Goal: Task Accomplishment & Management: Complete application form

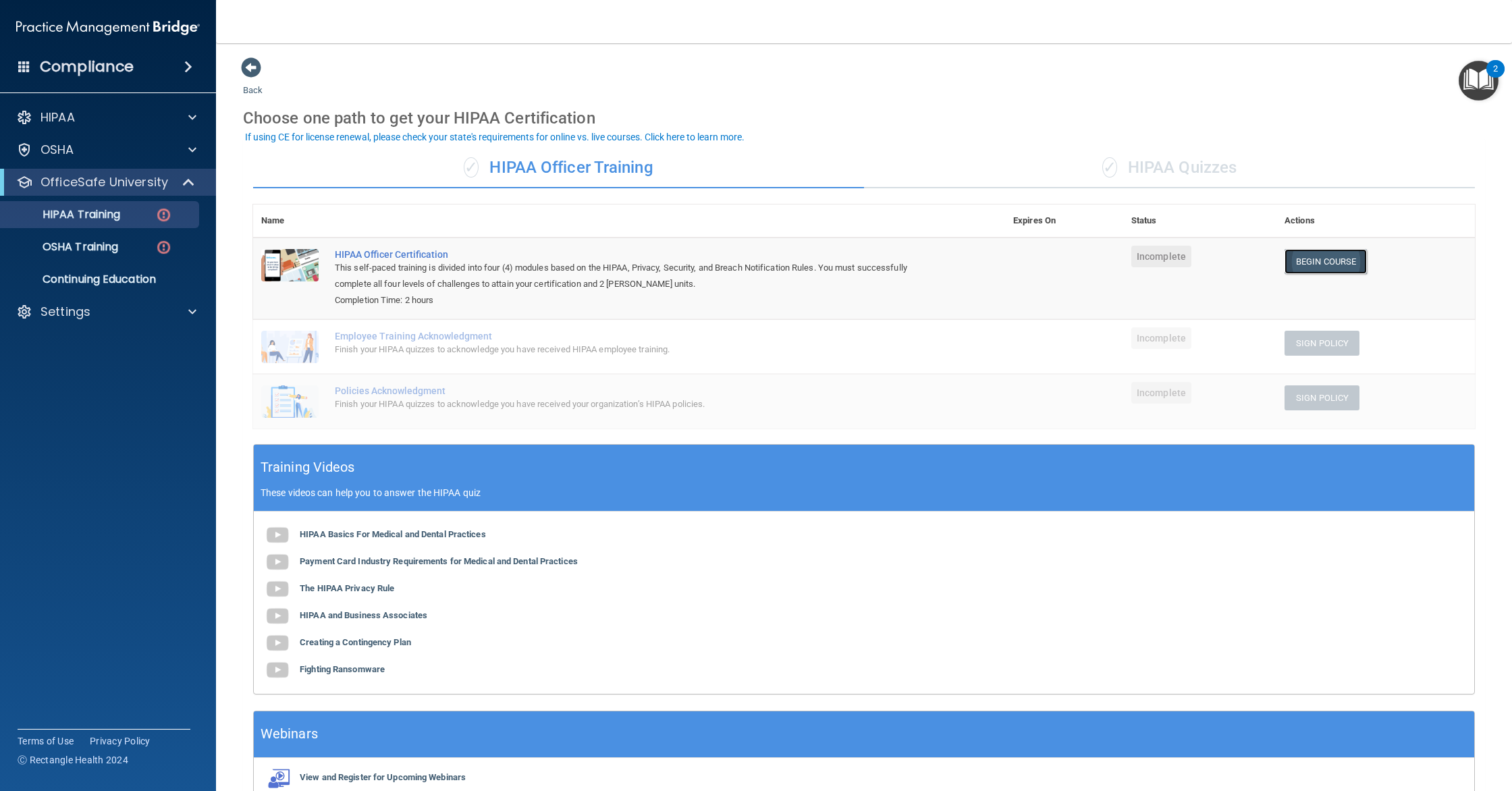
click at [1328, 264] on link "Begin Course" at bounding box center [1325, 261] width 82 height 25
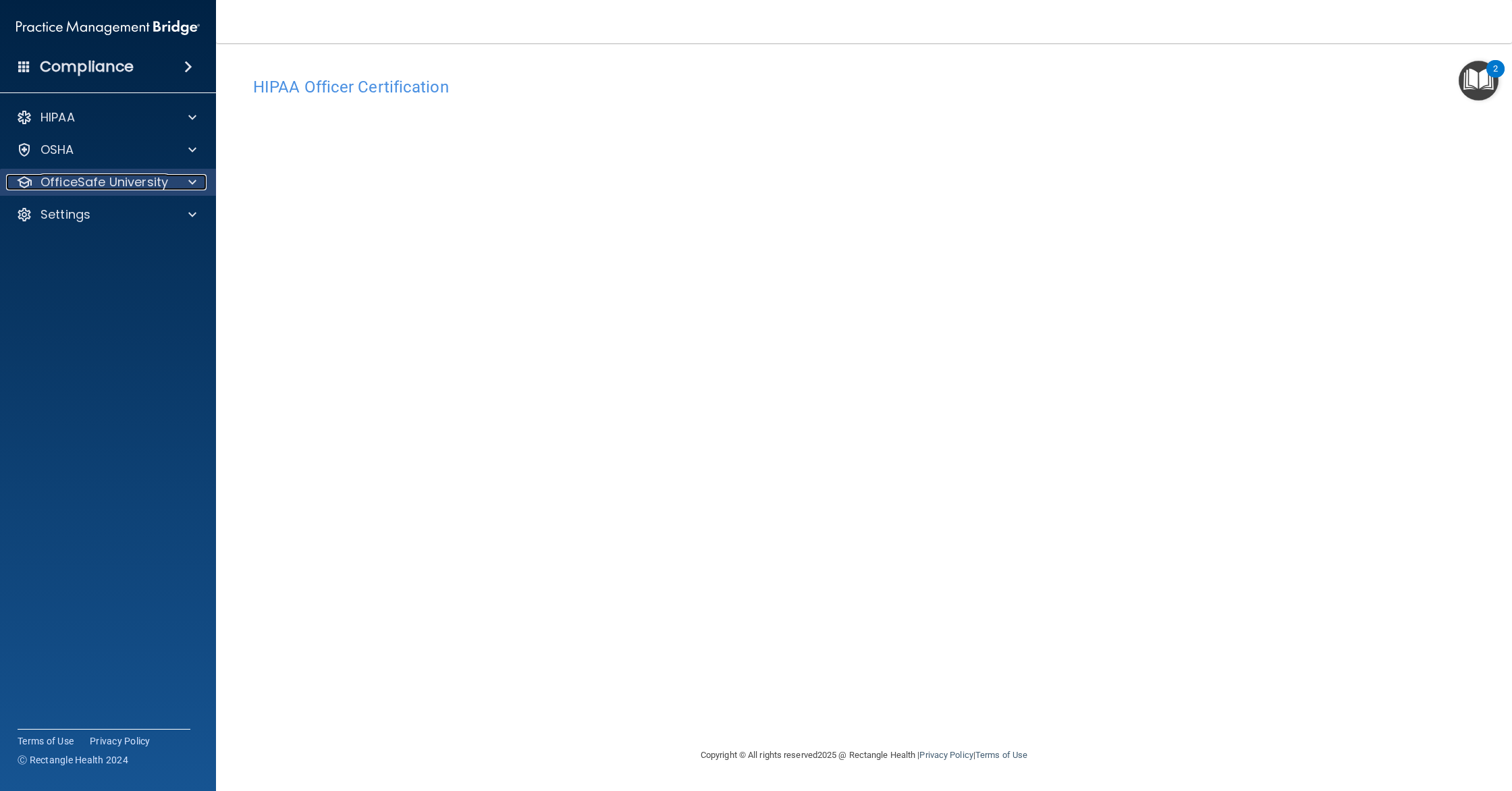
click at [170, 189] on div "OfficeSafe University" at bounding box center [90, 182] width 168 height 16
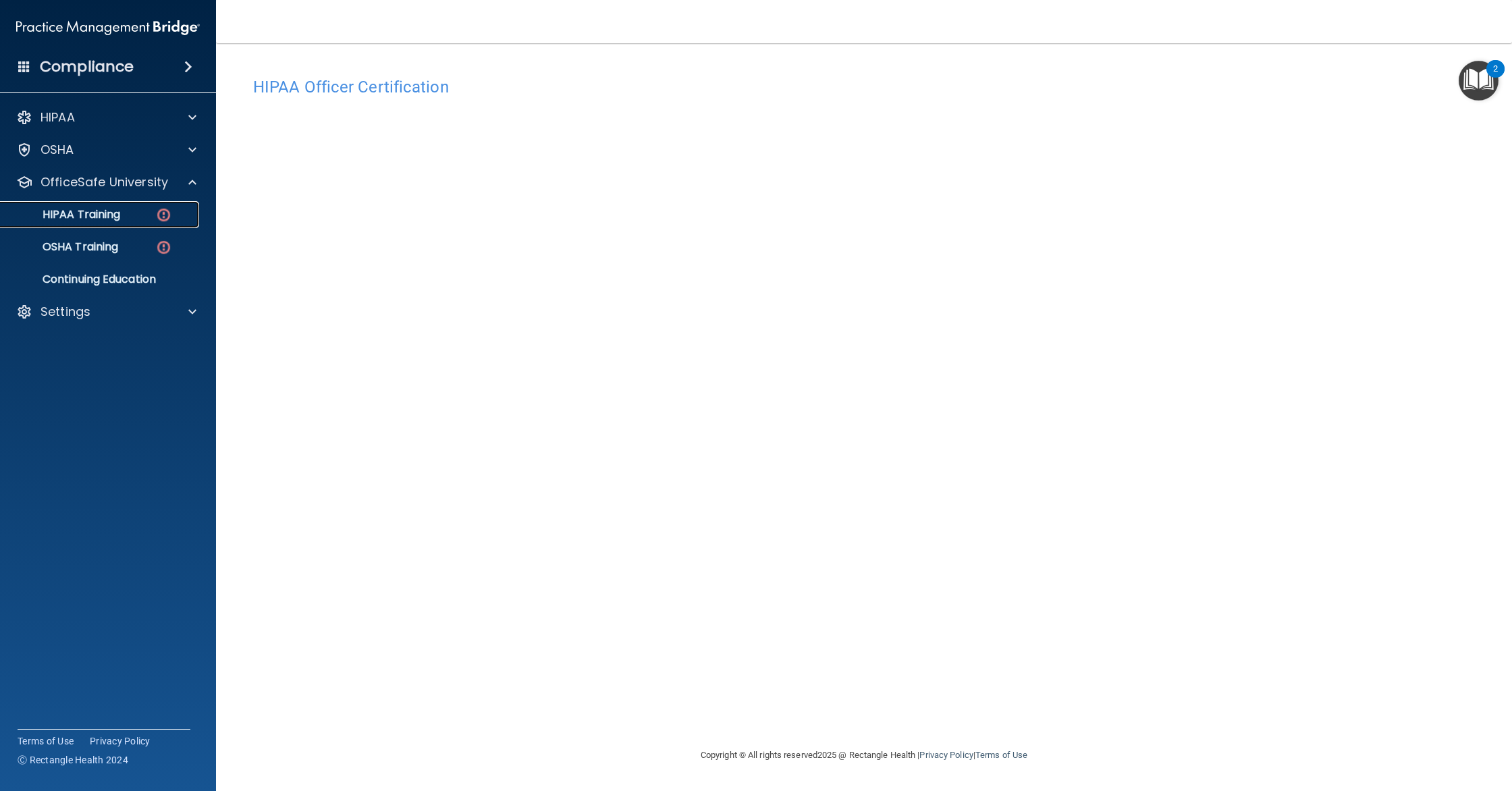
click at [142, 221] on link "HIPAA Training" at bounding box center [92, 214] width 212 height 27
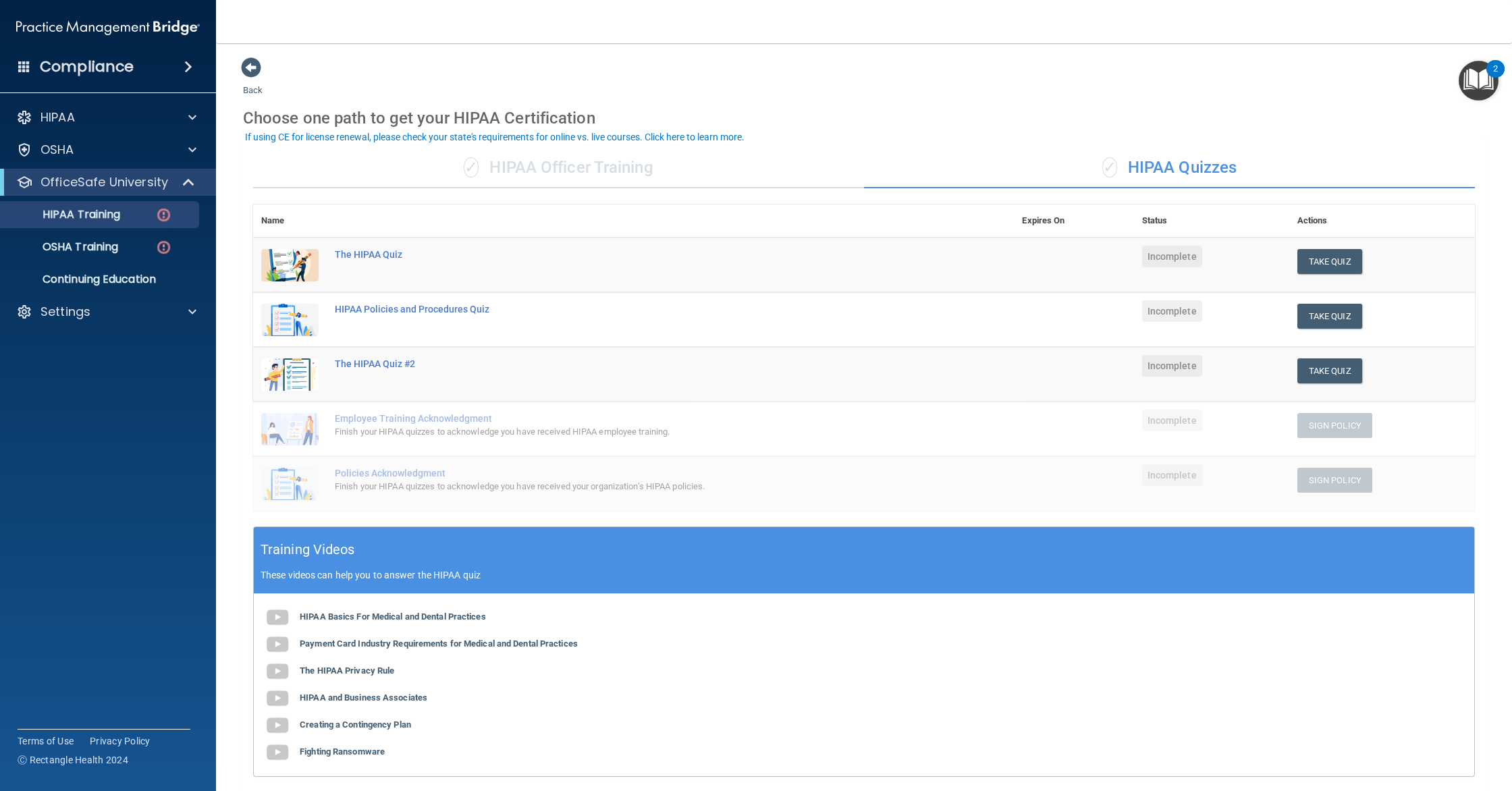
click at [657, 170] on div "✓ HIPAA Officer Training" at bounding box center [559, 168] width 611 height 41
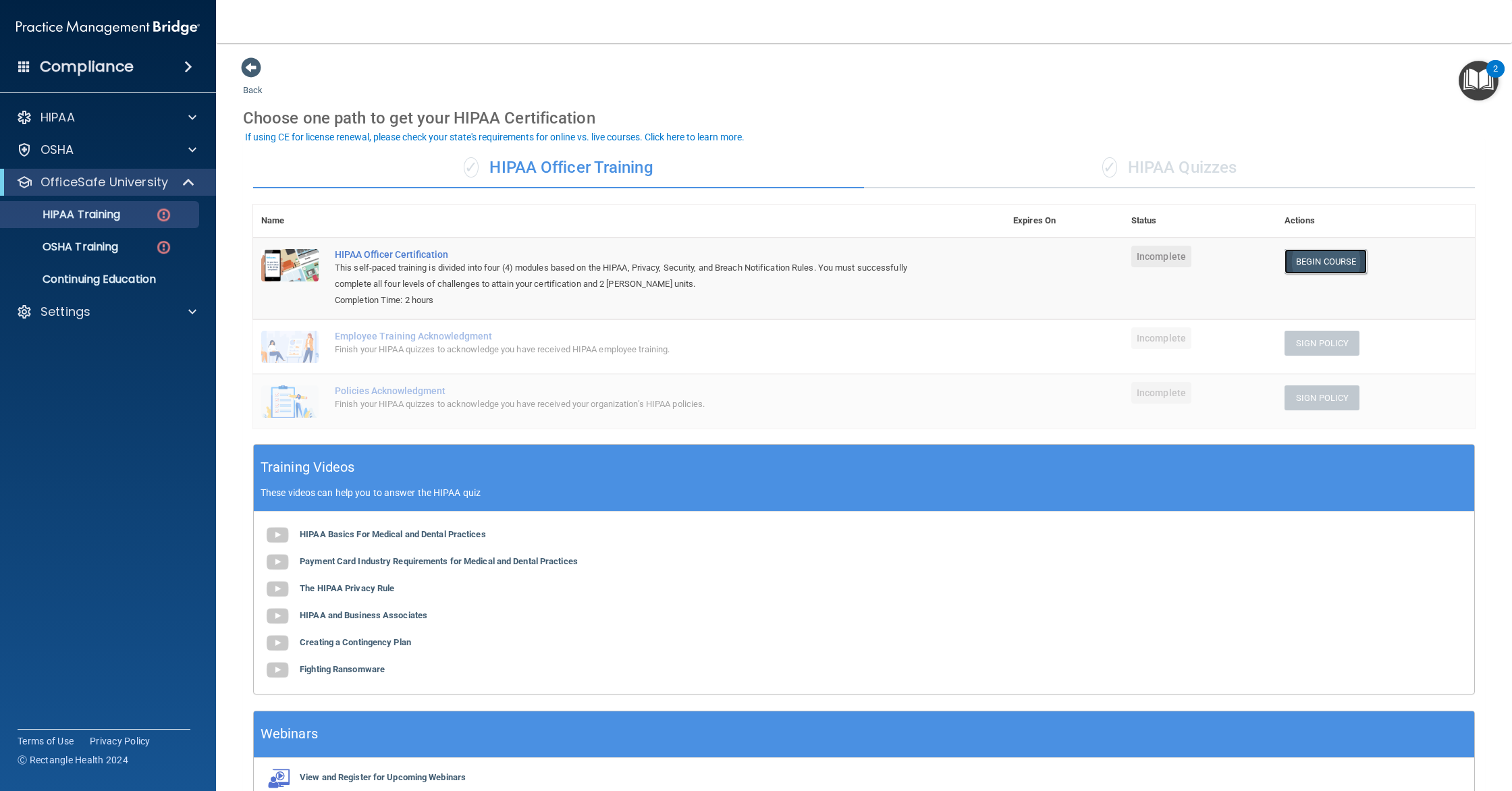
click at [1316, 269] on link "Begin Course" at bounding box center [1325, 261] width 82 height 25
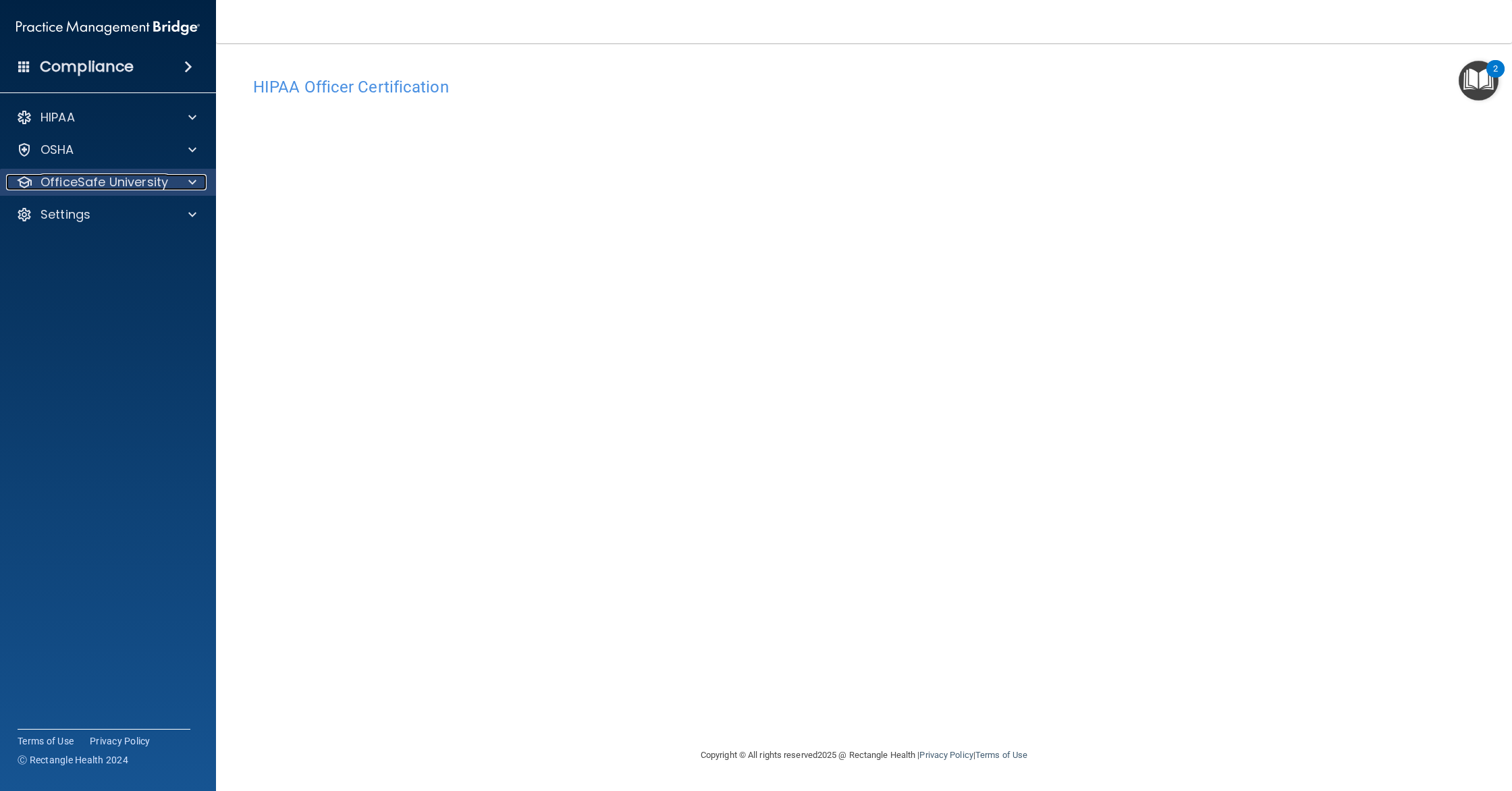
click at [189, 180] on span at bounding box center [192, 182] width 8 height 16
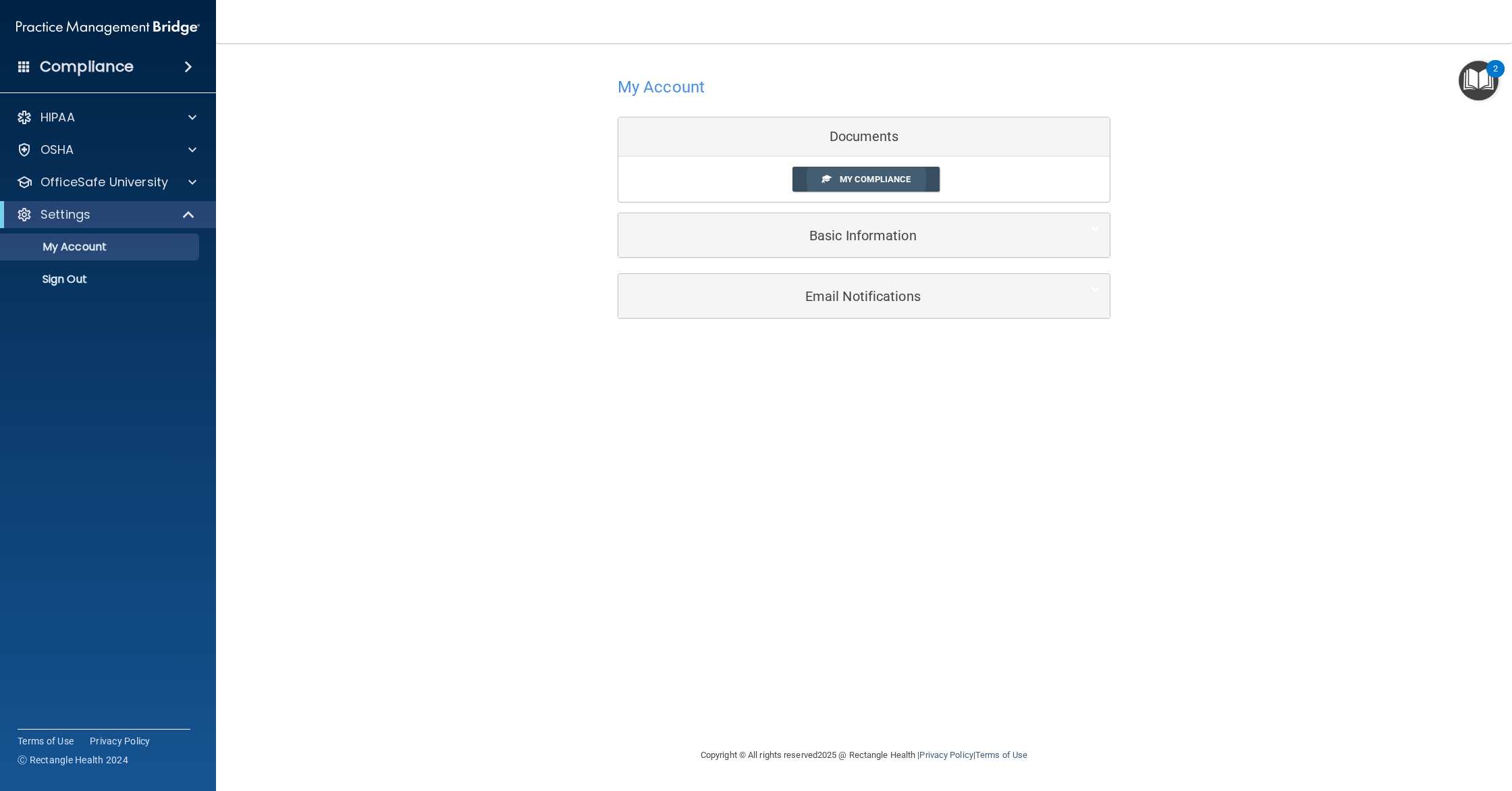
click at [845, 175] on span "My Compliance" at bounding box center [875, 179] width 71 height 10
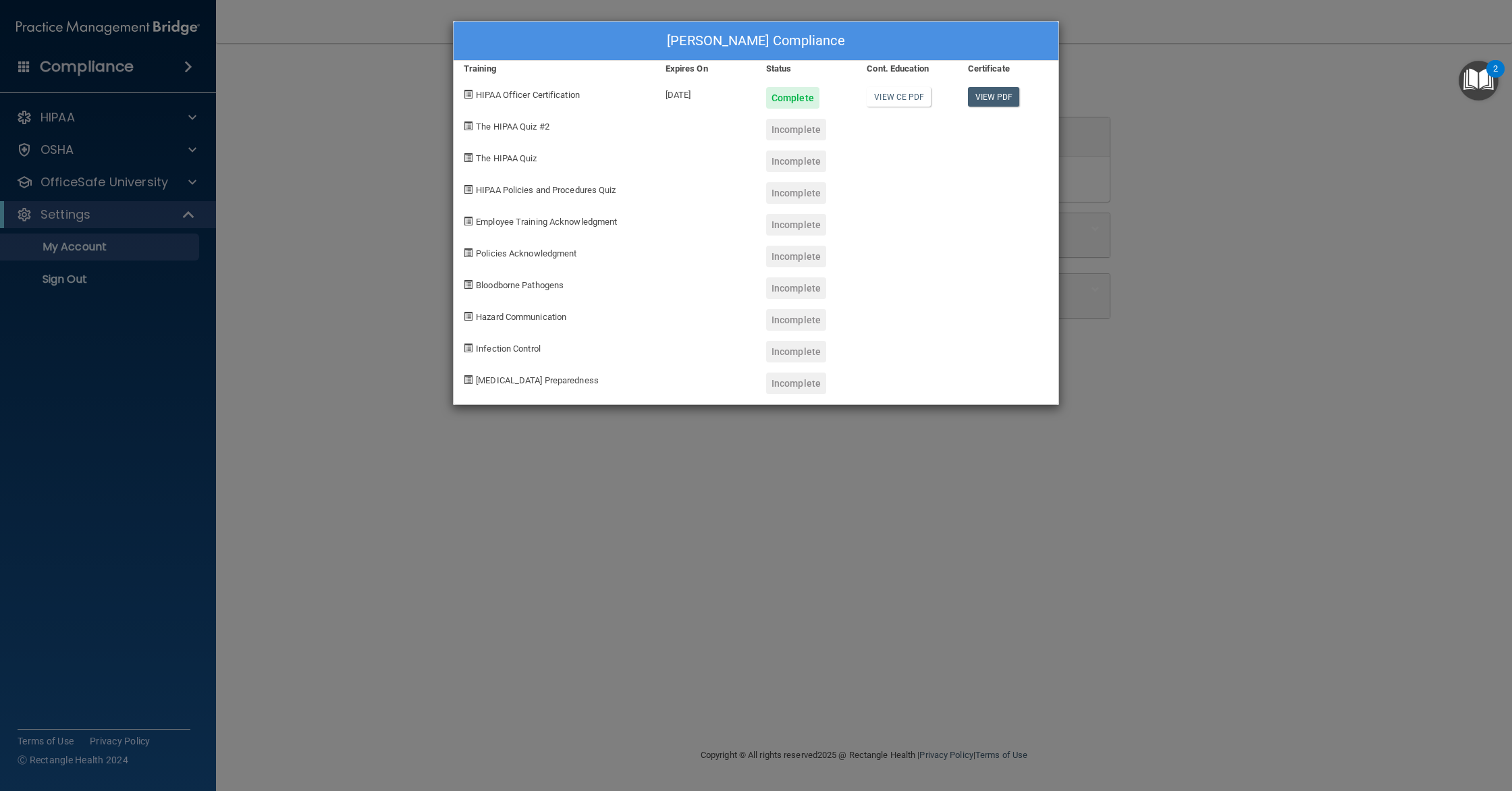
click at [1149, 96] on div "Emilio Trujillo's Compliance Training Expires On Status Cont. Education Certifi…" at bounding box center [756, 396] width 1512 height 791
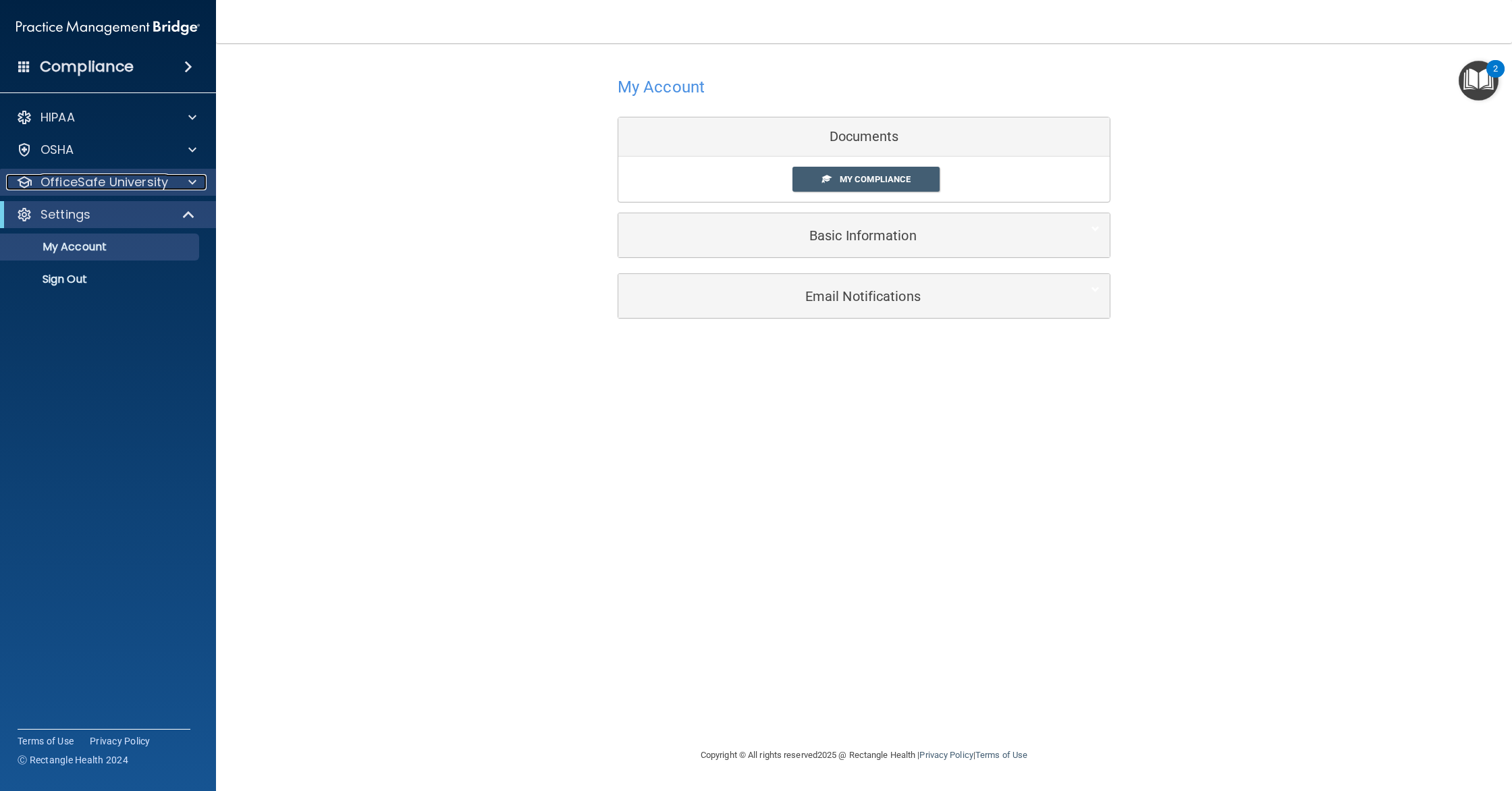
click at [148, 184] on p "OfficeSafe University" at bounding box center [105, 182] width 128 height 16
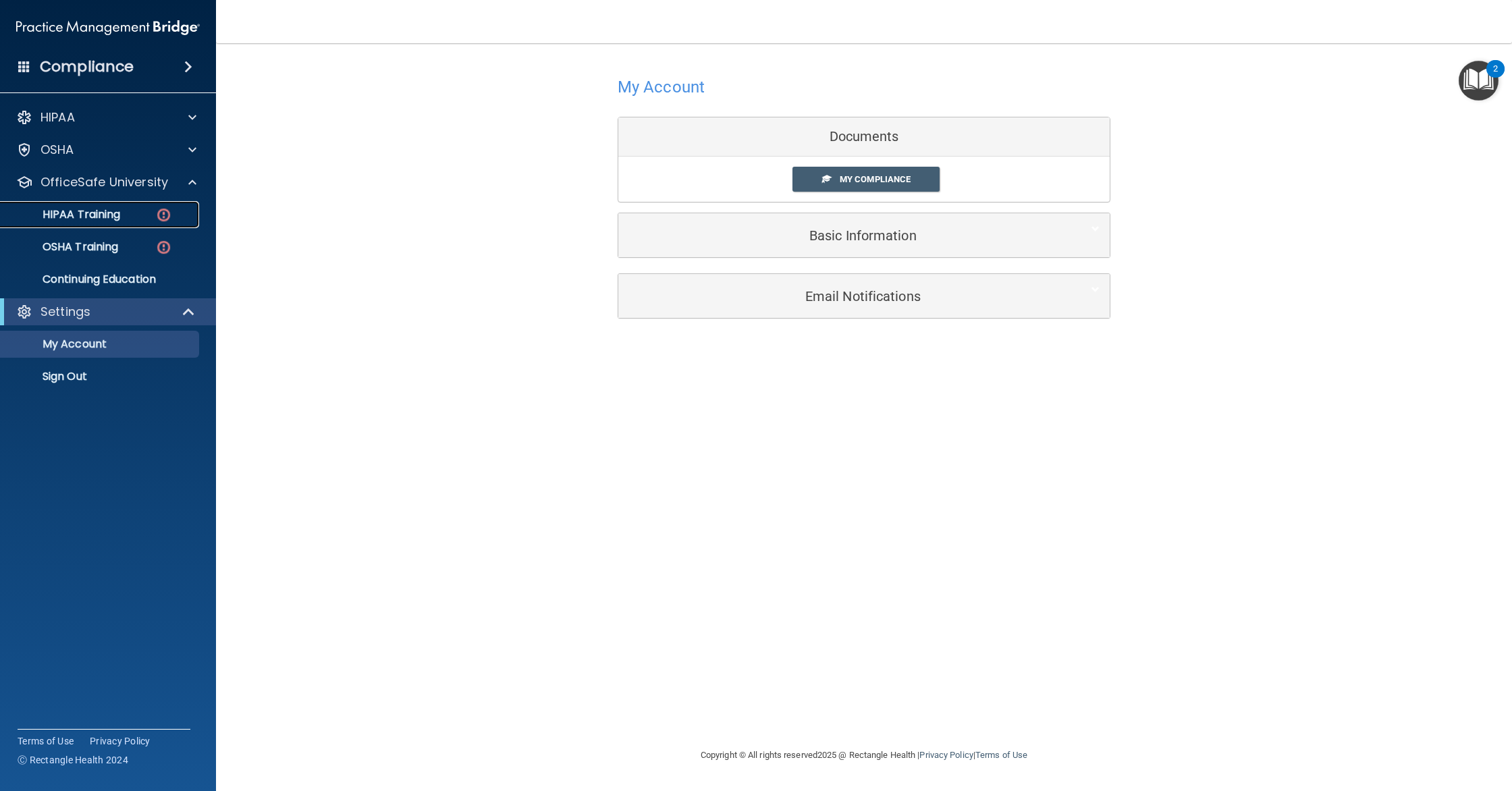
click at [124, 210] on div "HIPAA Training" at bounding box center [100, 214] width 184 height 14
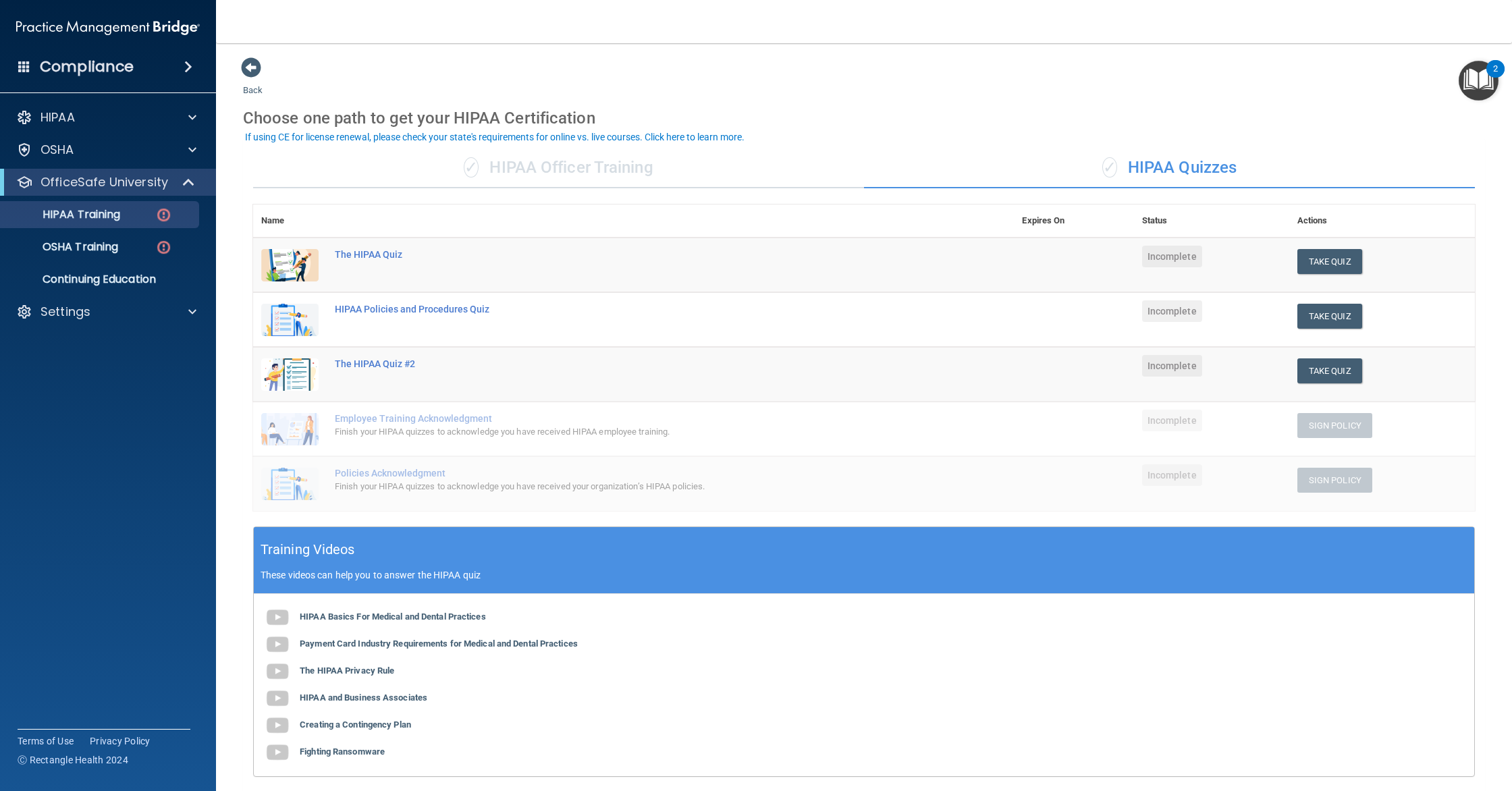
click at [675, 176] on div "✓ HIPAA Officer Training" at bounding box center [559, 168] width 611 height 41
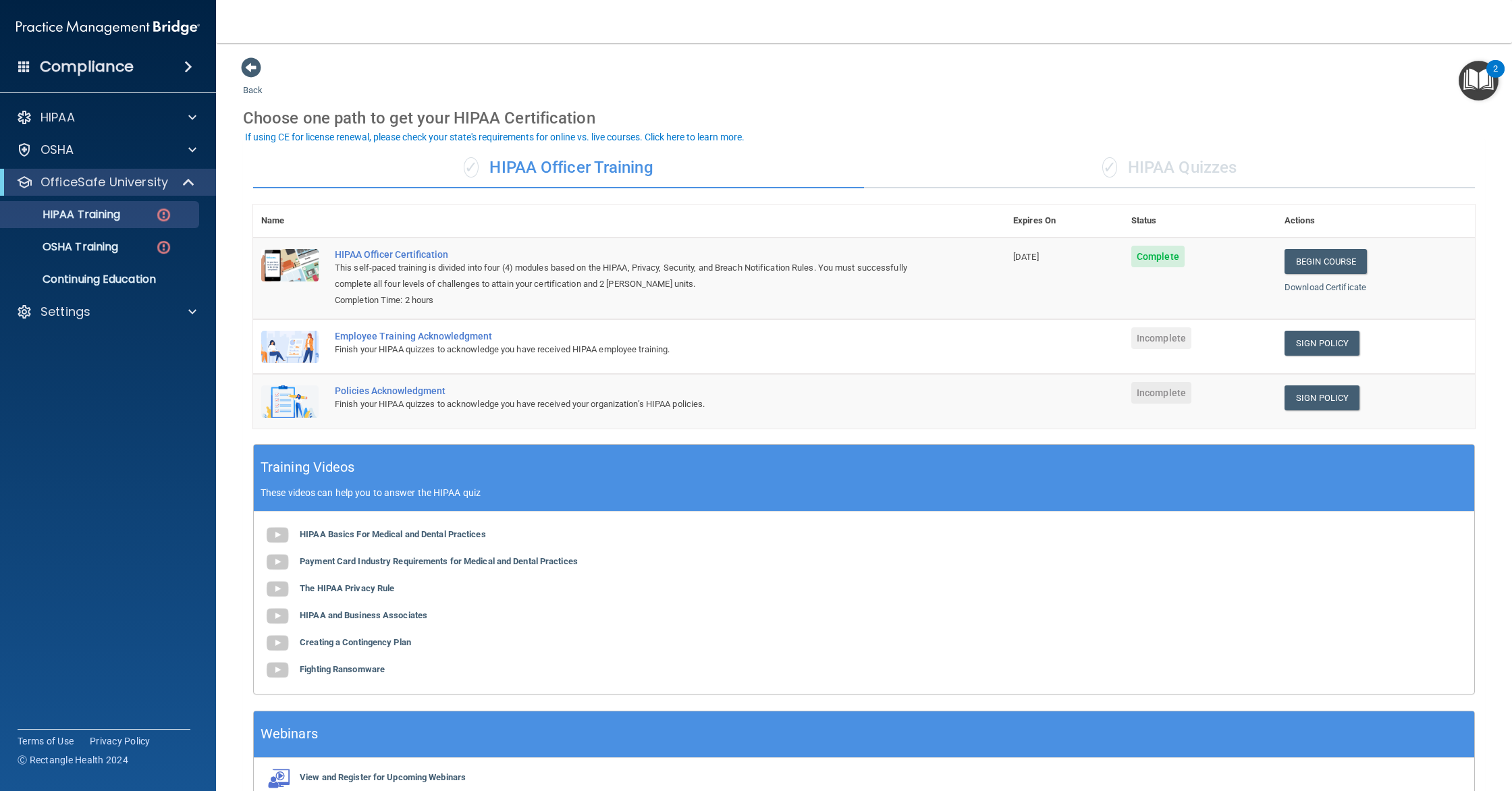
click at [1181, 154] on div "✓ HIPAA Quizzes" at bounding box center [1169, 168] width 611 height 41
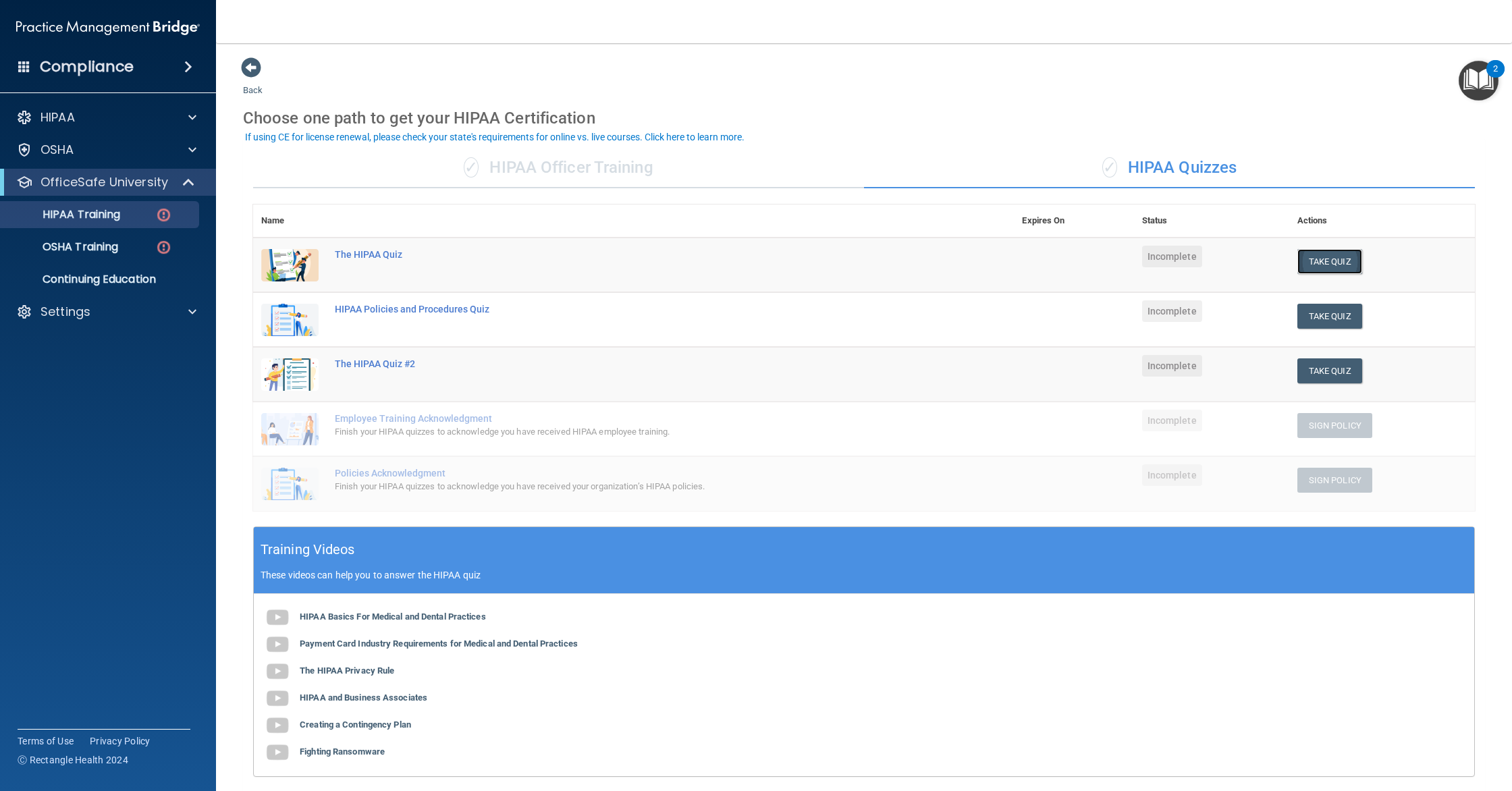
click at [1321, 267] on button "Take Quiz" at bounding box center [1329, 261] width 64 height 25
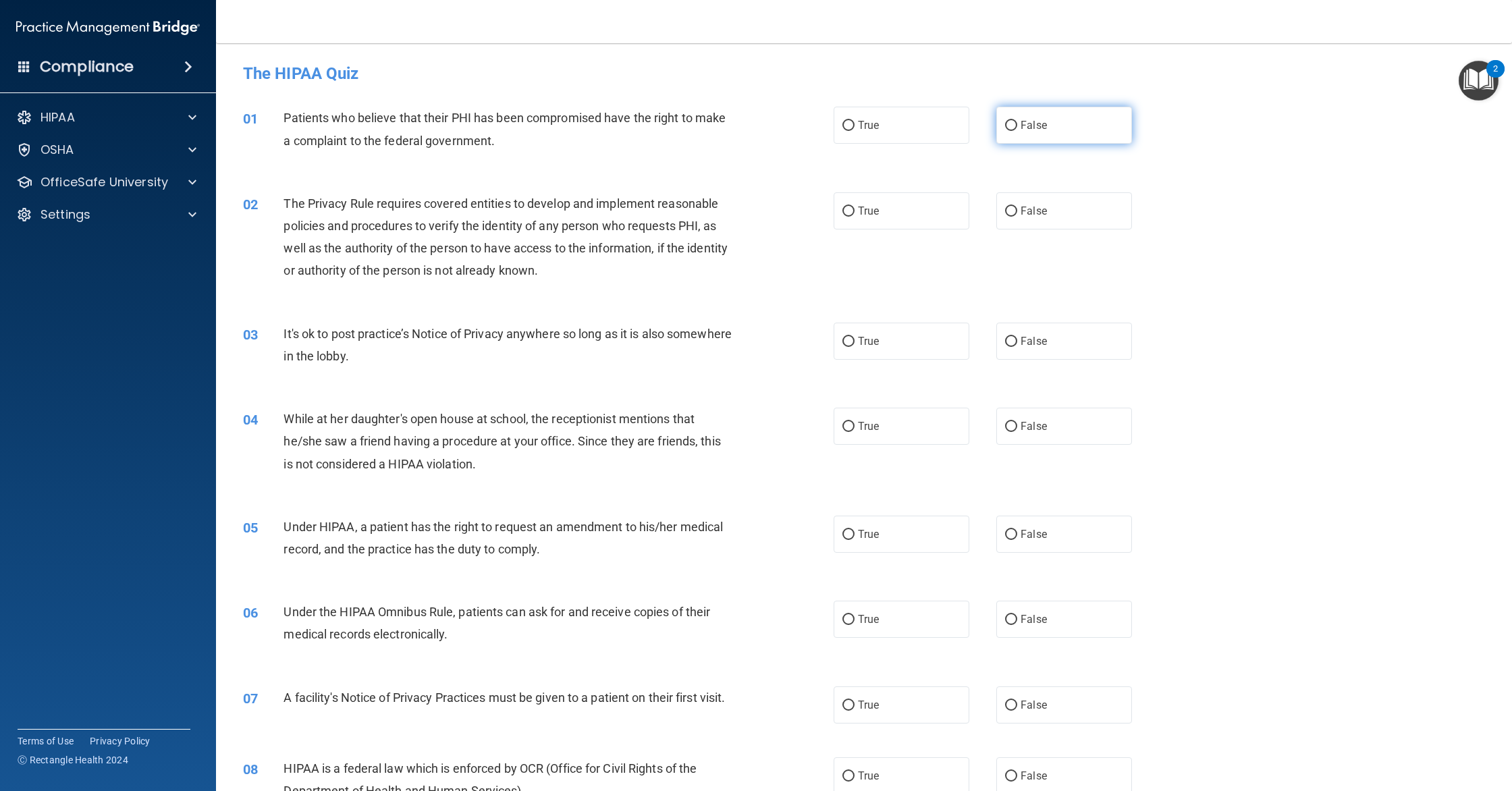
click at [1072, 121] on label "False" at bounding box center [1064, 125] width 136 height 37
click at [1017, 121] on input "False" at bounding box center [1011, 126] width 12 height 10
radio input "true"
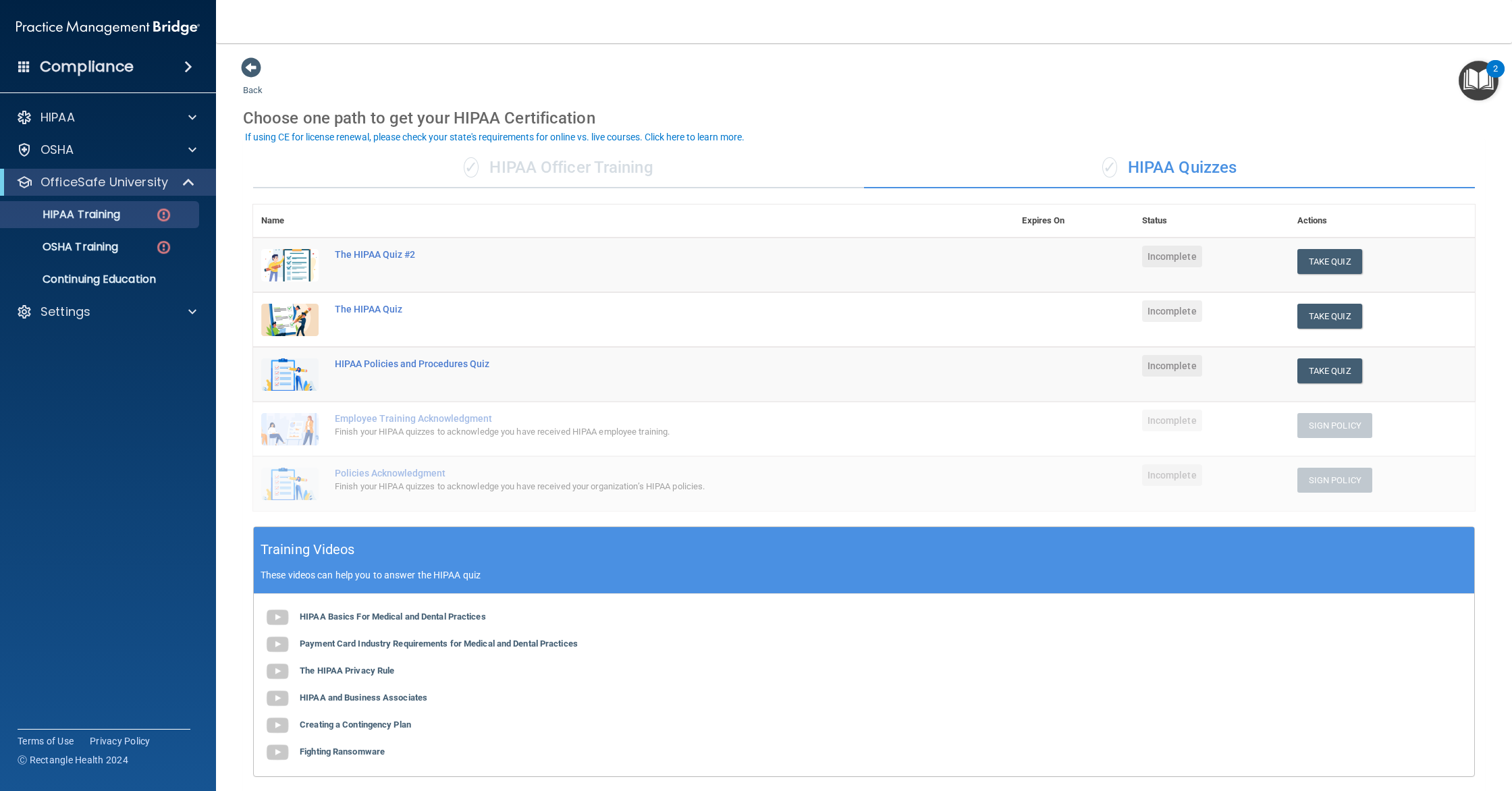
click at [698, 171] on div "✓ HIPAA Officer Training" at bounding box center [559, 168] width 611 height 41
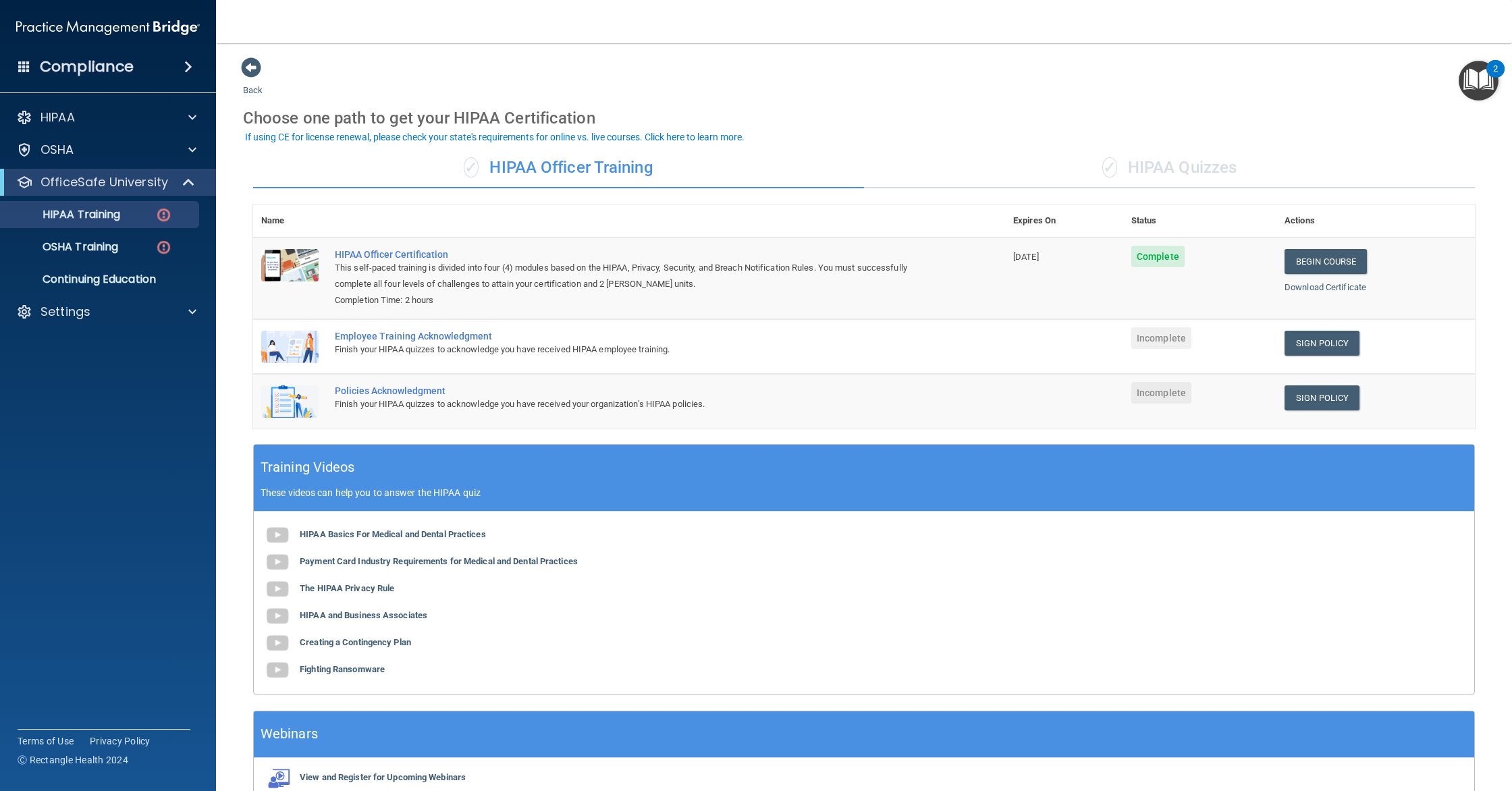
click at [992, 163] on div "✓ HIPAA Quizzes" at bounding box center [1169, 168] width 611 height 41
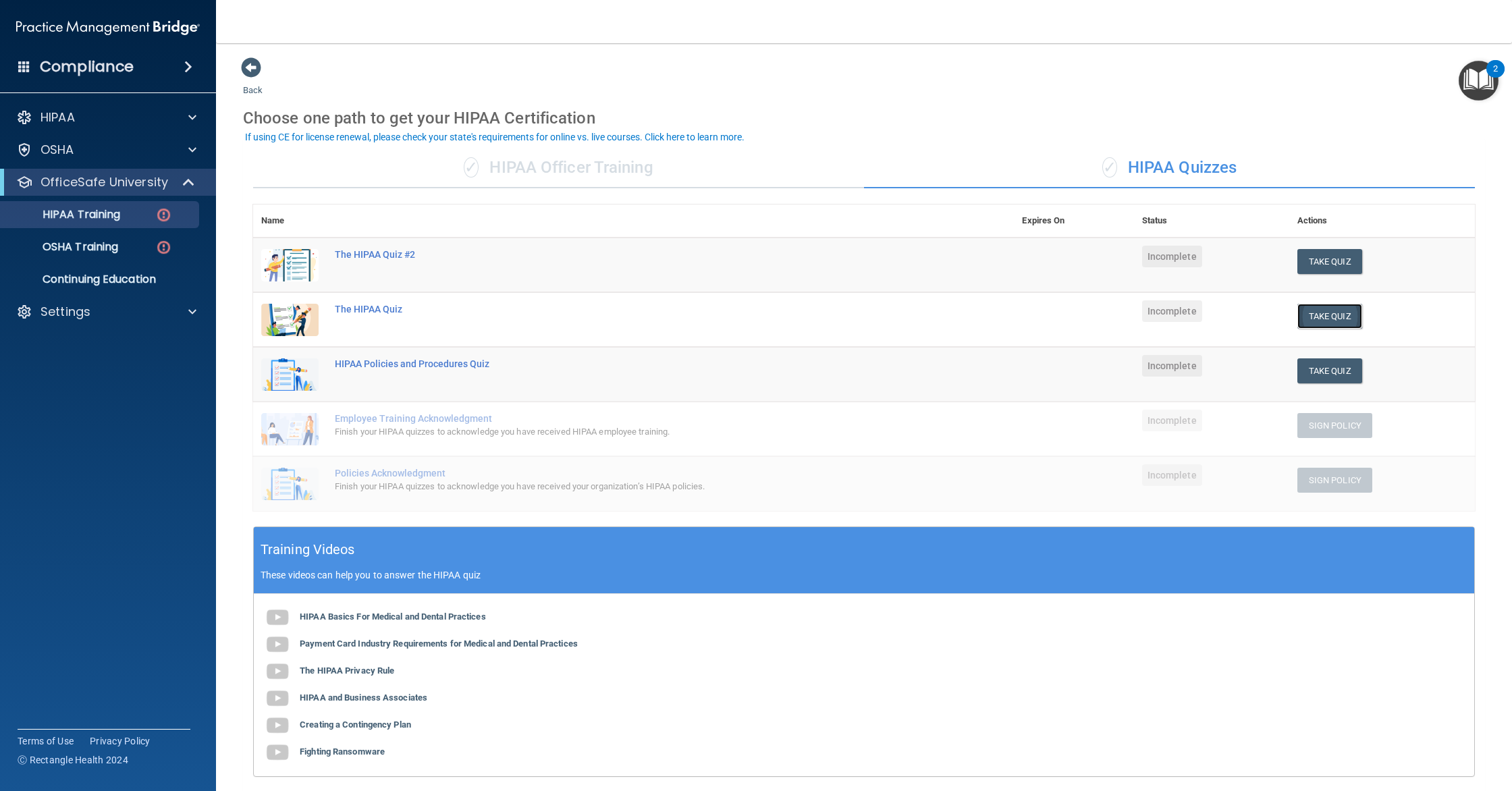
click at [1346, 308] on button "Take Quiz" at bounding box center [1329, 316] width 64 height 25
drag, startPoint x: 519, startPoint y: 193, endPoint x: 522, endPoint y: 185, distance: 8.5
click at [519, 193] on div "✓ HIPAA Officer Training ✓ HIPAA Quizzes Name Expires On Status Actions The HIP…" at bounding box center [864, 514] width 1242 height 754
click at [526, 181] on div "✓ HIPAA Officer Training" at bounding box center [559, 168] width 611 height 41
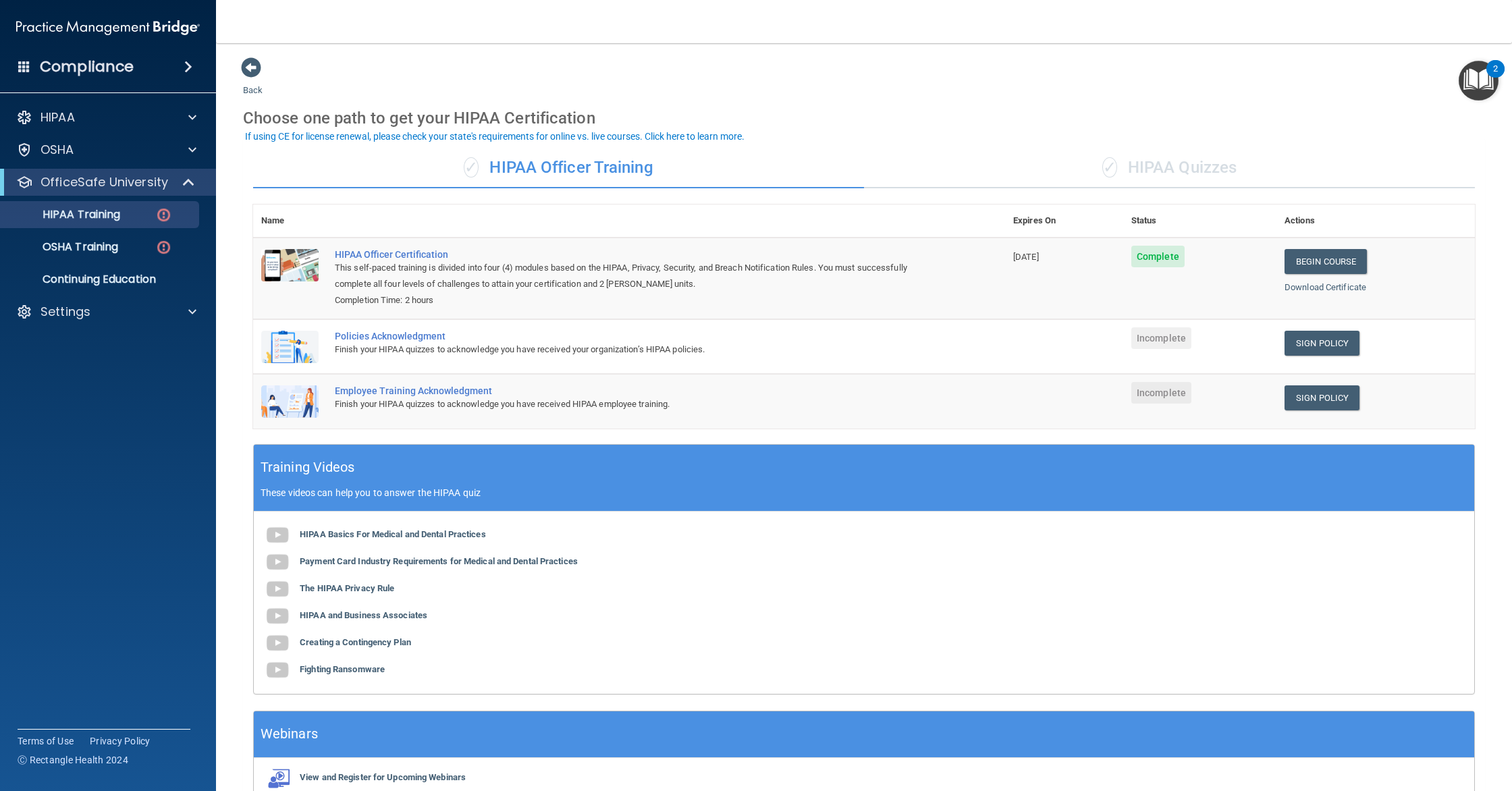
scroll to position [1, 0]
click at [1296, 345] on link "Sign Policy" at bounding box center [1322, 342] width 75 height 25
click at [1315, 406] on link "Sign Policy" at bounding box center [1322, 397] width 75 height 25
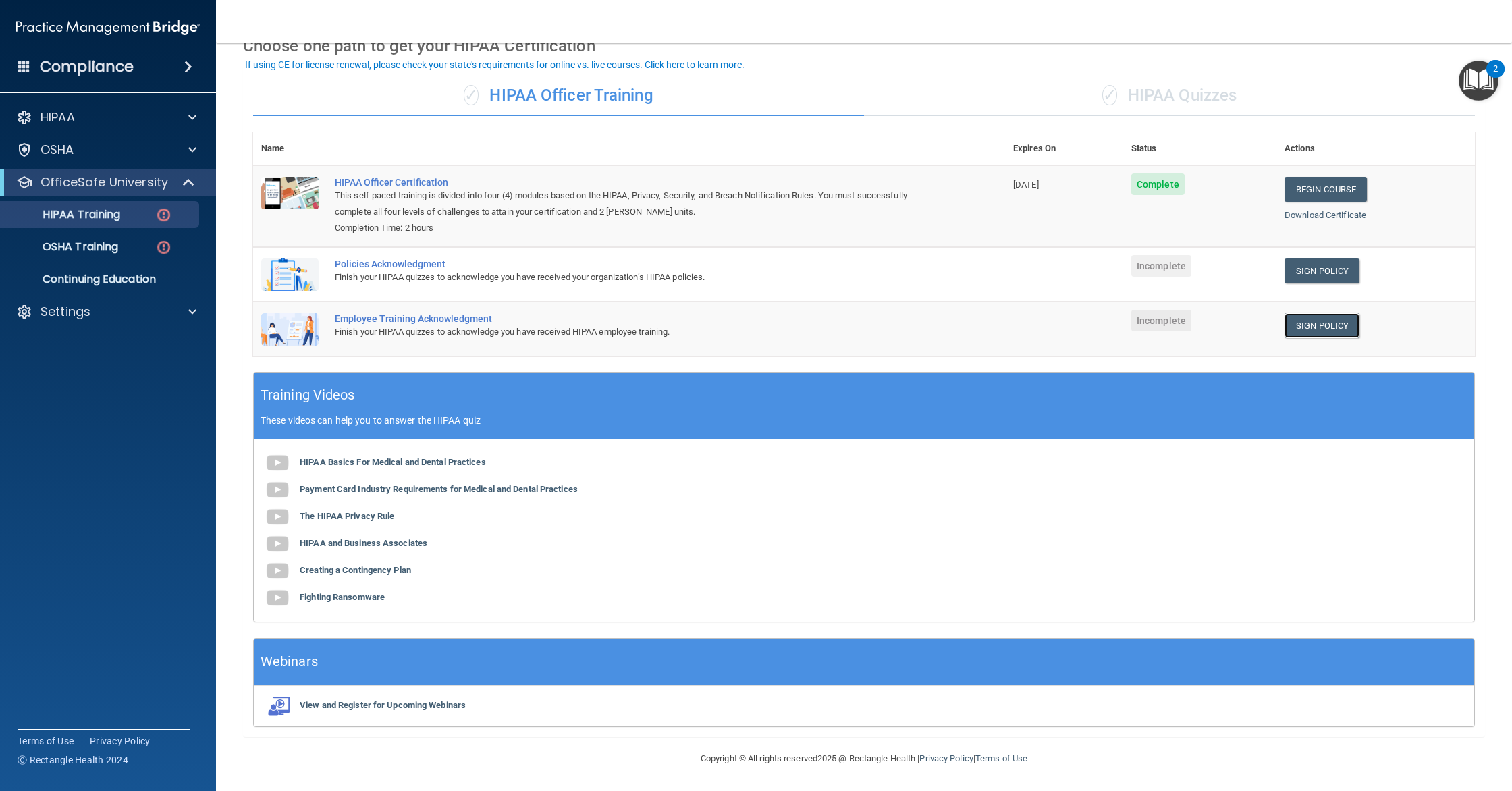
scroll to position [0, 0]
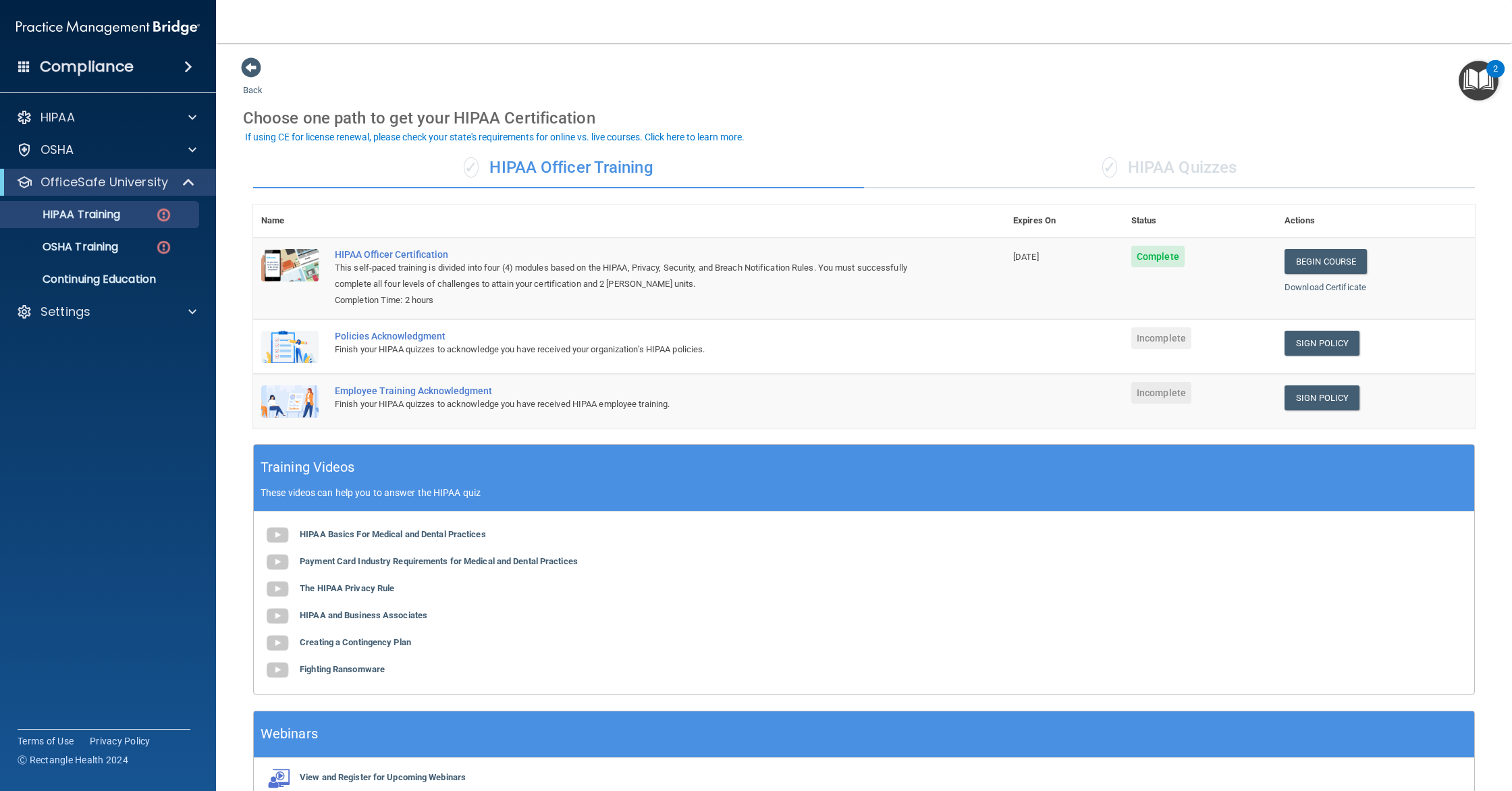
click at [1057, 152] on div "✓ HIPAA Quizzes" at bounding box center [1169, 168] width 611 height 41
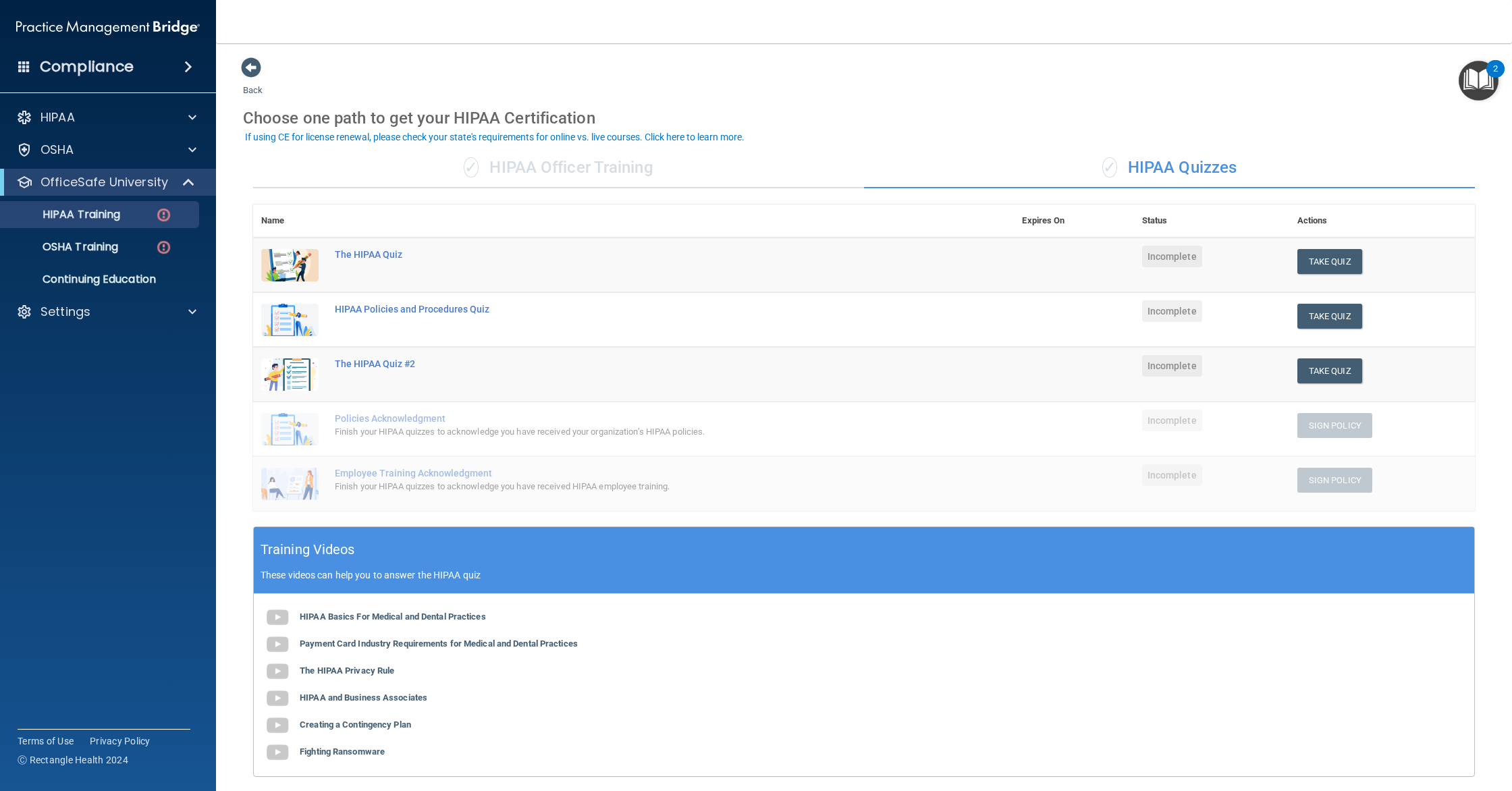
click at [556, 195] on div "✓ HIPAA Officer Training ✓ HIPAA Quizzes Name Expires On Status Actions The HIP…" at bounding box center [864, 514] width 1242 height 754
click at [586, 172] on div "✓ HIPAA Officer Training" at bounding box center [559, 168] width 611 height 41
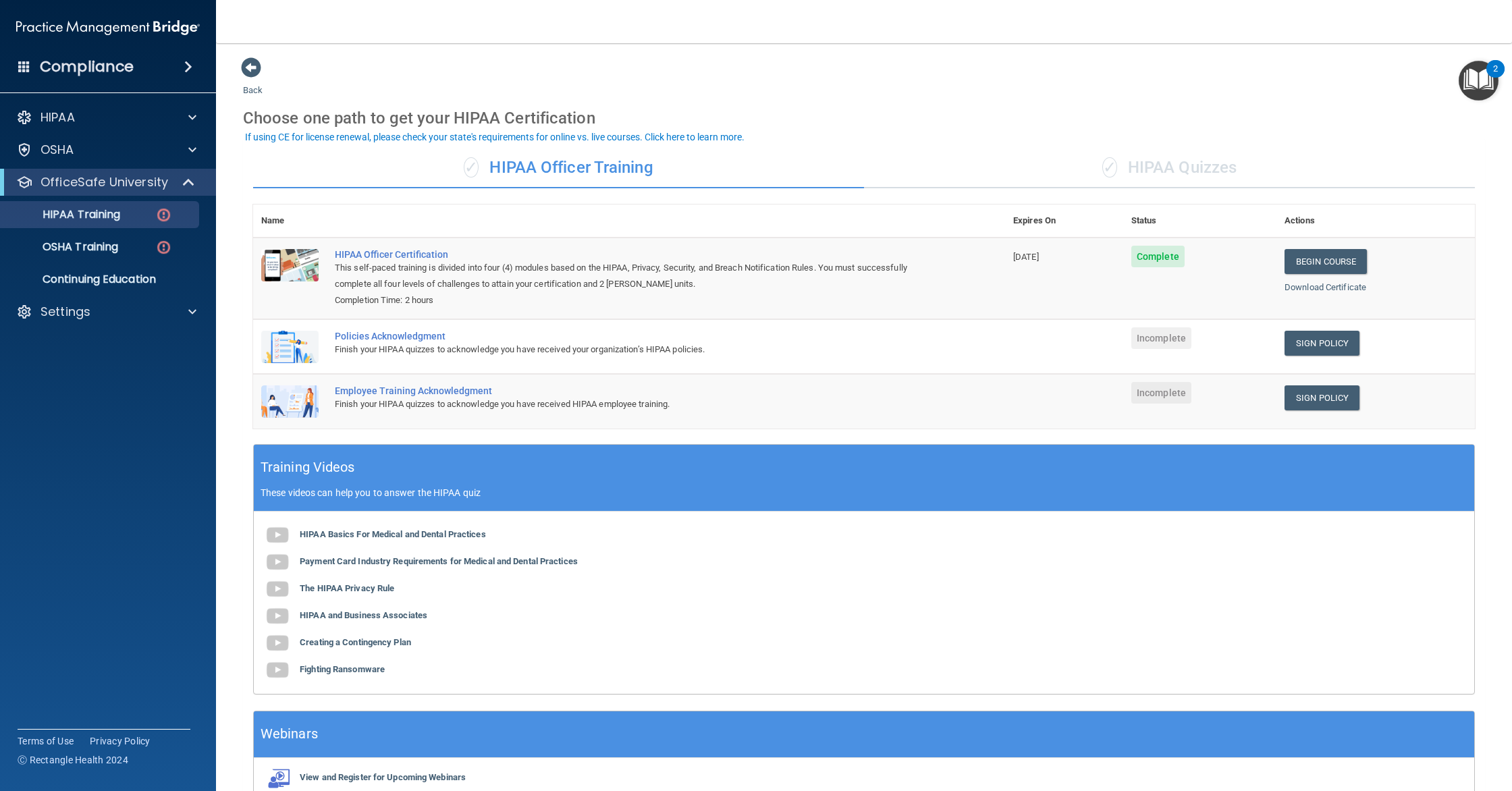
click at [1131, 159] on div "✓ HIPAA Quizzes" at bounding box center [1169, 168] width 611 height 41
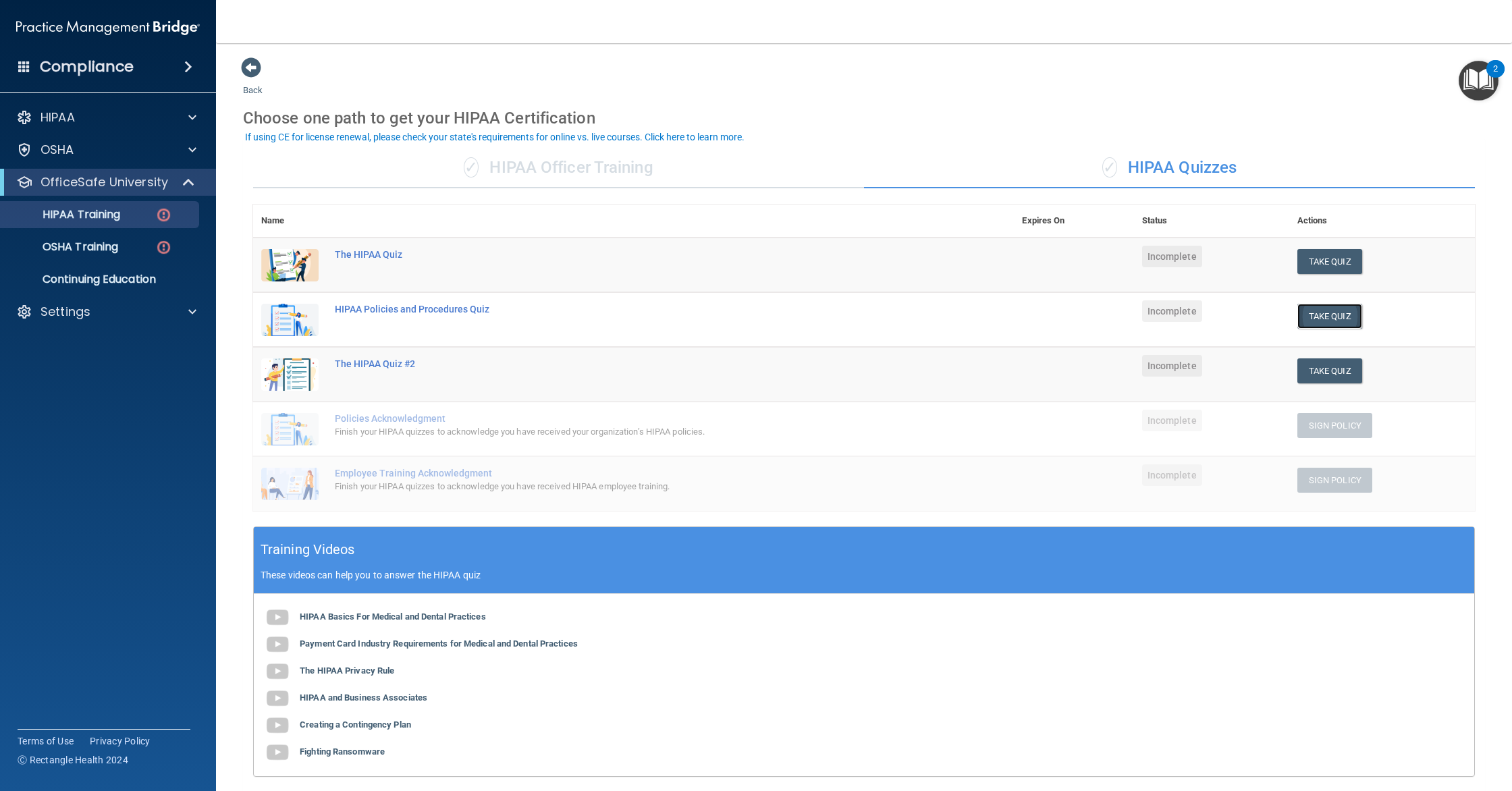
click at [1338, 317] on button "Take Quiz" at bounding box center [1329, 316] width 64 height 25
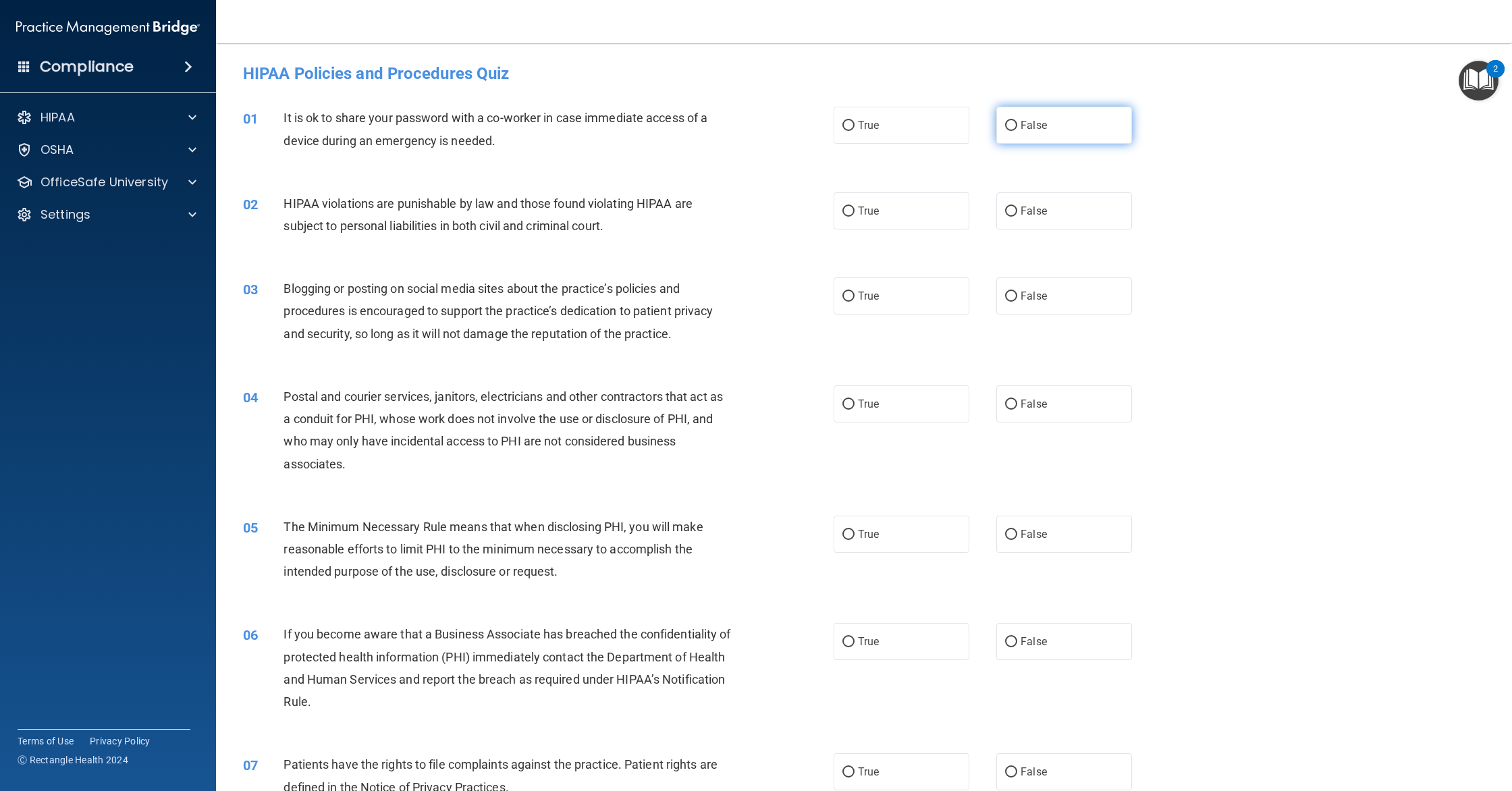
click at [1069, 137] on label "False" at bounding box center [1064, 125] width 136 height 37
click at [1017, 131] on input "False" at bounding box center [1011, 126] width 12 height 10
radio input "true"
click at [873, 209] on span "True" at bounding box center [868, 207] width 21 height 13
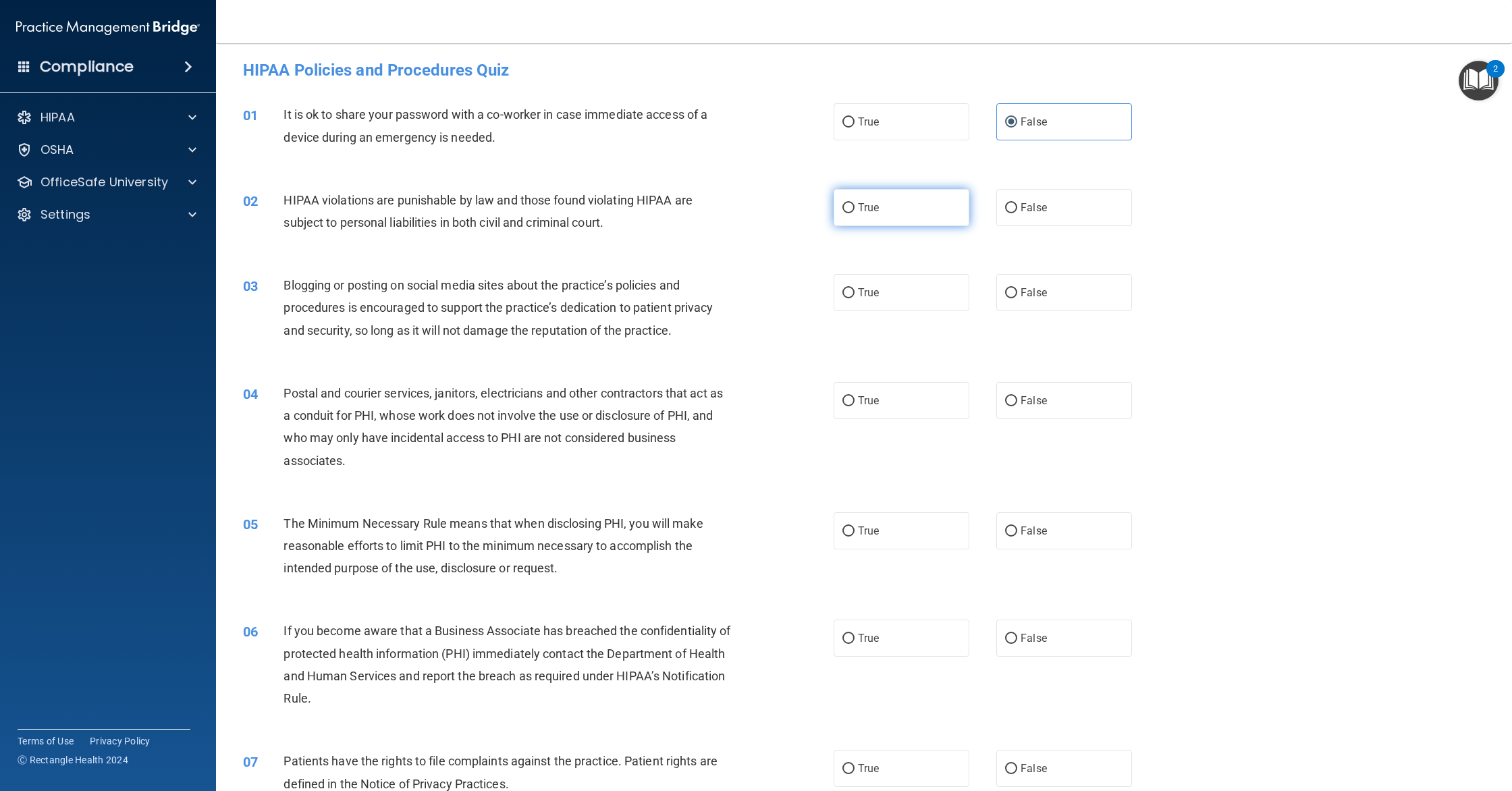
click at [854, 209] on input "True" at bounding box center [848, 208] width 12 height 10
radio input "true"
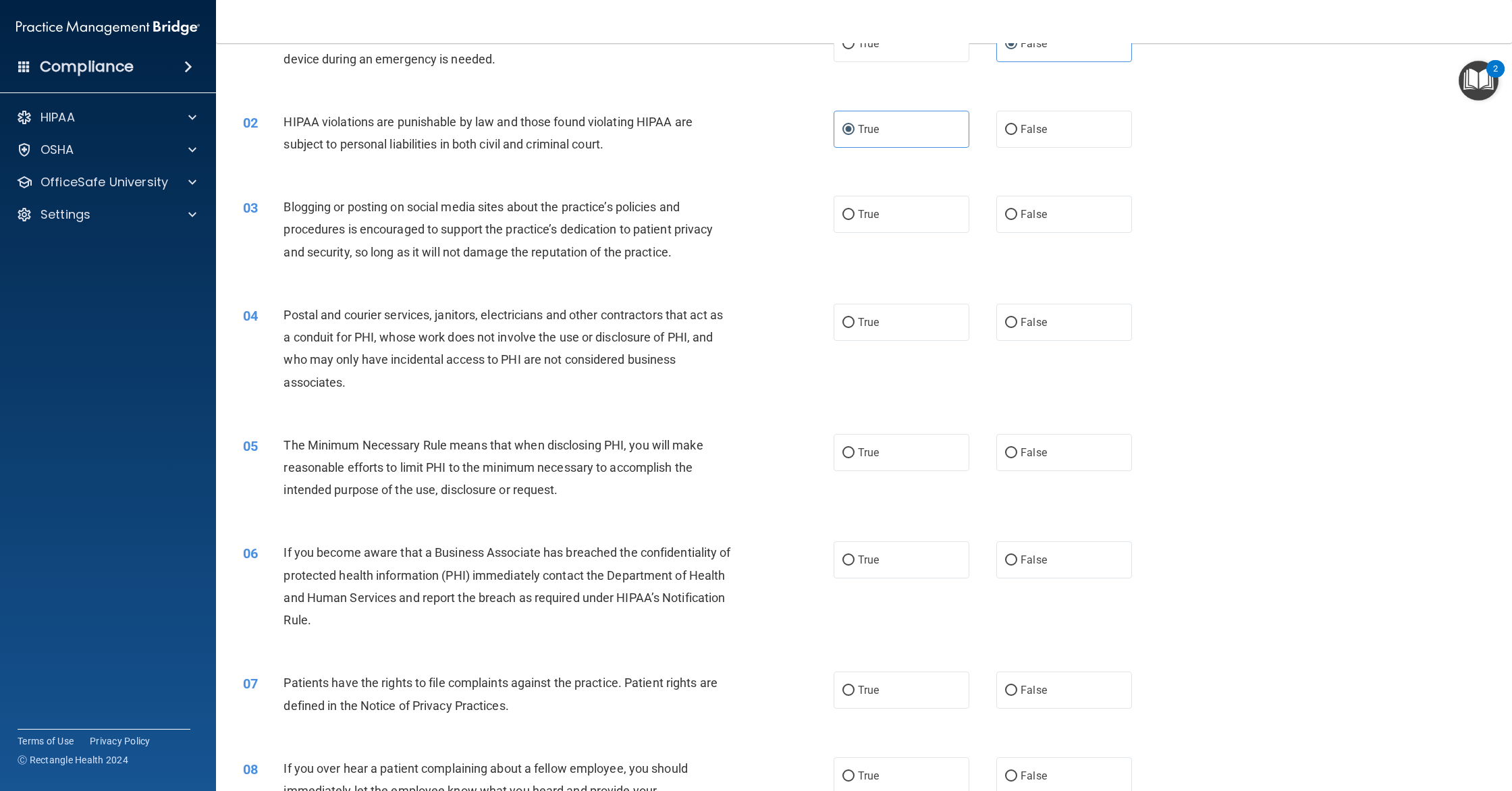
scroll to position [107, 0]
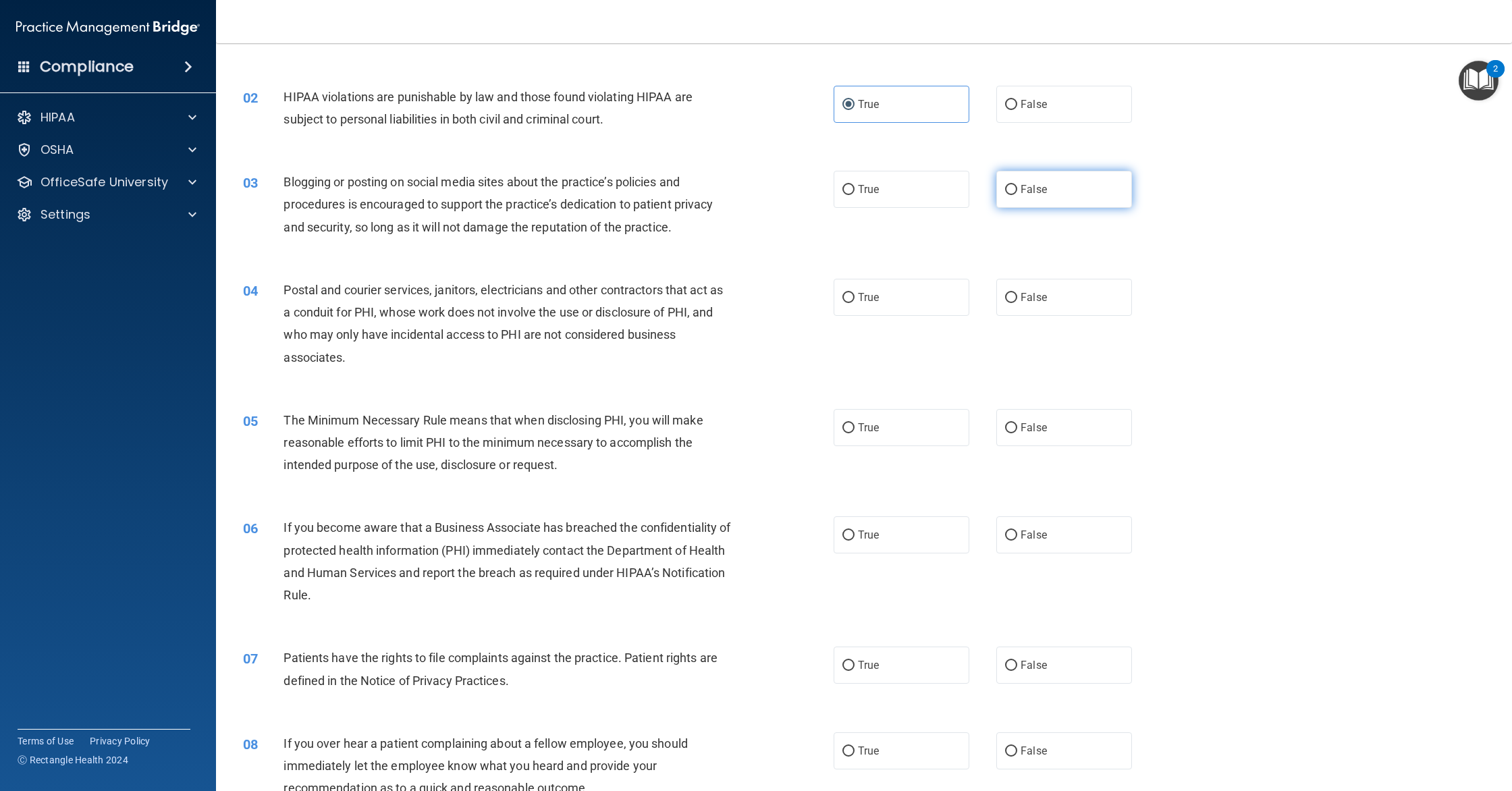
click at [1039, 204] on label "False" at bounding box center [1064, 189] width 136 height 37
click at [1017, 195] on input "False" at bounding box center [1011, 189] width 12 height 10
radio input "true"
click at [871, 292] on span "True" at bounding box center [868, 297] width 21 height 13
click at [854, 293] on input "True" at bounding box center [848, 298] width 12 height 10
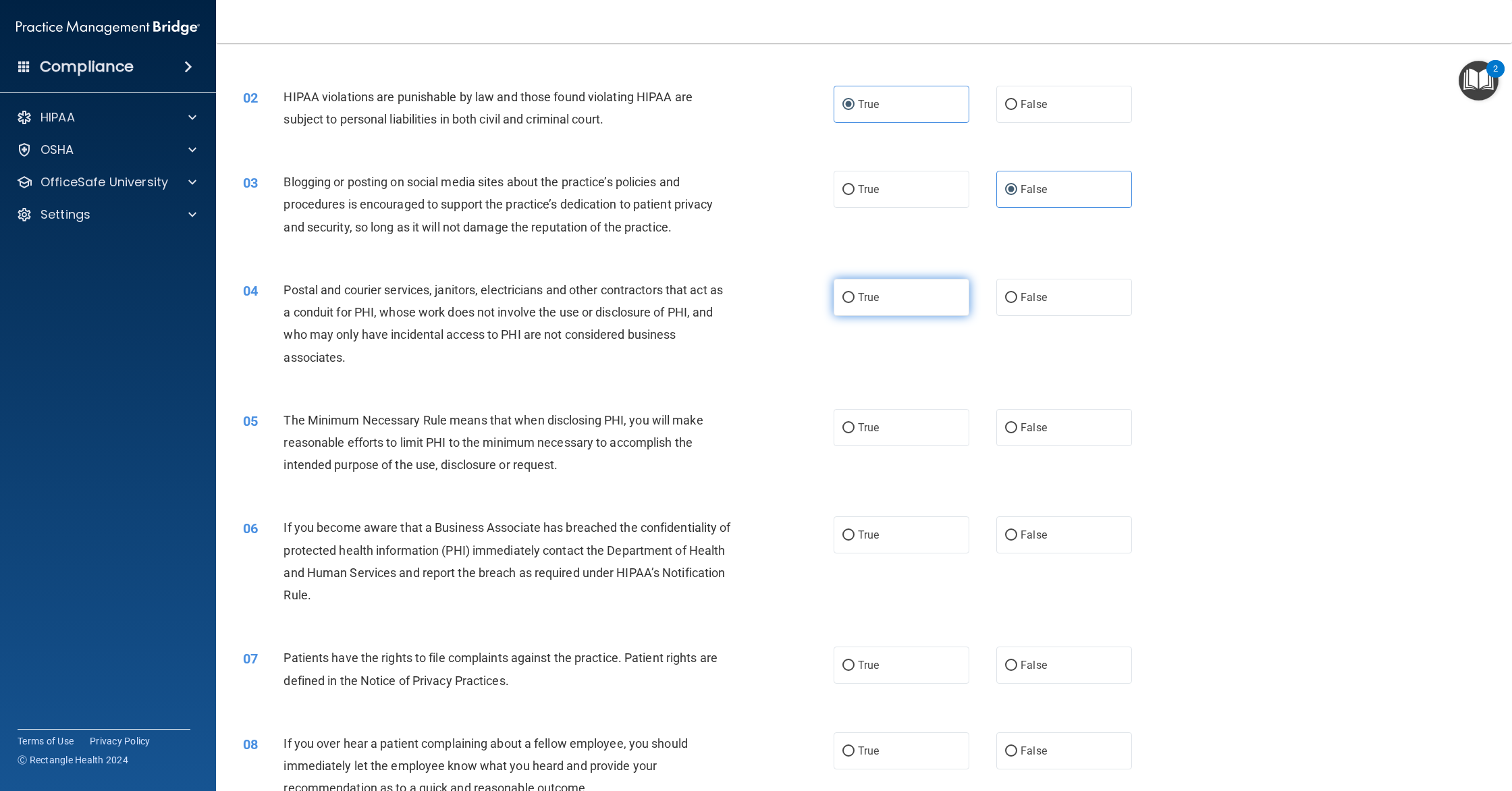
radio input "true"
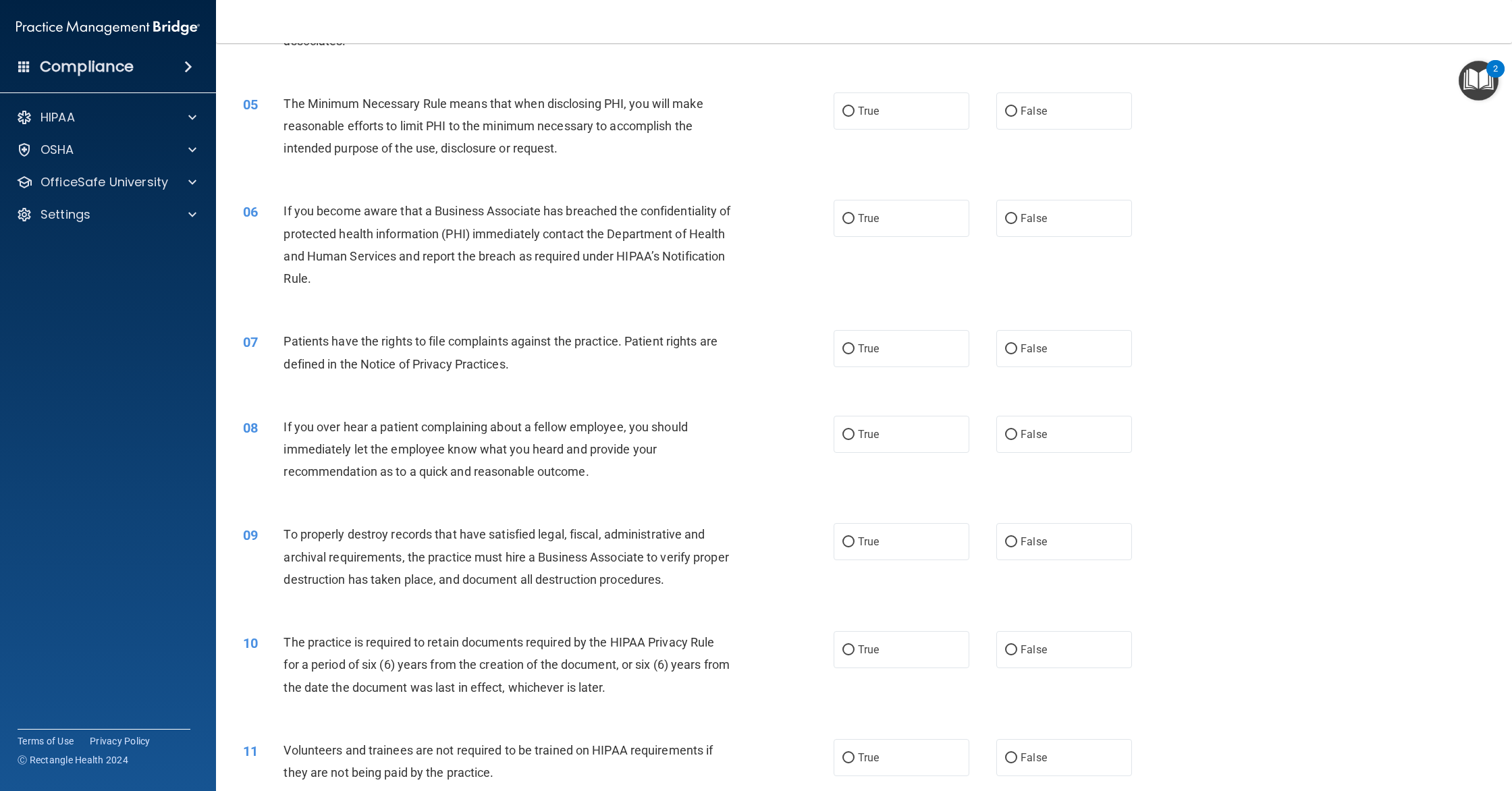
scroll to position [427, 0]
click at [888, 104] on label "True" at bounding box center [901, 107] width 136 height 37
click at [854, 104] on input "True" at bounding box center [848, 107] width 12 height 10
radio input "true"
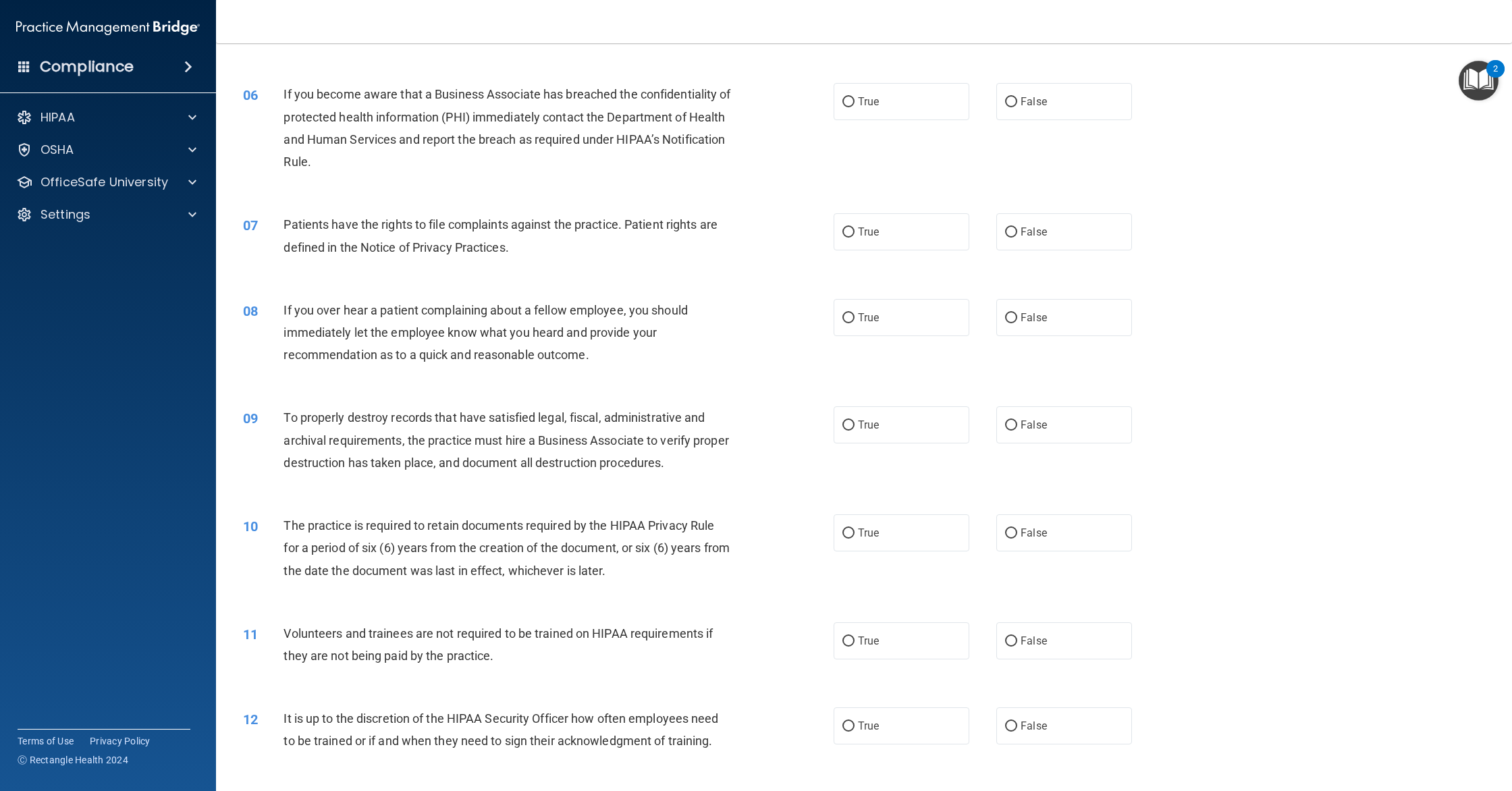
scroll to position [541, 0]
click at [1014, 111] on label "False" at bounding box center [1064, 100] width 136 height 37
click at [1014, 107] on input "False" at bounding box center [1011, 101] width 12 height 10
radio input "true"
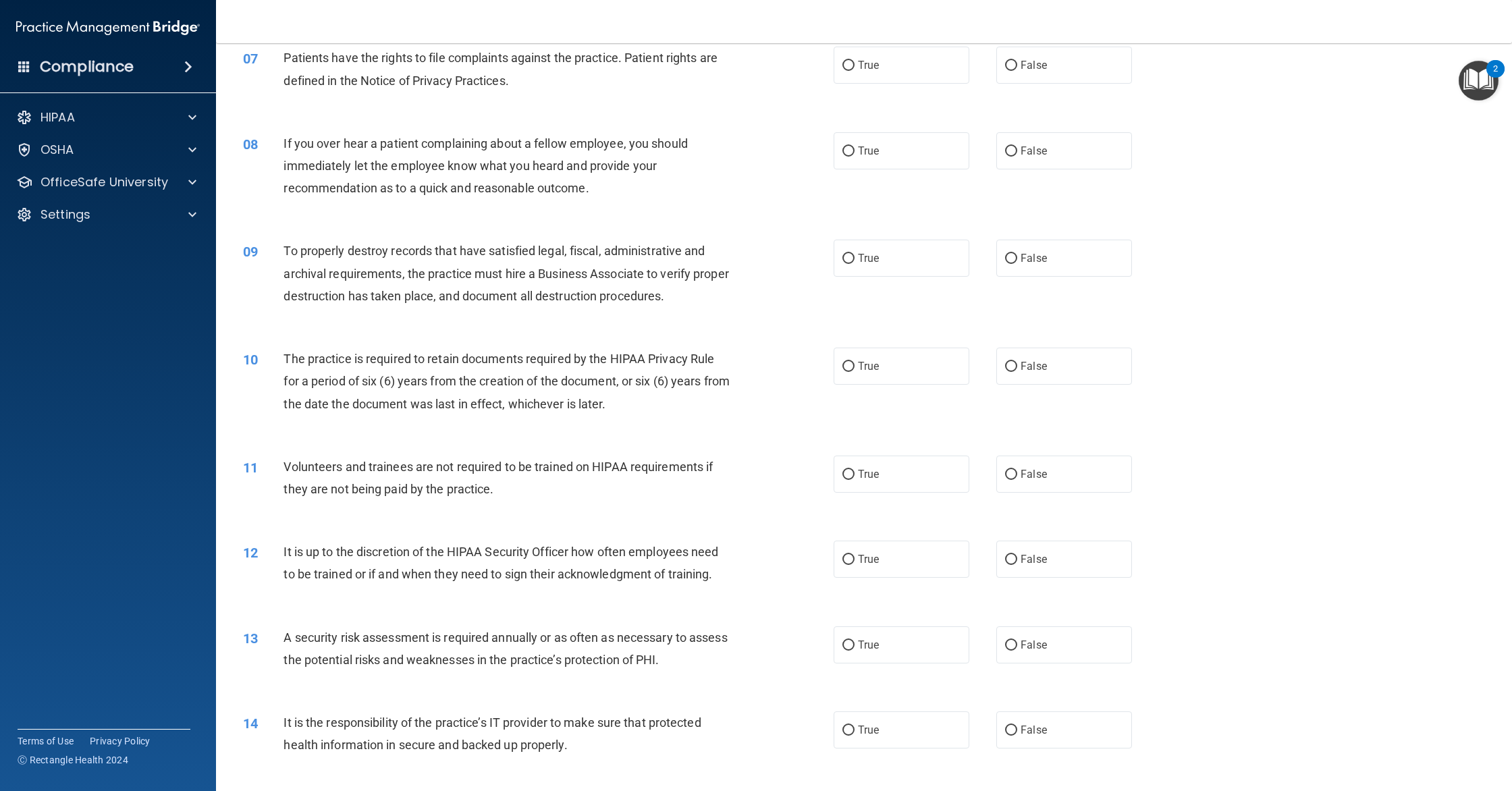
scroll to position [699, 0]
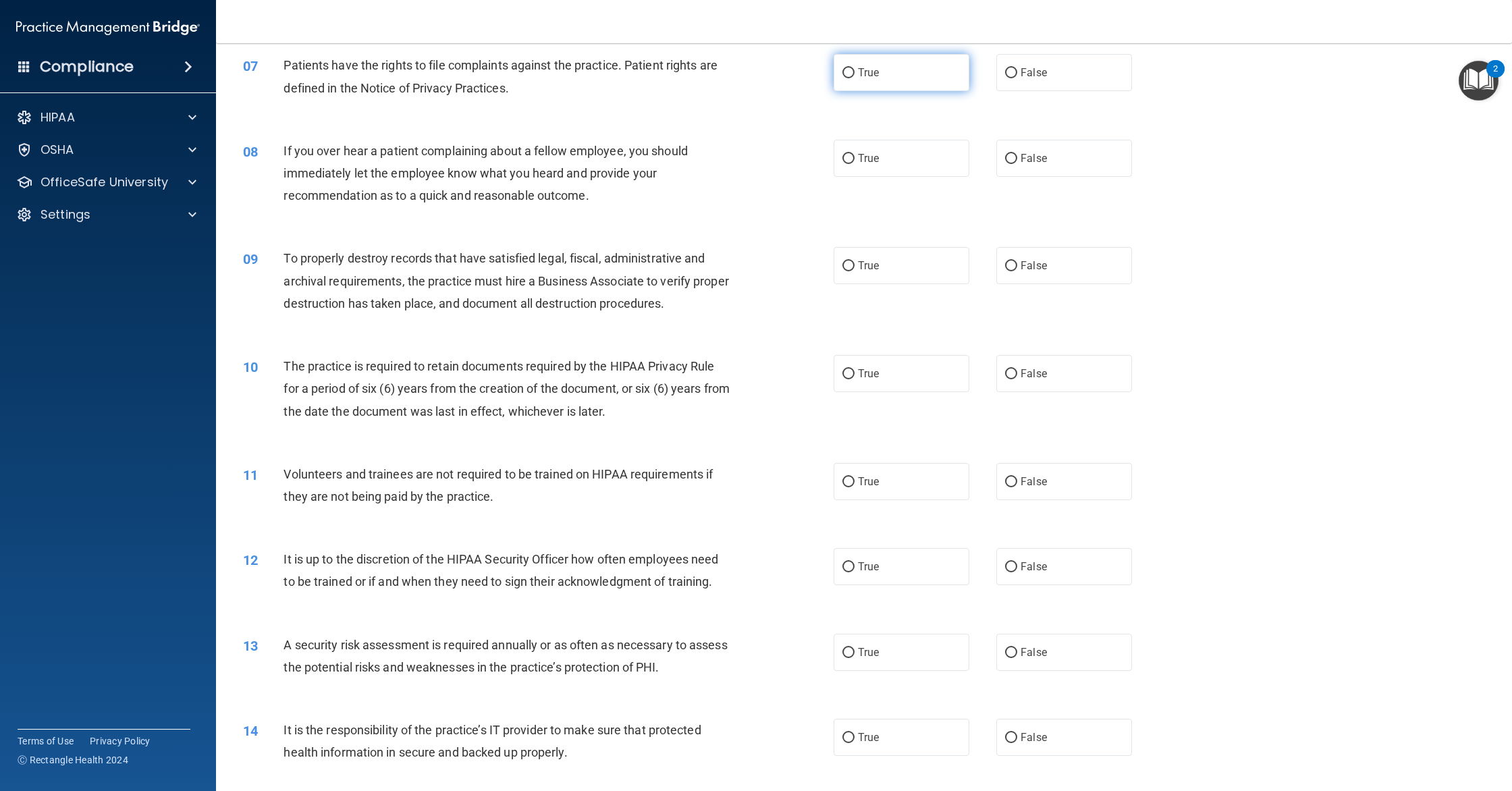
click at [928, 75] on label "True" at bounding box center [901, 73] width 136 height 37
click at [854, 75] on input "True" at bounding box center [848, 73] width 12 height 10
radio input "true"
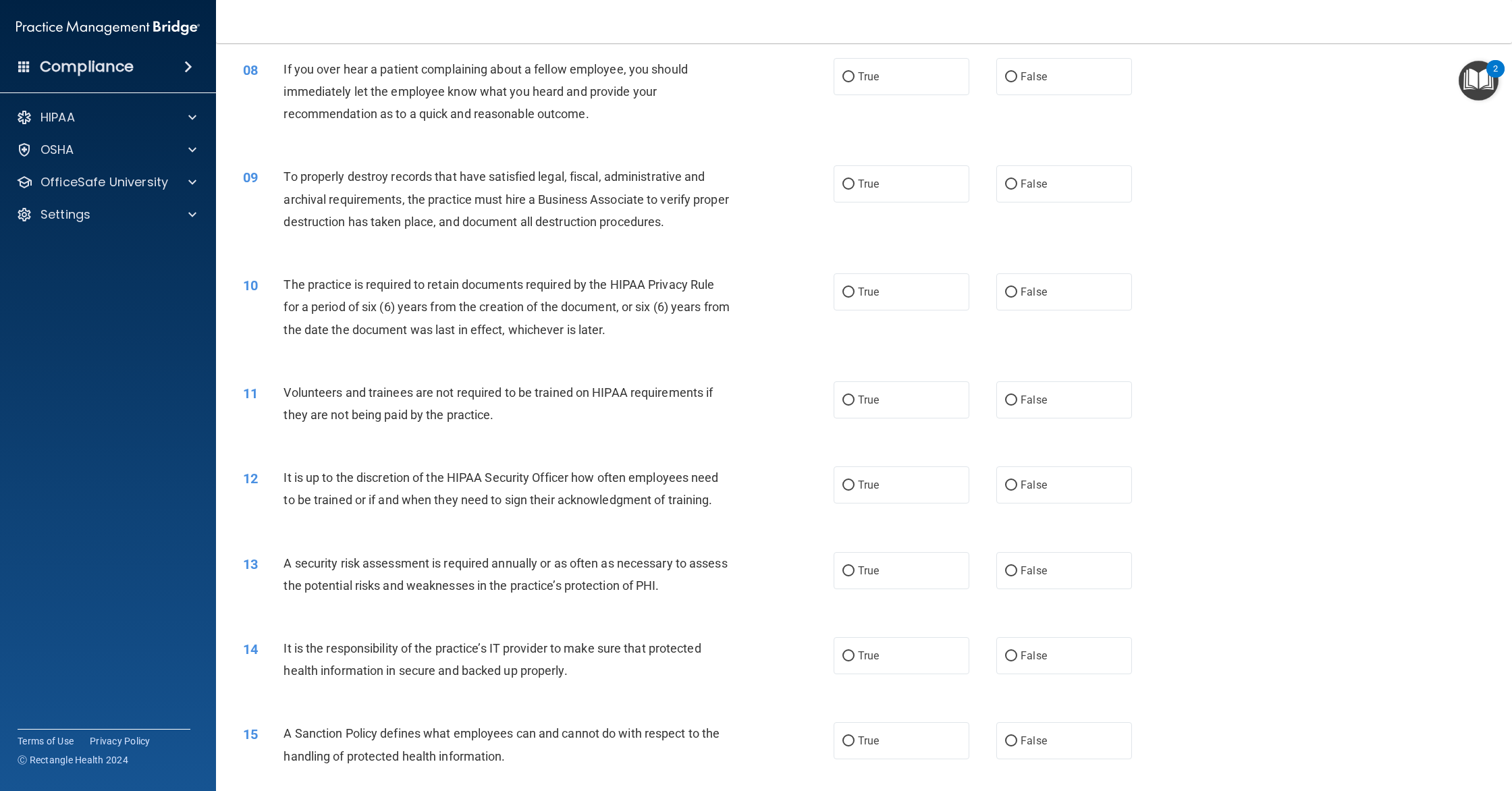
scroll to position [782, 0]
click at [1068, 166] on label "False" at bounding box center [1064, 183] width 136 height 37
click at [1017, 179] on input "False" at bounding box center [1011, 184] width 12 height 10
radio input "true"
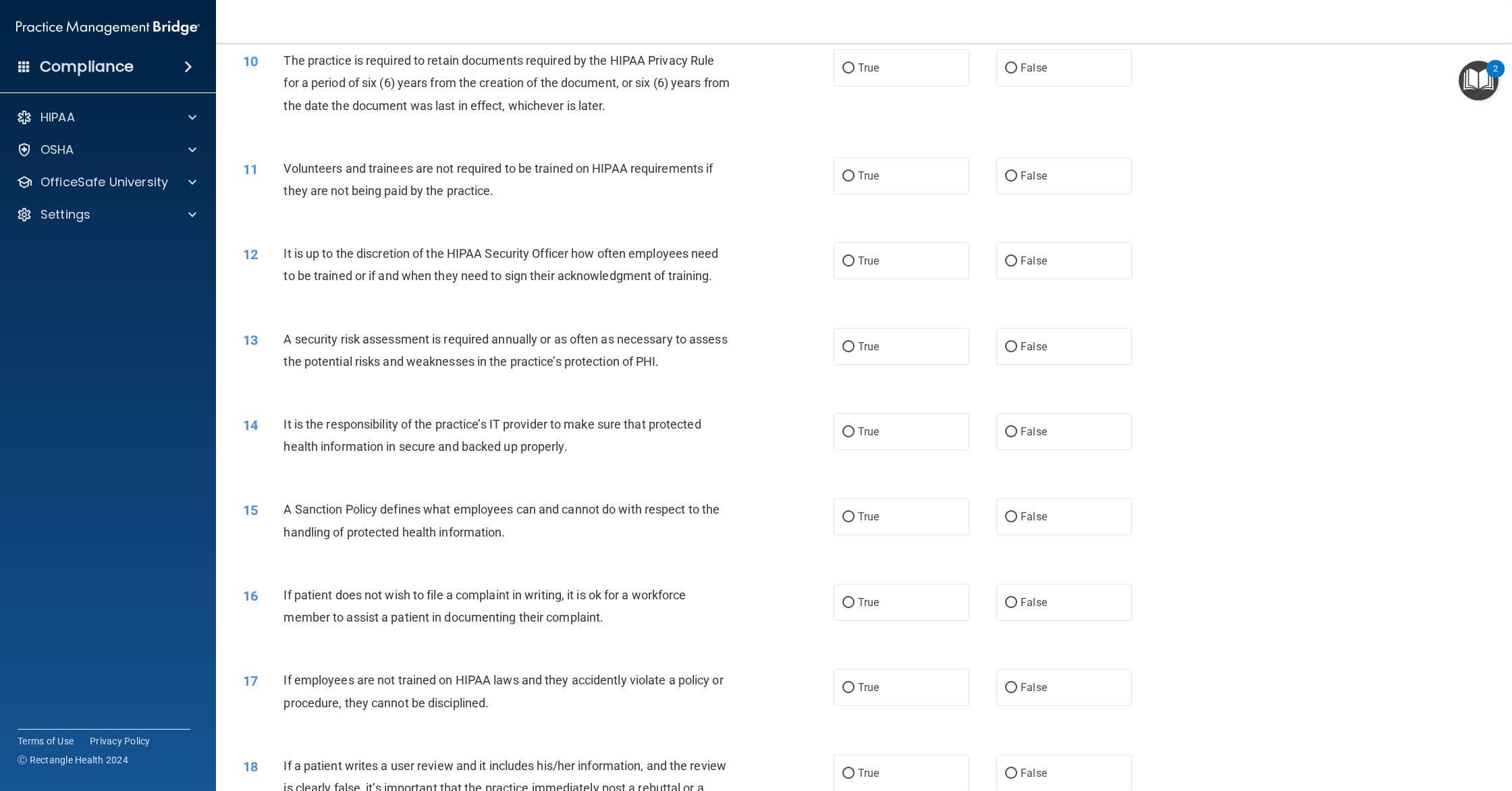
scroll to position [1008, 0]
click at [869, 66] on span "True" at bounding box center [868, 64] width 21 height 13
click at [854, 66] on input "True" at bounding box center [848, 65] width 12 height 10
radio input "true"
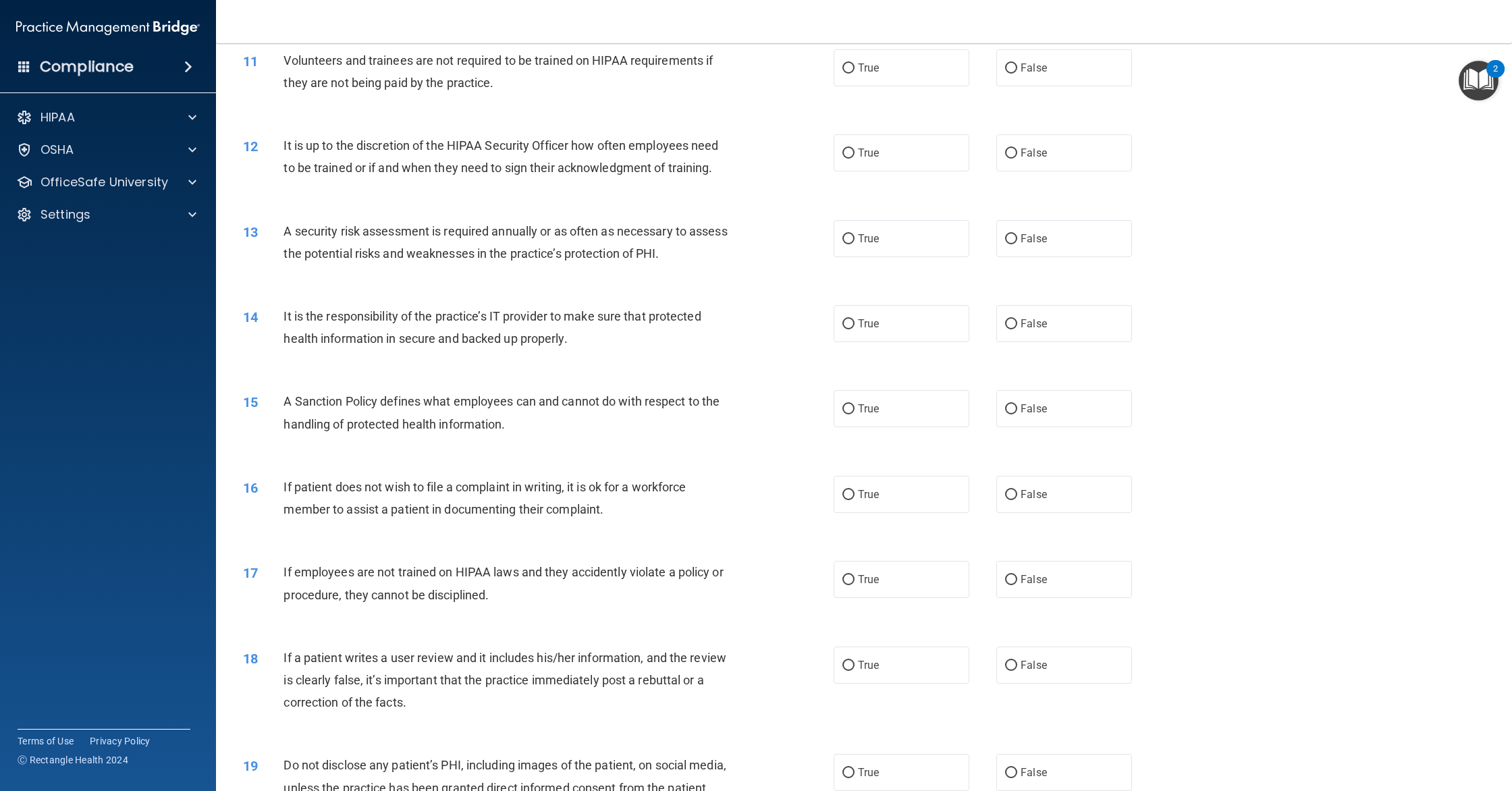
scroll to position [1114, 0]
drag, startPoint x: 1019, startPoint y: 75, endPoint x: 1002, endPoint y: 80, distance: 17.7
click at [1019, 75] on label "False" at bounding box center [1064, 66] width 136 height 37
click at [1017, 72] on input "False" at bounding box center [1011, 66] width 12 height 10
radio input "true"
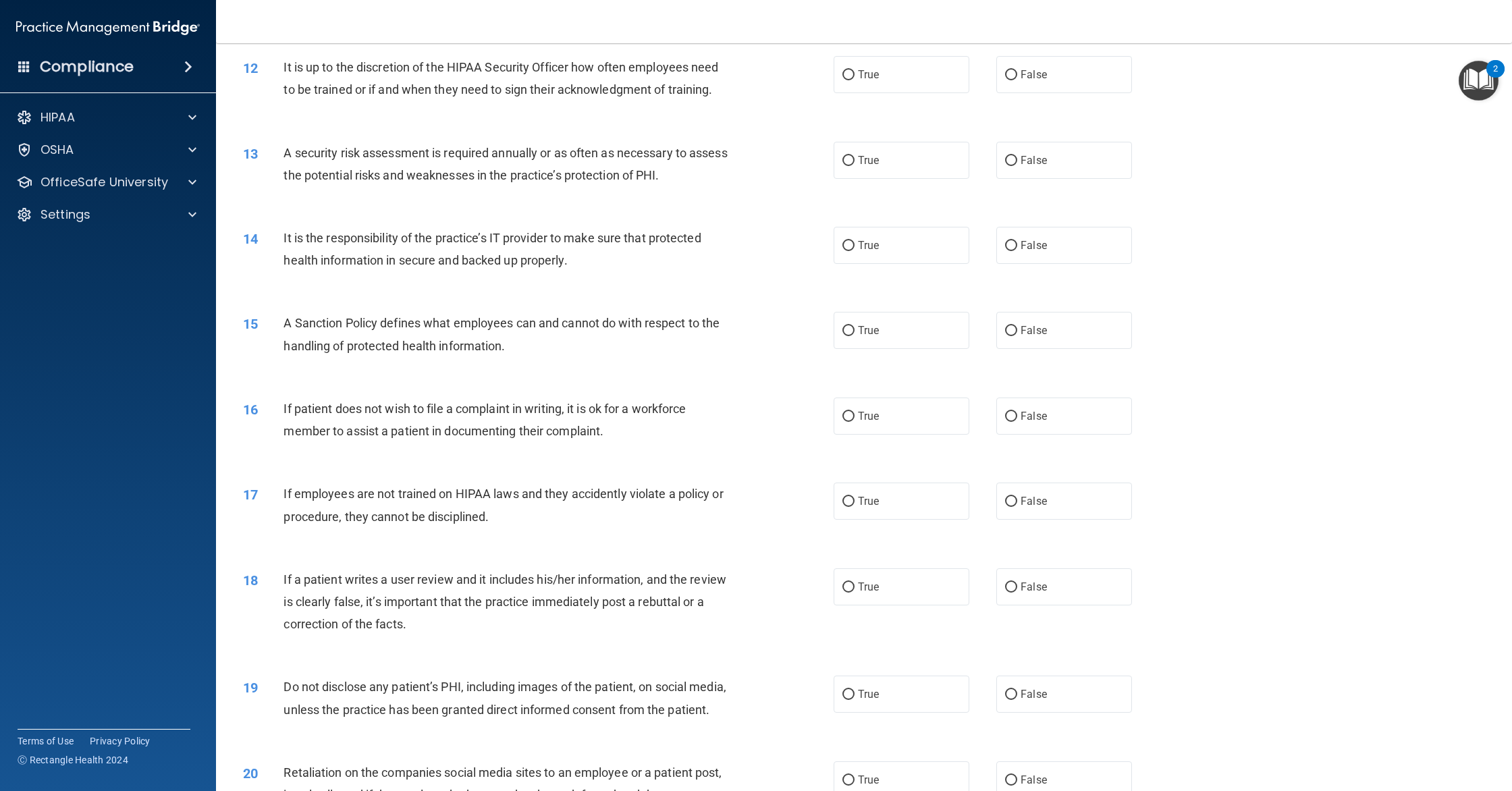
scroll to position [1195, 0]
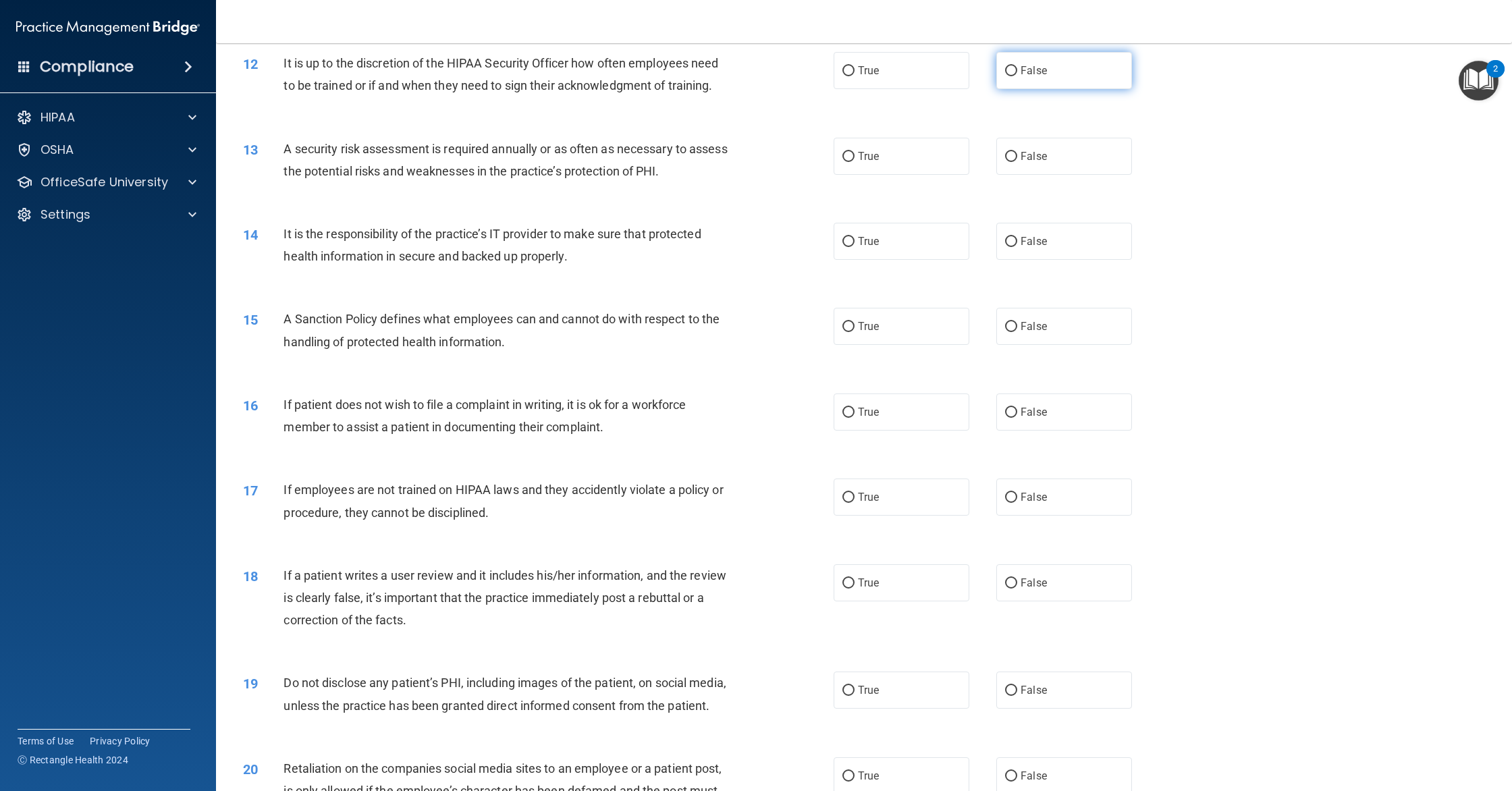
click at [1029, 88] on label "False" at bounding box center [1064, 71] width 136 height 37
click at [1017, 76] on input "False" at bounding box center [1011, 71] width 12 height 10
radio input "true"
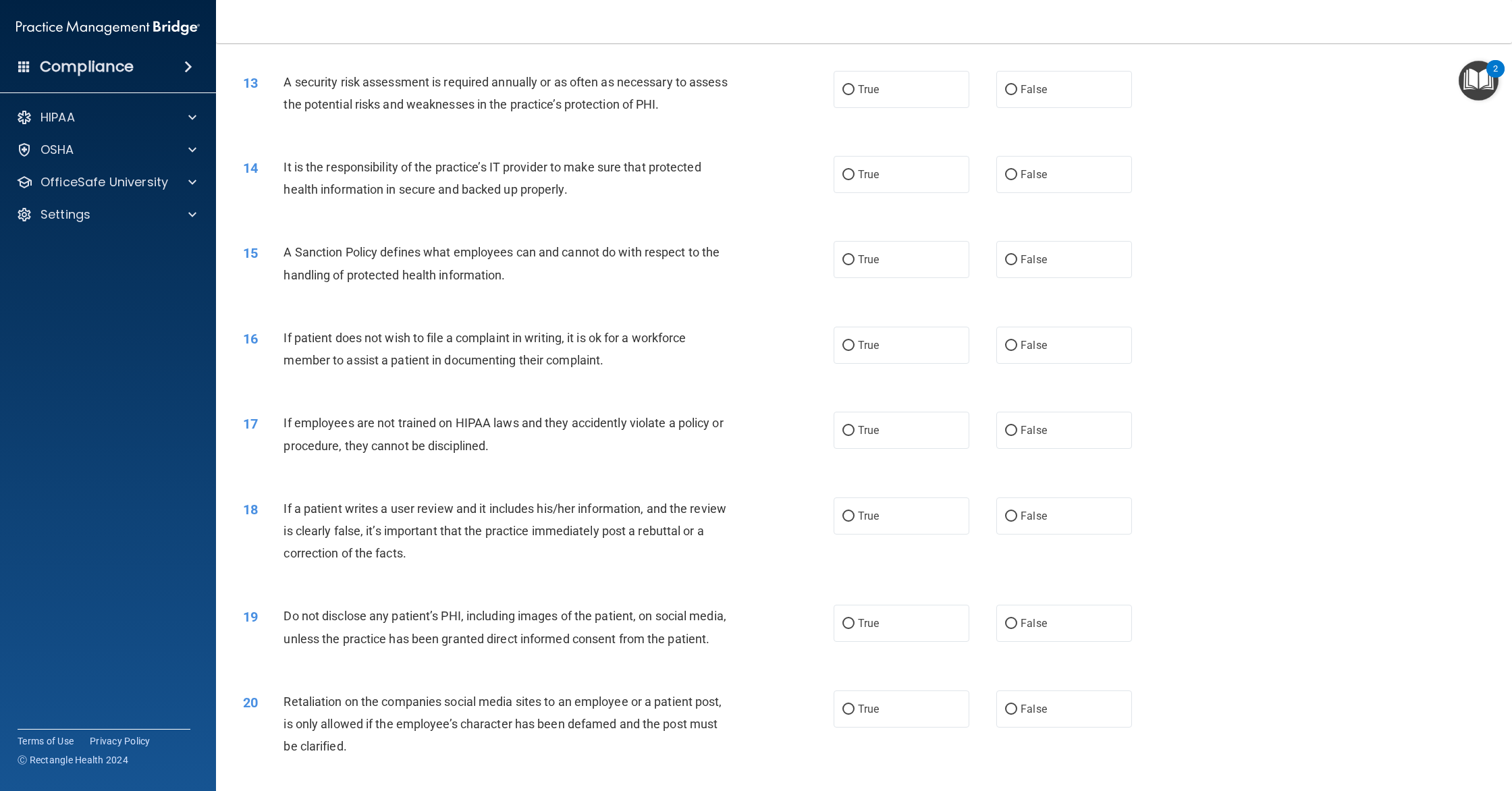
scroll to position [1267, 0]
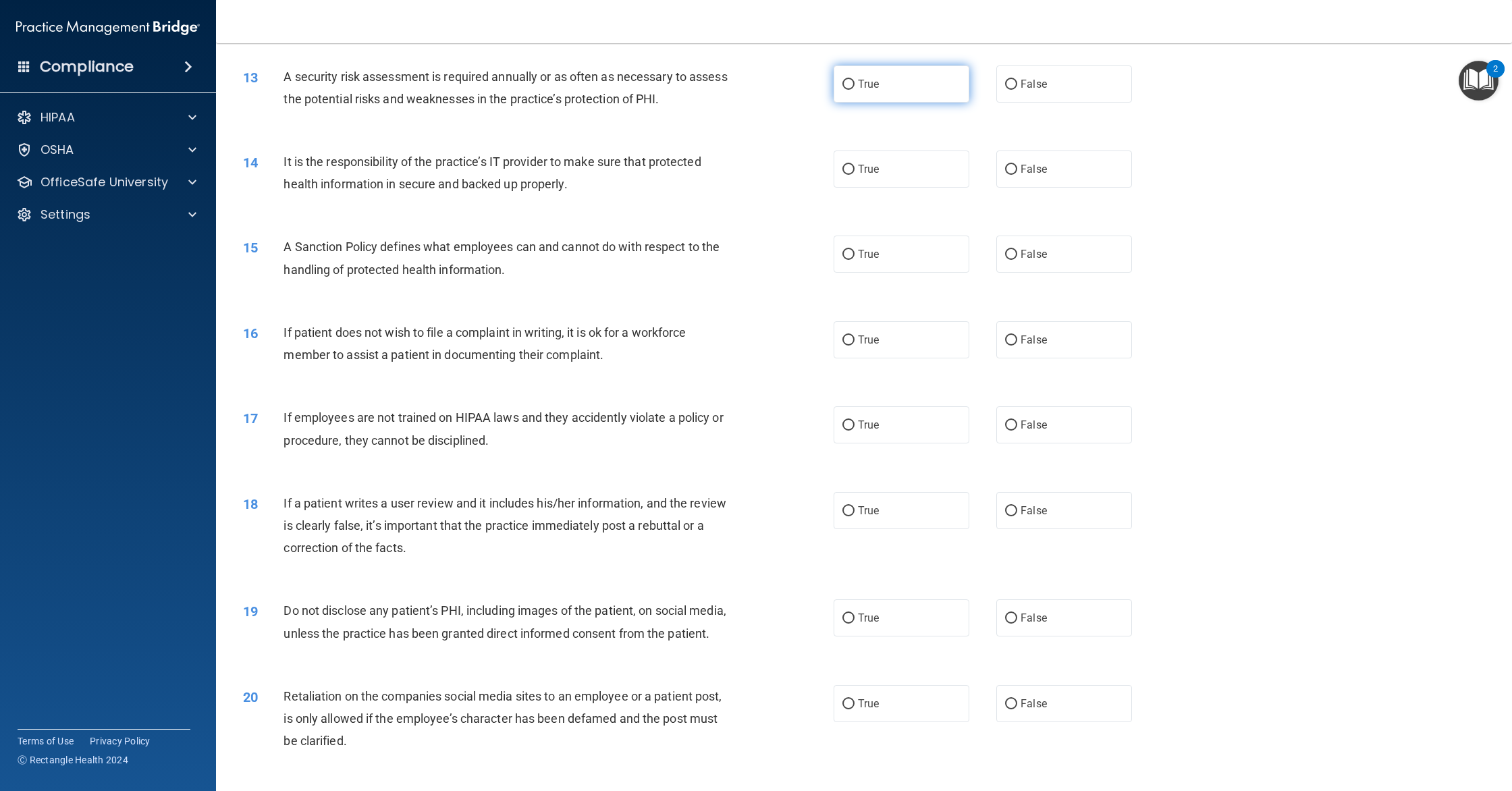
click at [848, 93] on label "True" at bounding box center [901, 83] width 136 height 37
click at [848, 90] on input "True" at bounding box center [848, 84] width 12 height 10
radio input "true"
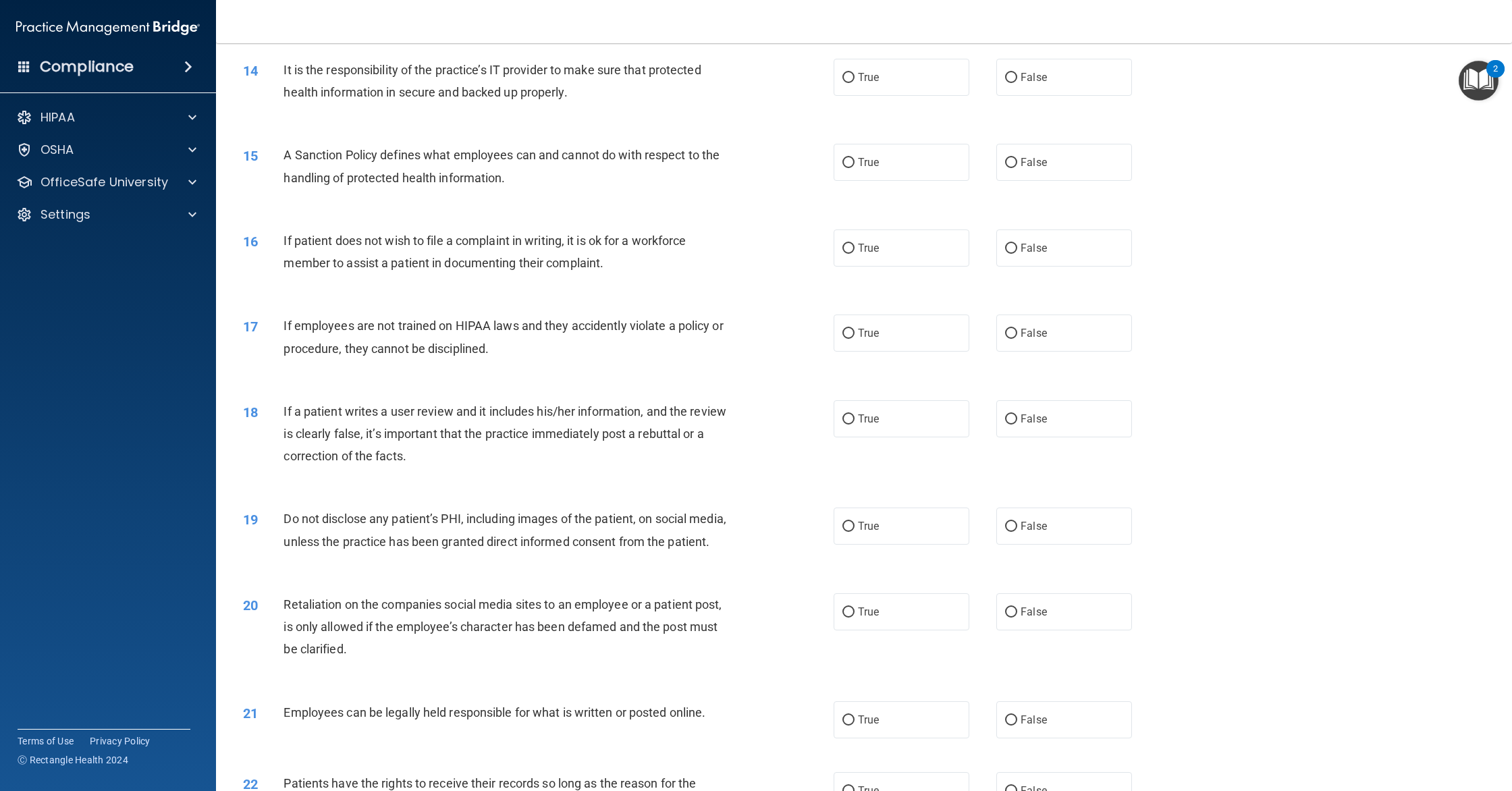
scroll to position [1362, 0]
click at [1006, 85] on label "False" at bounding box center [1064, 75] width 136 height 37
click at [1006, 80] on input "False" at bounding box center [1011, 75] width 12 height 10
radio input "true"
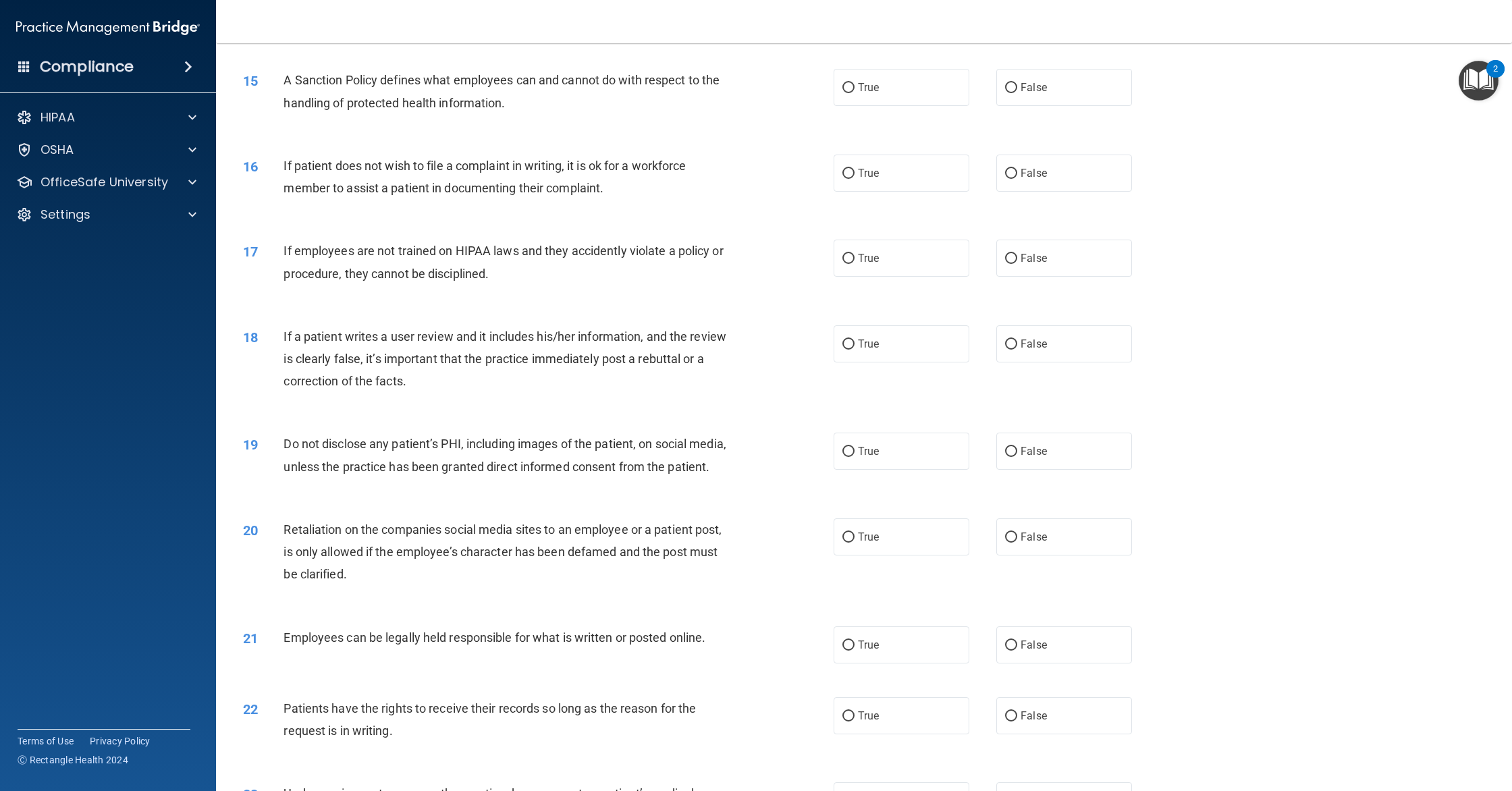
scroll to position [1444, 0]
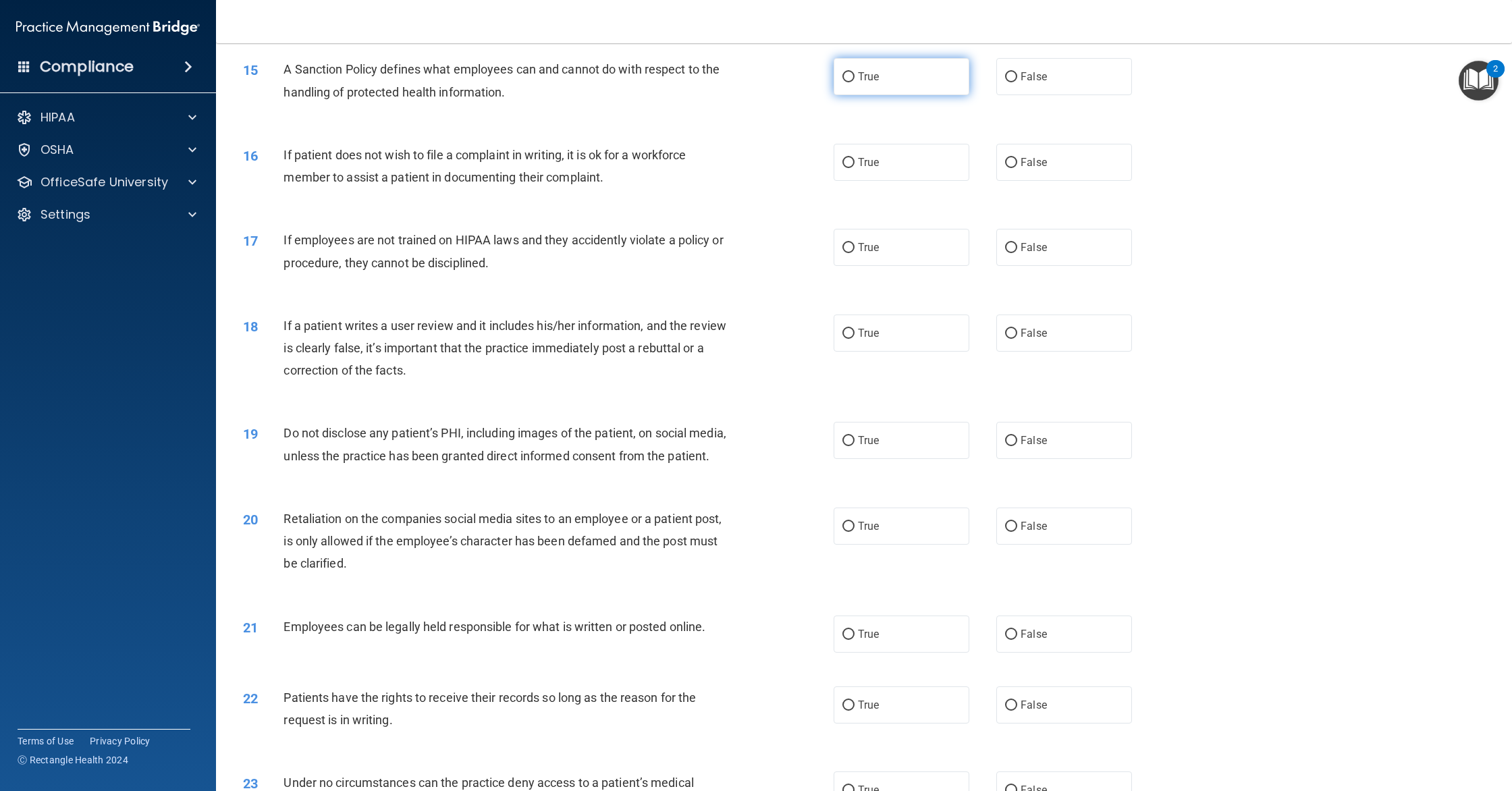
click at [941, 75] on label "True" at bounding box center [901, 77] width 136 height 37
click at [854, 75] on input "True" at bounding box center [848, 77] width 12 height 10
radio input "true"
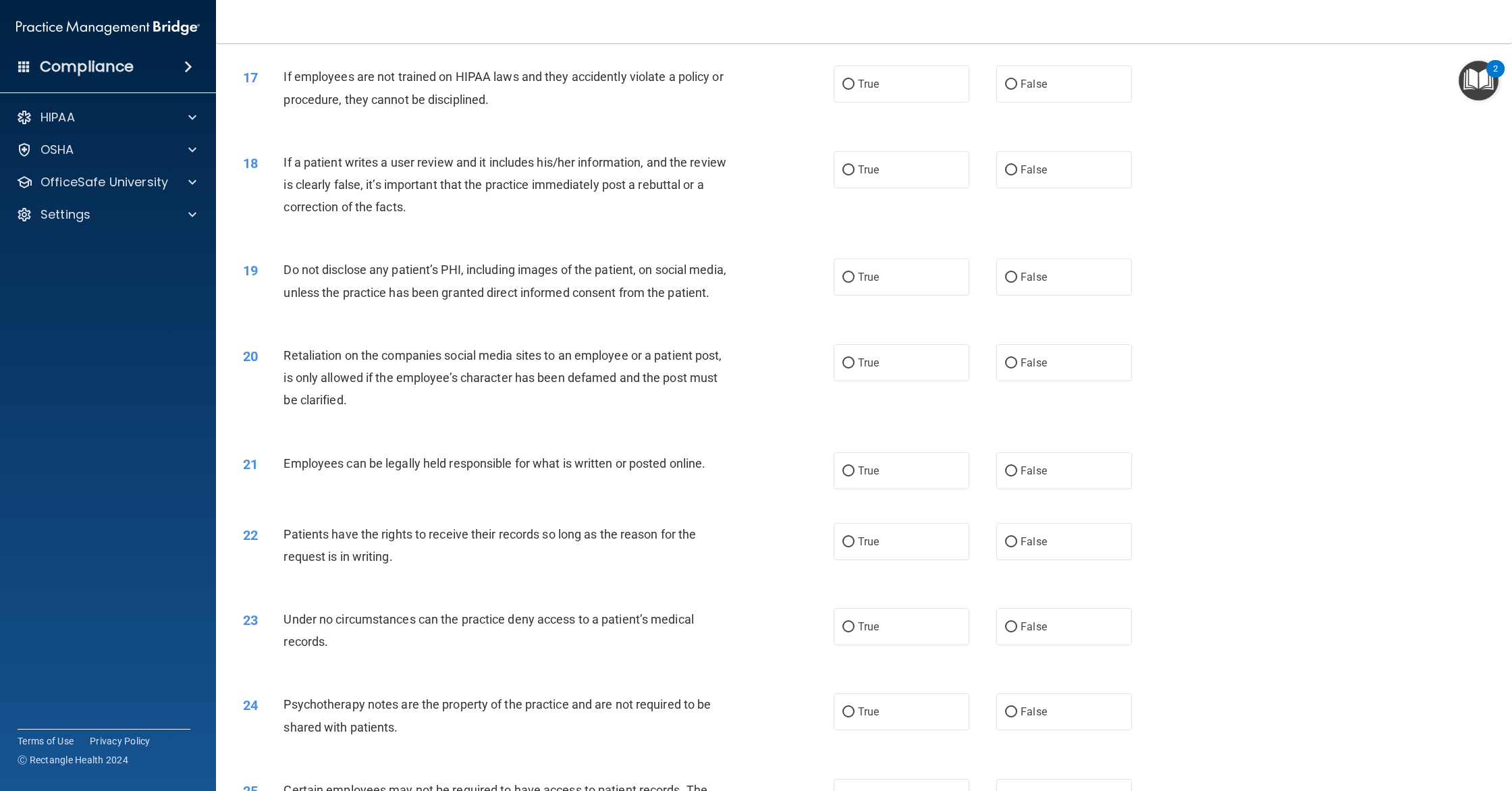
scroll to position [1610, 0]
click at [1000, 85] on label "False" at bounding box center [1064, 81] width 136 height 37
click at [1005, 85] on input "False" at bounding box center [1011, 82] width 12 height 10
radio input "true"
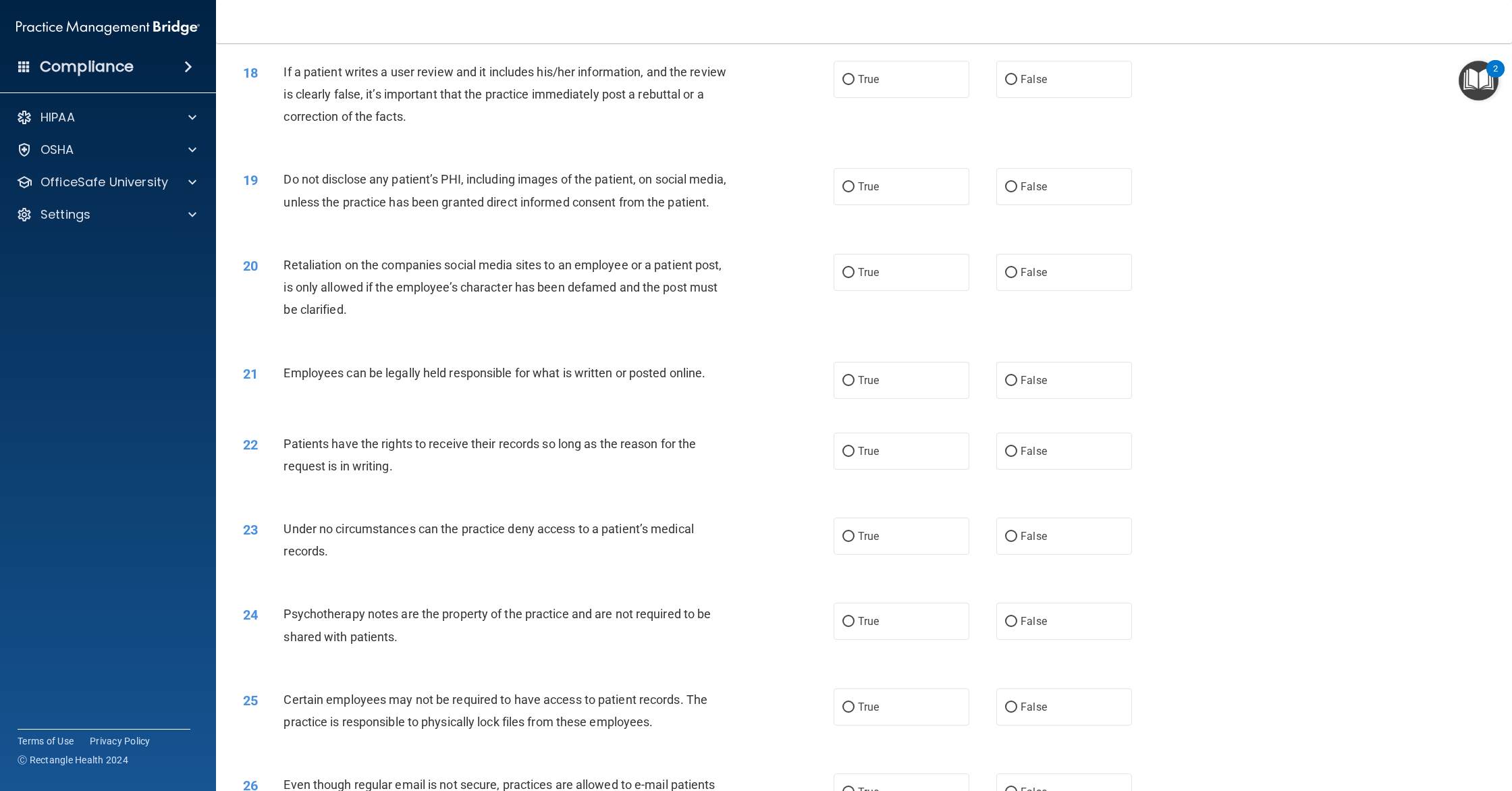
scroll to position [1703, 0]
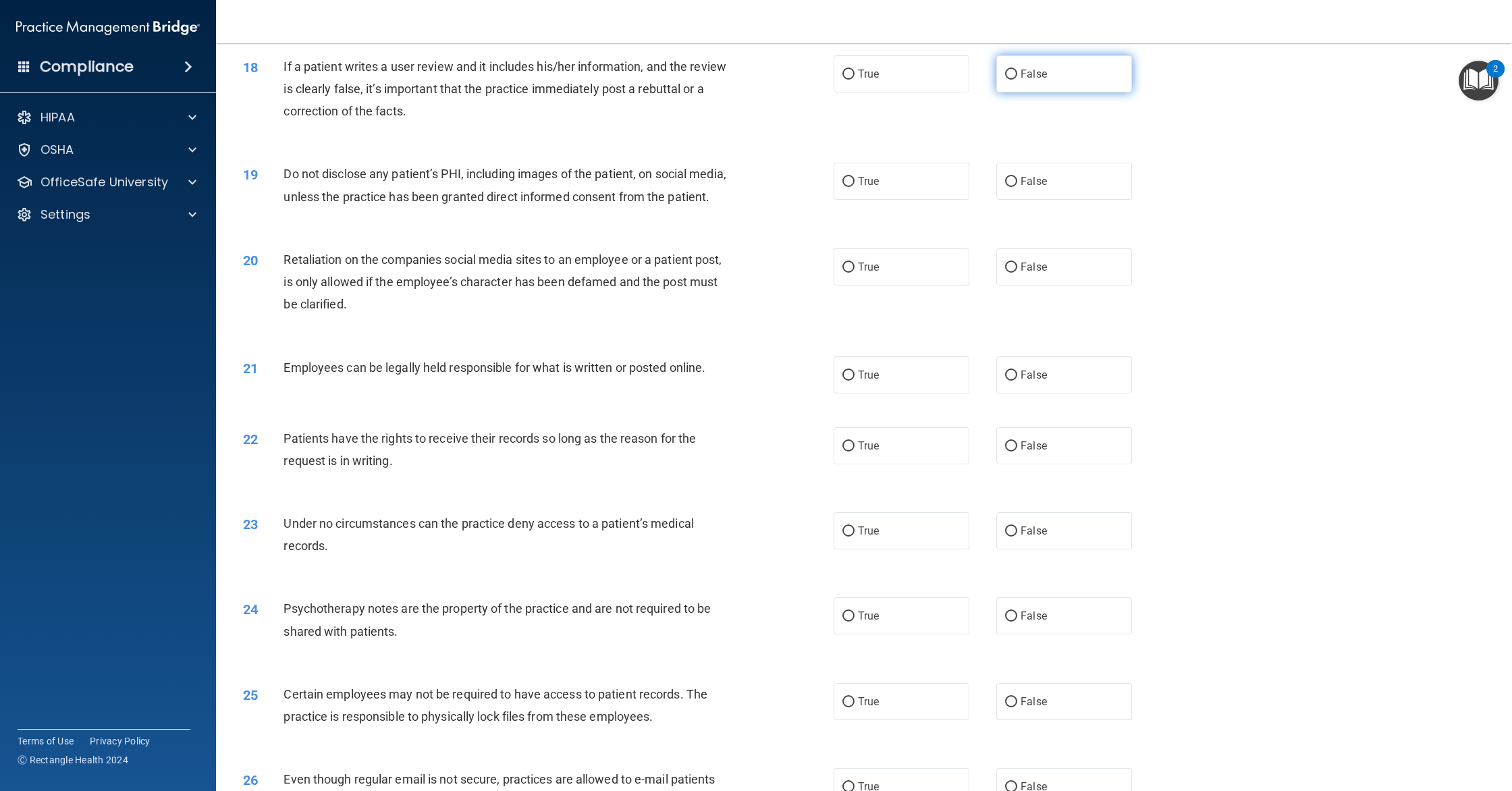
click at [1044, 81] on label "False" at bounding box center [1064, 74] width 136 height 37
click at [1017, 79] on input "False" at bounding box center [1011, 74] width 12 height 10
radio input "true"
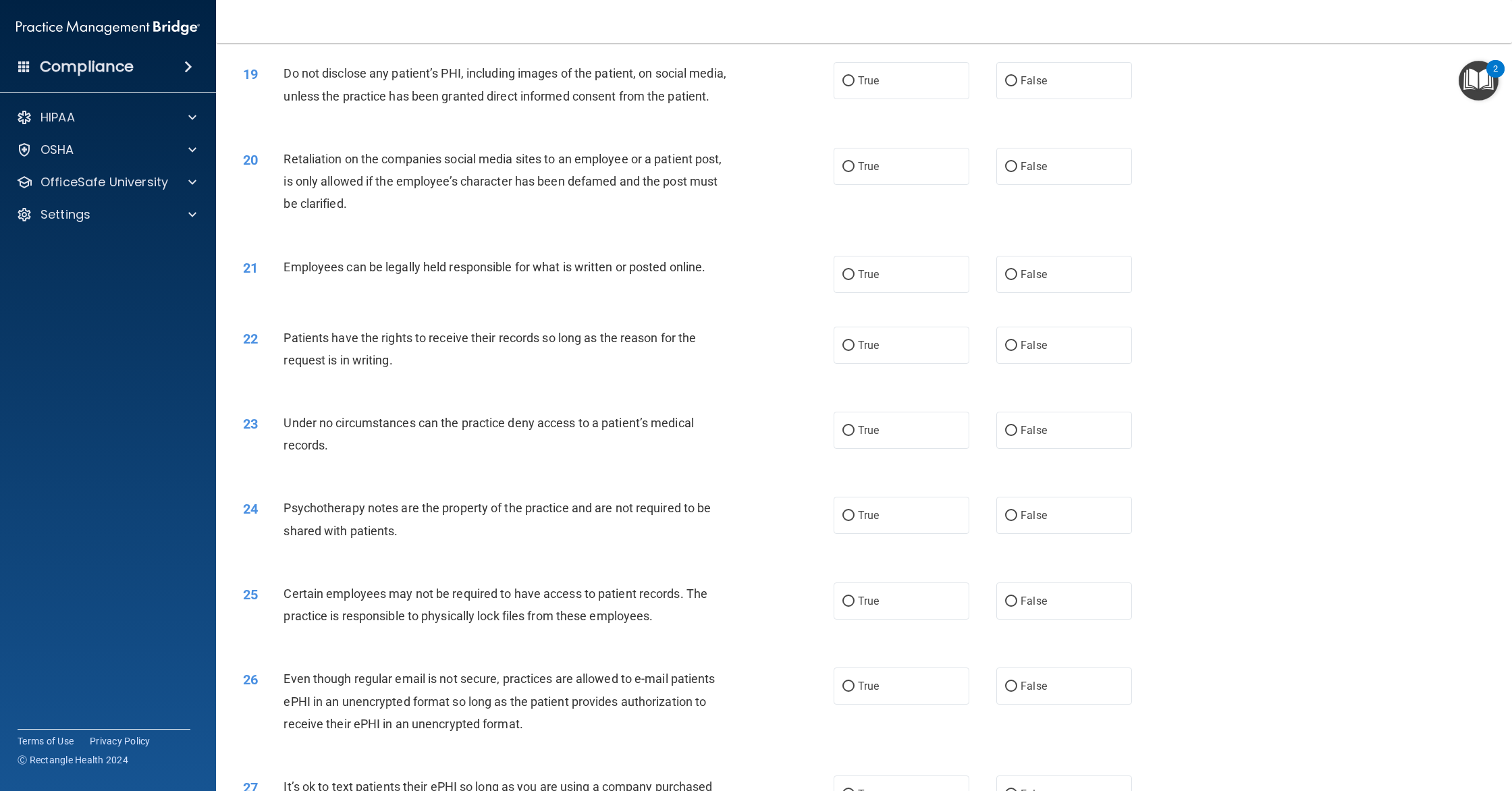
scroll to position [1808, 0]
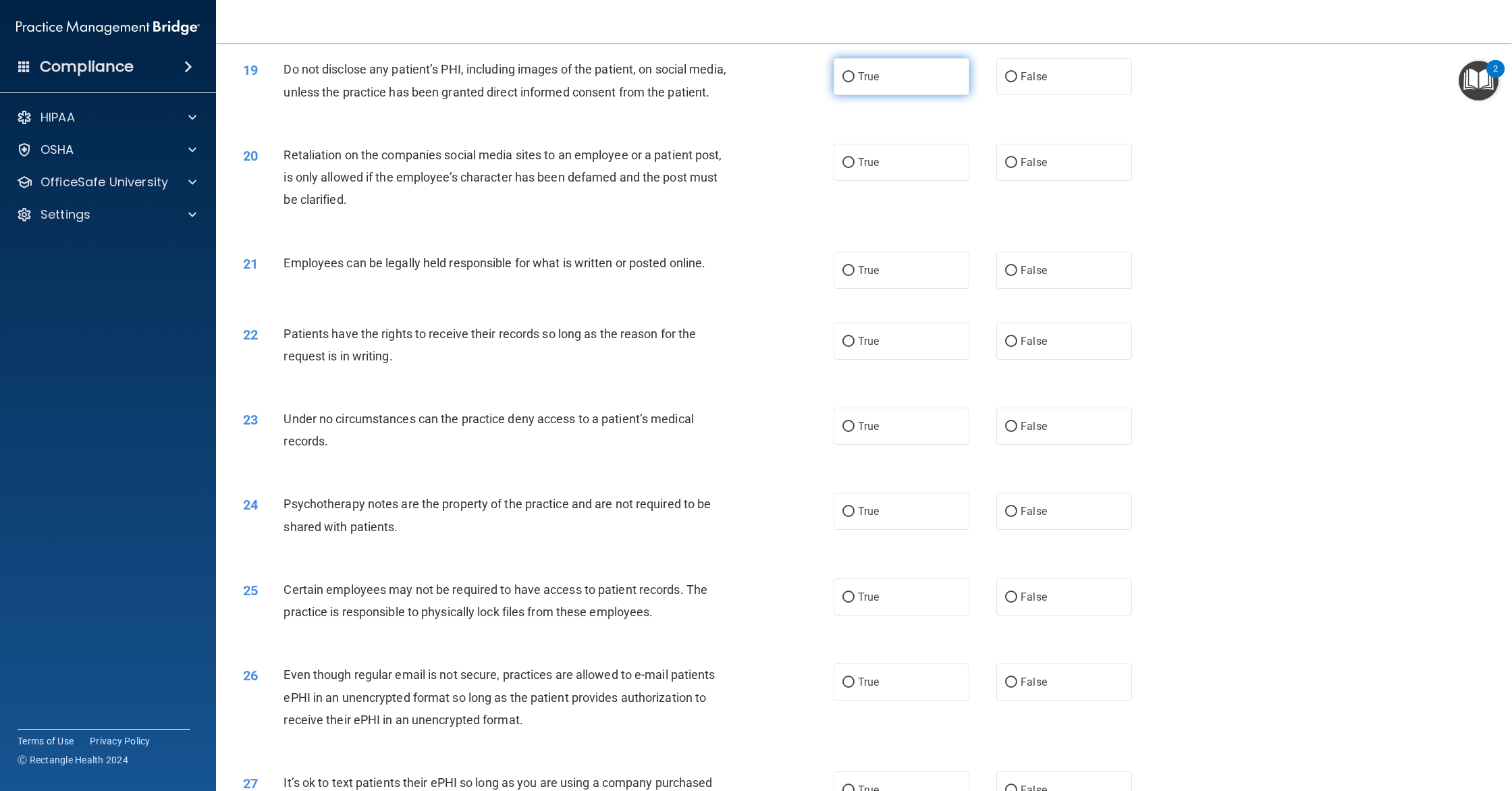
click at [888, 88] on label "True" at bounding box center [901, 77] width 136 height 37
click at [854, 82] on input "True" at bounding box center [848, 77] width 12 height 10
radio input "true"
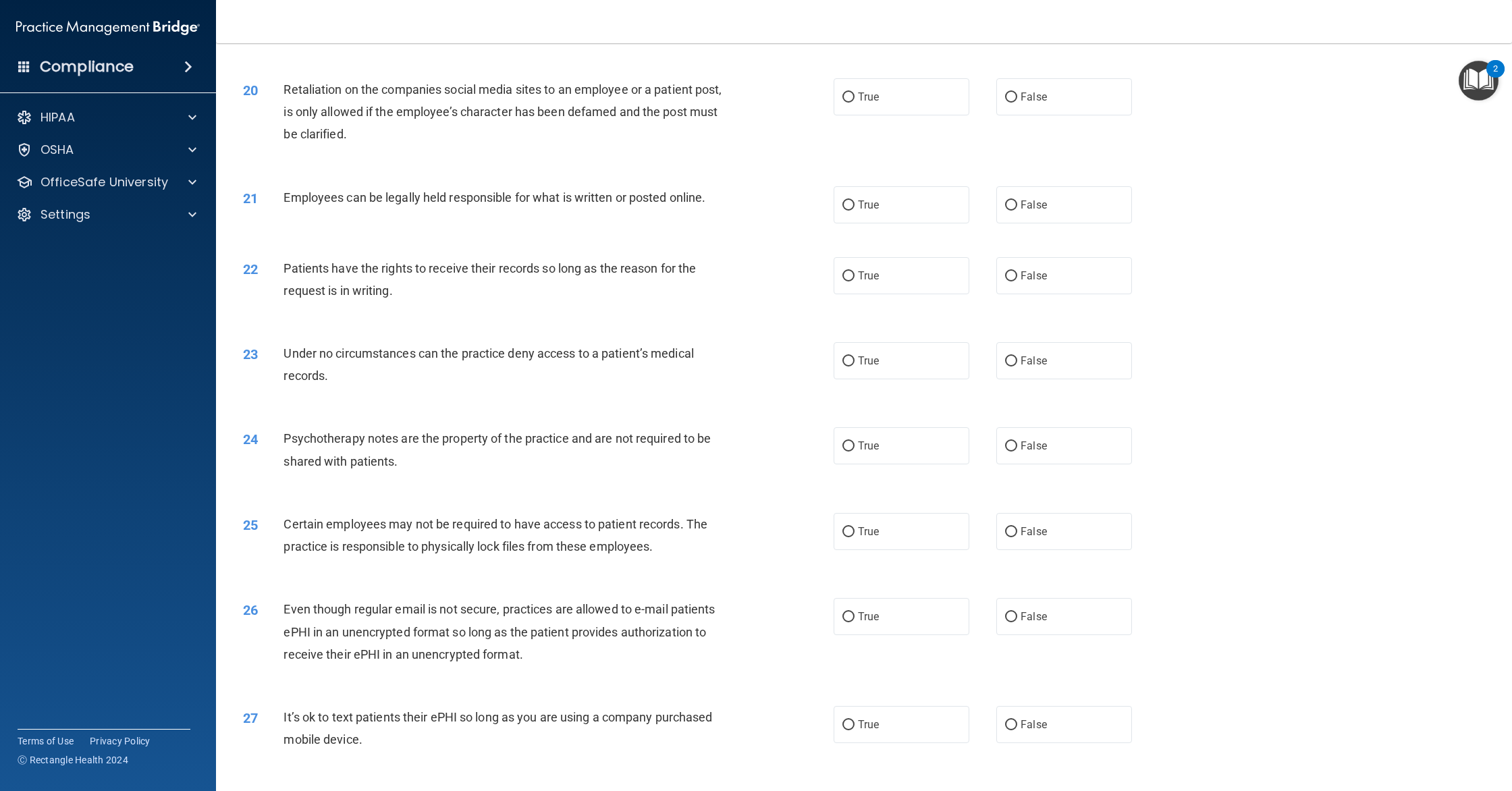
scroll to position [1888, 0]
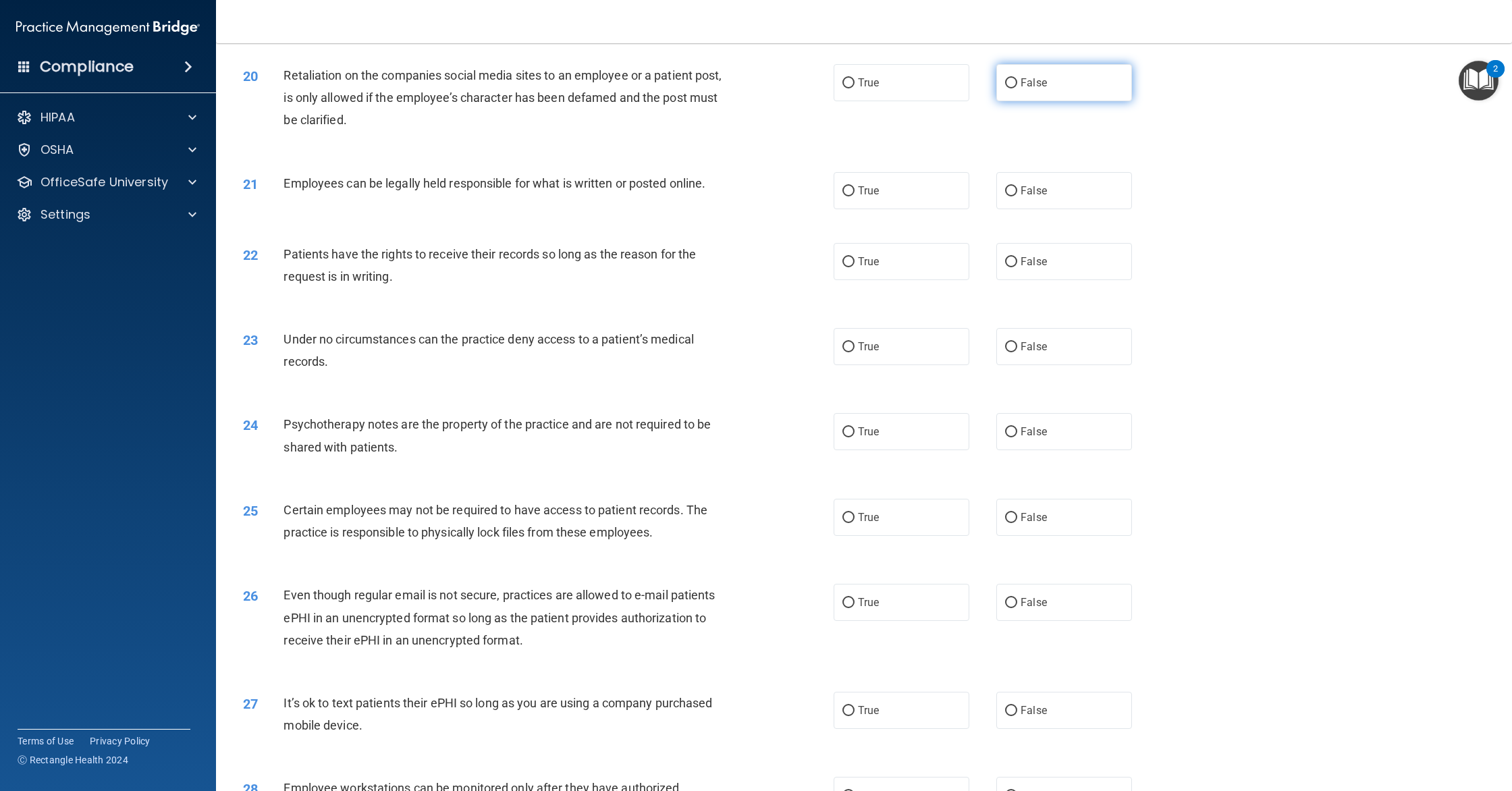
click at [1039, 88] on span "False" at bounding box center [1034, 82] width 26 height 13
click at [1017, 88] on input "False" at bounding box center [1011, 83] width 12 height 10
radio input "true"
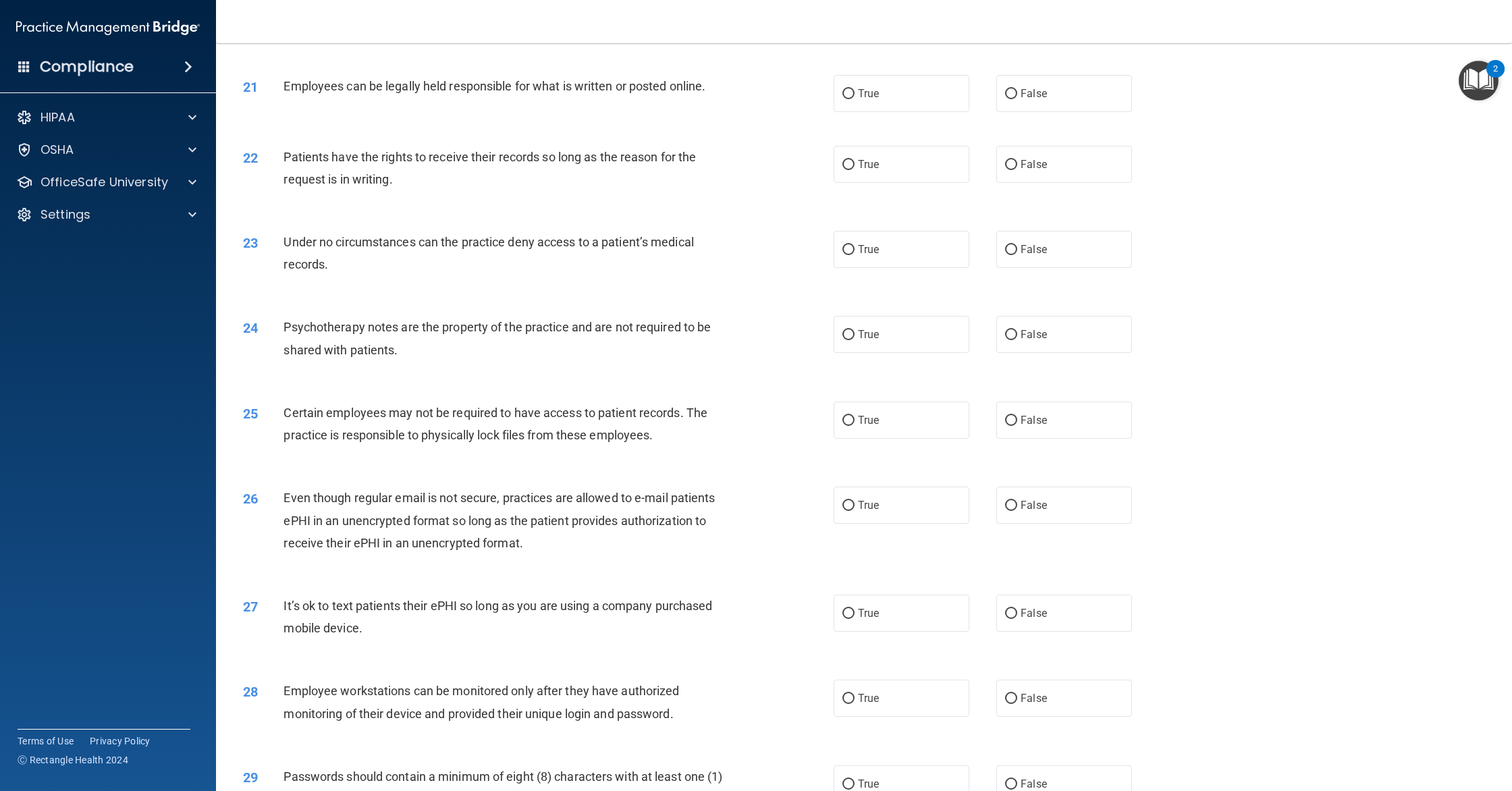
scroll to position [1997, 0]
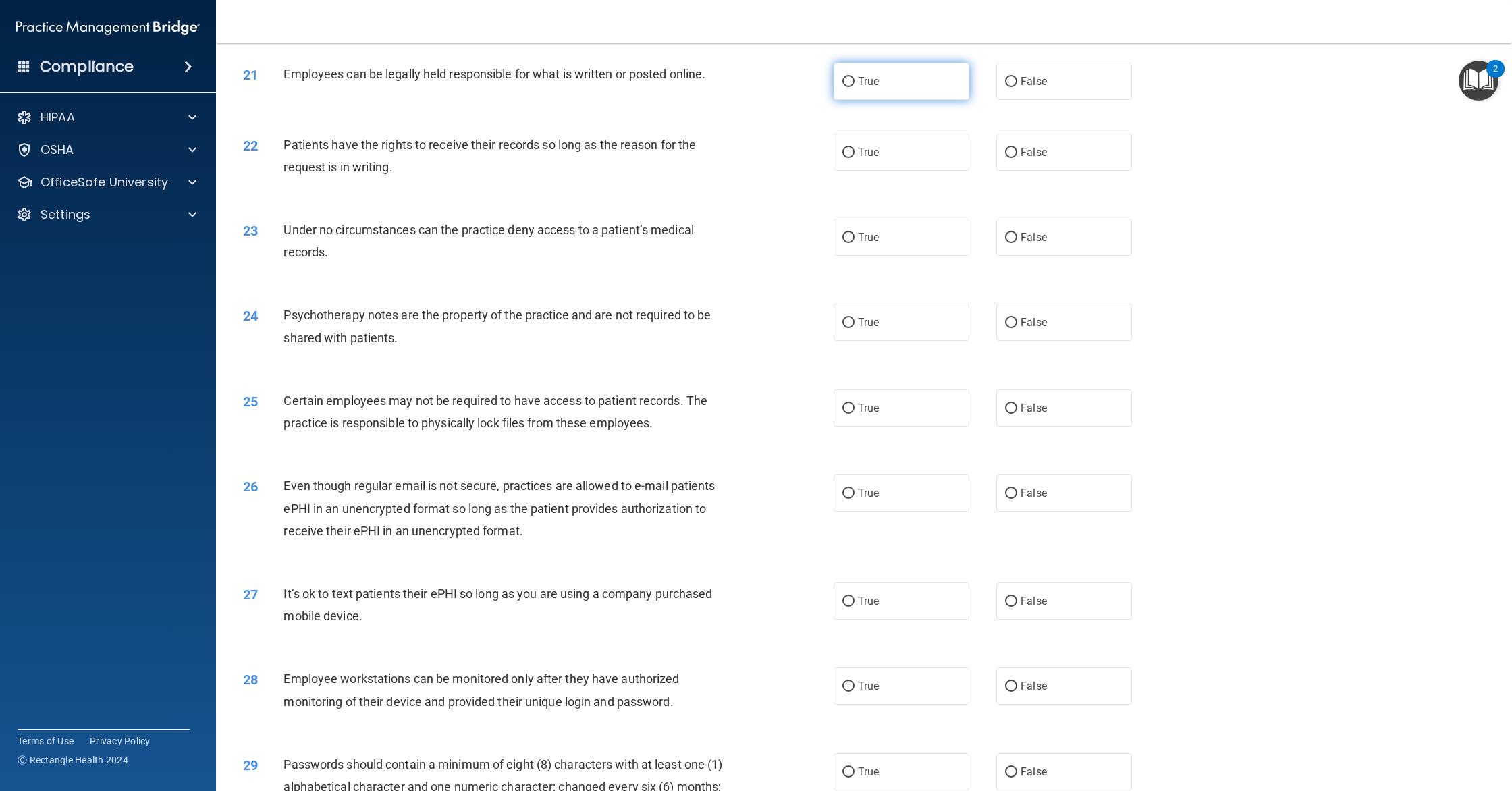
click at [875, 94] on label "True" at bounding box center [901, 81] width 136 height 37
click at [854, 87] on input "True" at bounding box center [848, 81] width 12 height 10
radio input "true"
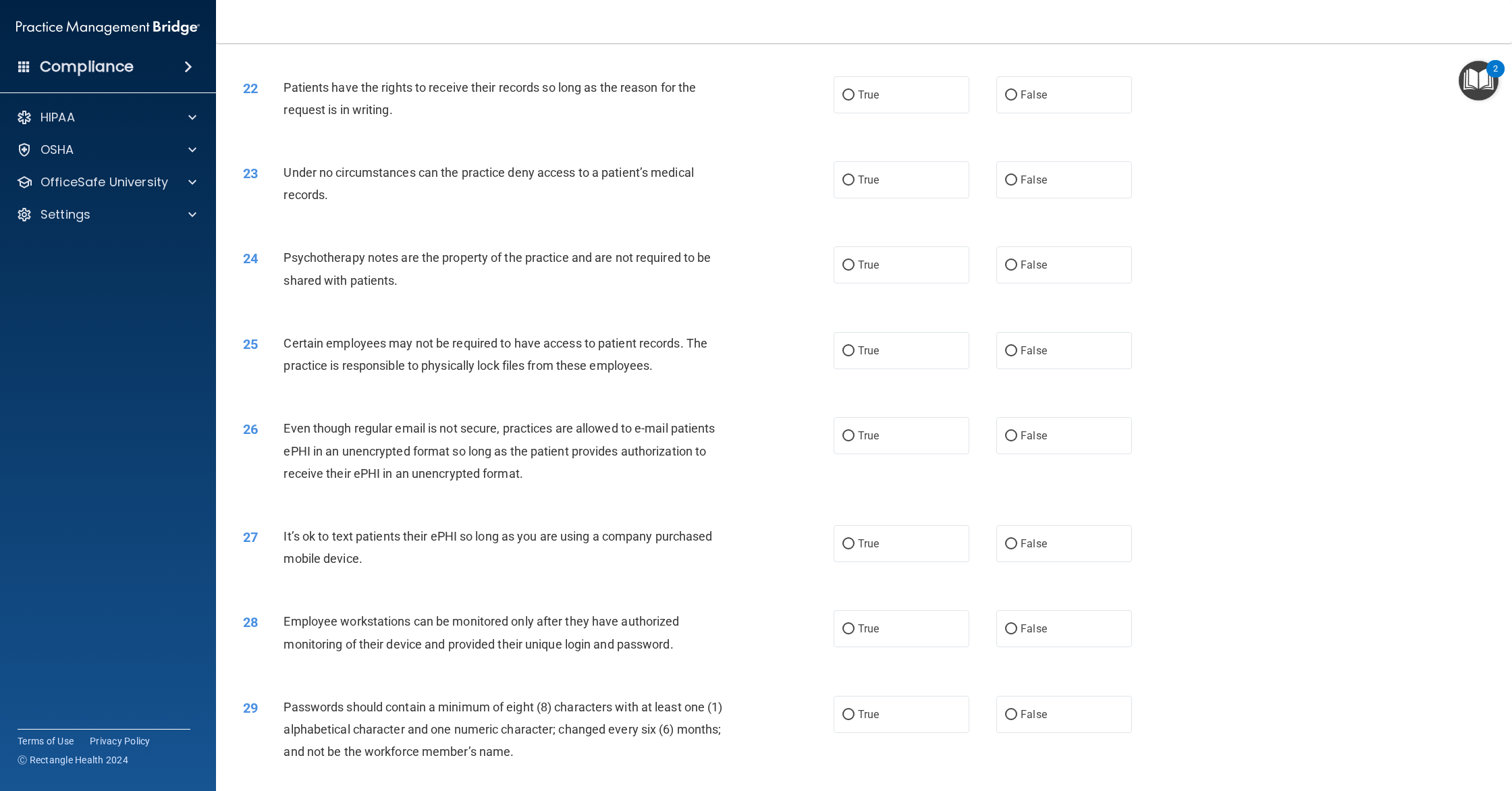
scroll to position [2063, 0]
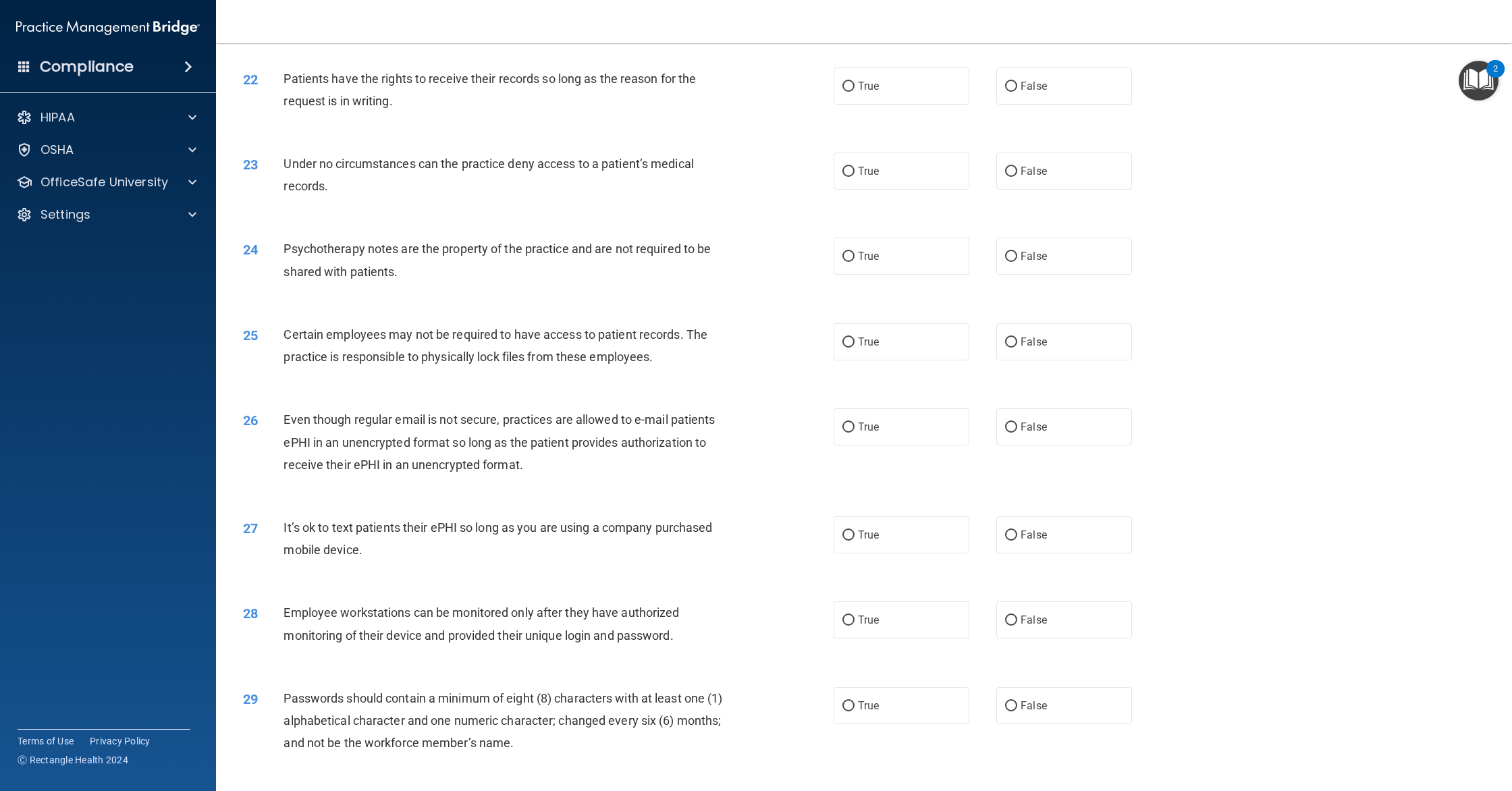
drag, startPoint x: 871, startPoint y: 102, endPoint x: 861, endPoint y: 105, distance: 10.4
click at [871, 102] on label "True" at bounding box center [901, 85] width 136 height 37
click at [854, 92] on input "True" at bounding box center [848, 86] width 12 height 10
radio input "true"
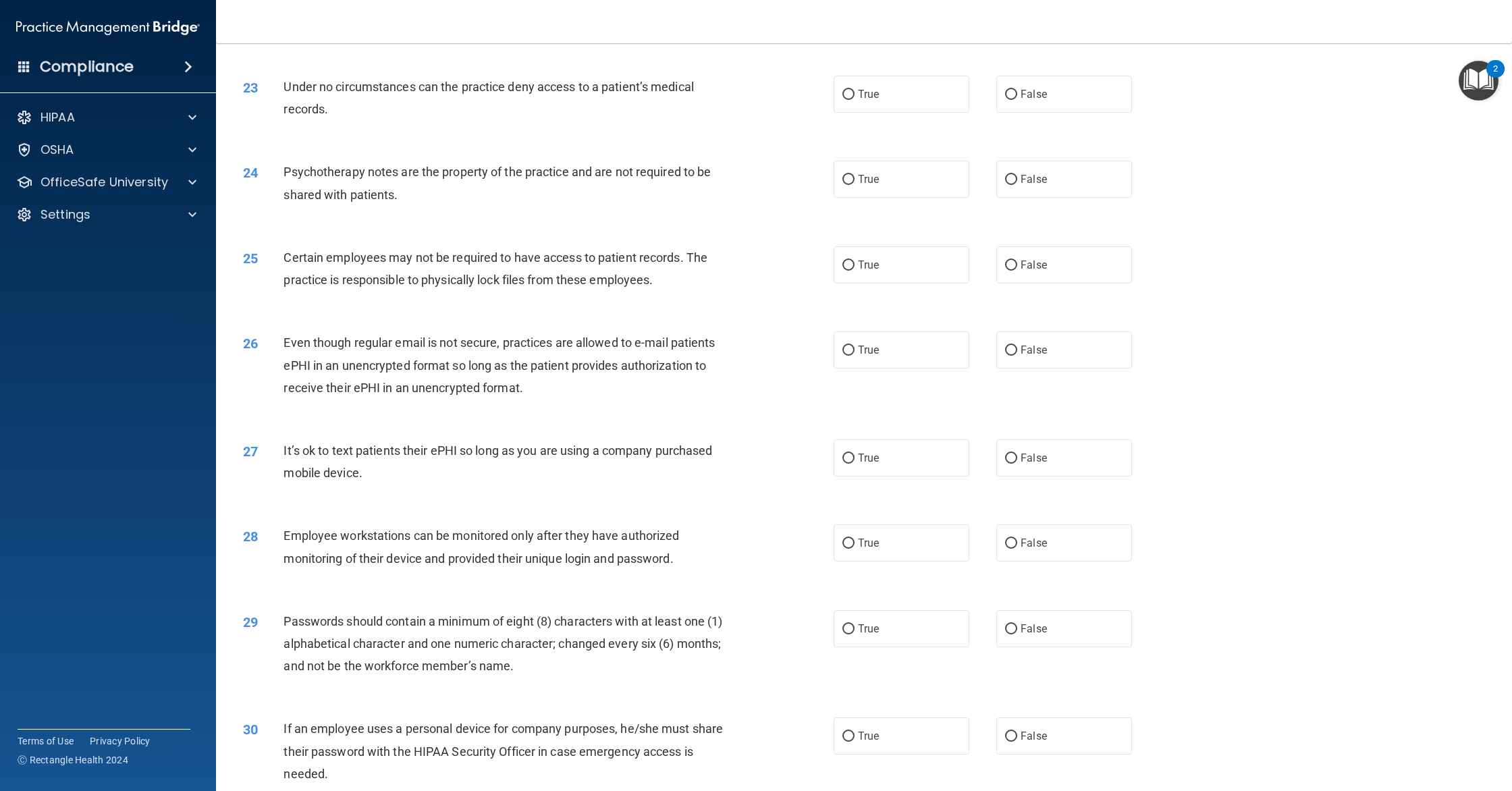
scroll to position [2143, 0]
click at [856, 102] on label "True" at bounding box center [901, 91] width 136 height 37
click at [854, 97] on input "True" at bounding box center [848, 92] width 12 height 10
radio input "true"
click at [1024, 104] on label "False" at bounding box center [1064, 91] width 136 height 37
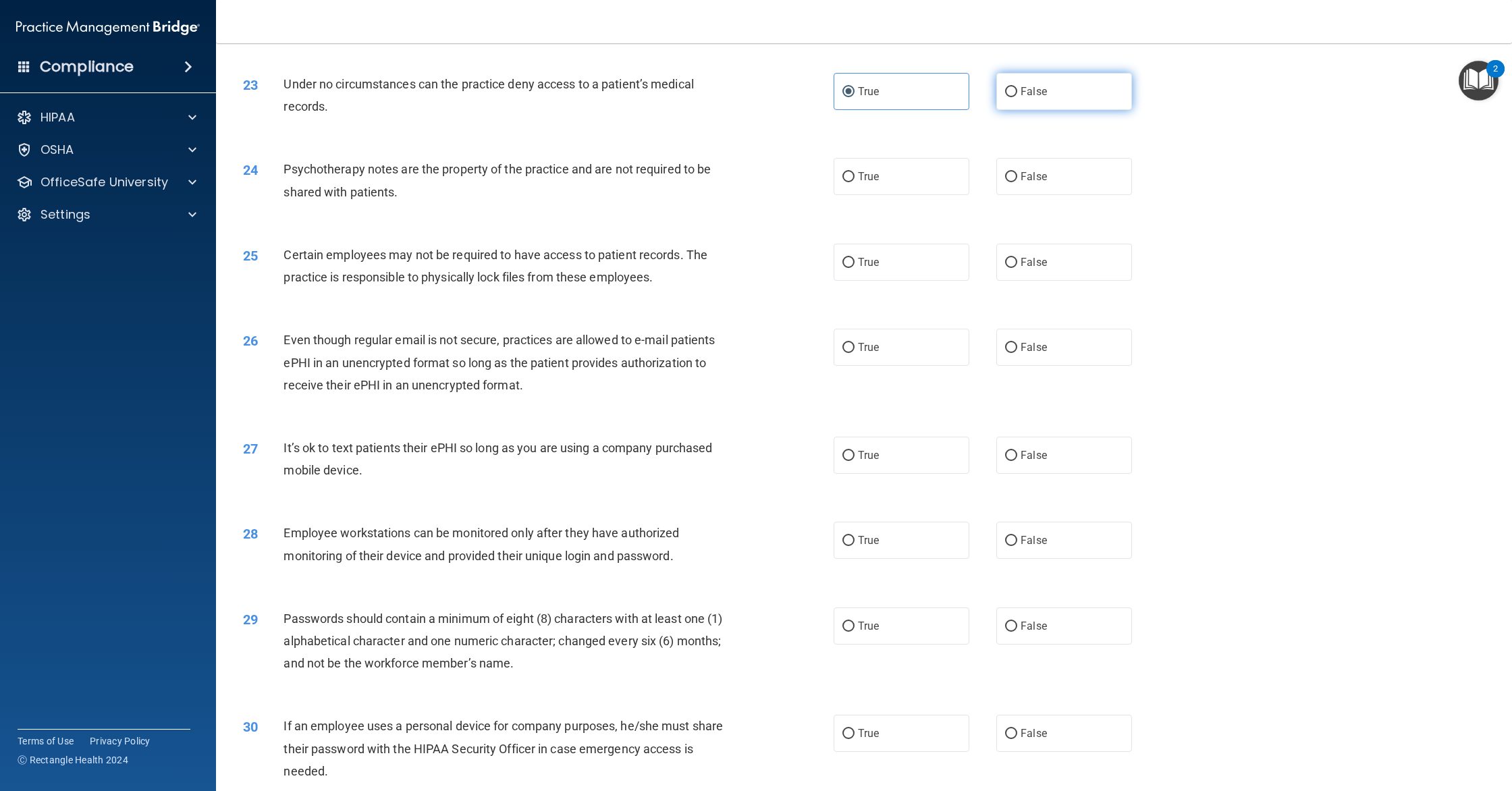
click at [1017, 97] on input "False" at bounding box center [1011, 92] width 12 height 10
radio input "true"
radio input "false"
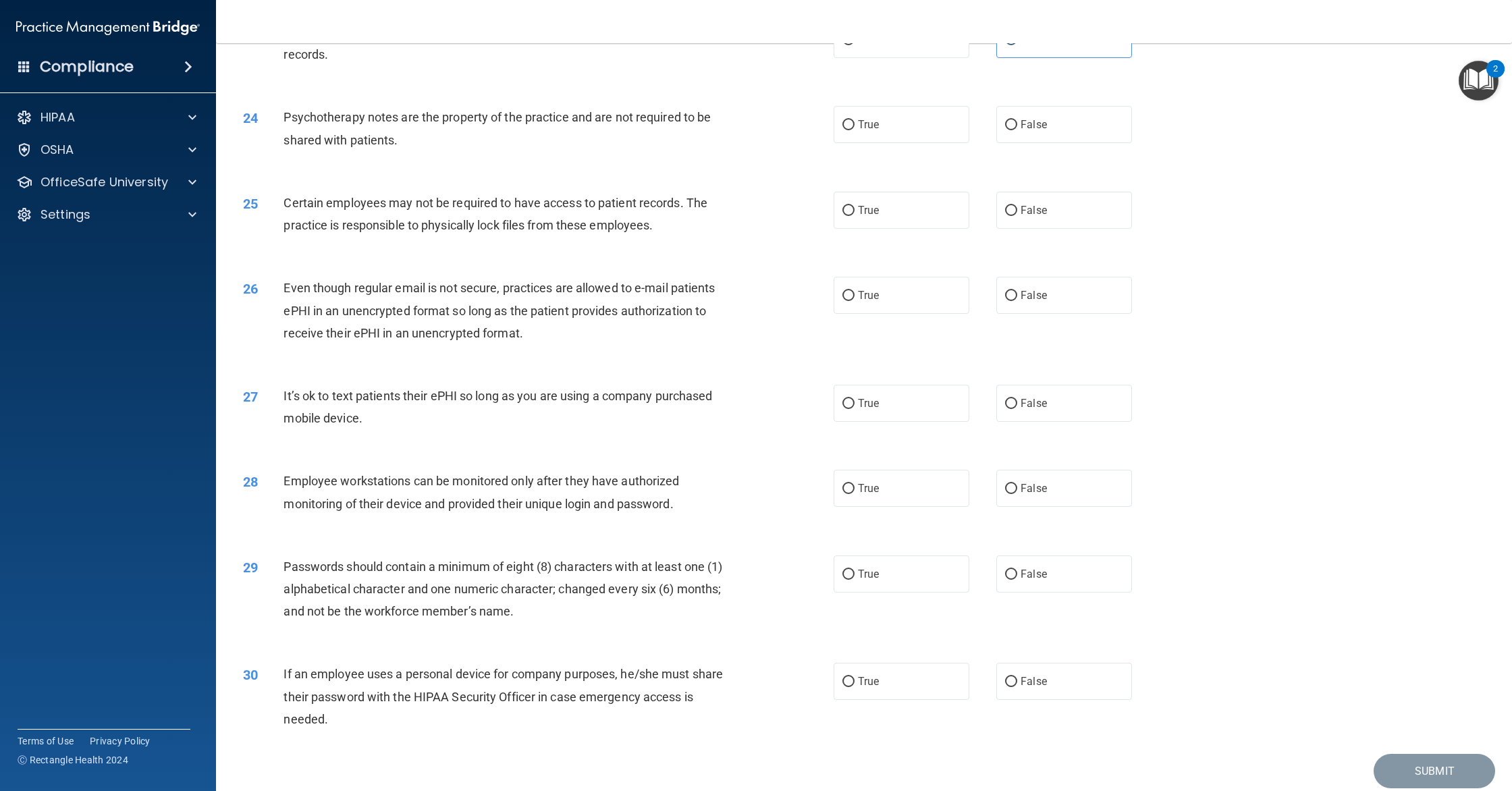
scroll to position [2246, 0]
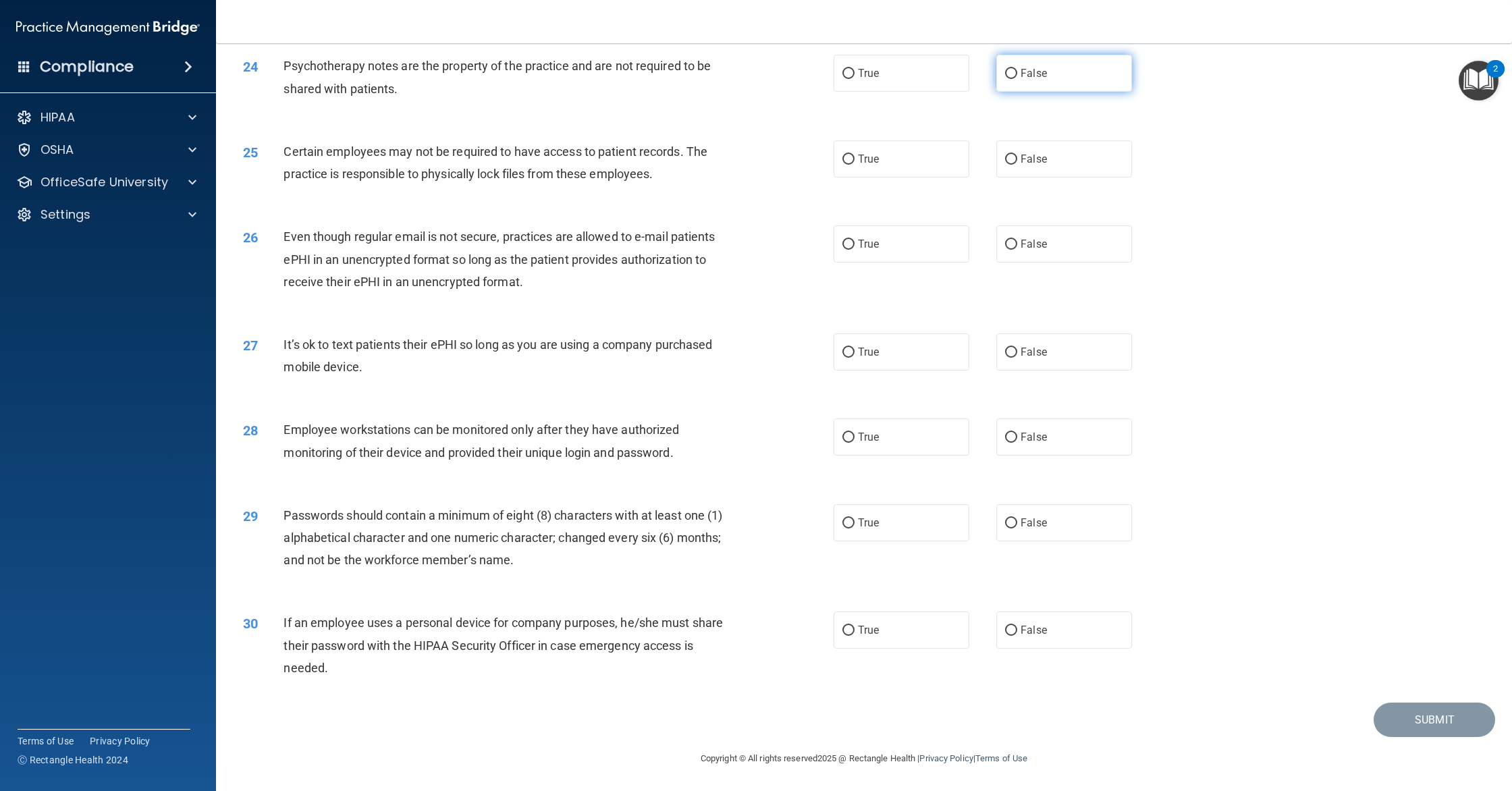
click at [1018, 73] on label "False" at bounding box center [1064, 73] width 136 height 37
click at [1017, 73] on input "False" at bounding box center [1011, 73] width 12 height 10
radio input "true"
click at [876, 167] on label "True" at bounding box center [901, 159] width 136 height 37
click at [854, 165] on input "True" at bounding box center [848, 159] width 12 height 10
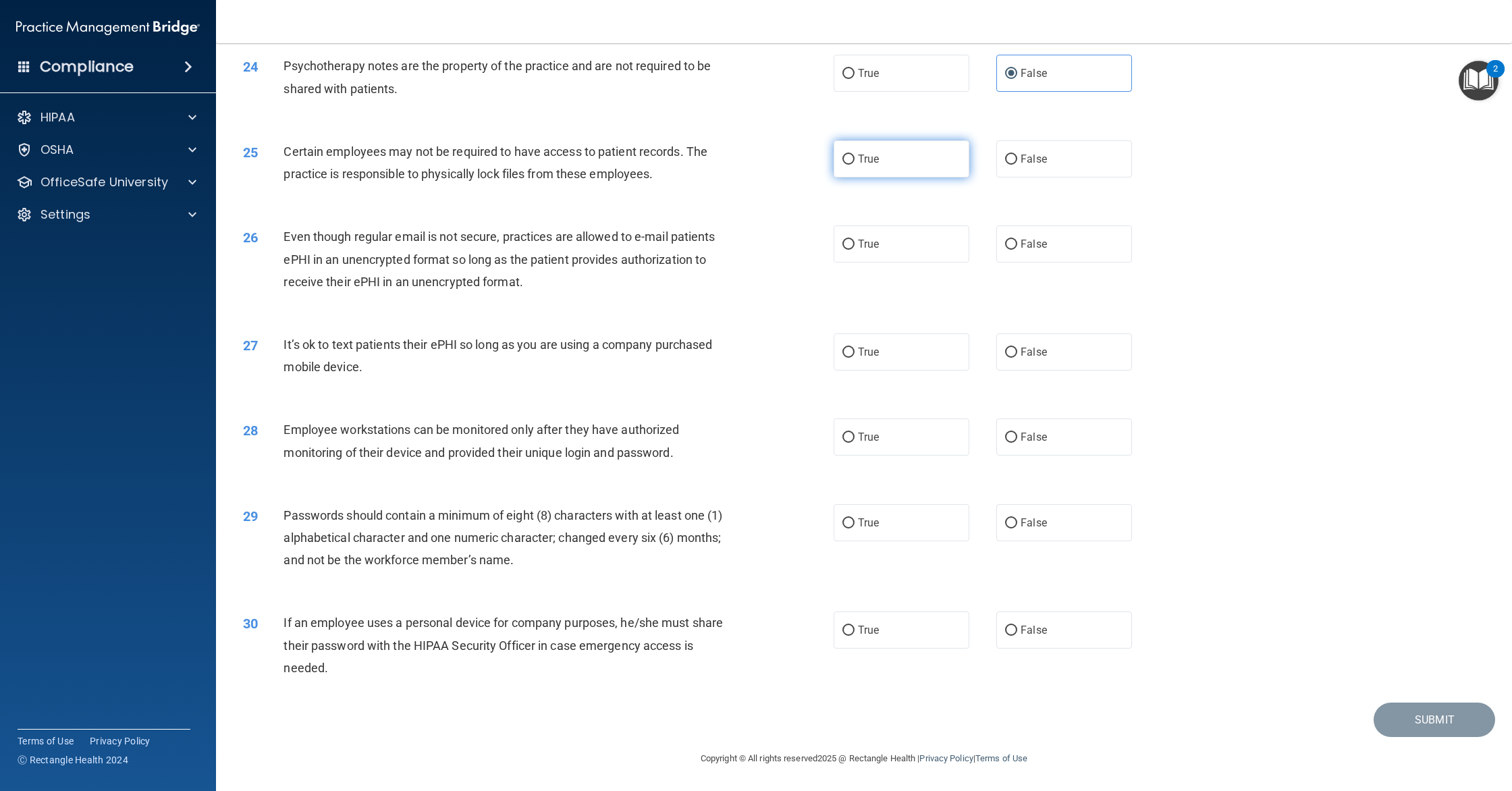
radio input "true"
click at [1013, 256] on label "False" at bounding box center [1064, 244] width 136 height 37
click at [1013, 250] on input "False" at bounding box center [1011, 244] width 12 height 10
radio input "true"
click at [1013, 345] on label "False" at bounding box center [1064, 351] width 136 height 37
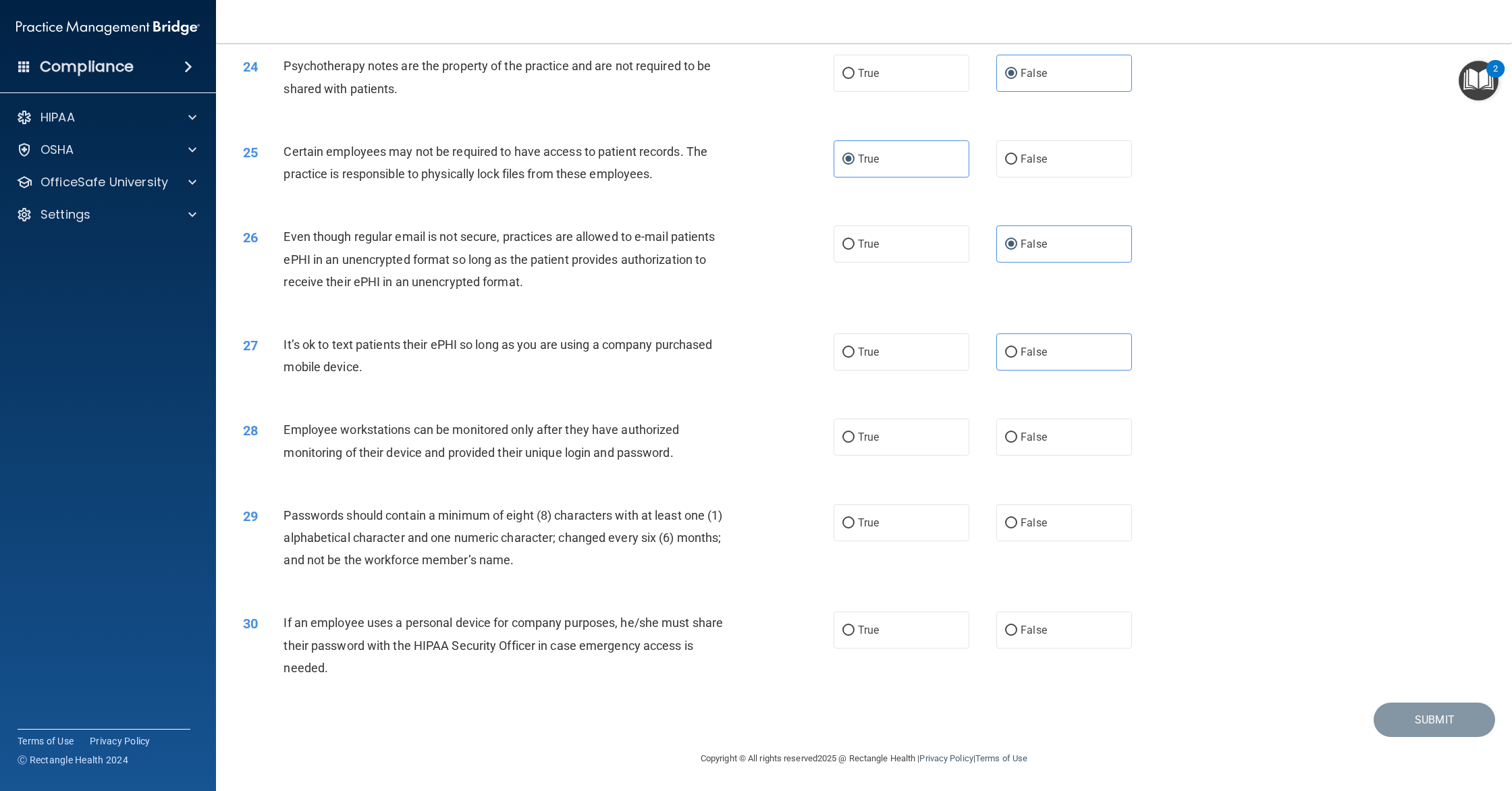
click at [1140, 352] on div "True False" at bounding box center [996, 351] width 326 height 37
drag, startPoint x: 1070, startPoint y: 360, endPoint x: 1026, endPoint y: 370, distance: 45.1
click at [1070, 360] on label "False" at bounding box center [1064, 351] width 136 height 37
click at [1017, 358] on input "False" at bounding box center [1011, 352] width 12 height 10
radio input "true"
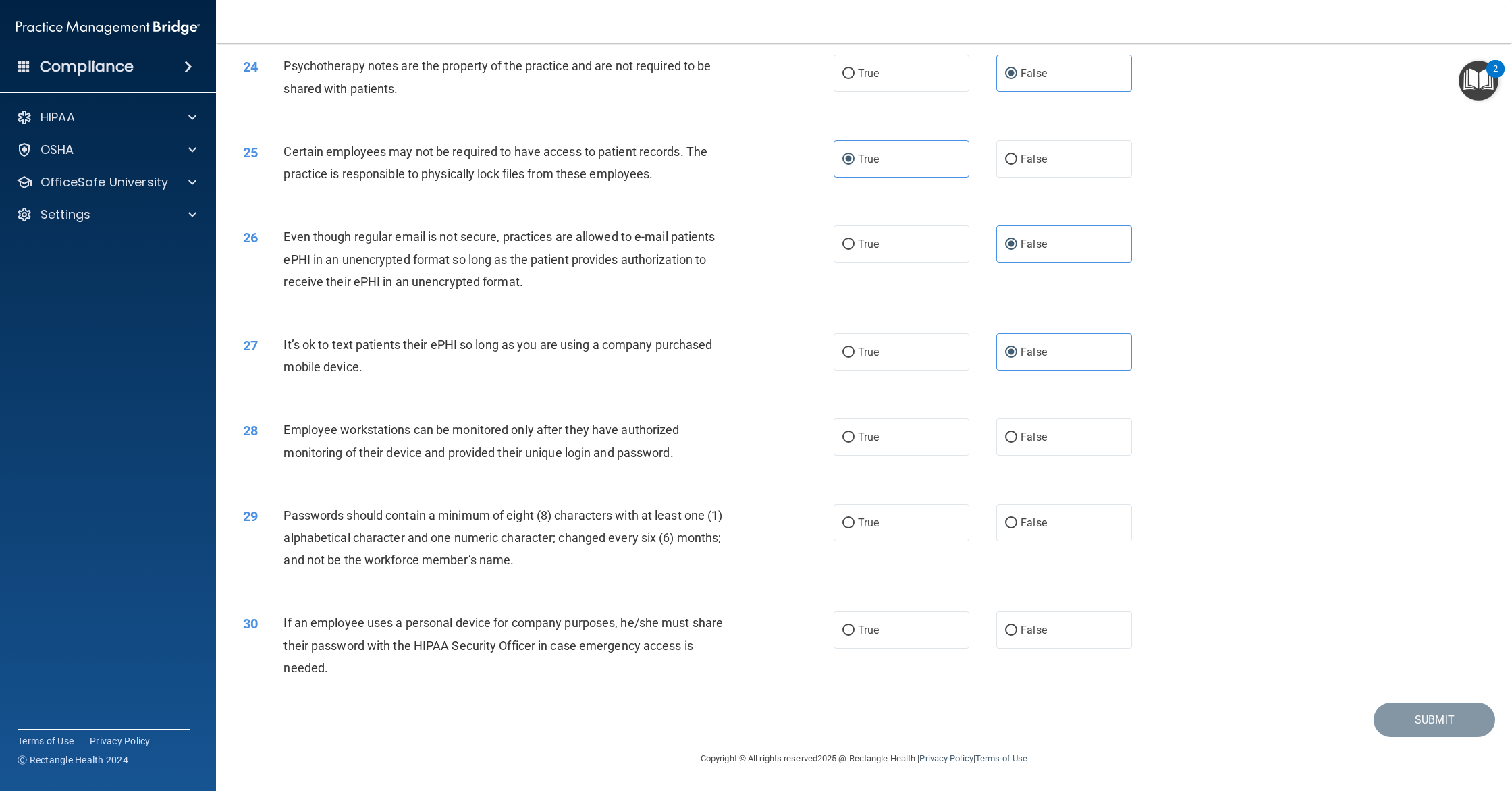
click at [737, 412] on div "28 Employee workstations can be monitored only after they have authorized monit…" at bounding box center [864, 444] width 1262 height 85
click at [1046, 429] on label "False" at bounding box center [1064, 437] width 136 height 37
click at [1017, 432] on input "False" at bounding box center [1011, 437] width 12 height 10
radio input "true"
click at [854, 517] on label "True" at bounding box center [901, 522] width 136 height 37
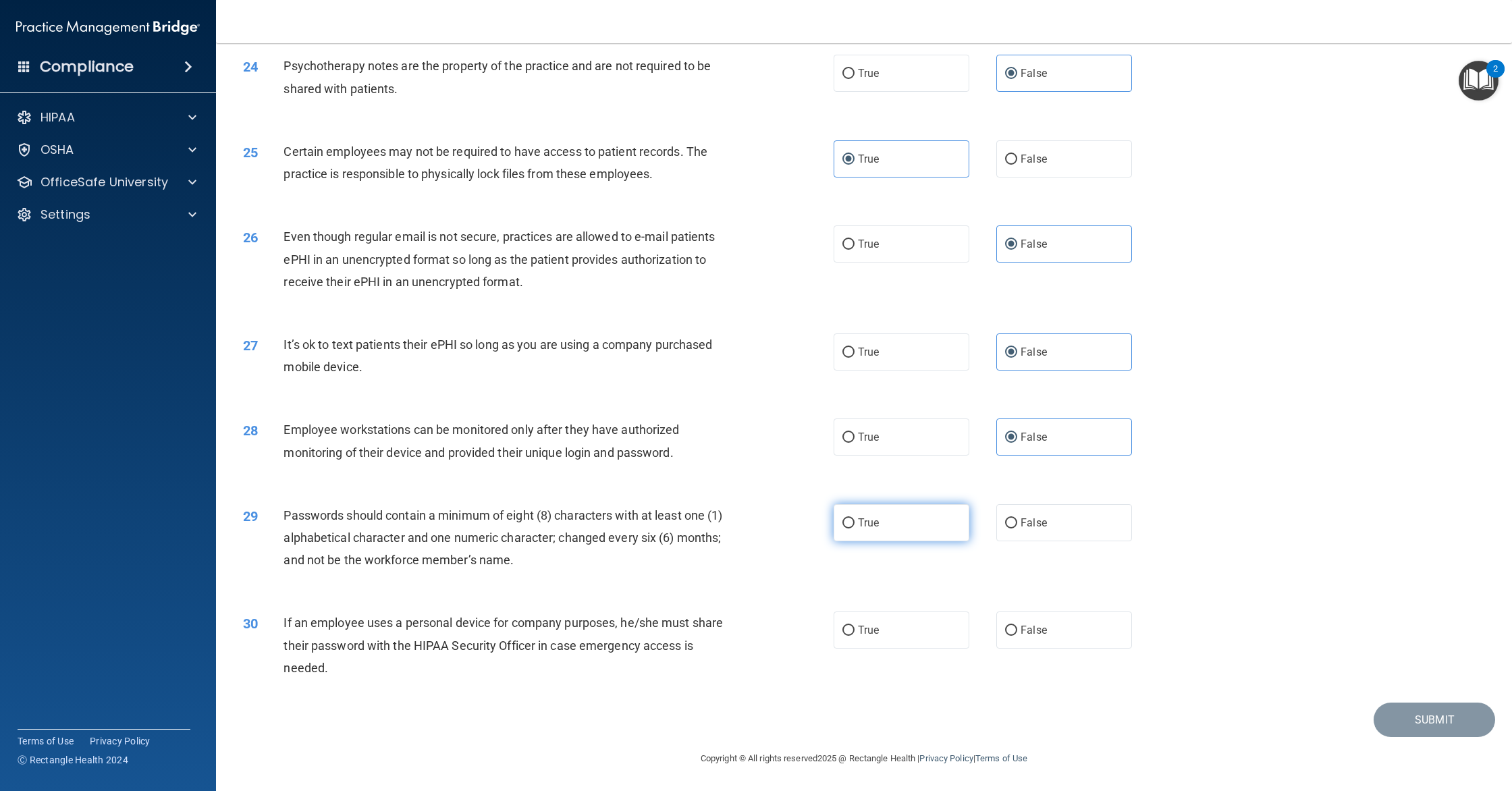
click at [854, 518] on input "True" at bounding box center [848, 523] width 12 height 10
radio input "true"
click at [876, 635] on span "True" at bounding box center [868, 630] width 21 height 13
click at [854, 635] on input "True" at bounding box center [848, 630] width 12 height 10
radio input "true"
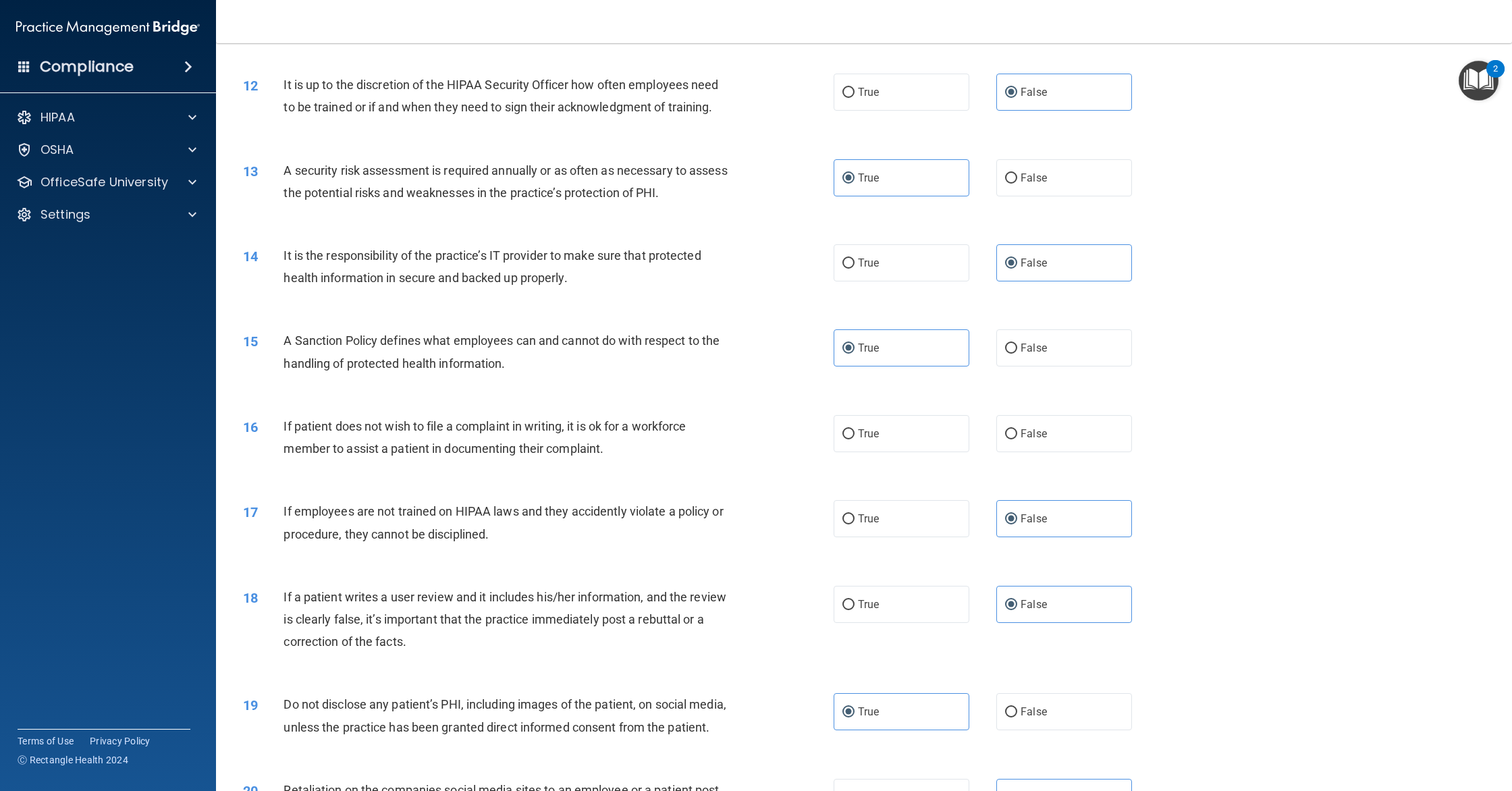
scroll to position [1172, 0]
click at [1000, 438] on label "False" at bounding box center [1064, 434] width 136 height 37
click at [1005, 438] on input "False" at bounding box center [1011, 434] width 12 height 10
radio input "true"
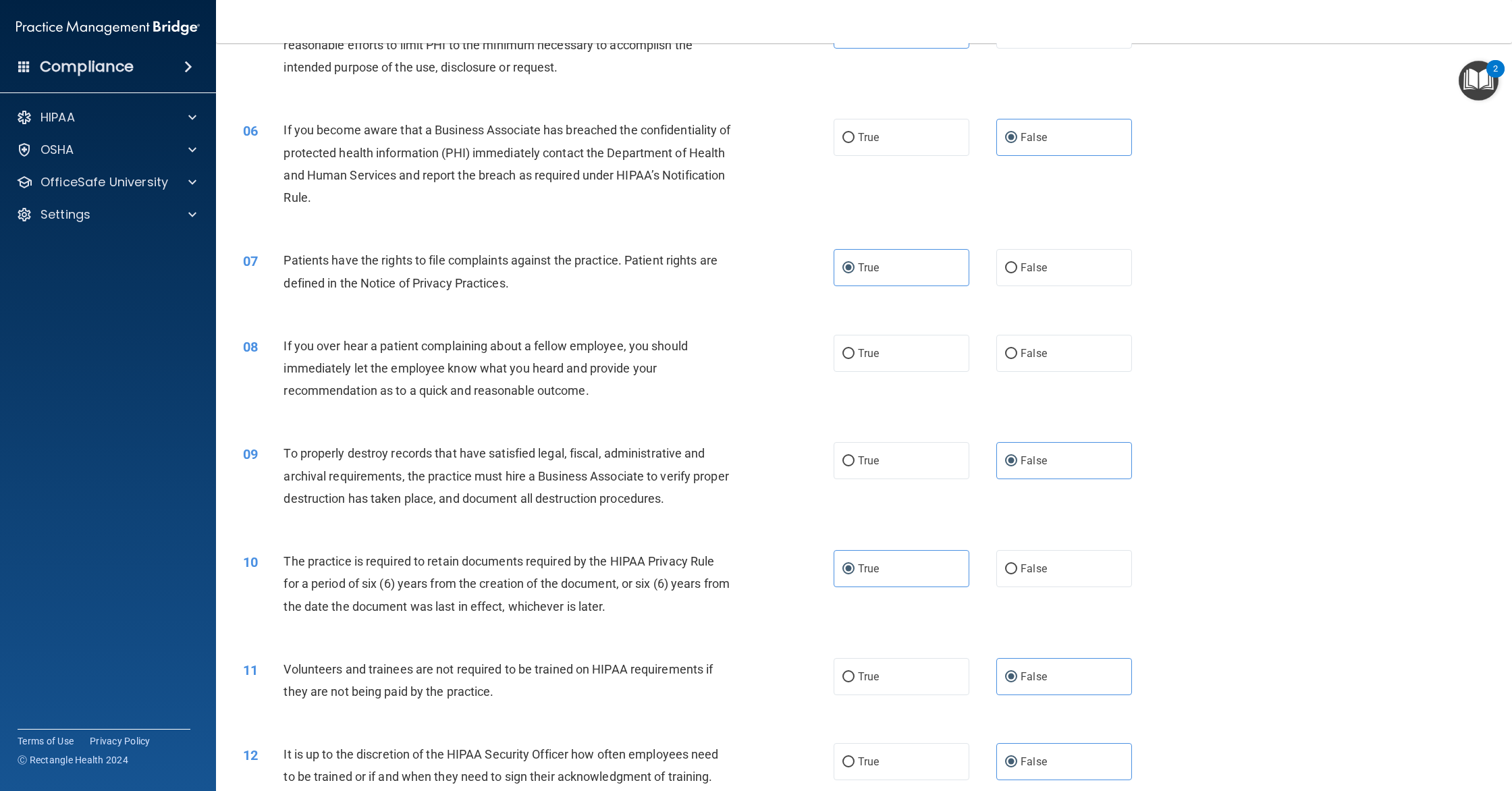
scroll to position [499, 0]
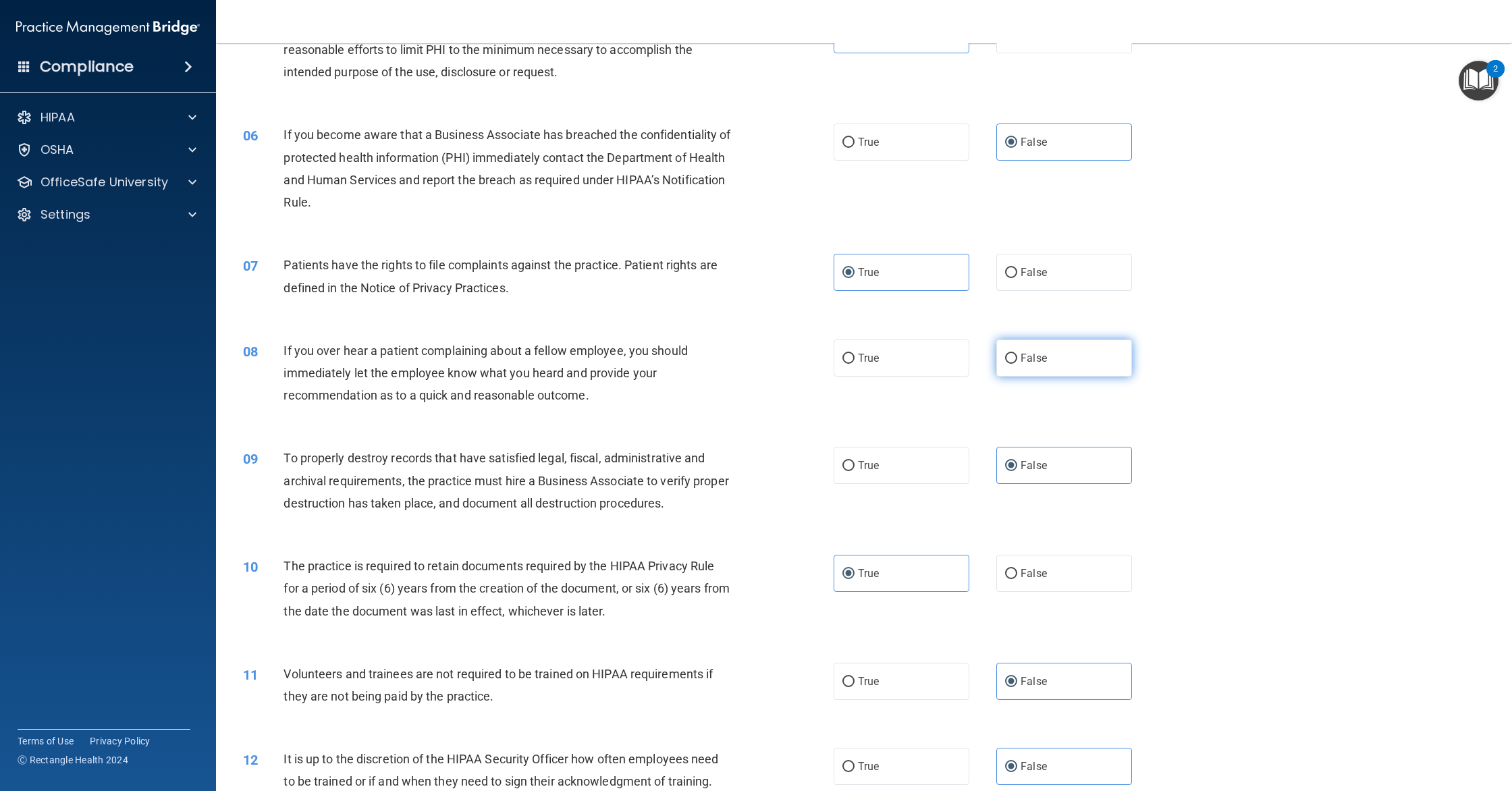
click at [1049, 364] on label "False" at bounding box center [1064, 358] width 136 height 37
click at [1017, 364] on input "False" at bounding box center [1011, 358] width 12 height 10
radio input "true"
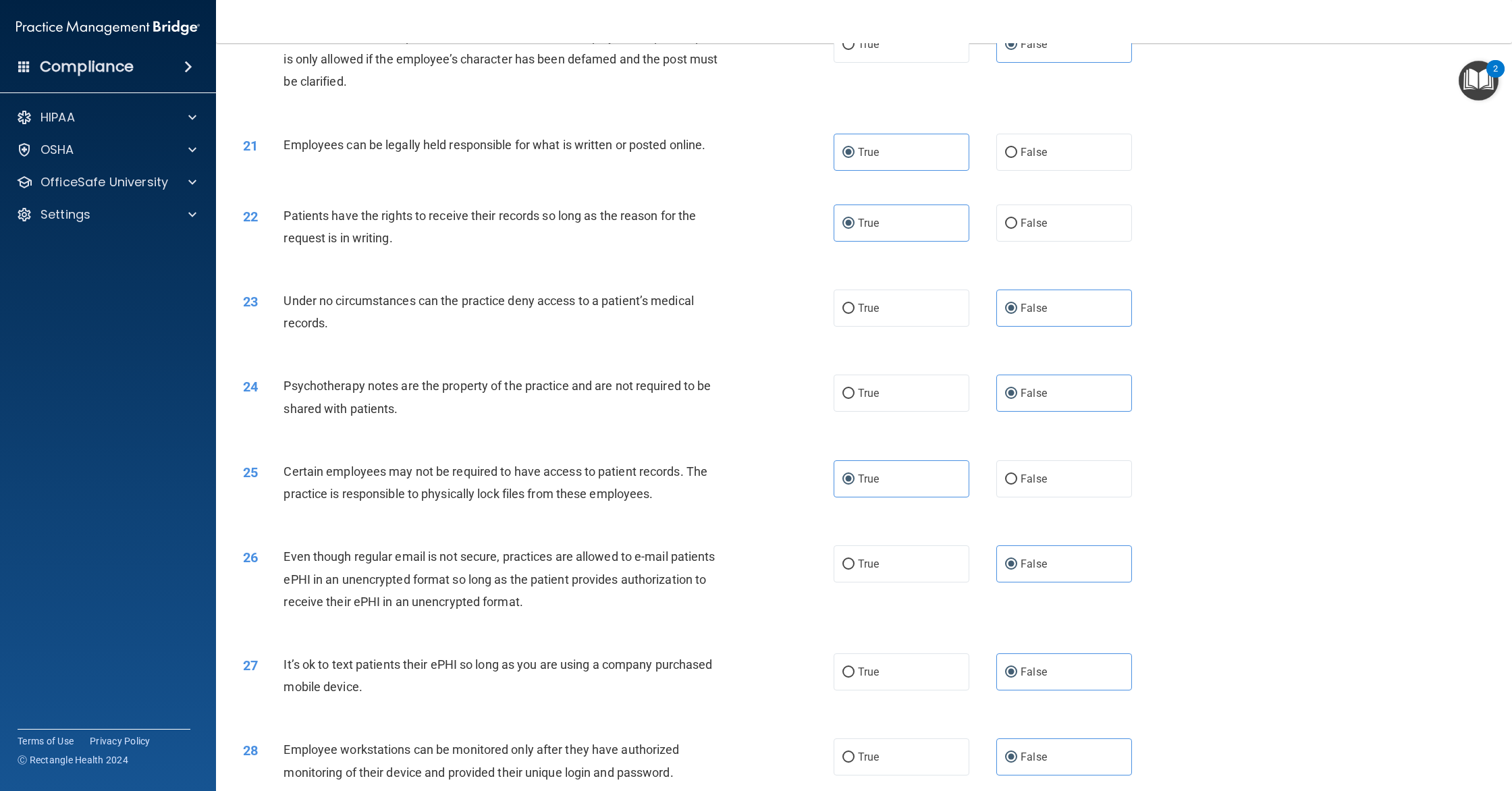
scroll to position [2246, 0]
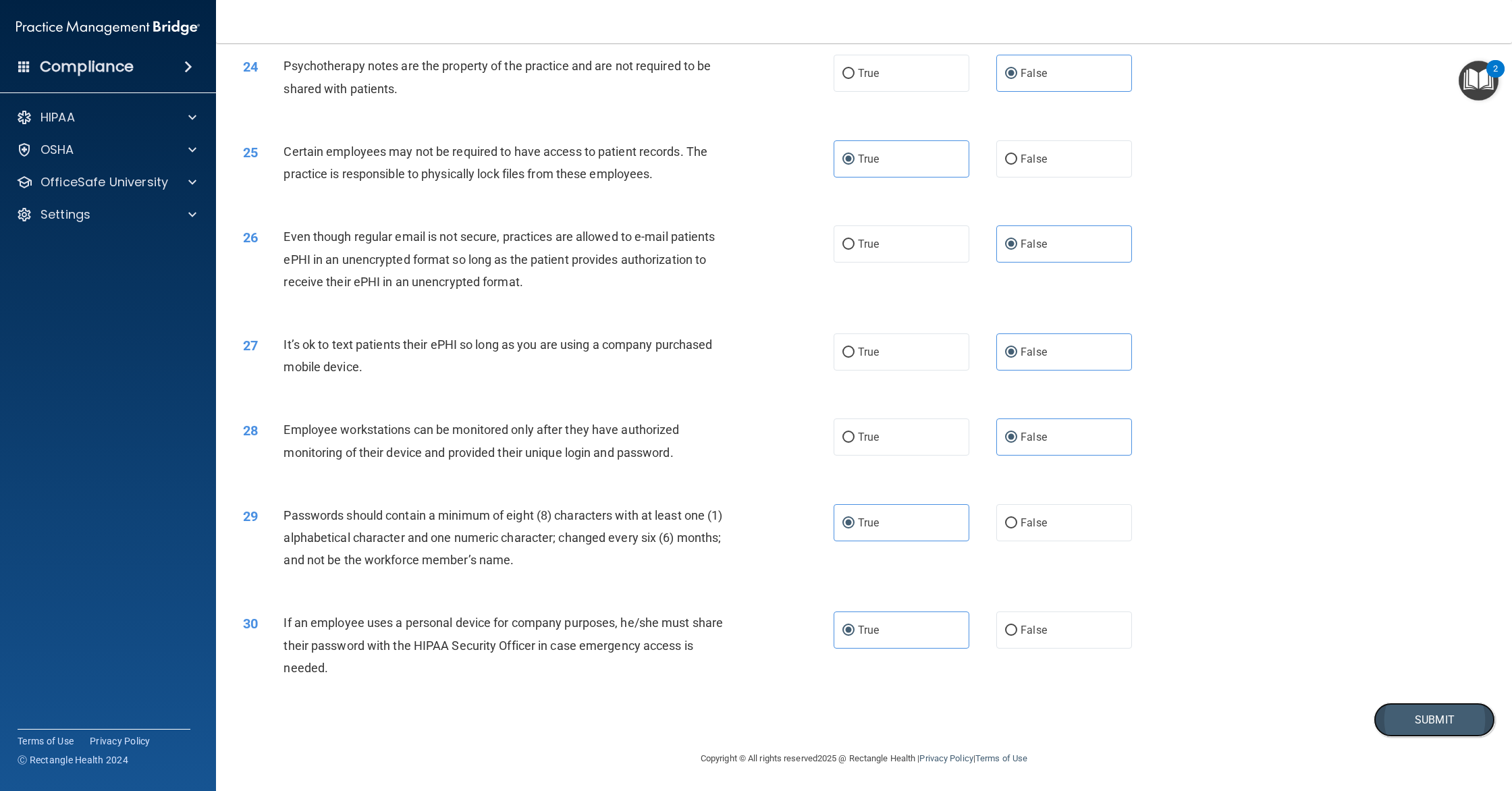
click at [1410, 720] on button "Submit" at bounding box center [1434, 719] width 121 height 35
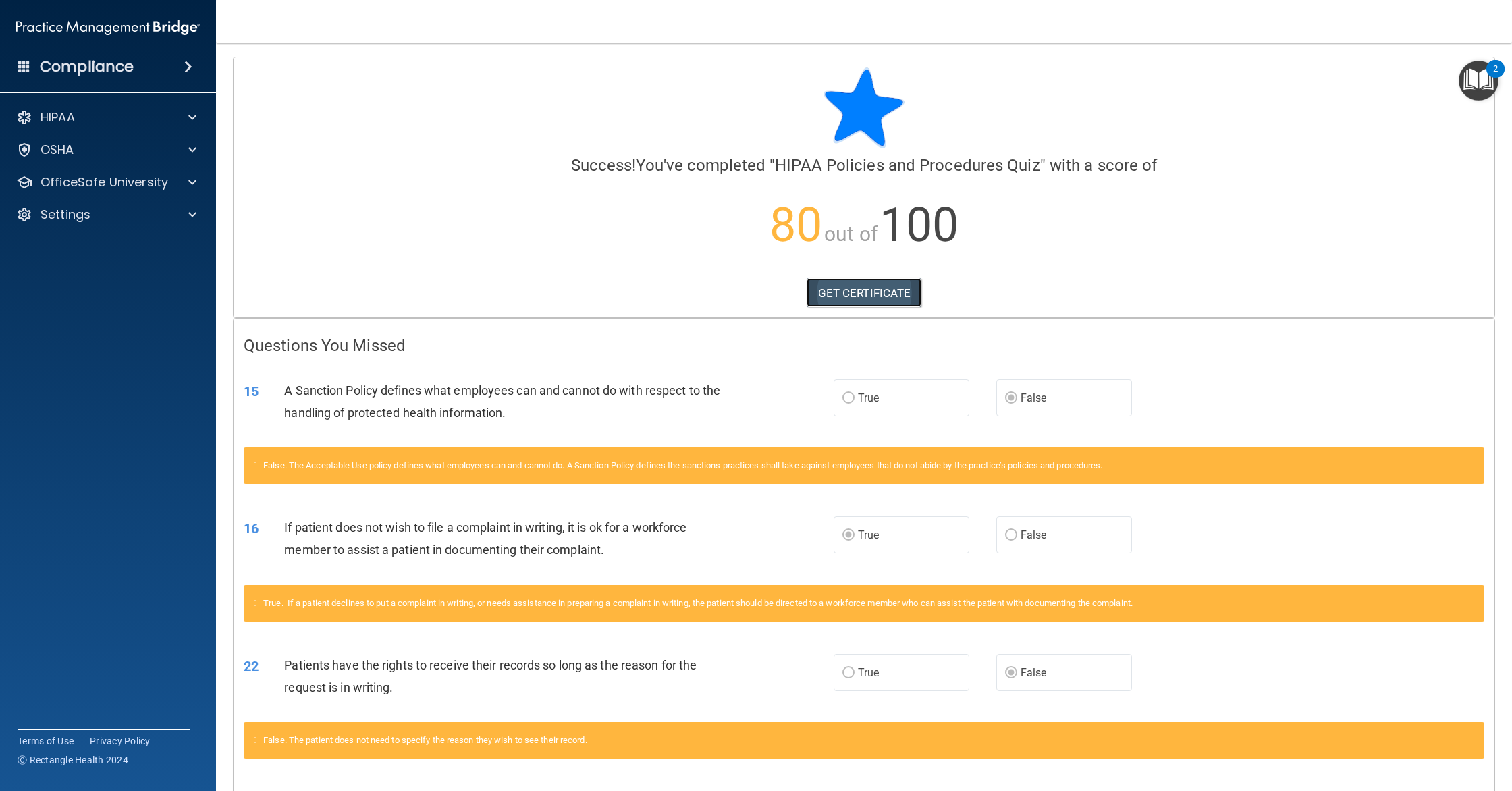
click at [852, 296] on link "GET CERTIFICATE" at bounding box center [864, 293] width 115 height 30
click at [119, 188] on p "OfficeSafe University" at bounding box center [105, 182] width 128 height 16
click at [132, 220] on div "HIPAA Training" at bounding box center [100, 214] width 184 height 14
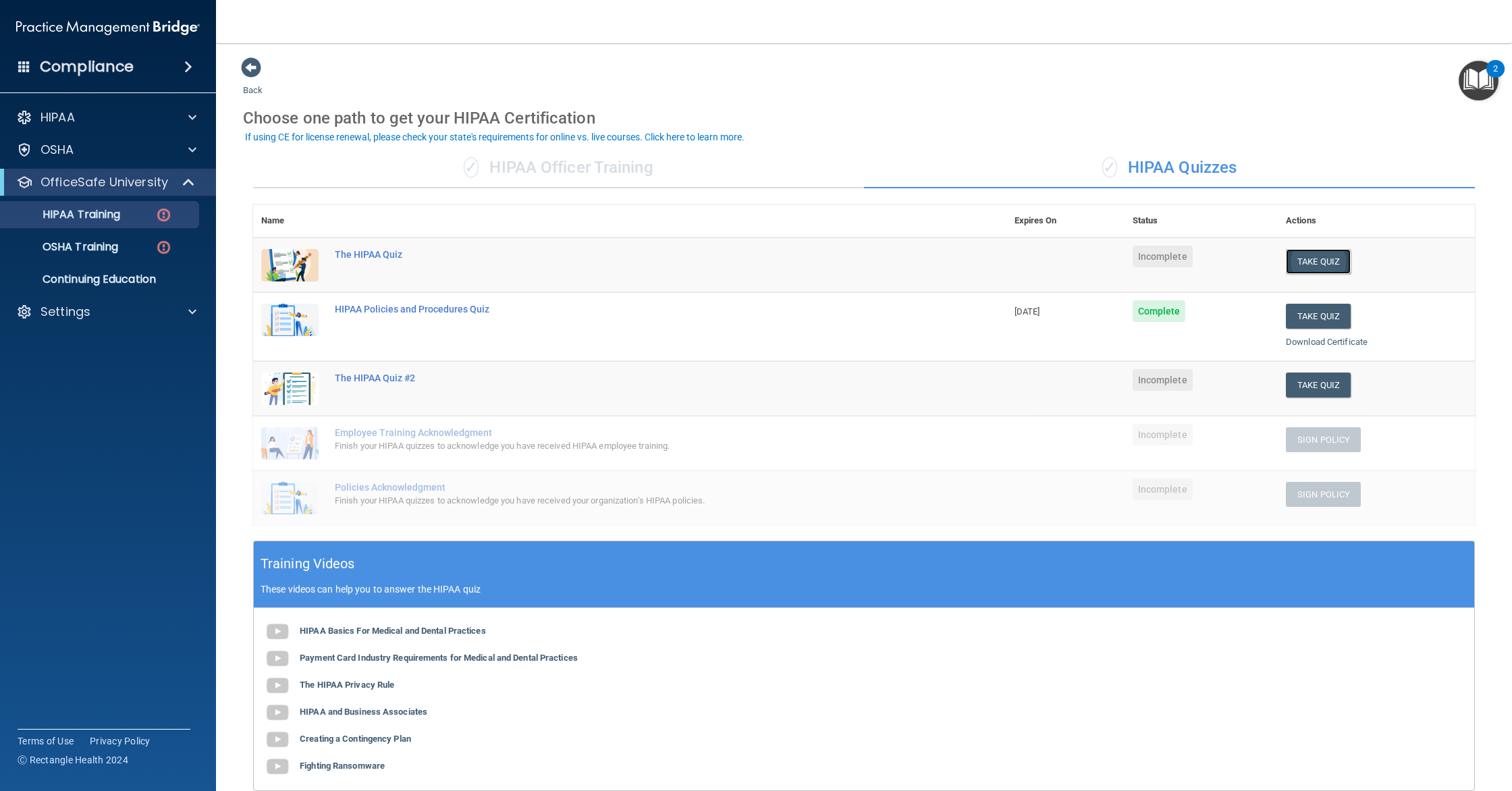
click at [1302, 267] on button "Take Quiz" at bounding box center [1318, 261] width 64 height 25
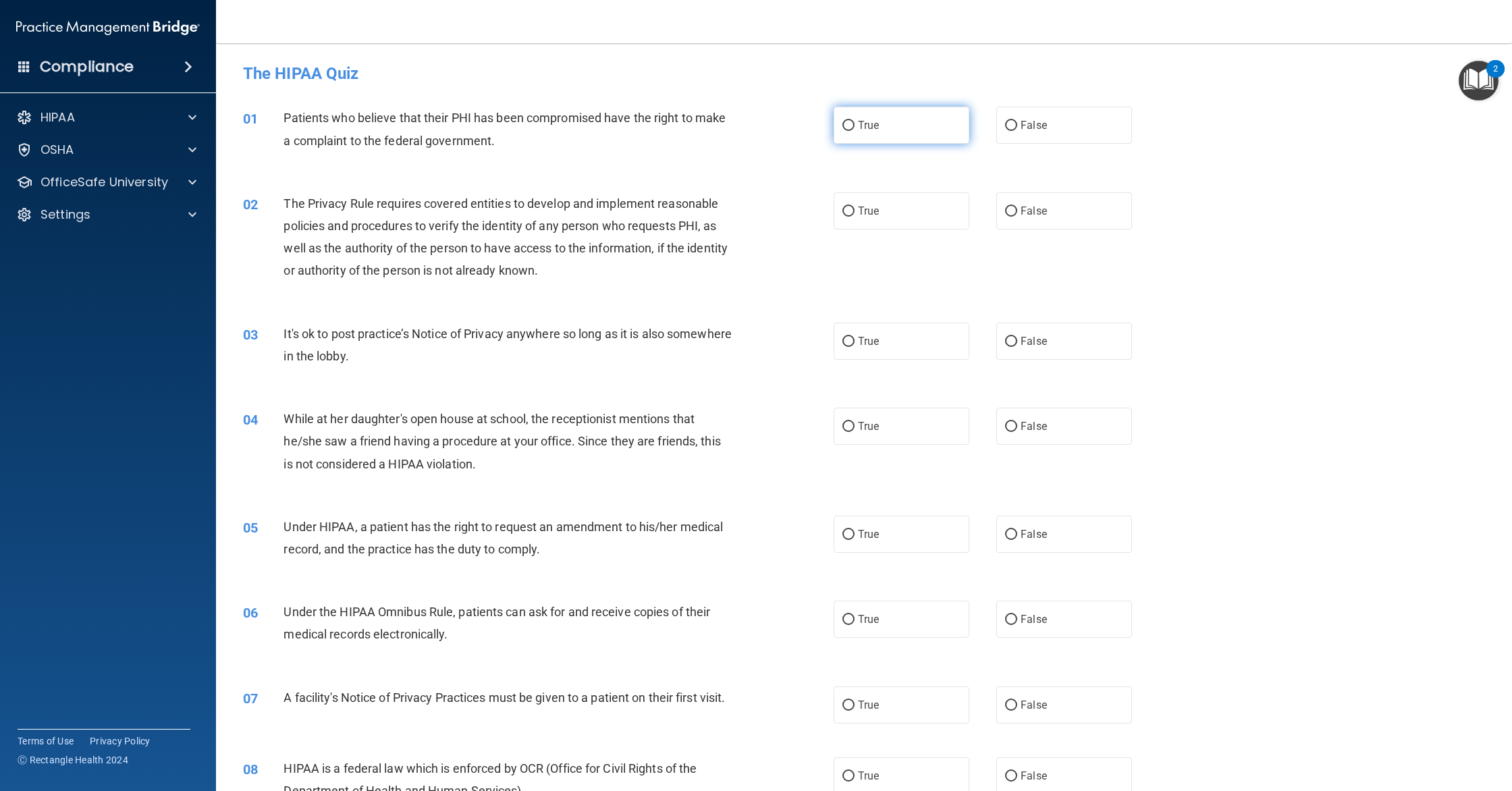
click at [935, 124] on label "True" at bounding box center [901, 125] width 136 height 37
click at [854, 124] on input "True" at bounding box center [848, 126] width 12 height 10
radio input "true"
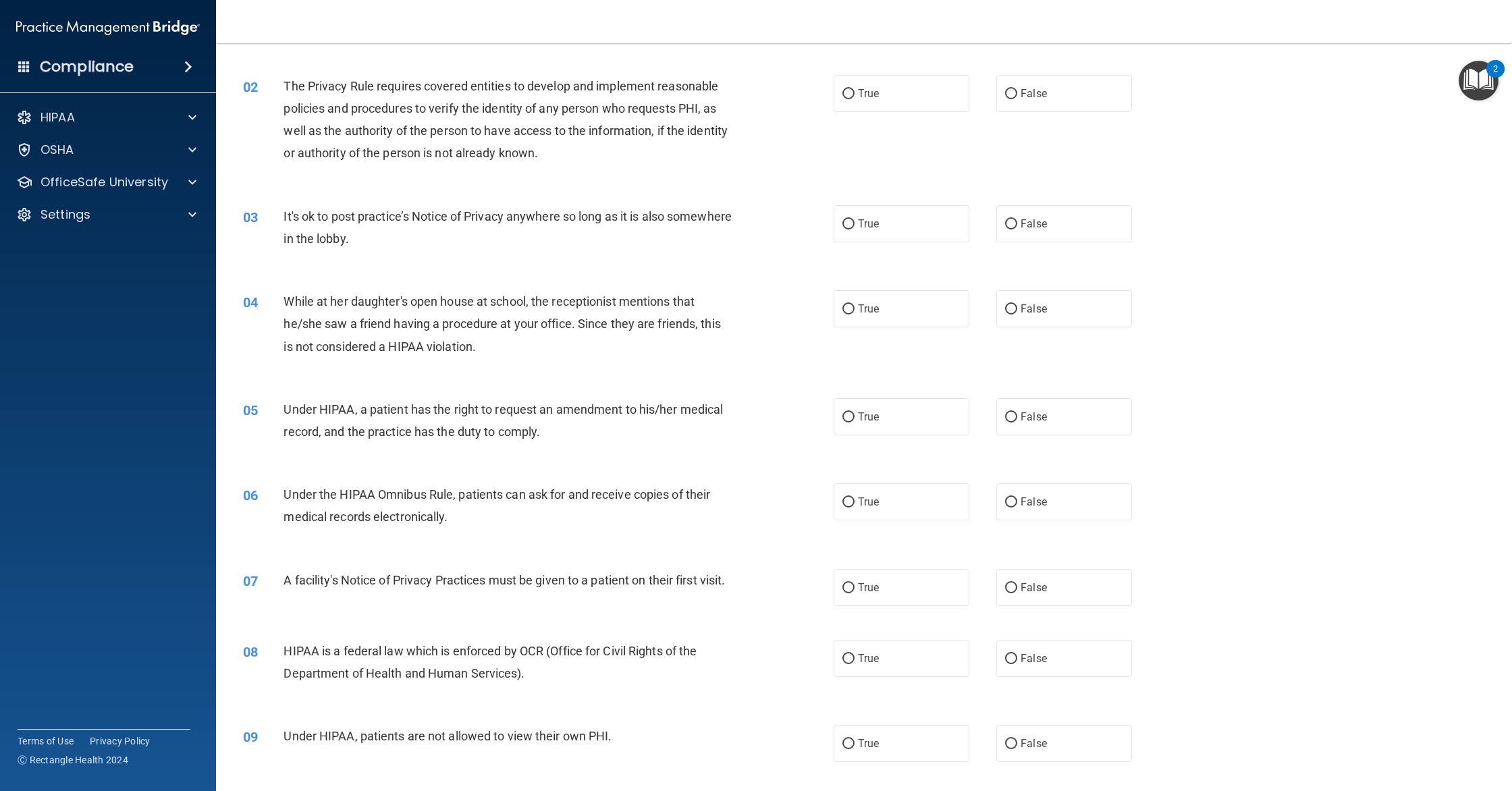
scroll to position [122, 0]
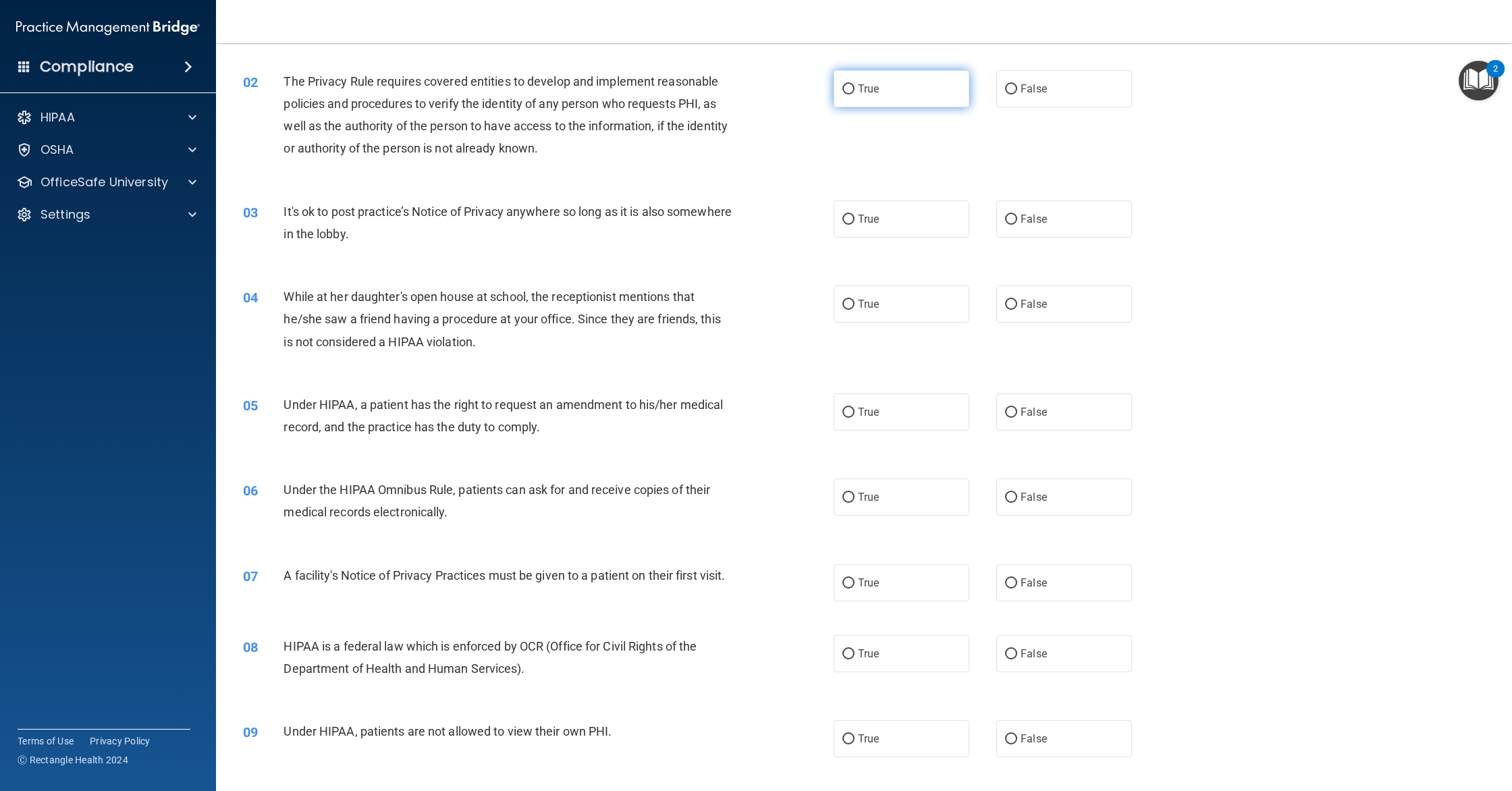
click at [855, 99] on label "True" at bounding box center [901, 88] width 136 height 37
click at [854, 94] on input "True" at bounding box center [848, 89] width 12 height 10
radio input "true"
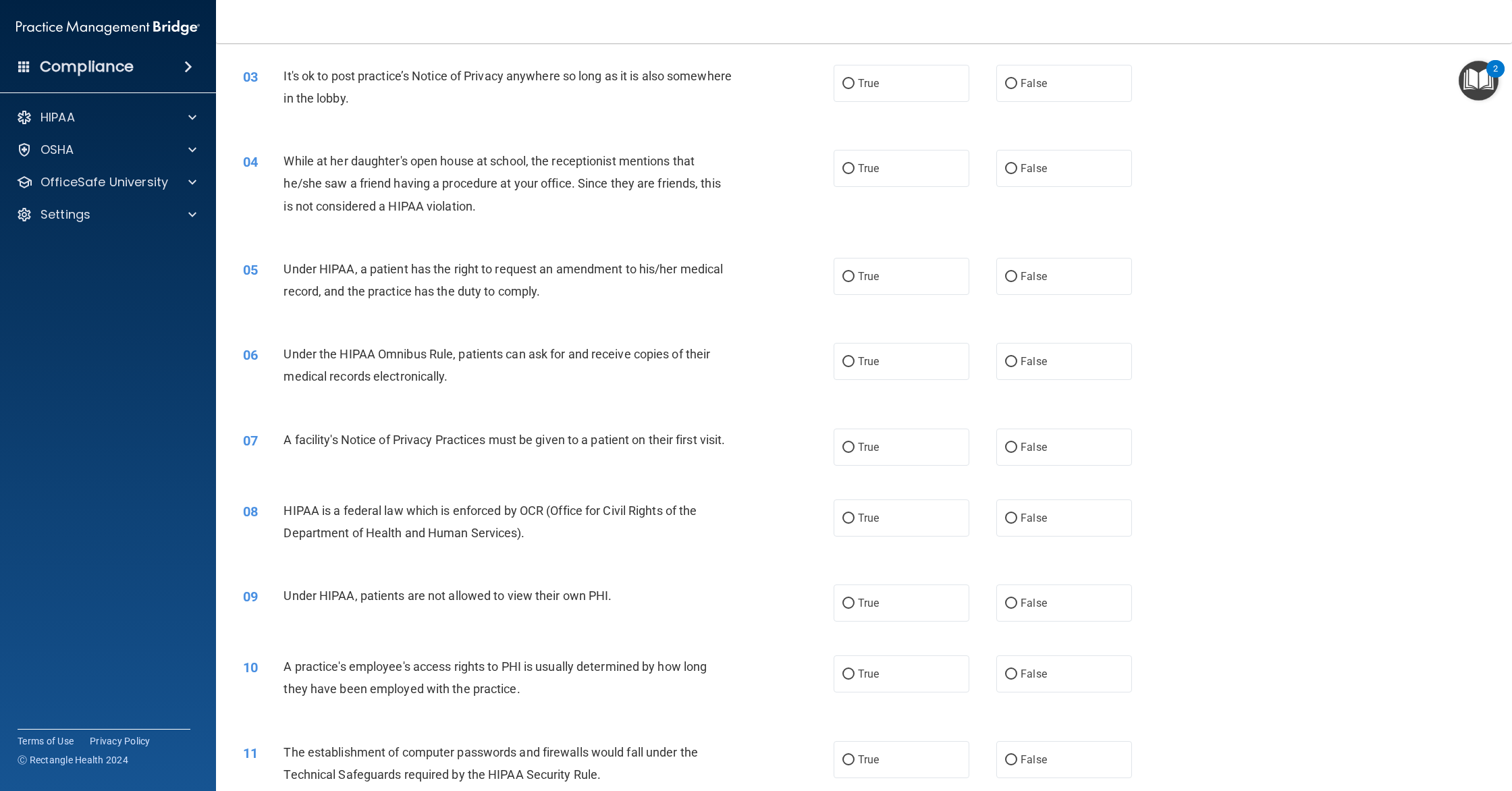
scroll to position [261, 0]
click at [859, 96] on label "True" at bounding box center [901, 79] width 136 height 37
click at [854, 85] on input "True" at bounding box center [848, 80] width 12 height 10
radio input "true"
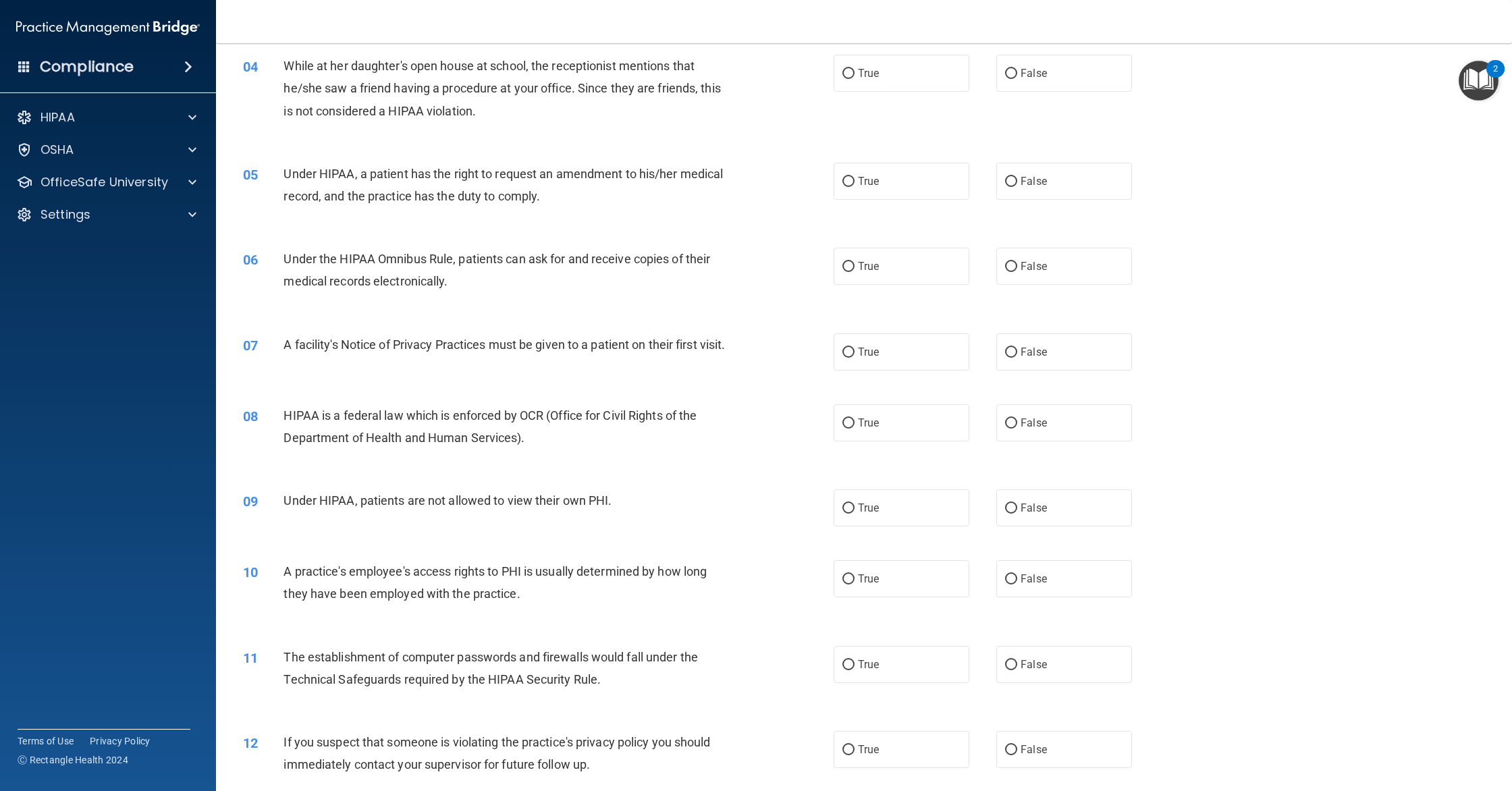
scroll to position [356, 0]
click at [992, 89] on div "04 While at her daughter's open house at school, the receptionist mentions that…" at bounding box center [864, 88] width 1262 height 108
click at [1039, 59] on label "False" at bounding box center [1064, 70] width 136 height 37
click at [1017, 65] on input "False" at bounding box center [1011, 70] width 12 height 10
radio input "true"
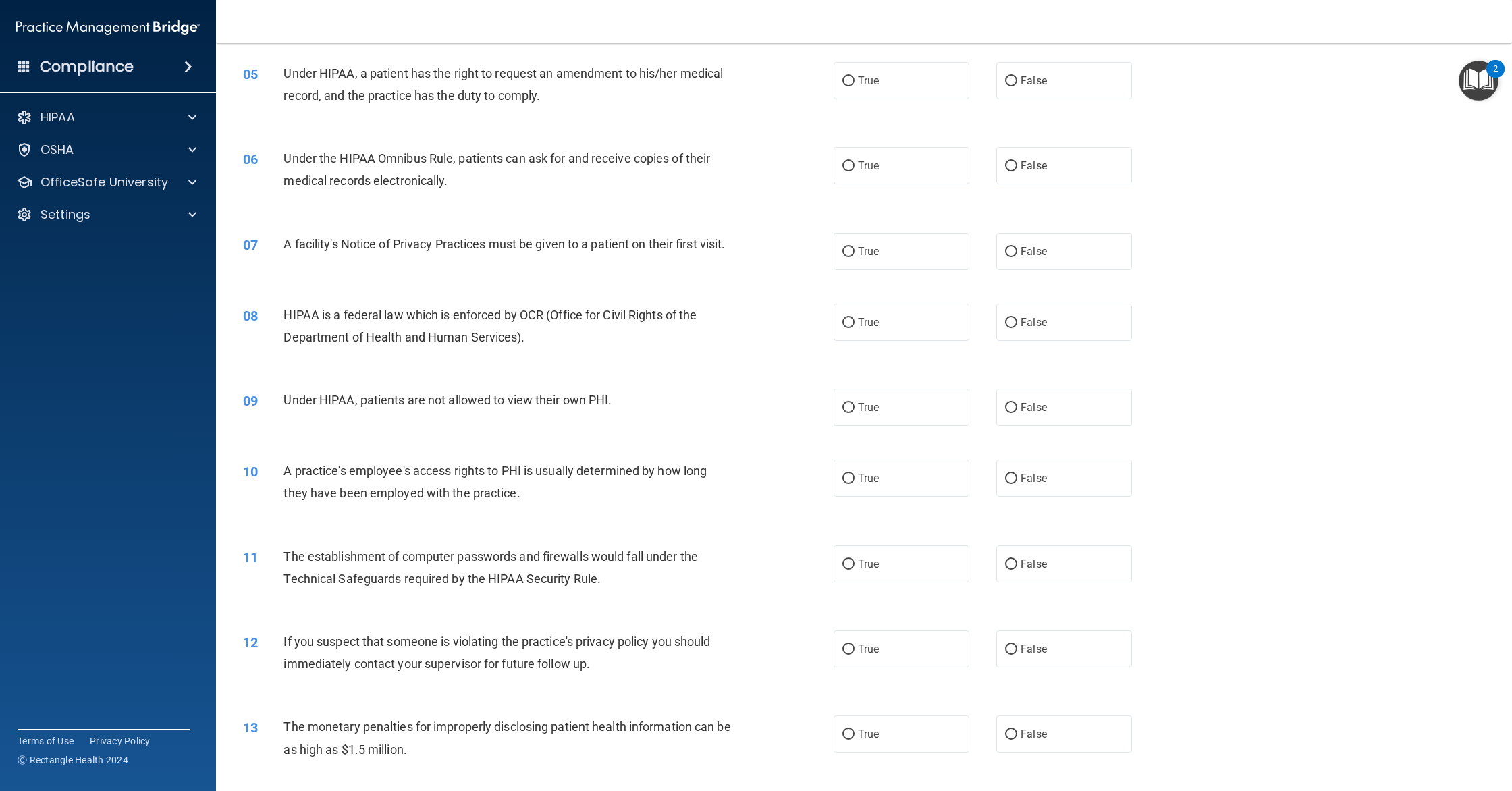
scroll to position [461, 0]
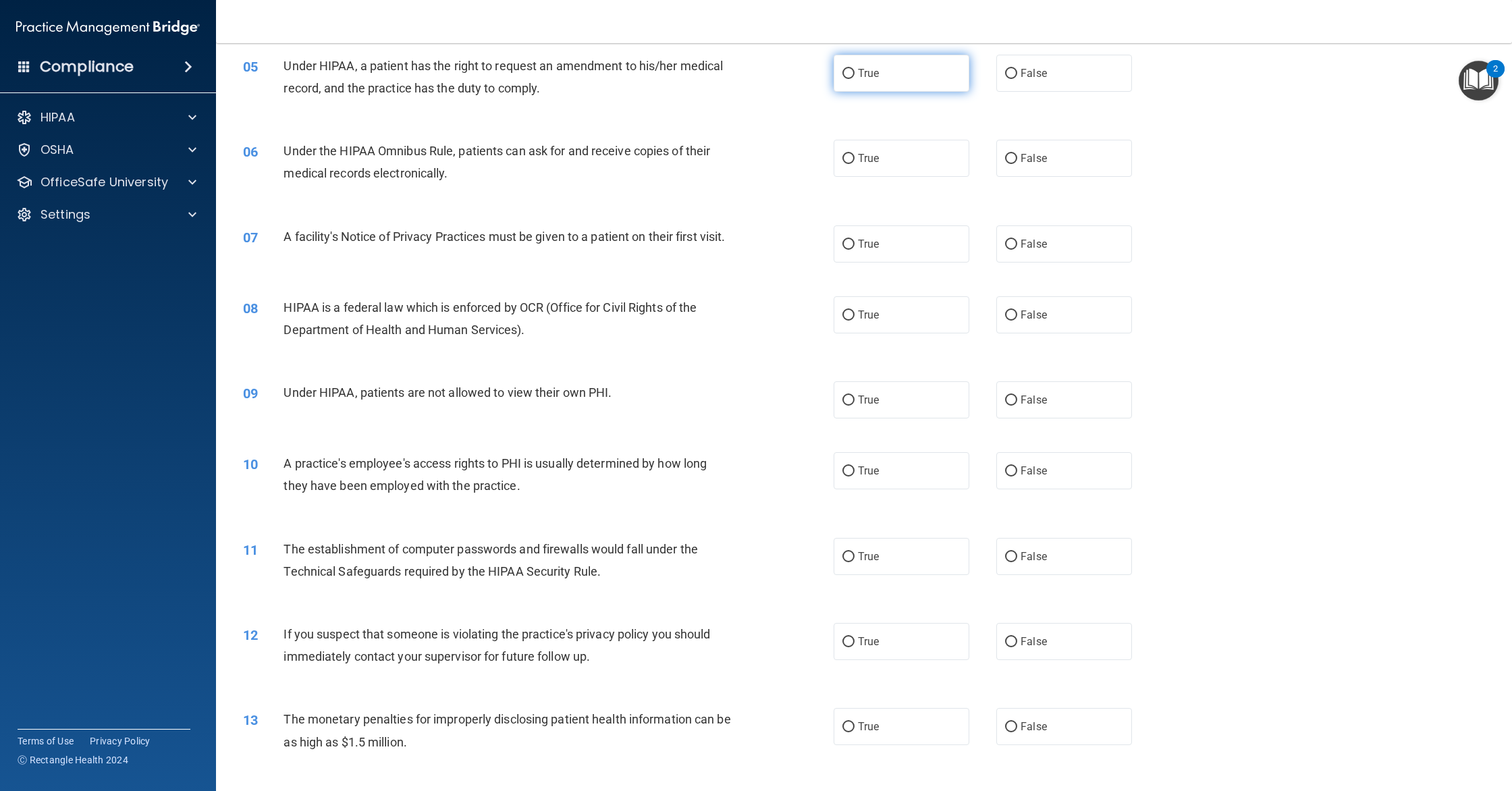
click at [918, 75] on label "True" at bounding box center [901, 73] width 136 height 37
click at [854, 75] on input "True" at bounding box center [848, 73] width 12 height 10
radio input "true"
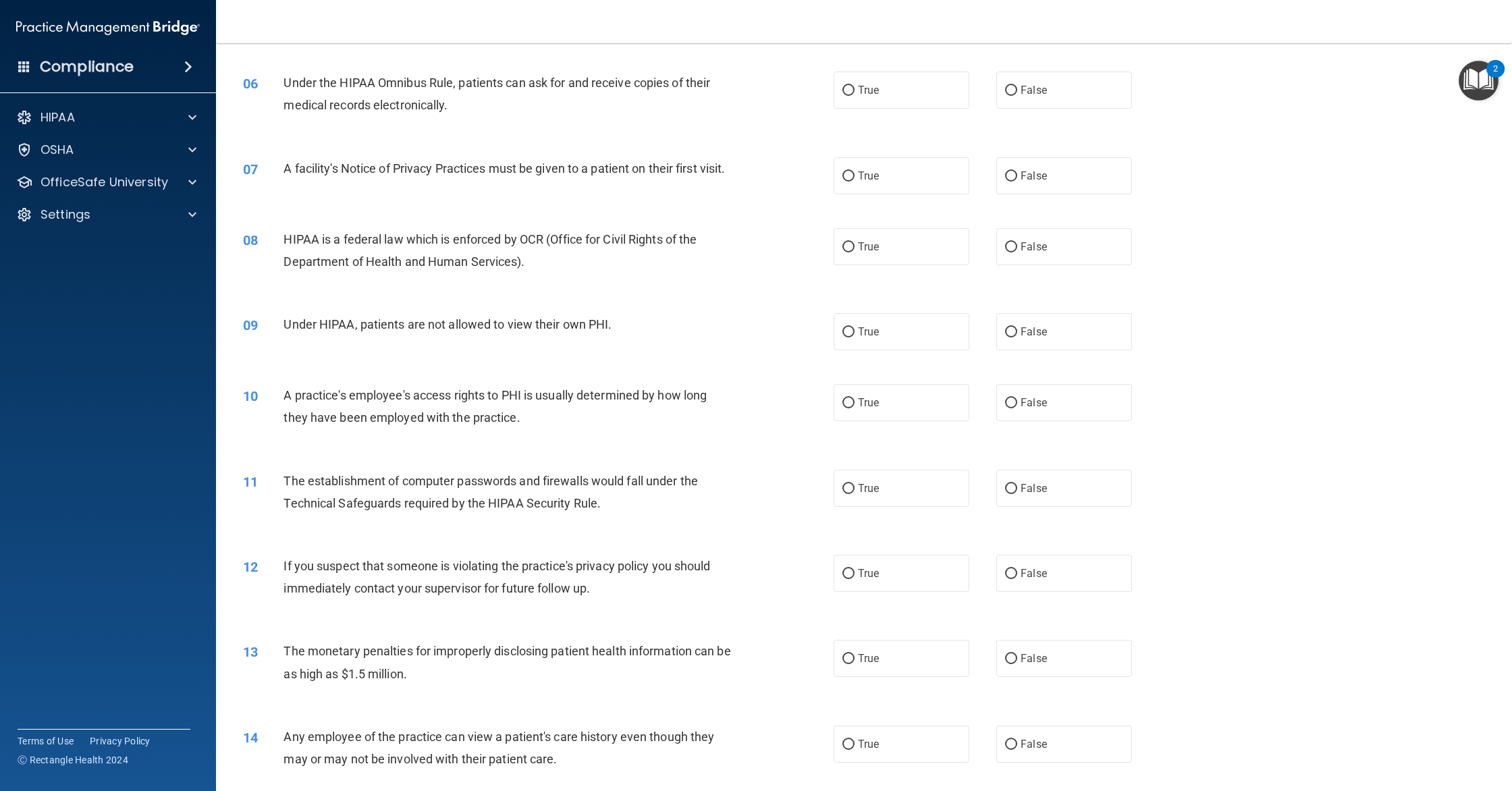
scroll to position [534, 0]
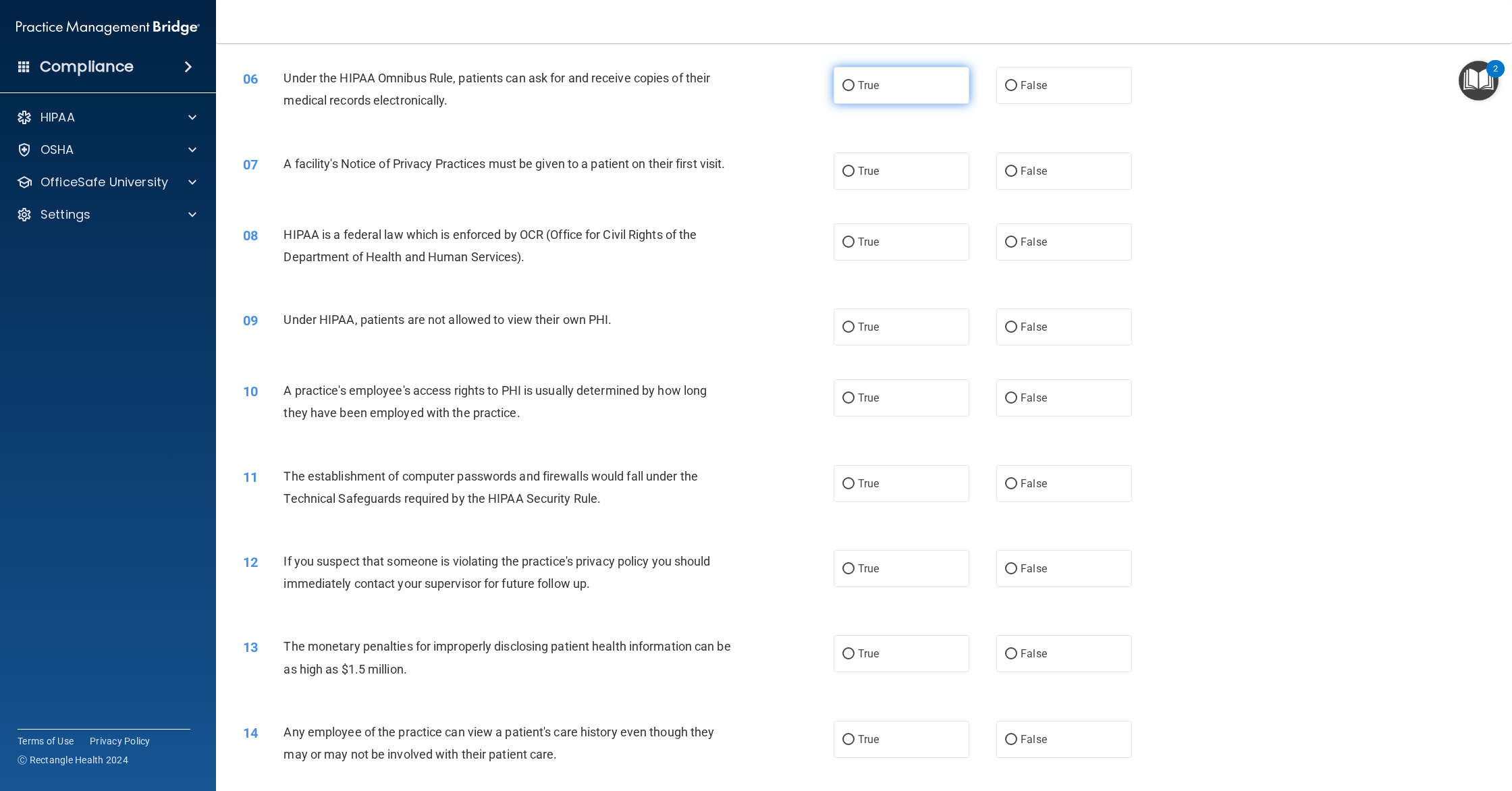
click at [841, 94] on label "True" at bounding box center [901, 85] width 136 height 37
click at [842, 91] on input "True" at bounding box center [848, 85] width 12 height 10
radio input "true"
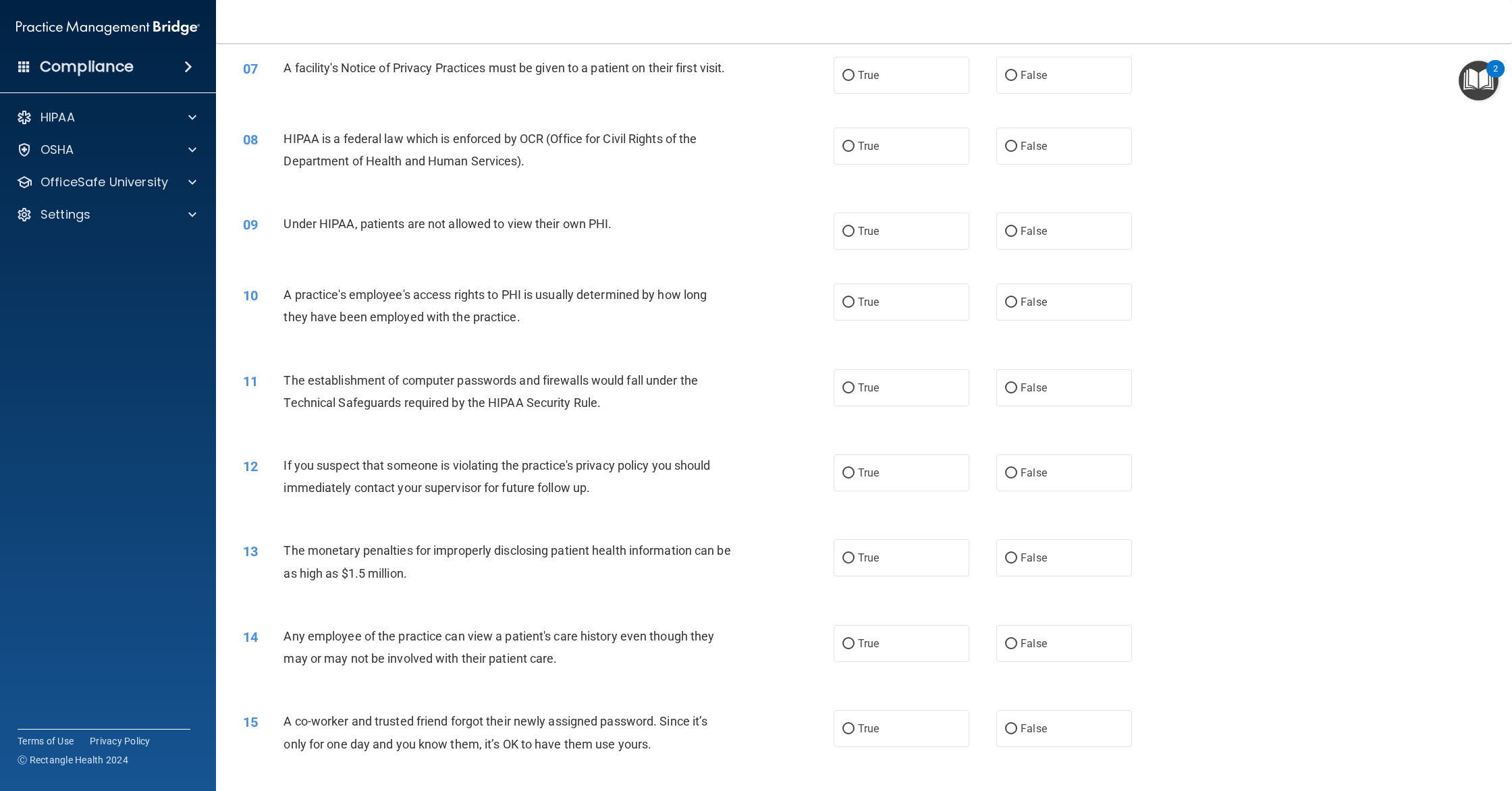
scroll to position [636, 0]
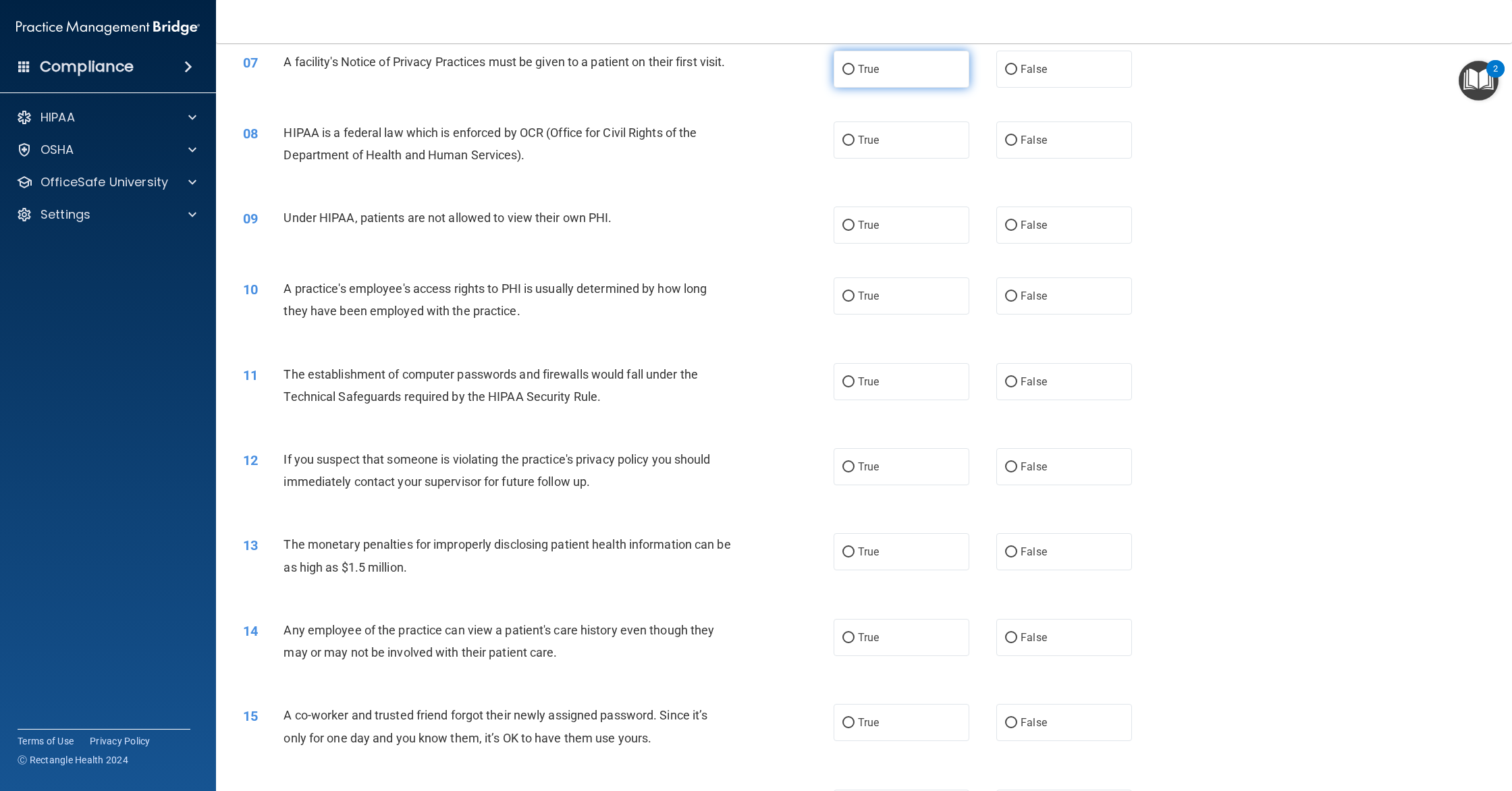
click at [899, 77] on label "True" at bounding box center [901, 69] width 136 height 37
click at [854, 75] on input "True" at bounding box center [848, 69] width 12 height 10
radio input "true"
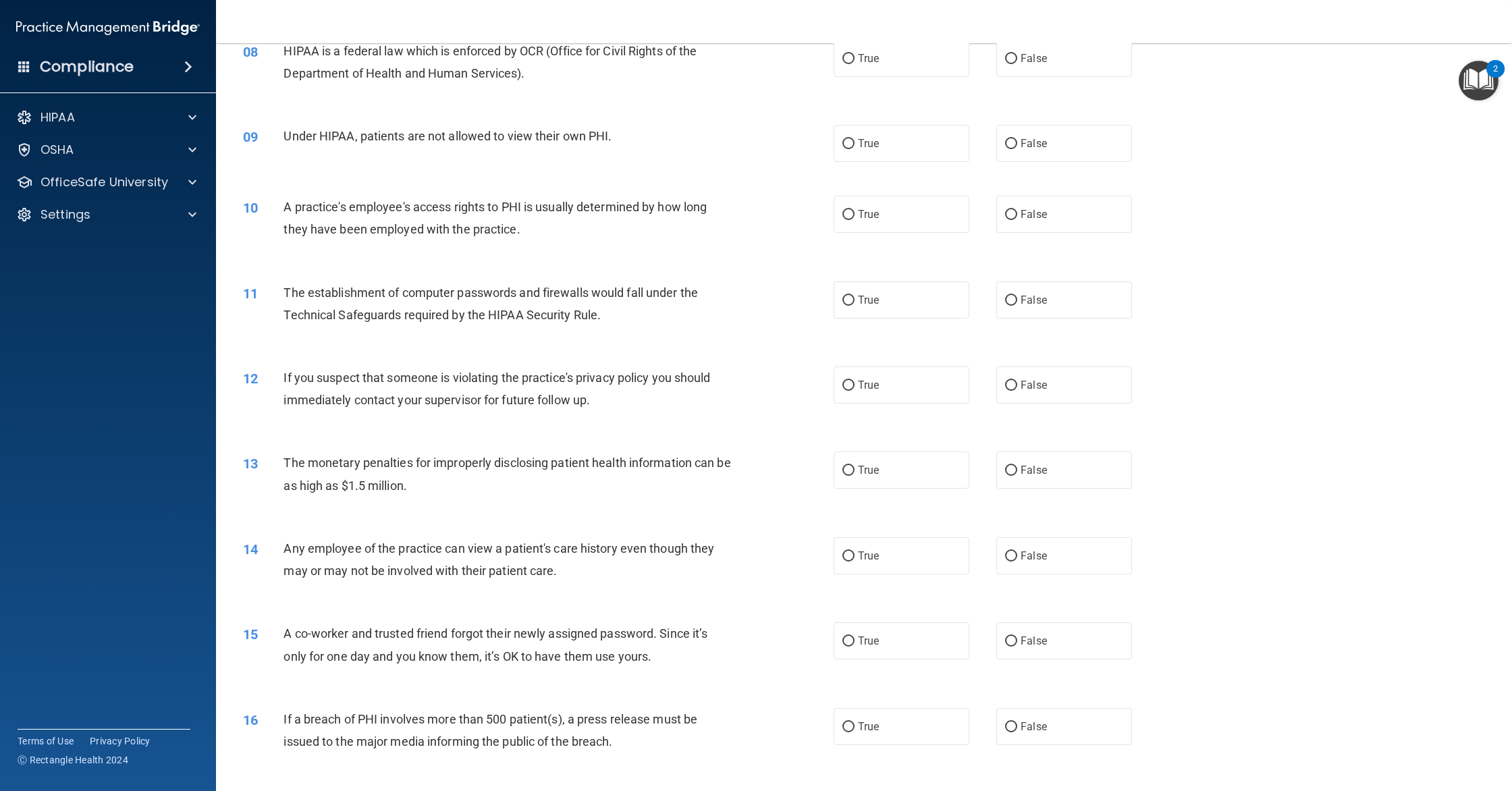
scroll to position [716, 0]
click at [939, 78] on label "True" at bounding box center [901, 60] width 136 height 37
click at [854, 65] on input "True" at bounding box center [848, 60] width 12 height 10
radio input "true"
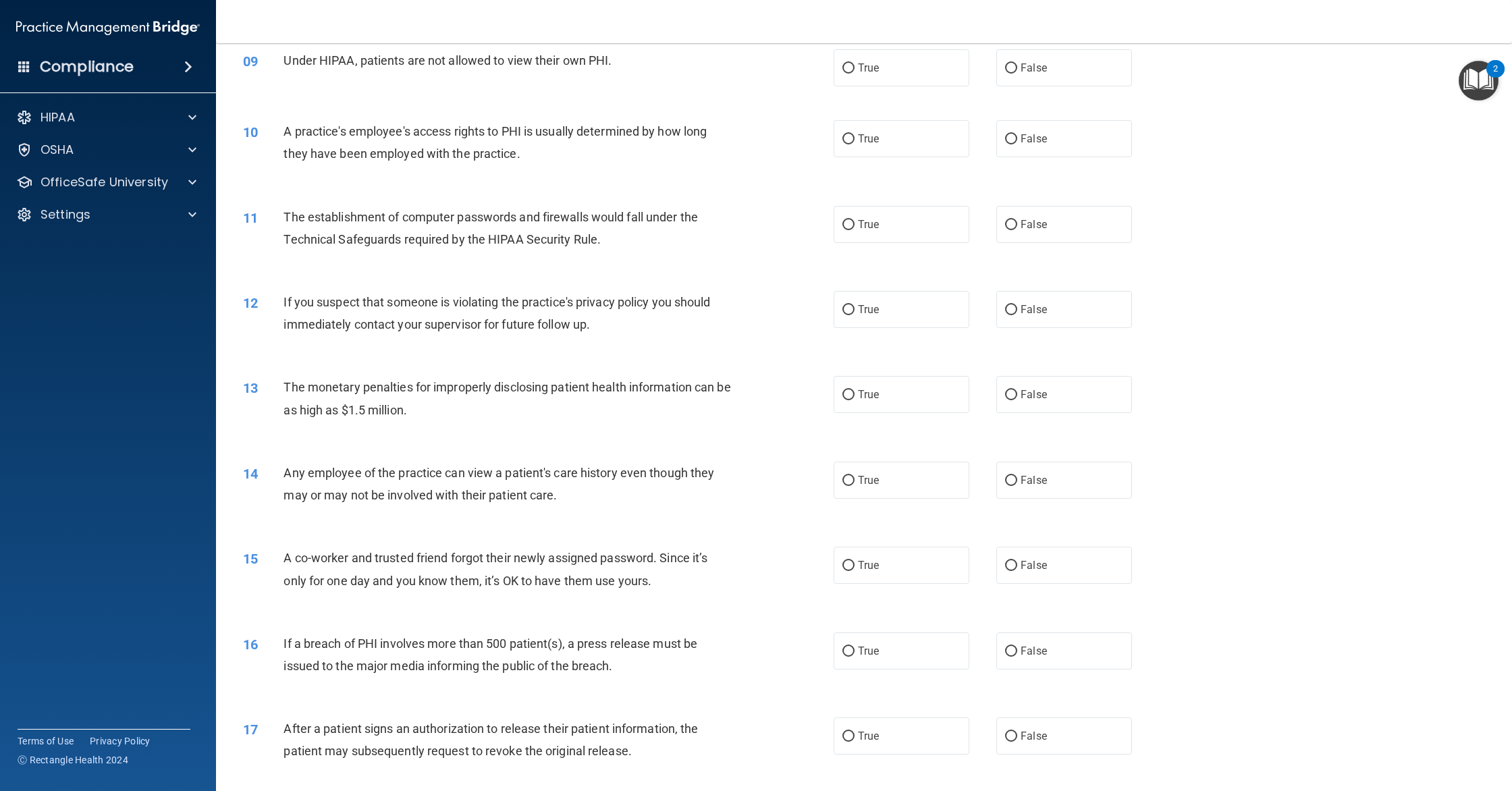
scroll to position [794, 0]
drag, startPoint x: 1075, startPoint y: 91, endPoint x: 1046, endPoint y: 93, distance: 29.1
click at [1075, 84] on label "False" at bounding box center [1064, 66] width 136 height 37
click at [1017, 71] on input "False" at bounding box center [1011, 66] width 12 height 10
radio input "true"
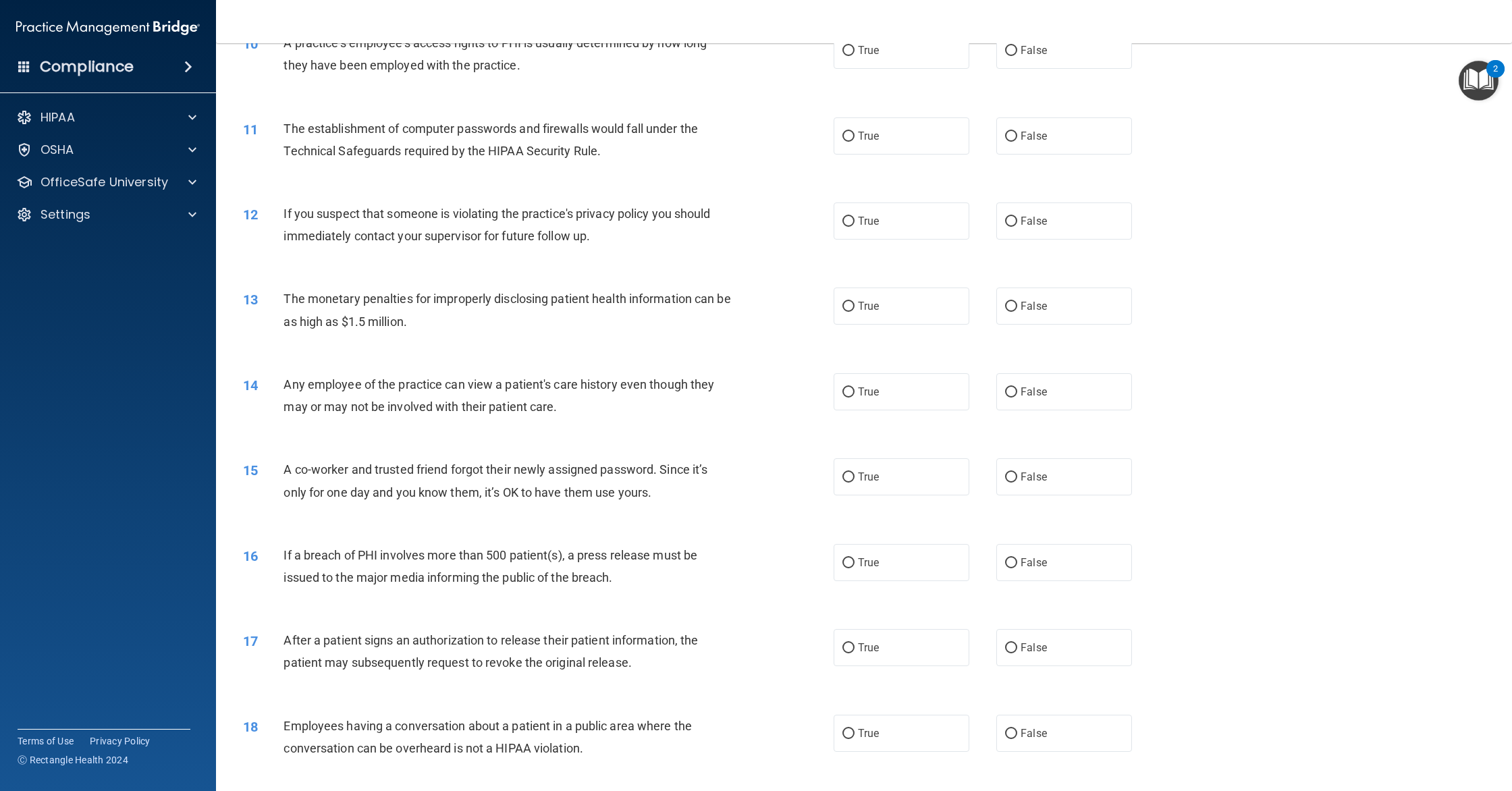
scroll to position [882, 0]
click at [1049, 68] on label "False" at bounding box center [1064, 50] width 136 height 37
click at [1017, 56] on input "False" at bounding box center [1011, 50] width 12 height 10
radio input "true"
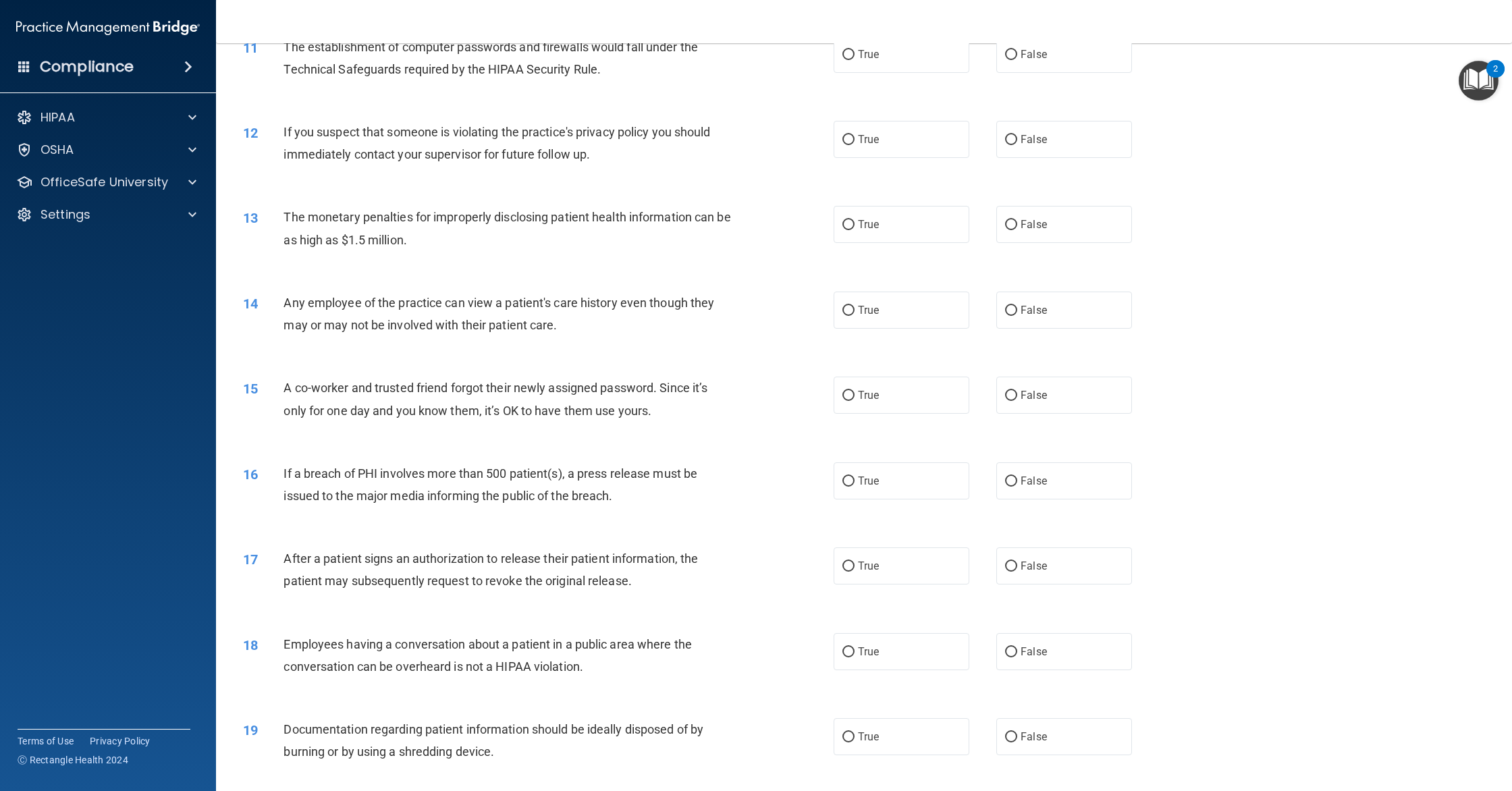
scroll to position [963, 0]
click at [860, 60] on span "True" at bounding box center [868, 54] width 21 height 13
click at [854, 60] on input "True" at bounding box center [848, 54] width 12 height 10
radio input "true"
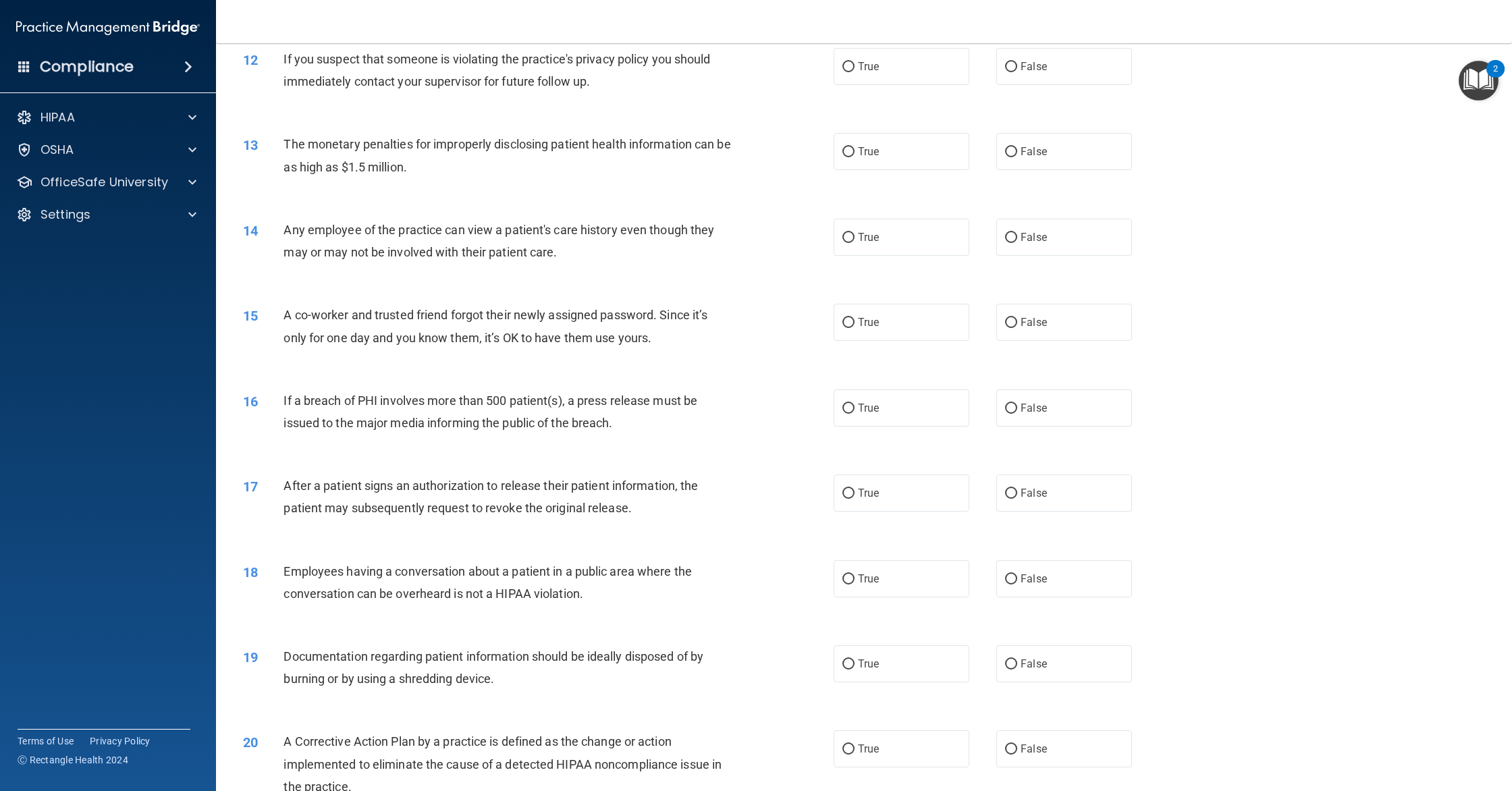
scroll to position [1038, 0]
click at [909, 83] on label "True" at bounding box center [901, 64] width 136 height 37
click at [854, 70] on input "True" at bounding box center [848, 65] width 12 height 10
radio input "true"
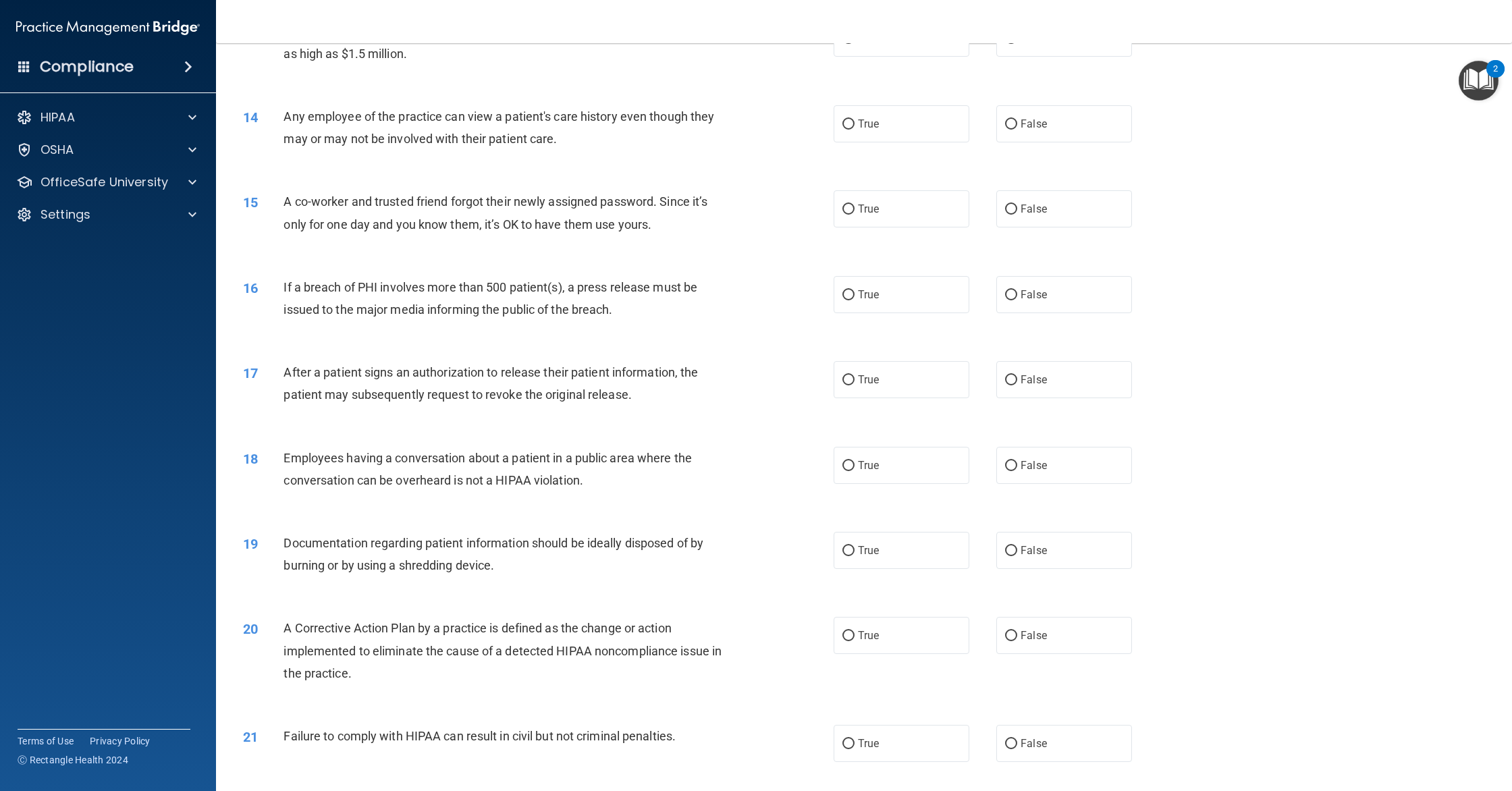
scroll to position [1130, 0]
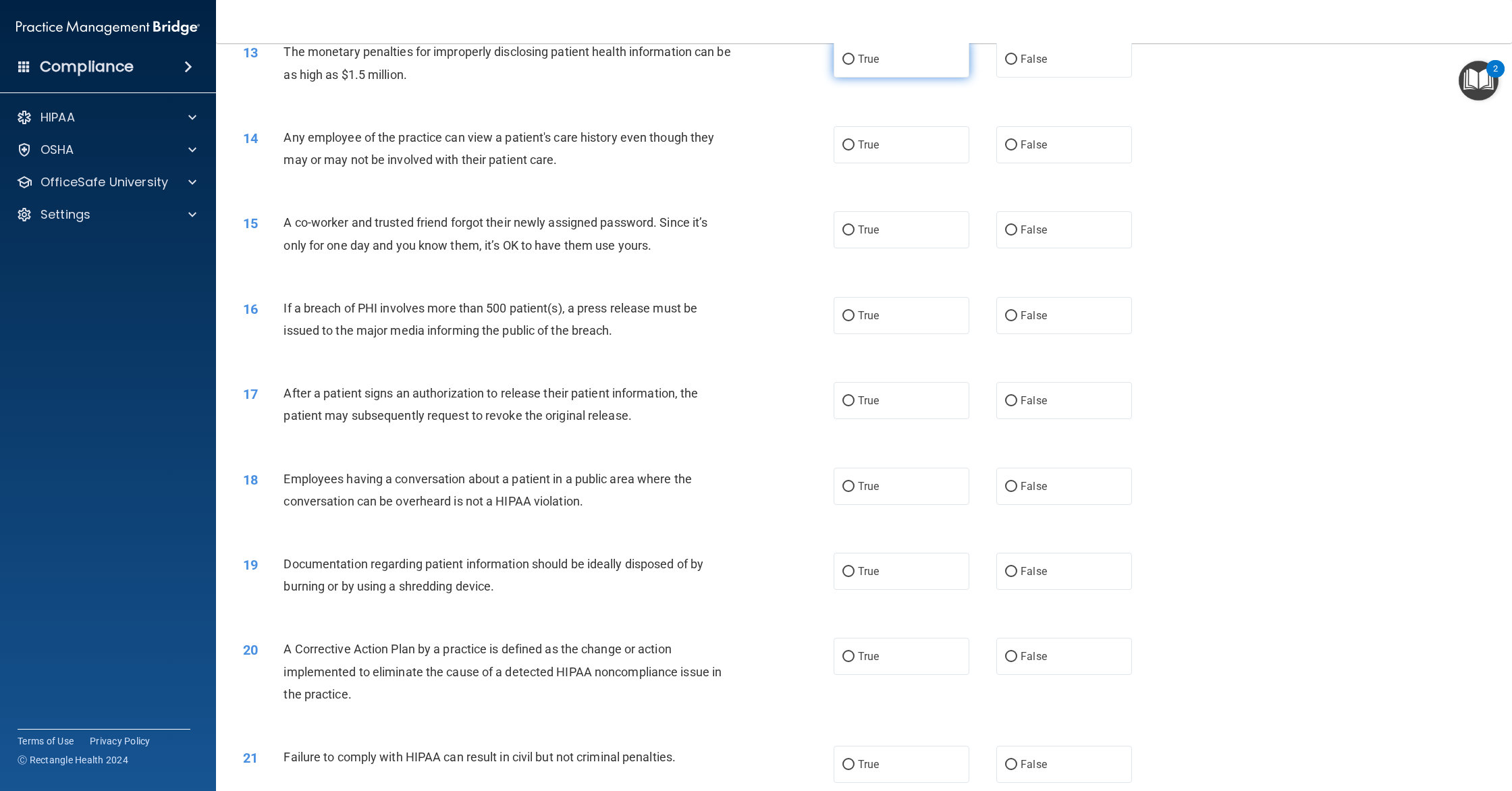
click at [921, 77] on label "True" at bounding box center [901, 59] width 136 height 37
click at [854, 64] on input "True" at bounding box center [848, 60] width 12 height 10
radio input "true"
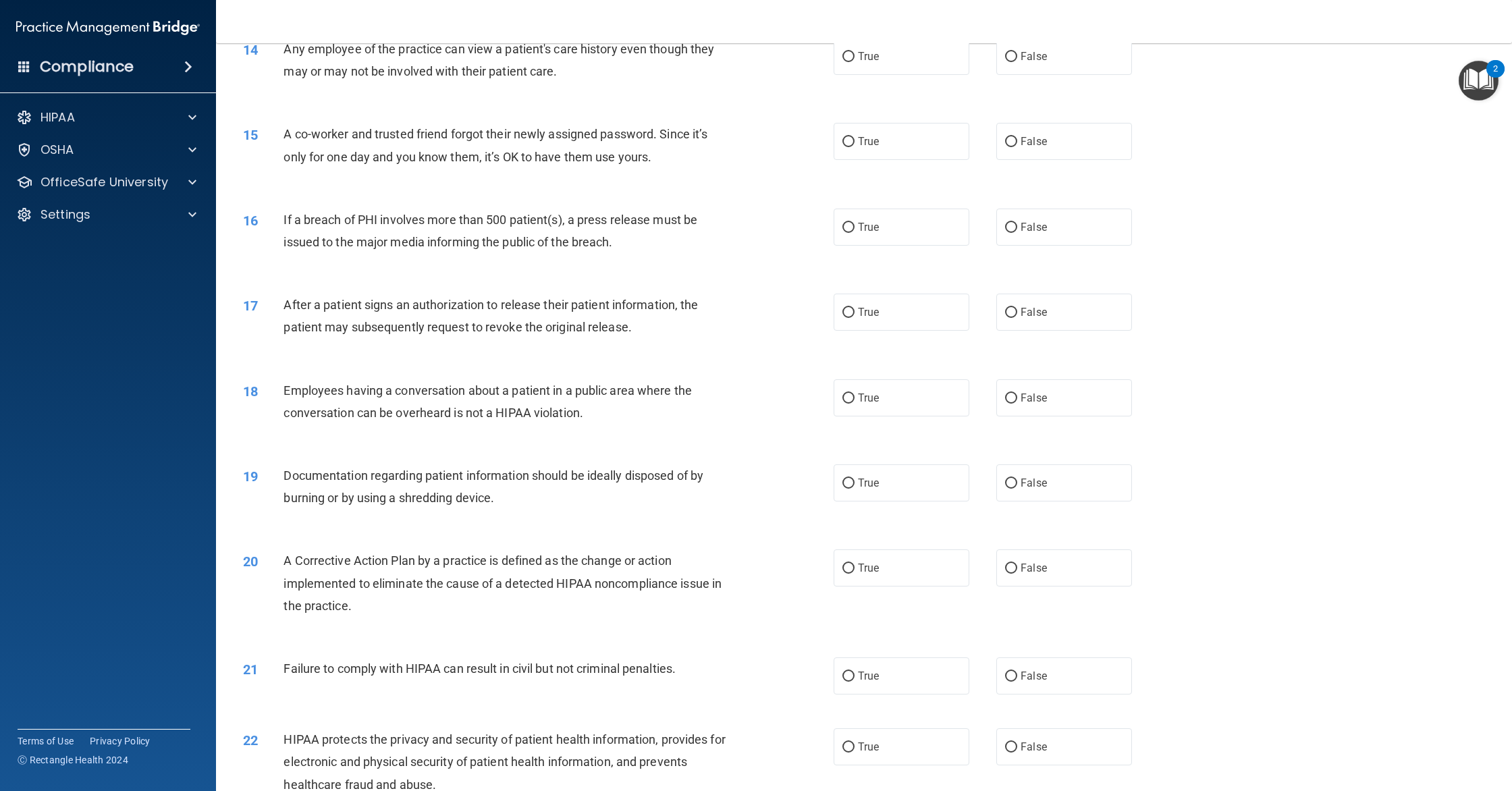
scroll to position [1217, 0]
click at [1027, 62] on span "False" at bounding box center [1034, 56] width 26 height 13
click at [1017, 61] on input "False" at bounding box center [1011, 56] width 12 height 10
radio input "true"
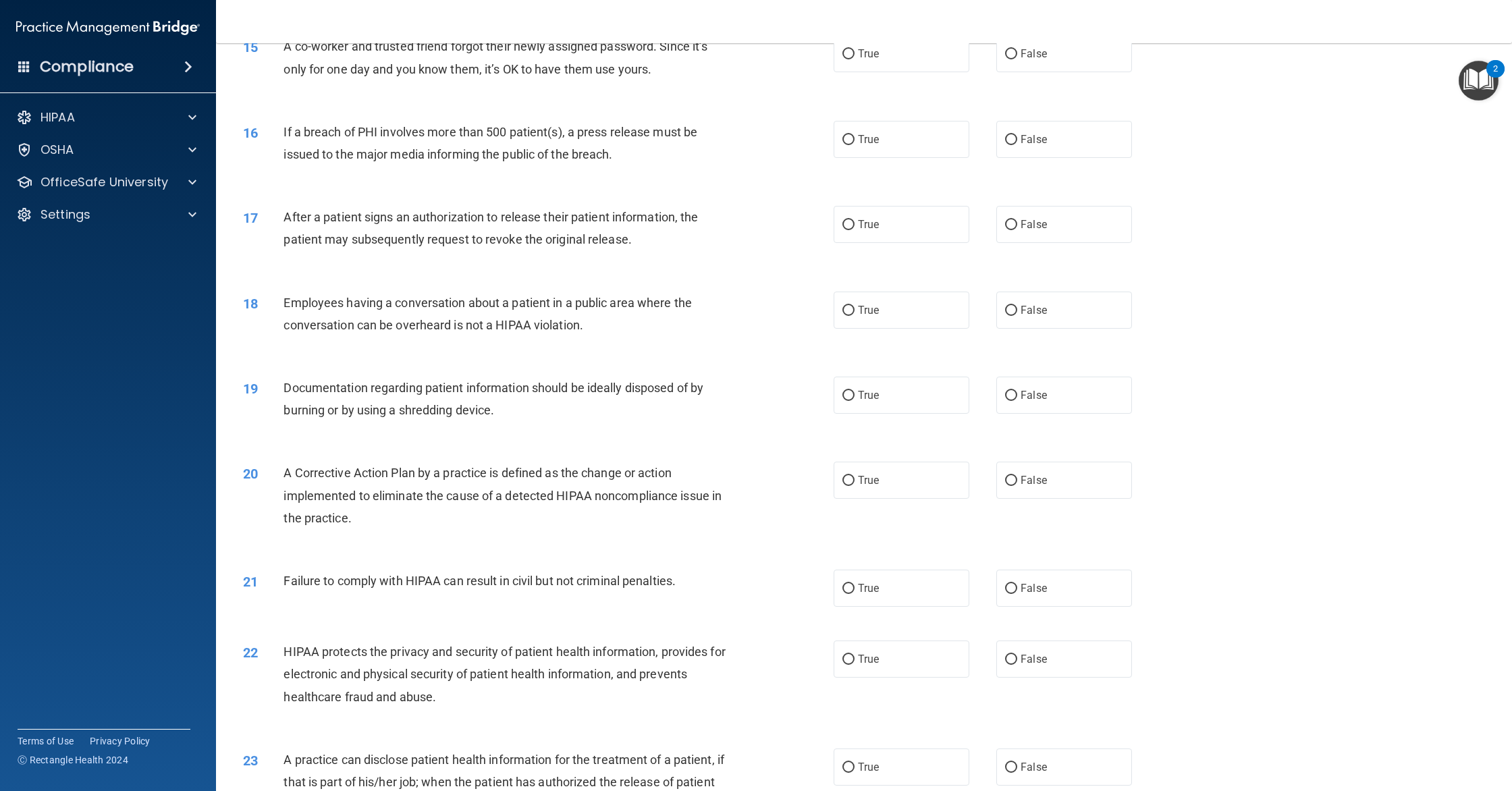
scroll to position [1305, 0]
click at [1046, 70] on label "False" at bounding box center [1064, 52] width 136 height 37
click at [1017, 58] on input "False" at bounding box center [1011, 52] width 12 height 10
radio input "true"
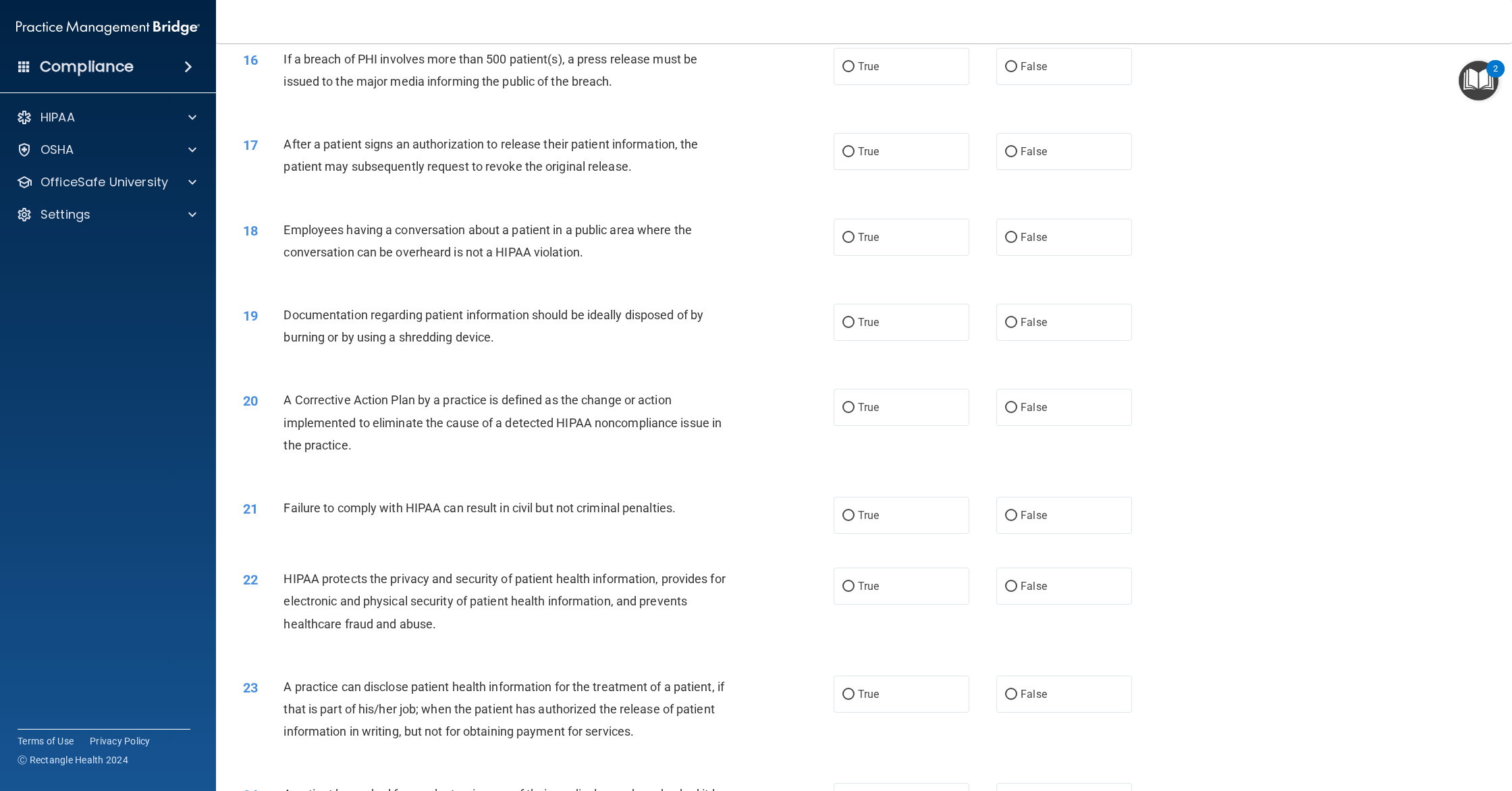
scroll to position [1388, 0]
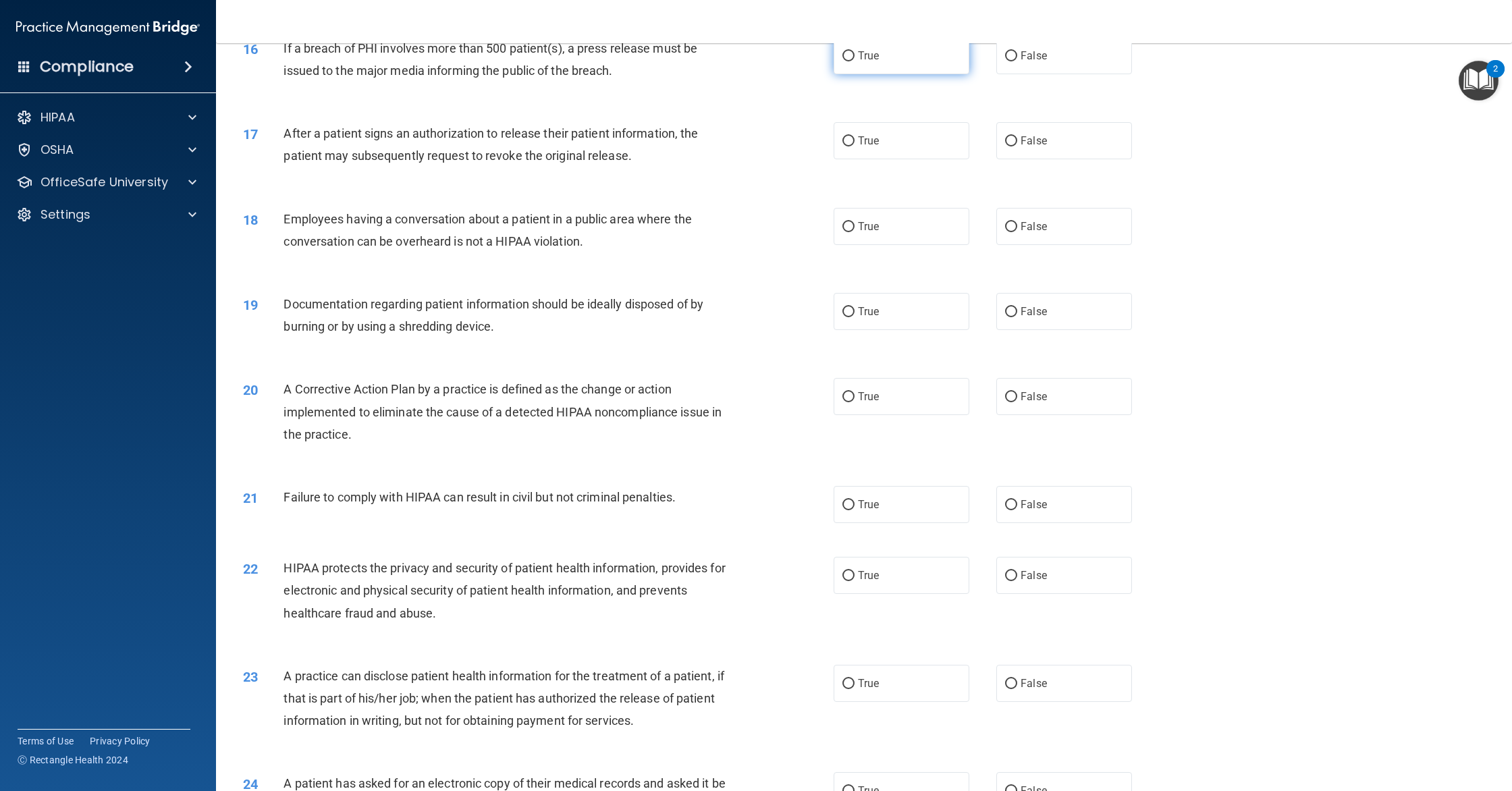
click at [861, 74] on label "True" at bounding box center [901, 56] width 136 height 37
click at [854, 61] on input "True" at bounding box center [848, 56] width 12 height 10
radio input "true"
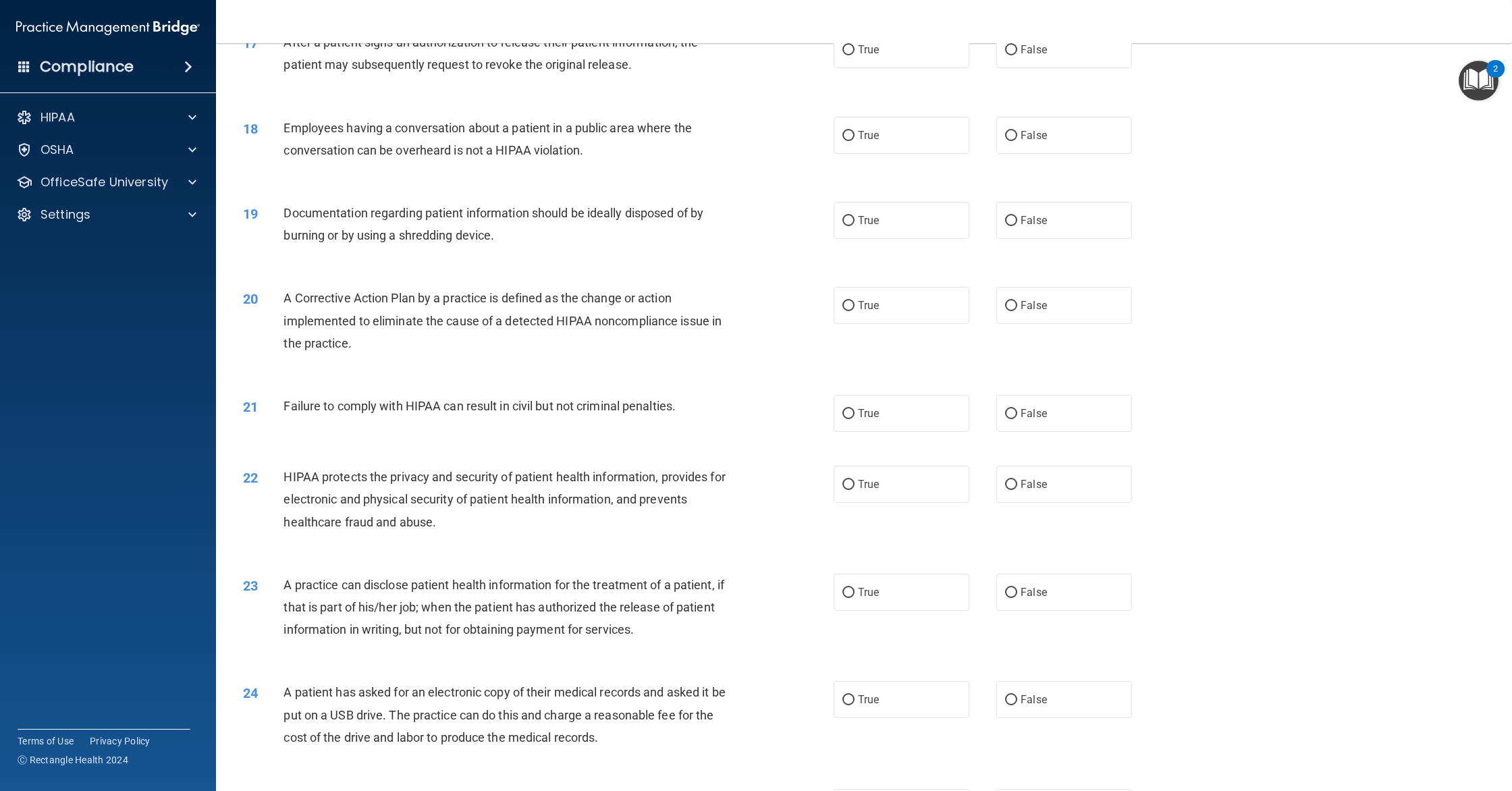
scroll to position [1476, 0]
click at [1026, 59] on span "False" at bounding box center [1034, 52] width 26 height 13
click at [1017, 58] on input "False" at bounding box center [1011, 53] width 12 height 10
radio input "true"
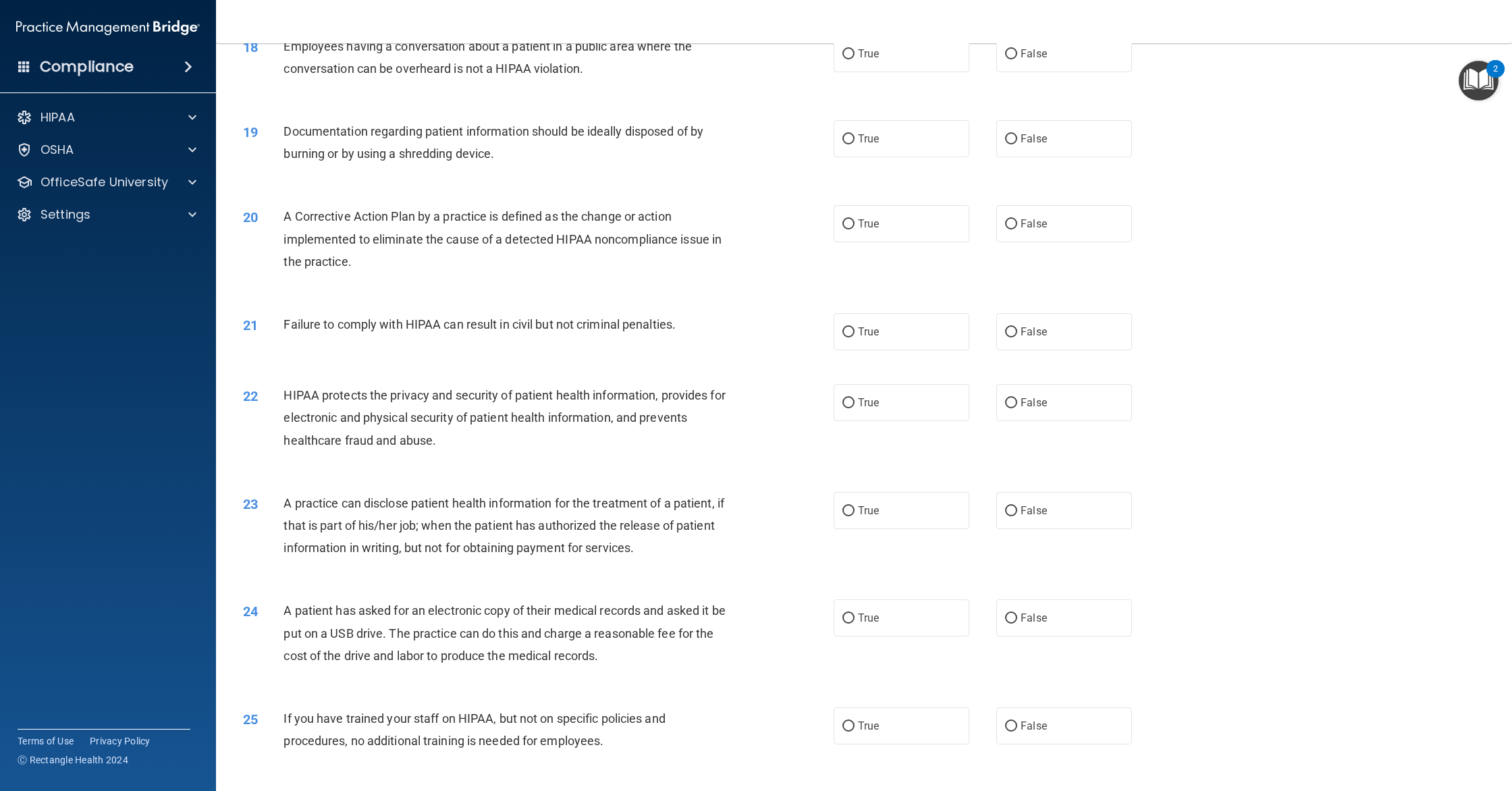
scroll to position [1562, 0]
click at [1021, 58] on span "False" at bounding box center [1034, 52] width 26 height 13
click at [1017, 58] on input "False" at bounding box center [1011, 52] width 12 height 10
radio input "true"
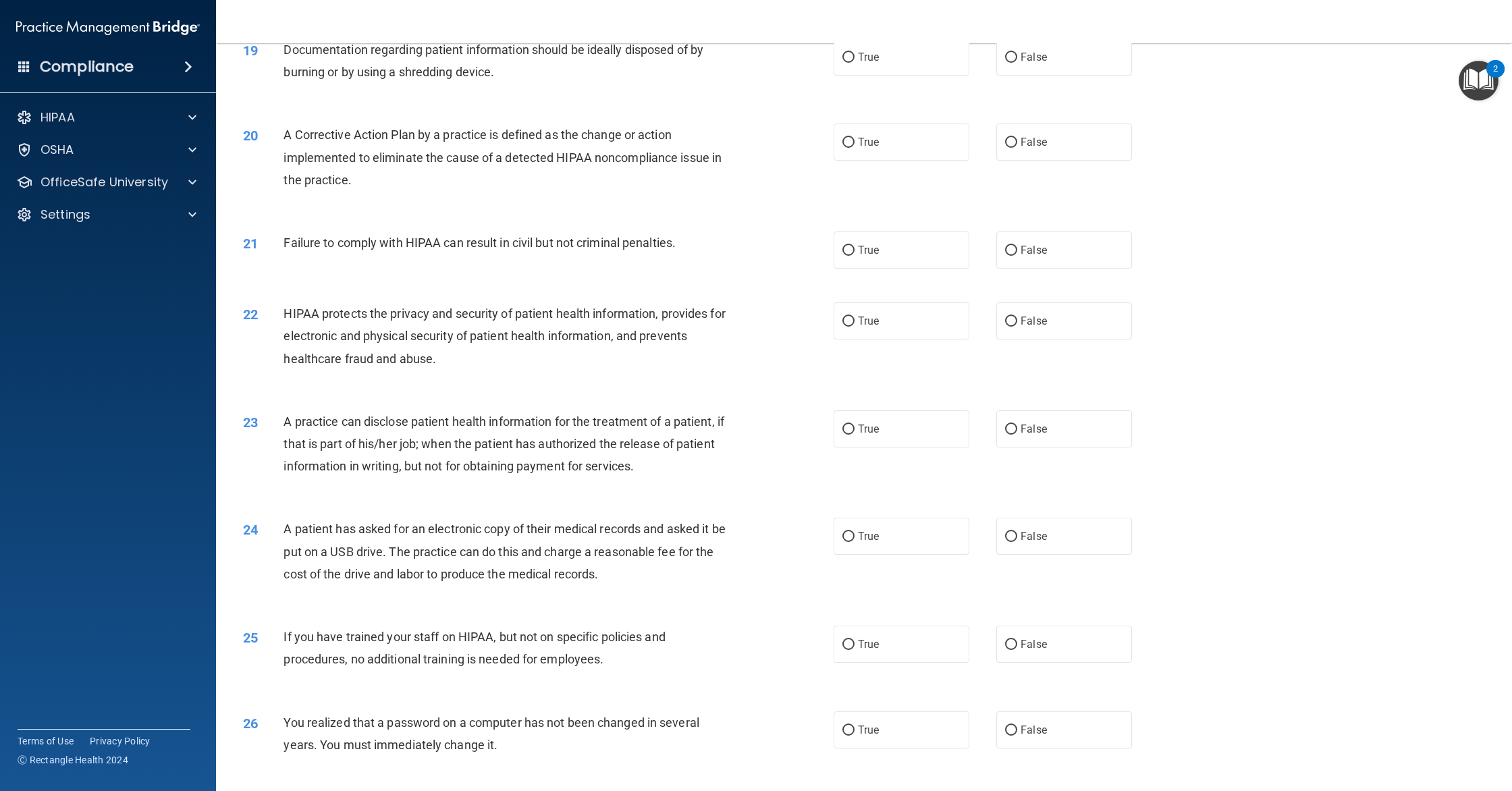
scroll to position [1643, 0]
click at [885, 75] on label "True" at bounding box center [901, 56] width 136 height 37
click at [854, 62] on input "True" at bounding box center [848, 57] width 12 height 10
radio input "true"
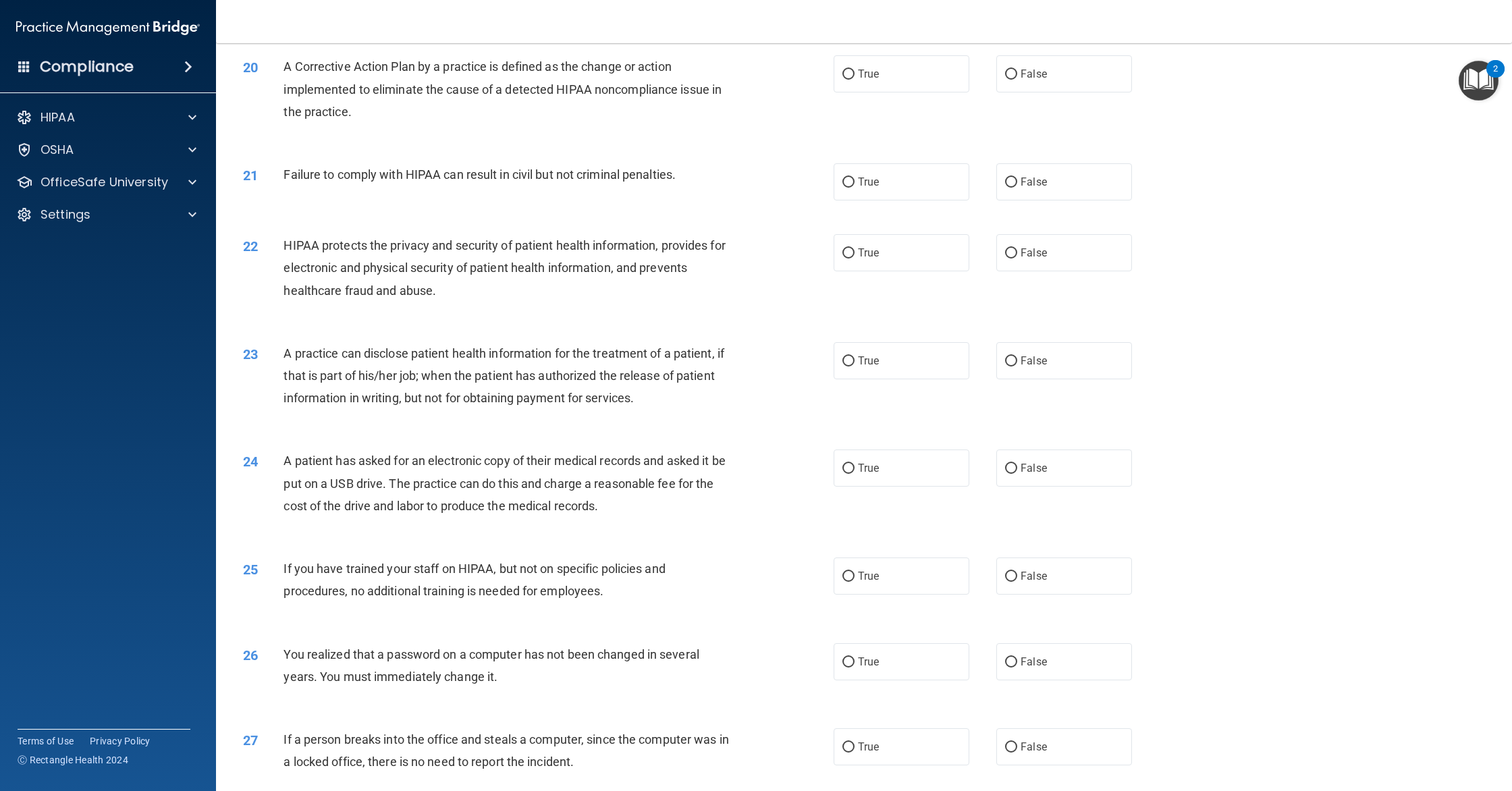
scroll to position [1728, 0]
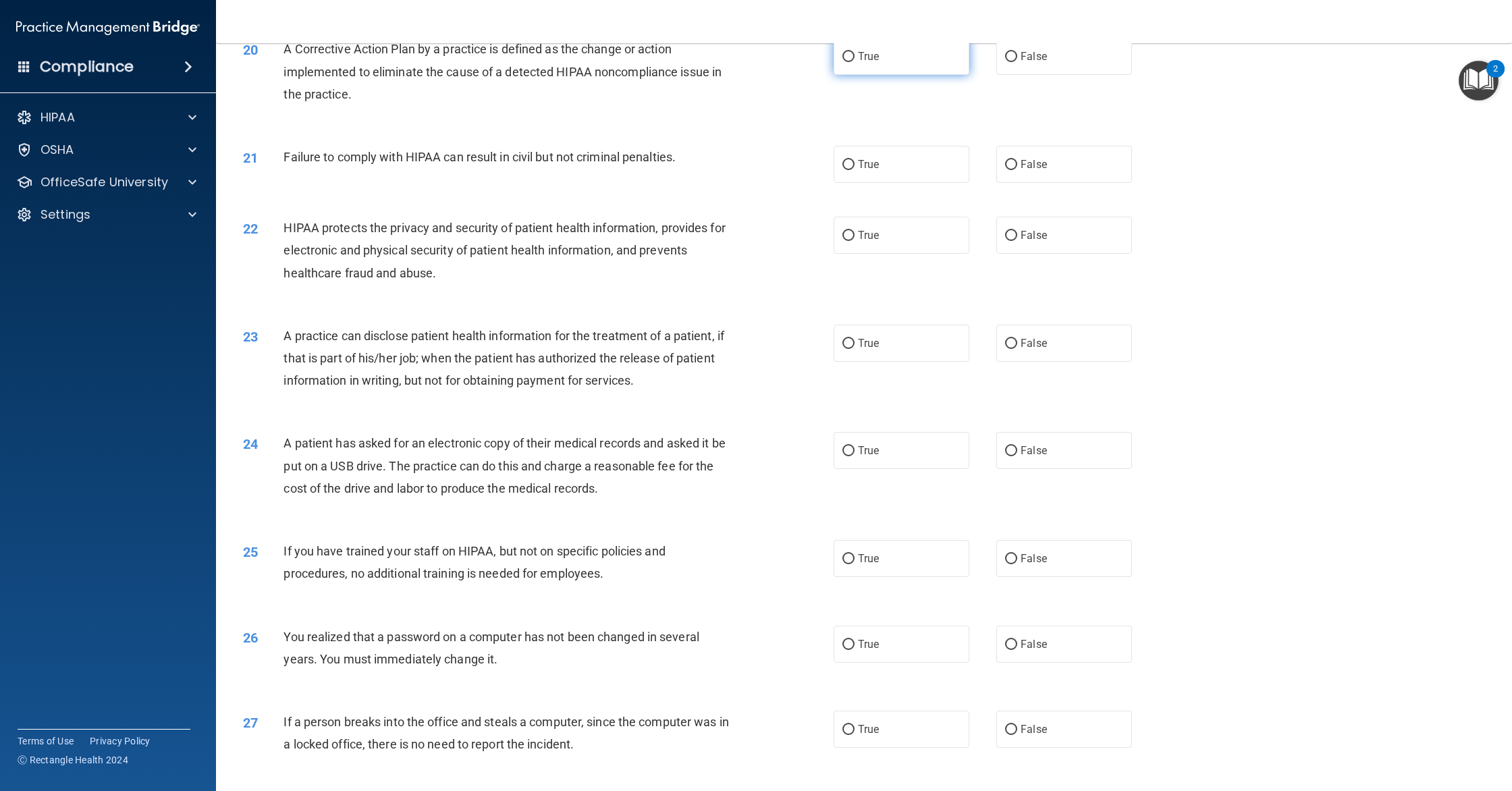
click at [886, 75] on label "True" at bounding box center [901, 56] width 136 height 37
click at [854, 62] on input "True" at bounding box center [848, 57] width 12 height 10
radio input "true"
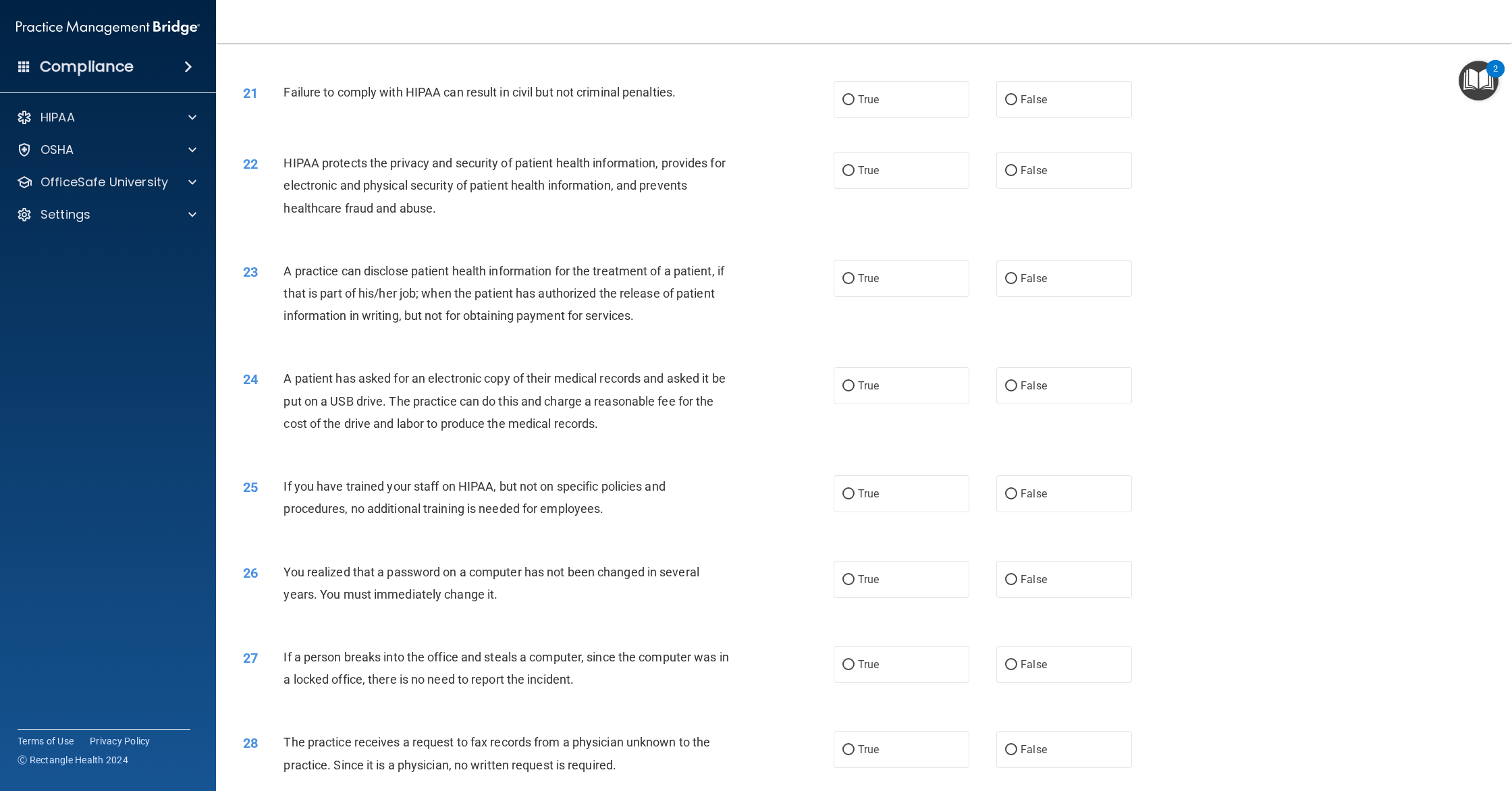
scroll to position [1794, 0]
click at [1004, 117] on label "False" at bounding box center [1064, 98] width 136 height 37
click at [1005, 104] on input "False" at bounding box center [1011, 98] width 12 height 10
radio input "true"
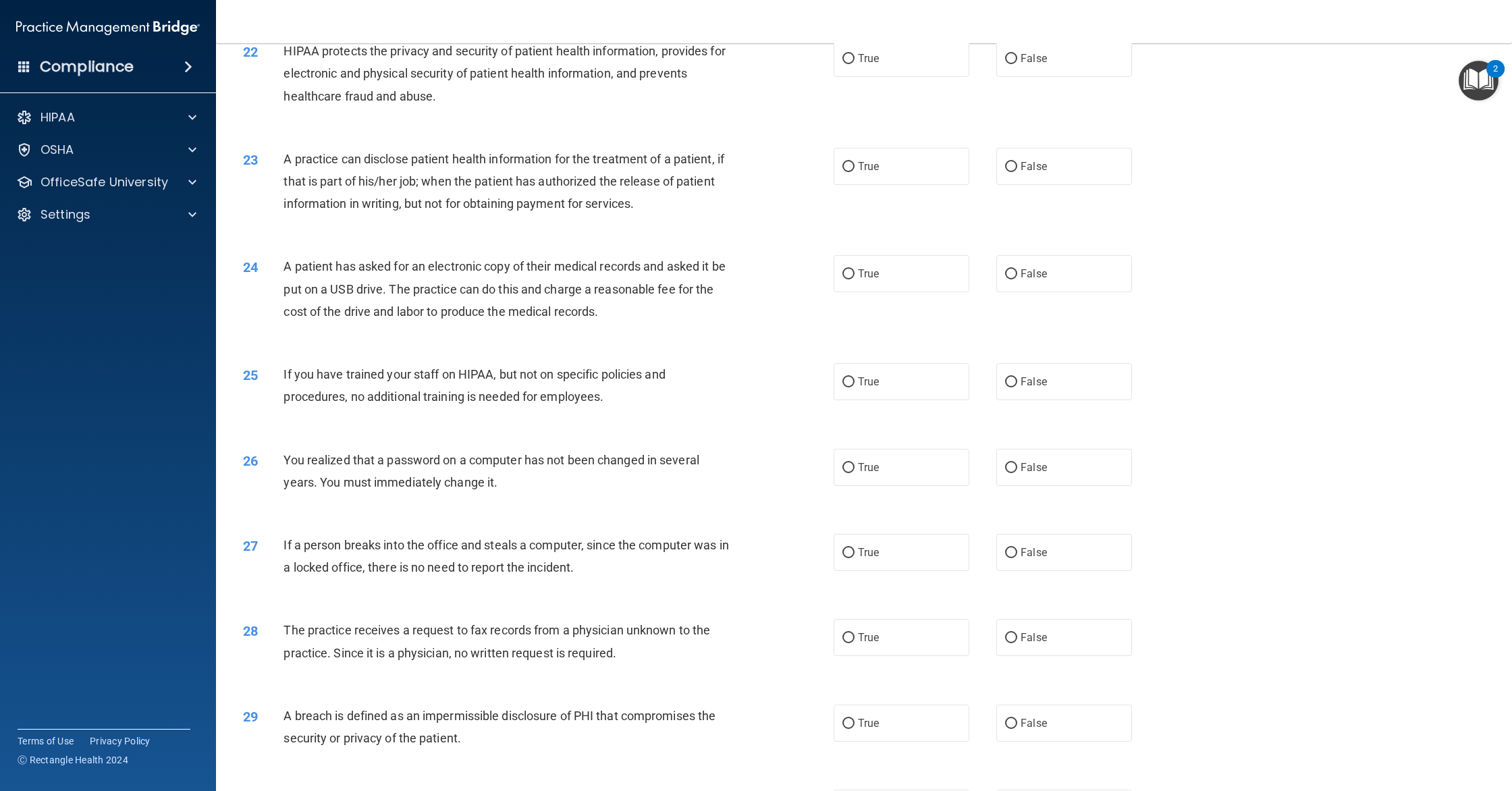
scroll to position [1905, 0]
drag, startPoint x: 852, startPoint y: 66, endPoint x: 832, endPoint y: 93, distance: 33.6
click at [852, 63] on input "True" at bounding box center [848, 58] width 12 height 10
radio input "true"
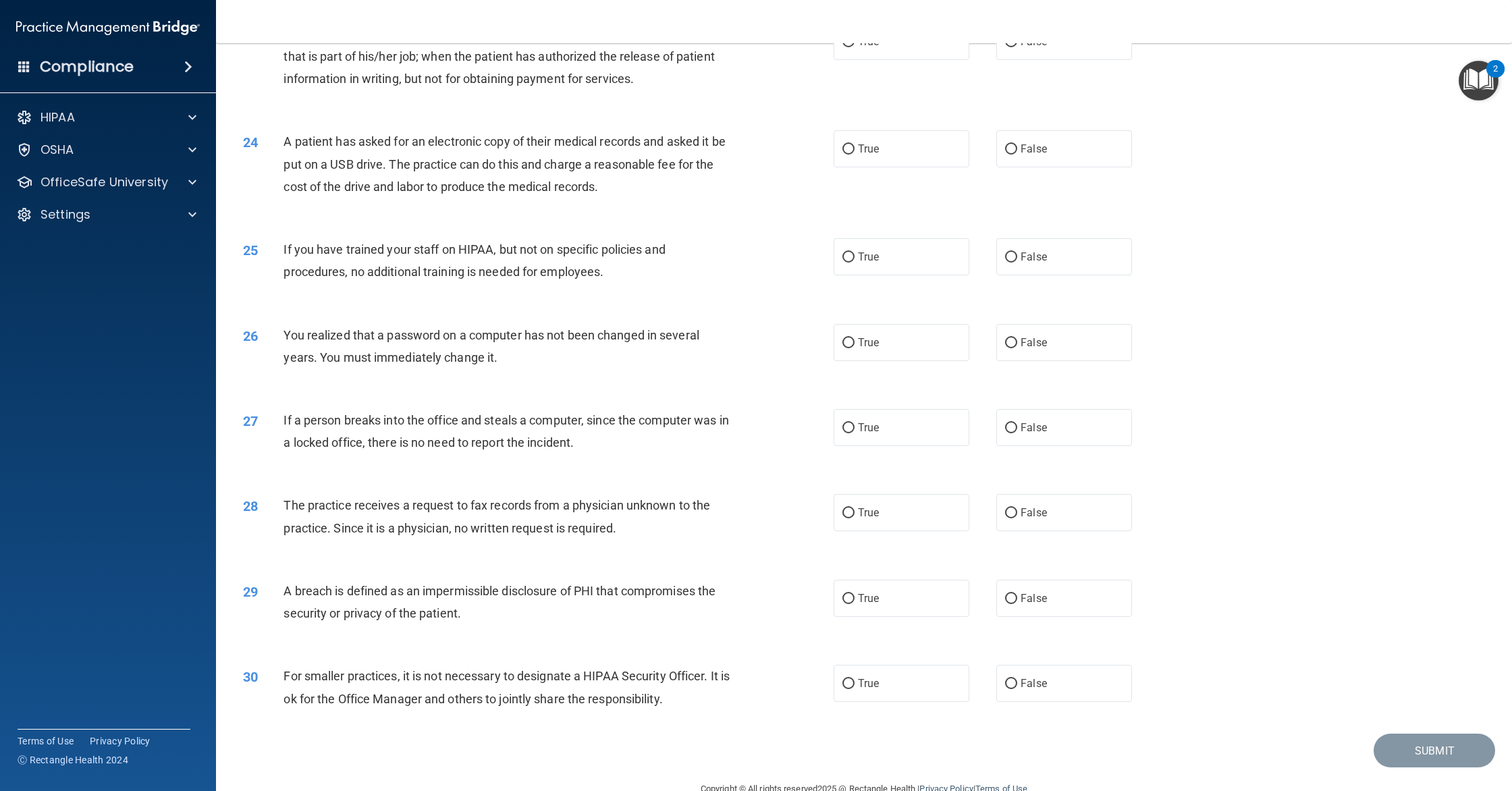
scroll to position [2023, 0]
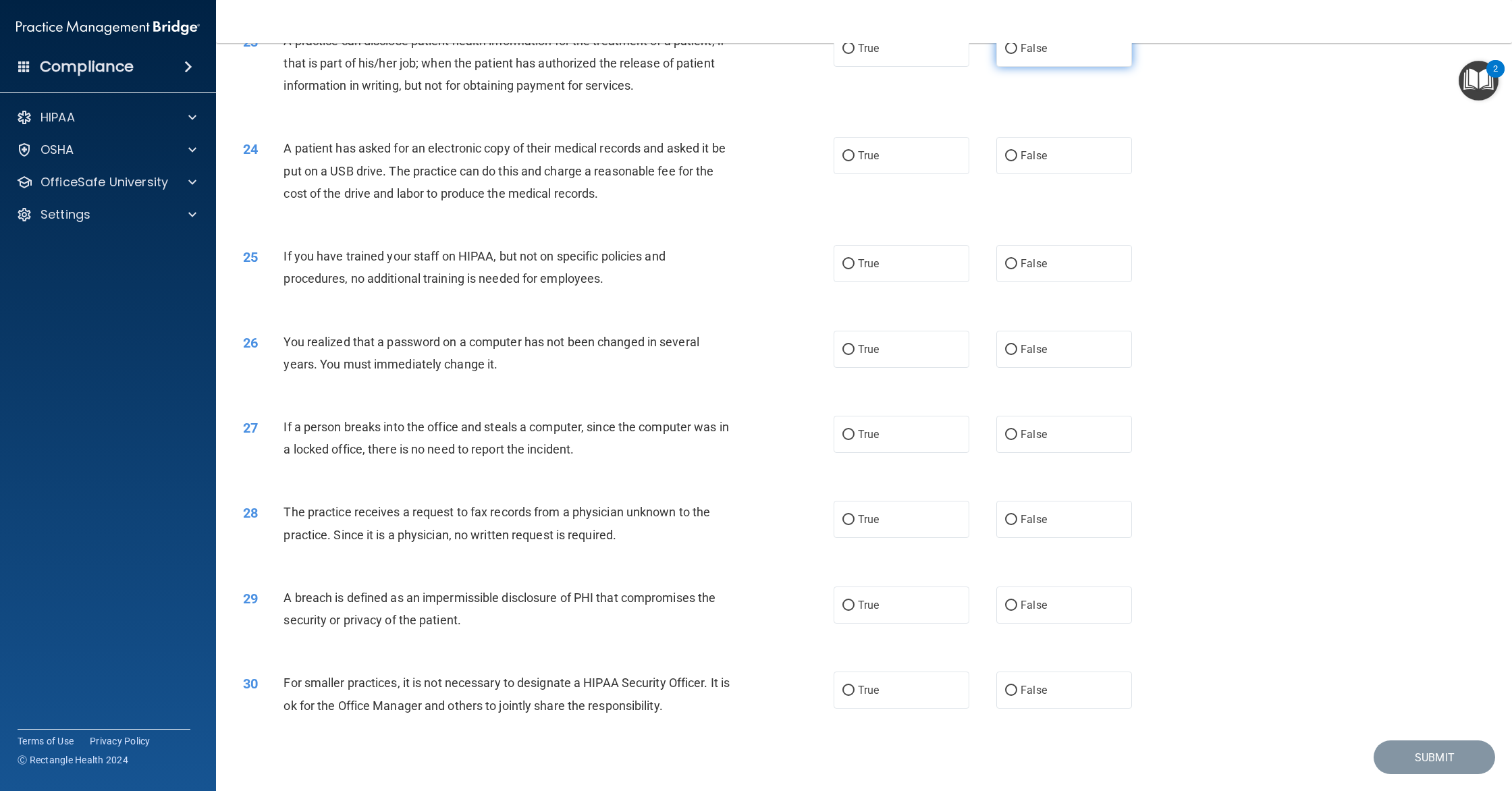
click at [1010, 66] on label "False" at bounding box center [1064, 48] width 136 height 37
click at [1010, 54] on input "False" at bounding box center [1011, 49] width 12 height 10
radio input "true"
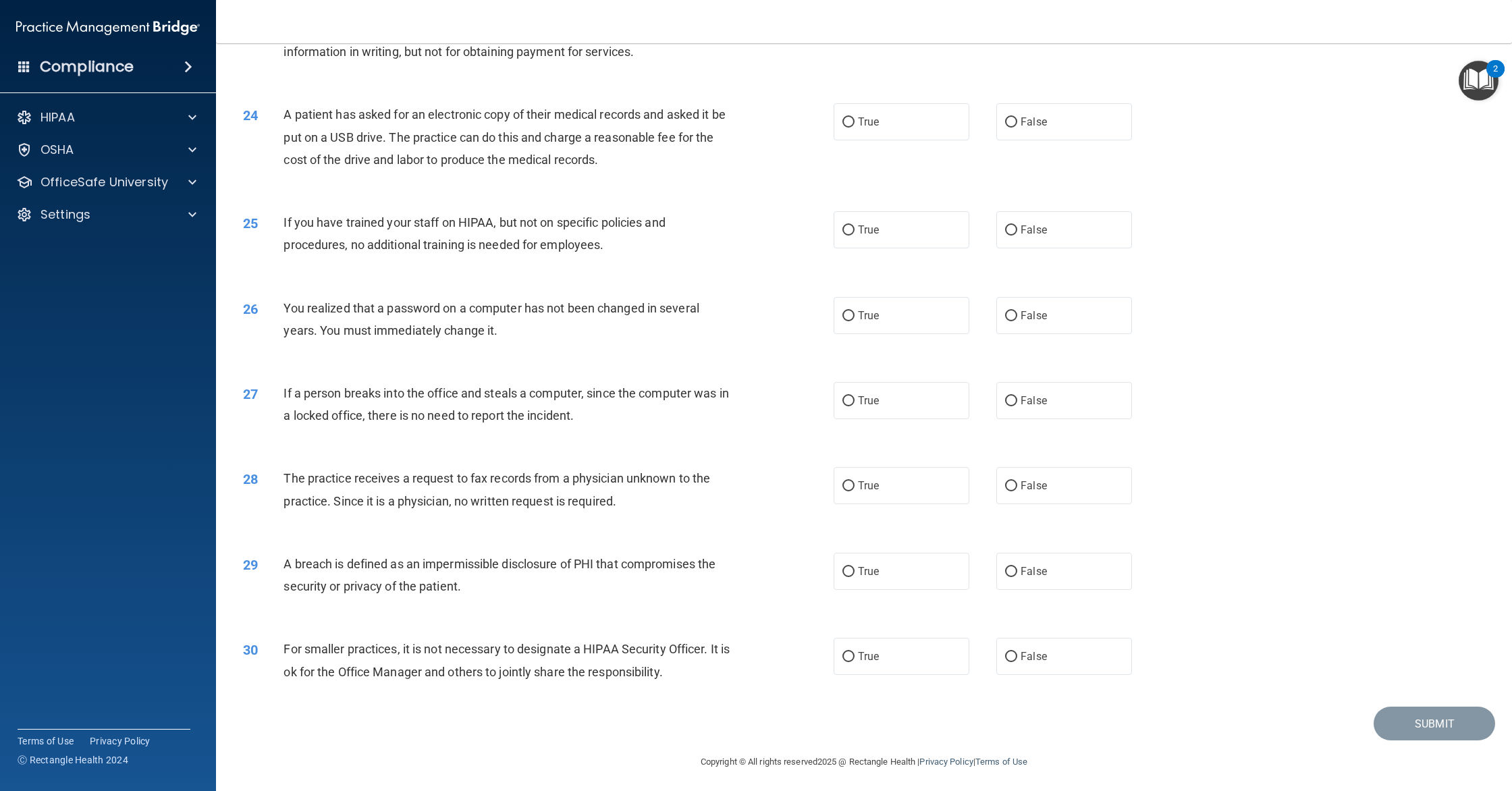
scroll to position [2075, 0]
click at [860, 132] on label "True" at bounding box center [901, 118] width 136 height 37
click at [854, 124] on input "True" at bounding box center [848, 119] width 12 height 10
radio input "true"
click at [1023, 236] on label "False" at bounding box center [1064, 226] width 136 height 37
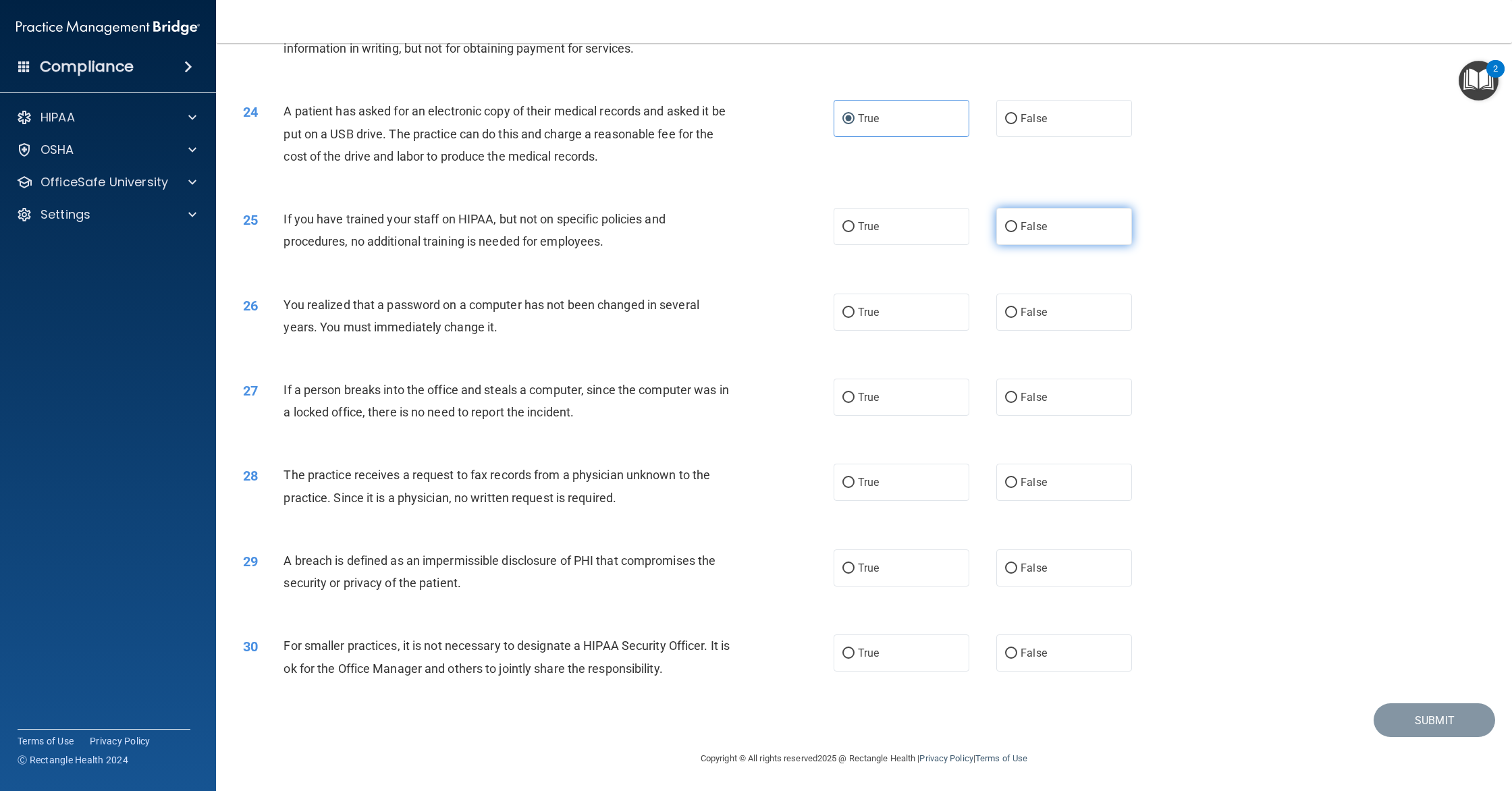
click at [1017, 232] on input "False" at bounding box center [1011, 227] width 12 height 10
radio input "true"
drag, startPoint x: 894, startPoint y: 319, endPoint x: 884, endPoint y: 322, distance: 10.4
click at [893, 319] on label "True" at bounding box center [901, 312] width 136 height 37
click at [854, 317] on input "True" at bounding box center [848, 312] width 12 height 10
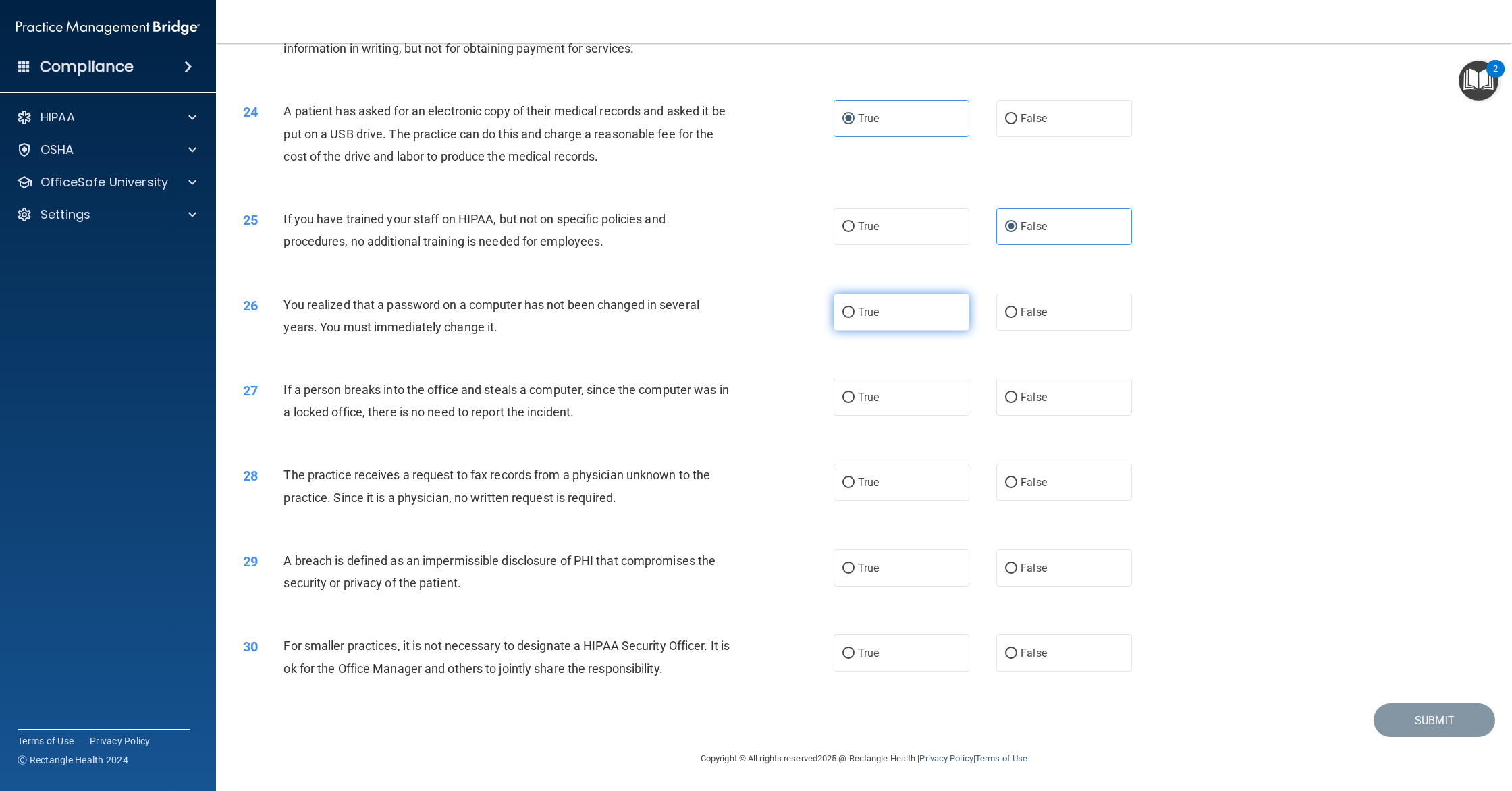
radio input "true"
click at [1022, 395] on span "False" at bounding box center [1034, 397] width 26 height 13
click at [1017, 395] on input "False" at bounding box center [1011, 398] width 12 height 10
radio input "true"
click at [1048, 478] on label "False" at bounding box center [1064, 482] width 136 height 37
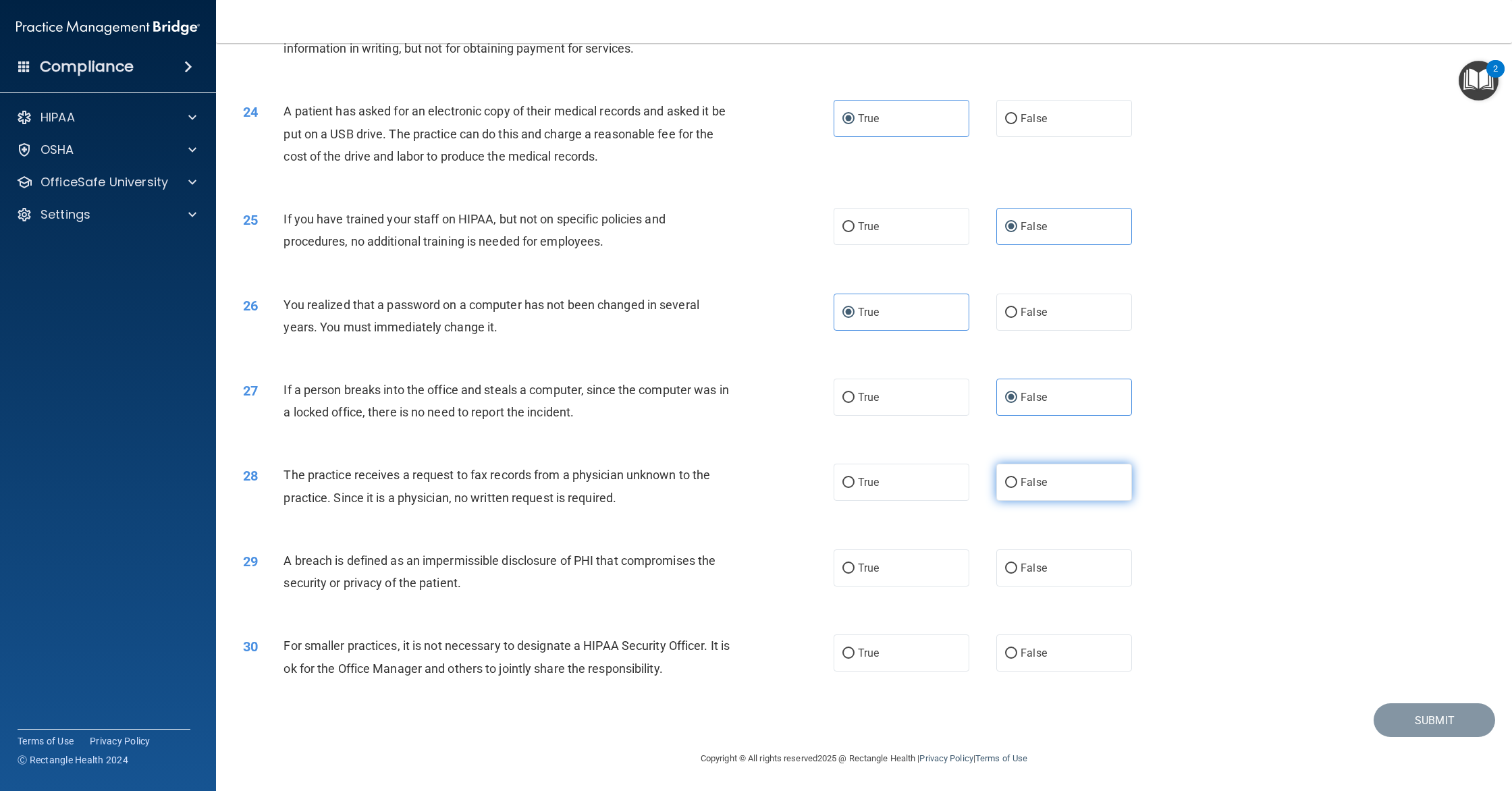
click at [1017, 478] on input "False" at bounding box center [1011, 482] width 12 height 10
radio input "true"
click at [875, 566] on span "True" at bounding box center [868, 567] width 21 height 13
click at [854, 566] on input "True" at bounding box center [848, 568] width 12 height 10
radio input "true"
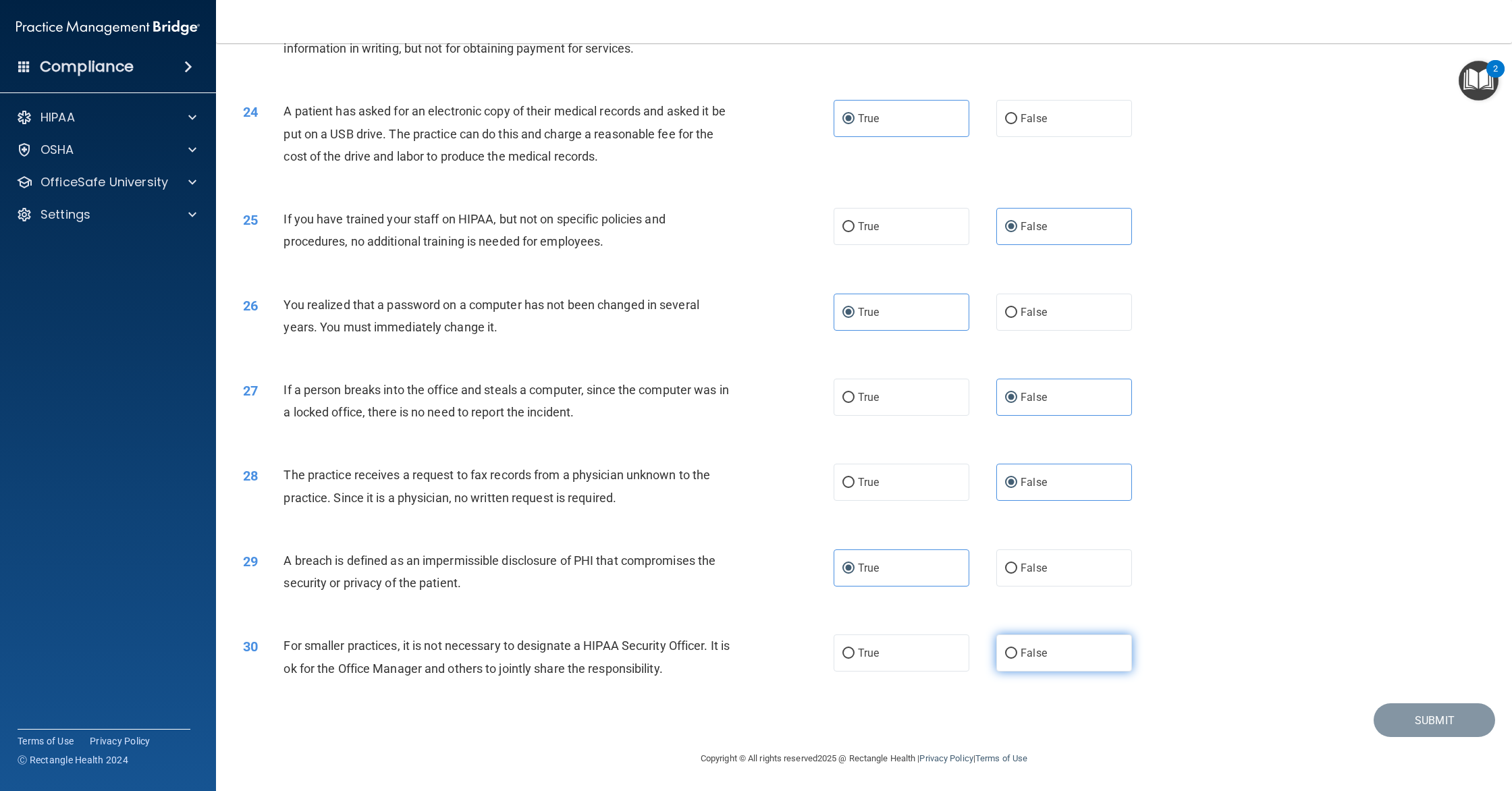
click at [1097, 649] on label "False" at bounding box center [1064, 653] width 136 height 37
click at [1017, 649] on input "False" at bounding box center [1011, 653] width 12 height 10
radio input "true"
click at [1421, 710] on button "Submit" at bounding box center [1434, 720] width 121 height 35
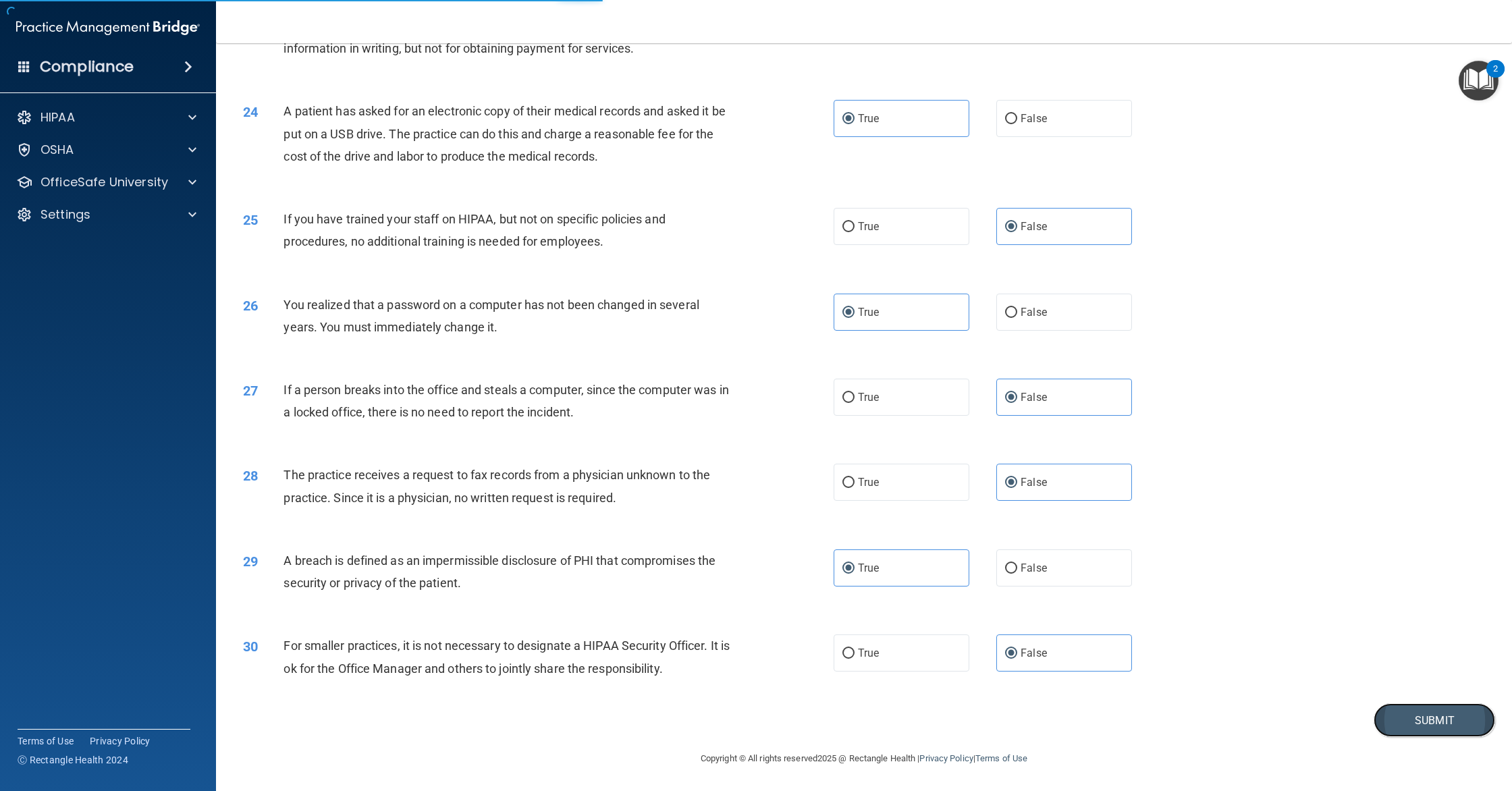
click at [1418, 717] on button "Submit" at bounding box center [1434, 720] width 121 height 35
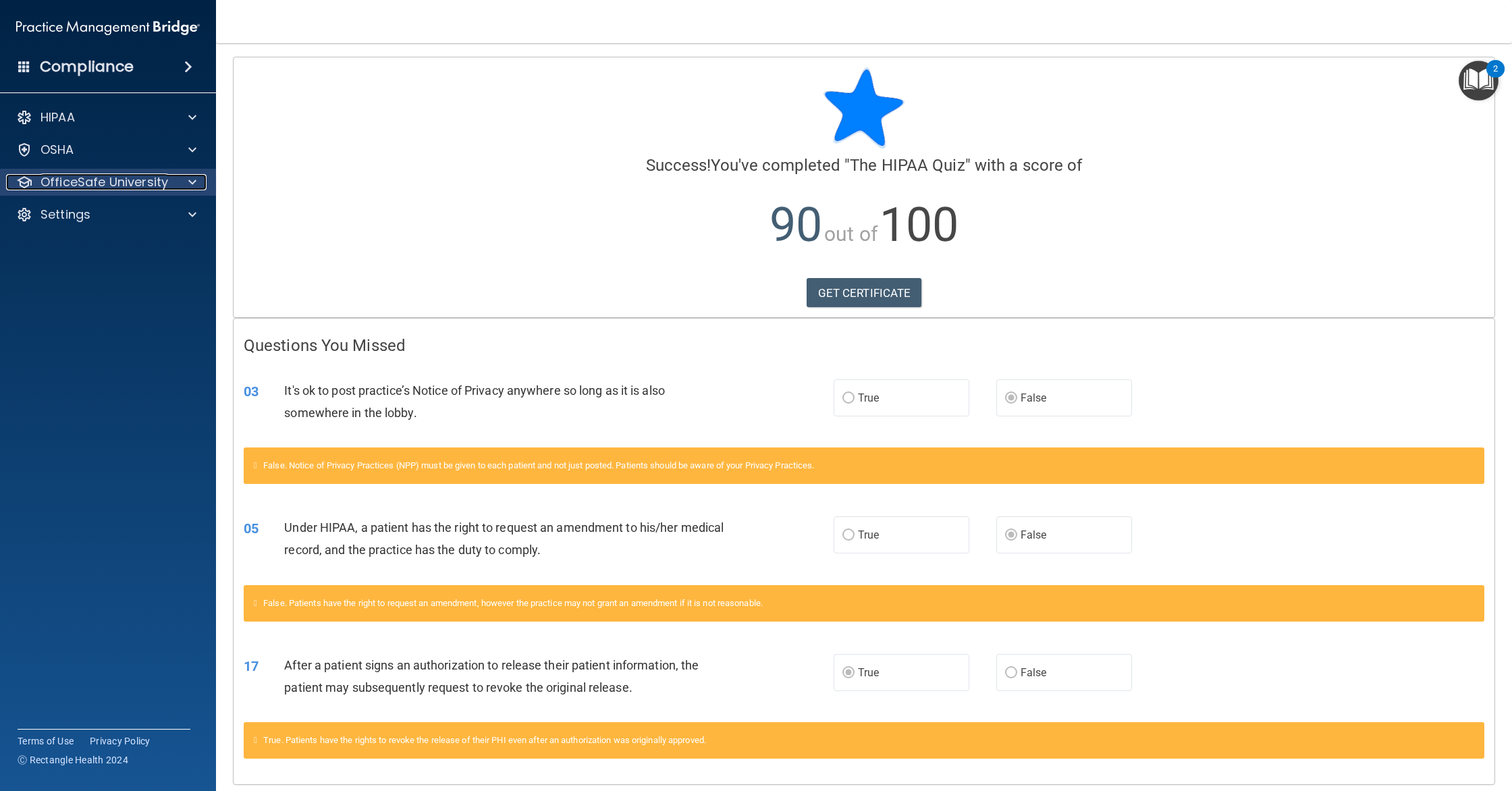
click at [148, 177] on p "OfficeSafe University" at bounding box center [105, 182] width 128 height 16
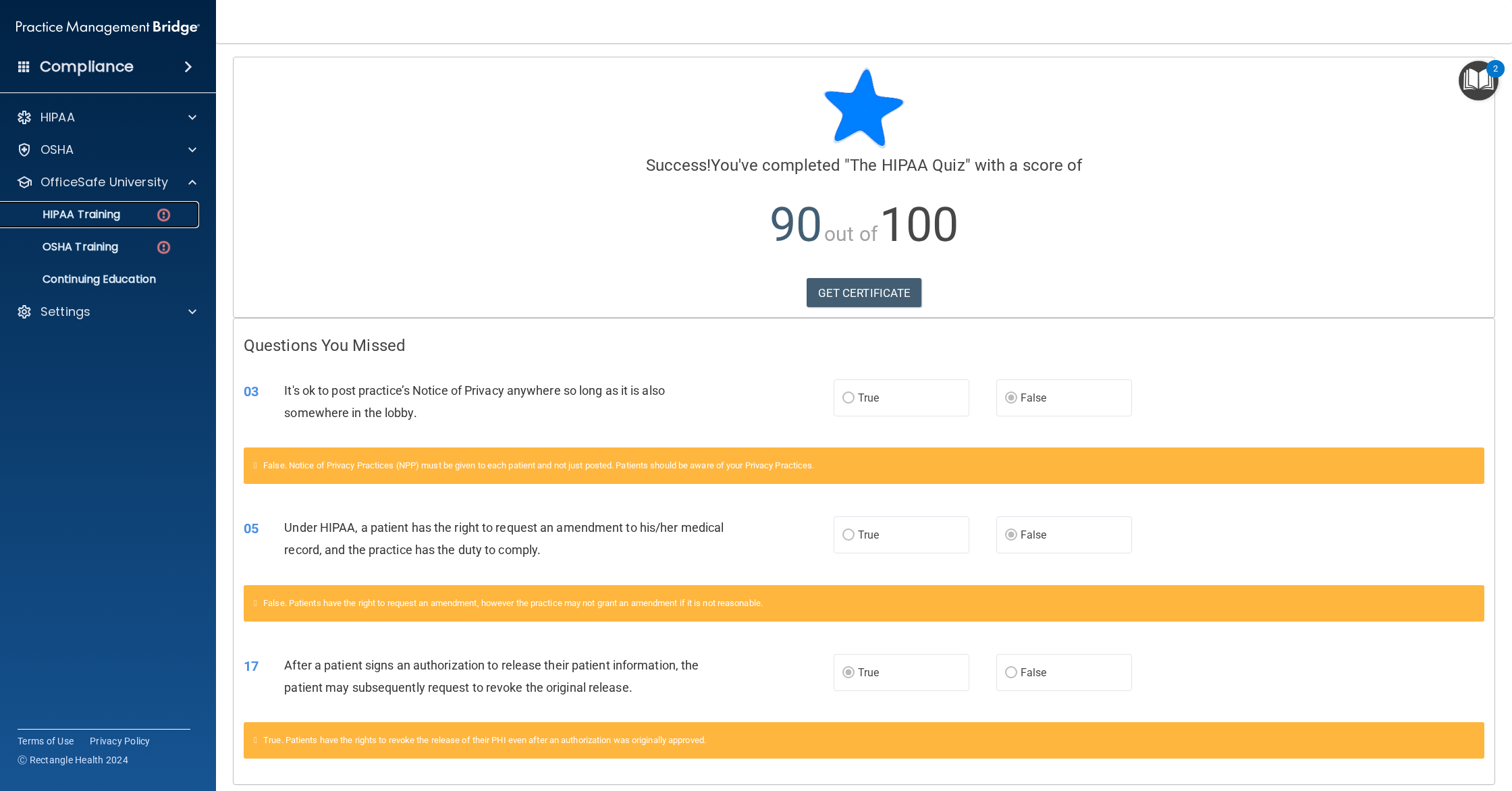
click at [150, 216] on div "HIPAA Training" at bounding box center [100, 214] width 184 height 14
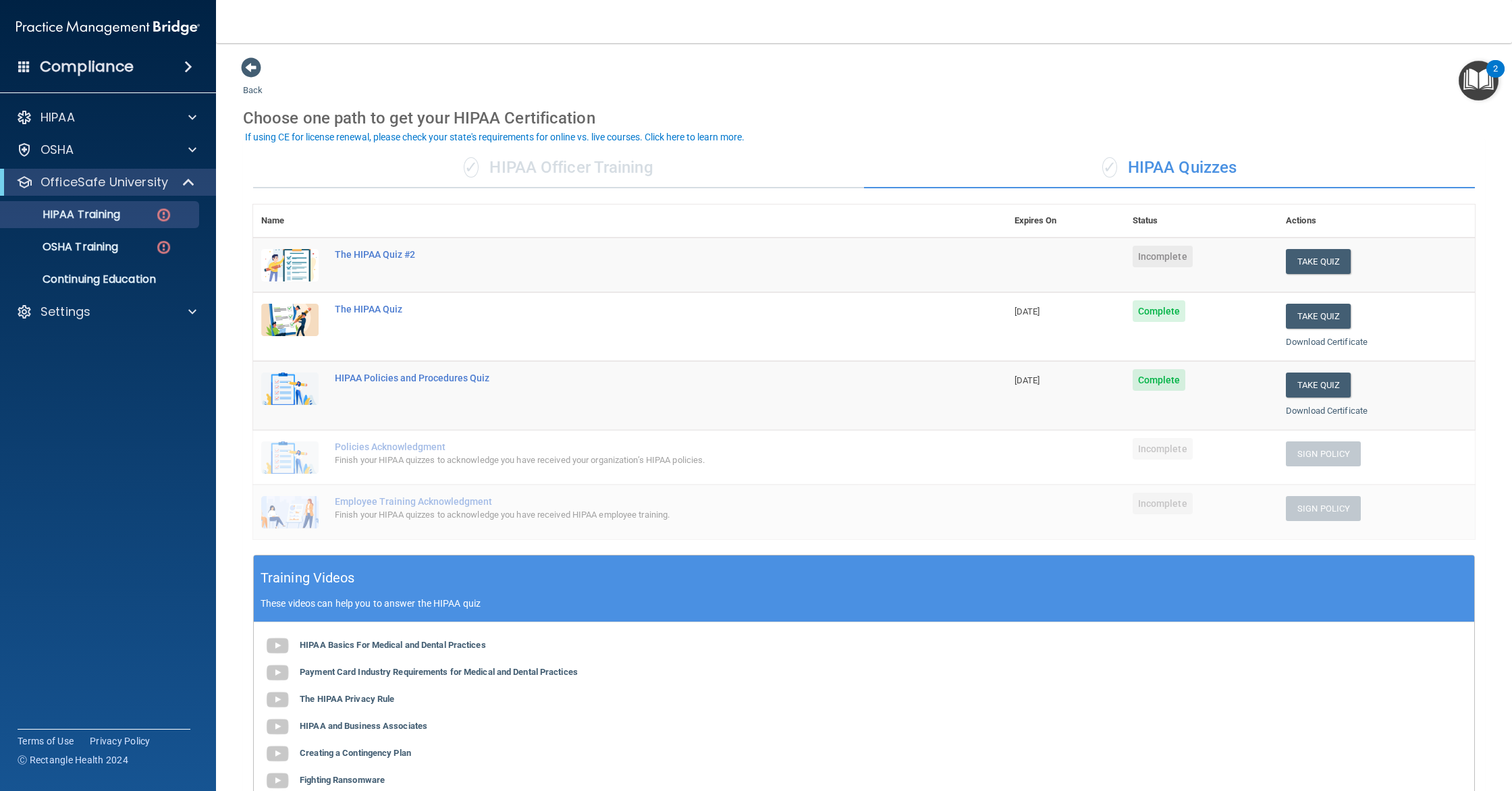
click at [708, 160] on div "✓ HIPAA Officer Training" at bounding box center [559, 168] width 611 height 41
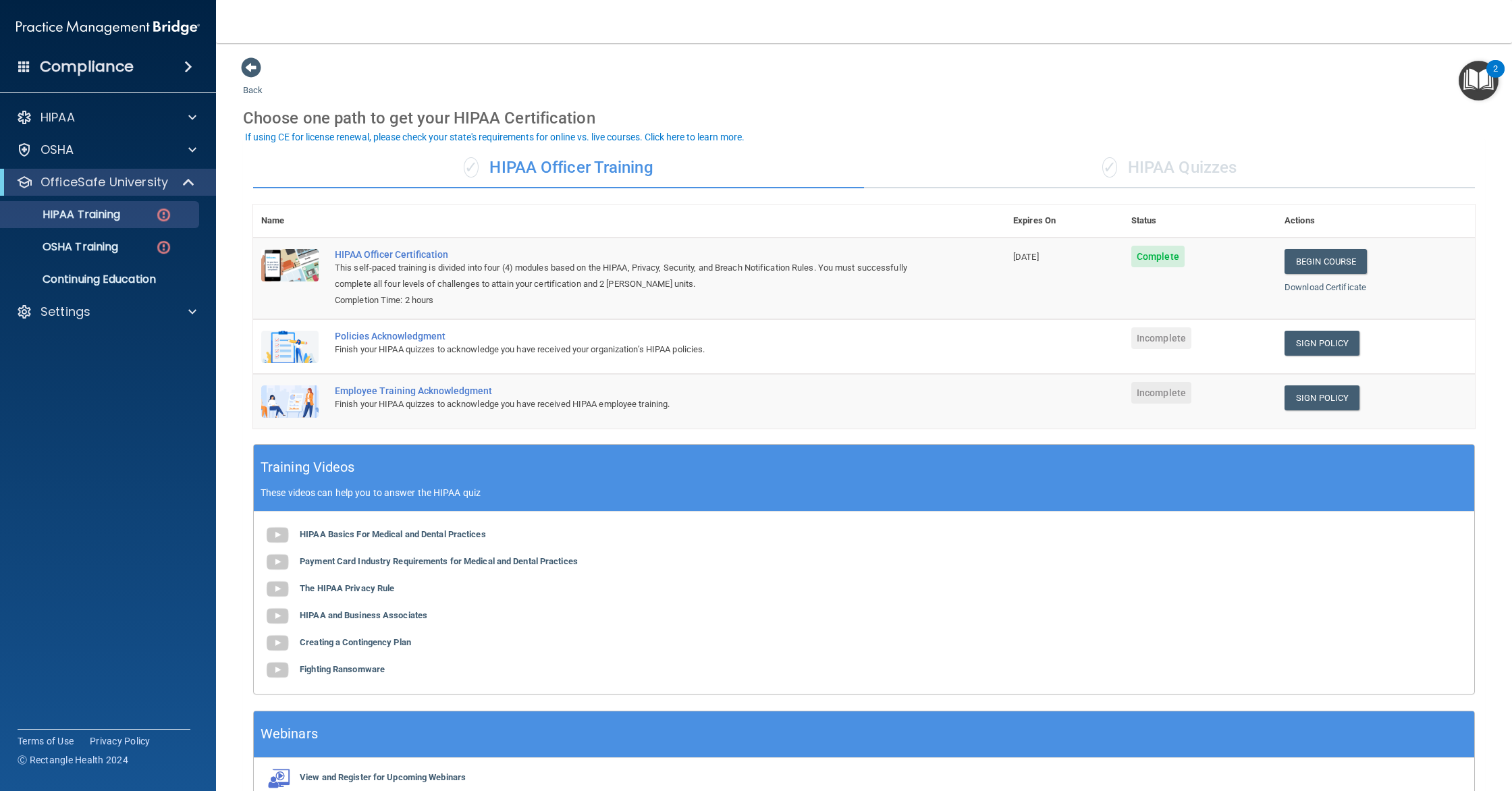
click at [948, 174] on div "✓ HIPAA Quizzes" at bounding box center [1169, 168] width 611 height 41
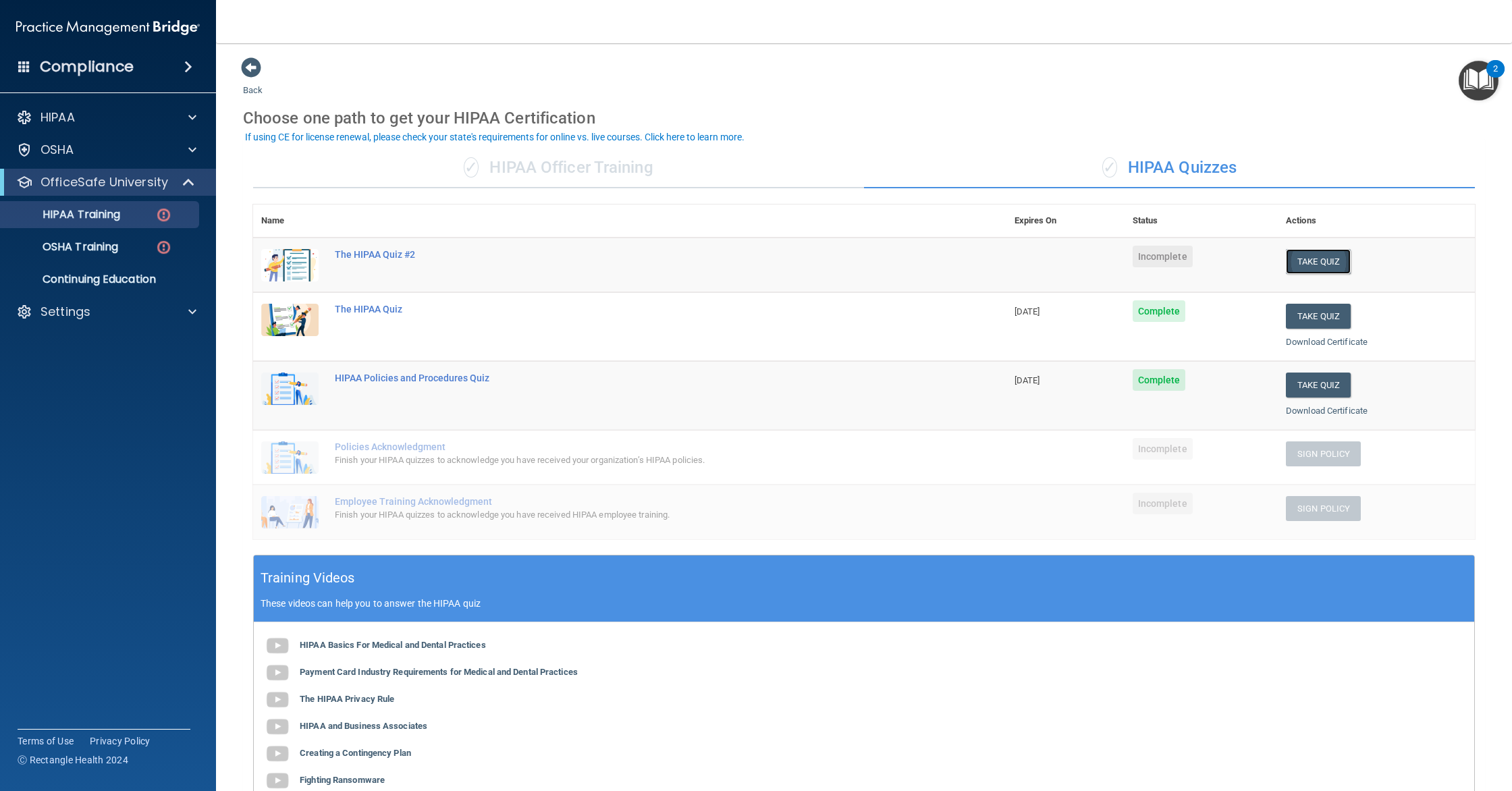
click at [1311, 264] on button "Take Quiz" at bounding box center [1318, 261] width 64 height 25
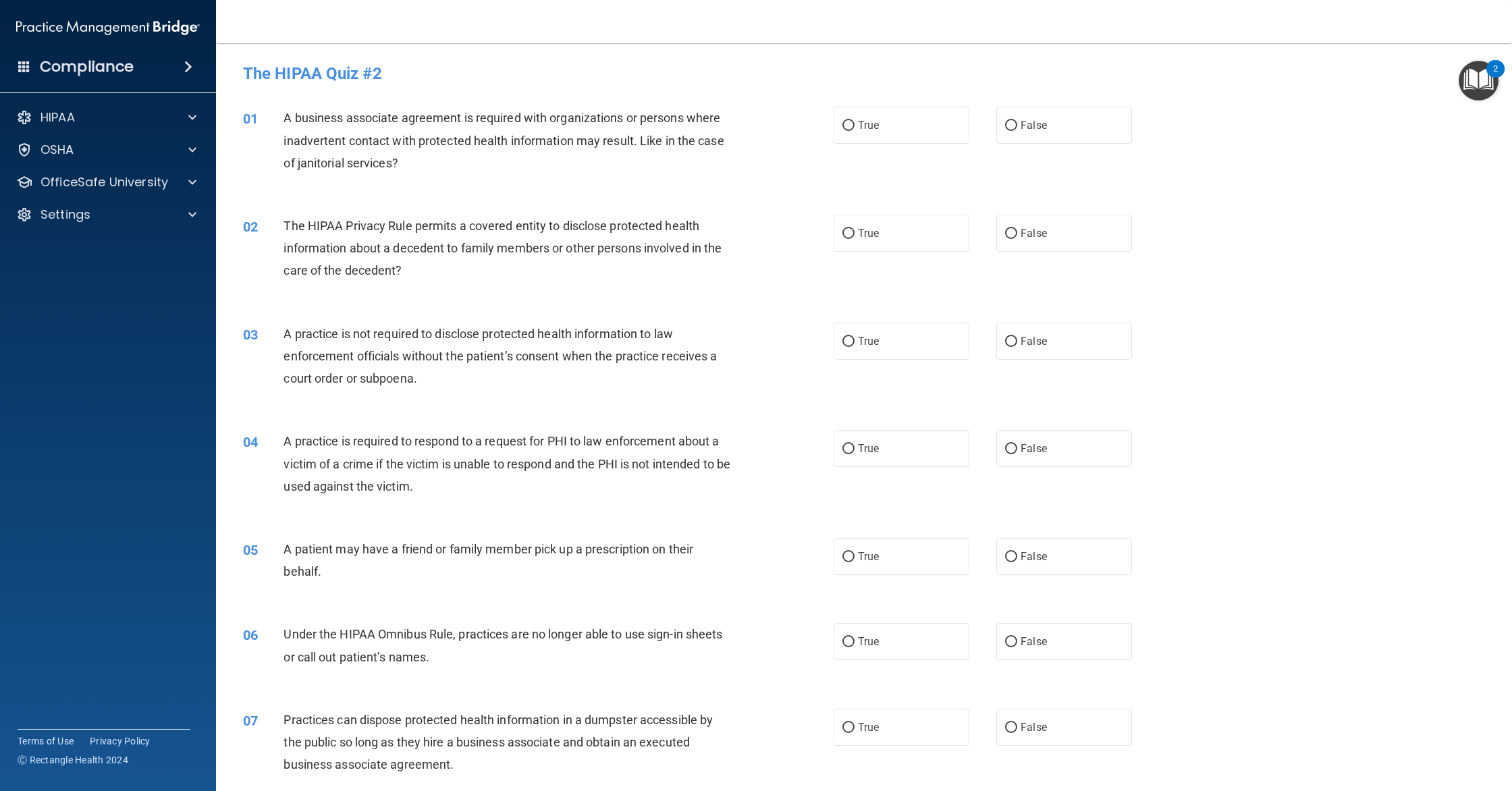
drag, startPoint x: 1057, startPoint y: 129, endPoint x: 1037, endPoint y: 153, distance: 31.2
click at [1057, 129] on label "False" at bounding box center [1064, 125] width 136 height 37
click at [1017, 129] on input "False" at bounding box center [1011, 126] width 12 height 10
radio input "true"
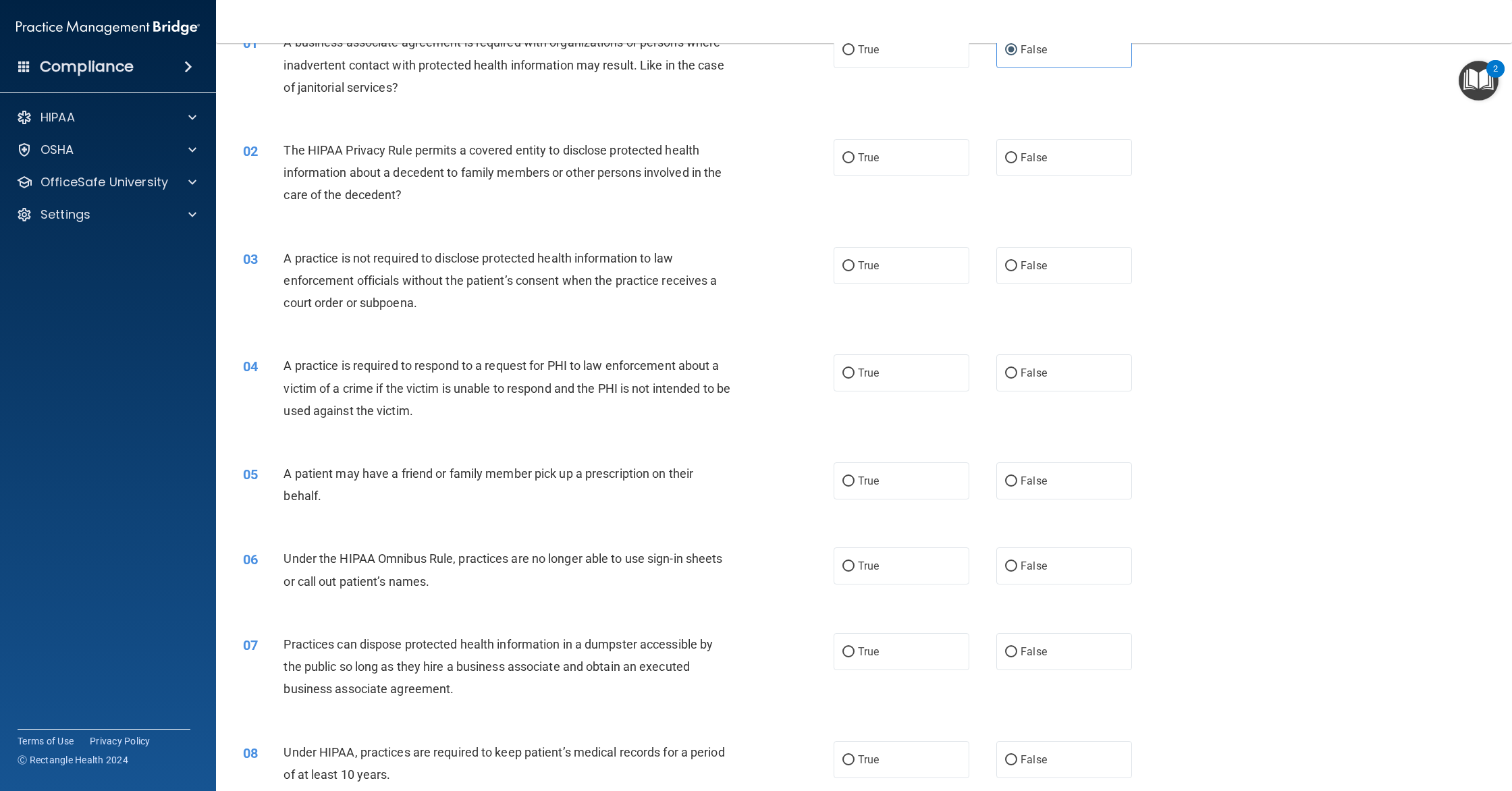
scroll to position [76, 0]
click at [1025, 153] on span "False" at bounding box center [1034, 157] width 26 height 13
click at [1017, 153] on input "False" at bounding box center [1011, 157] width 12 height 10
radio input "true"
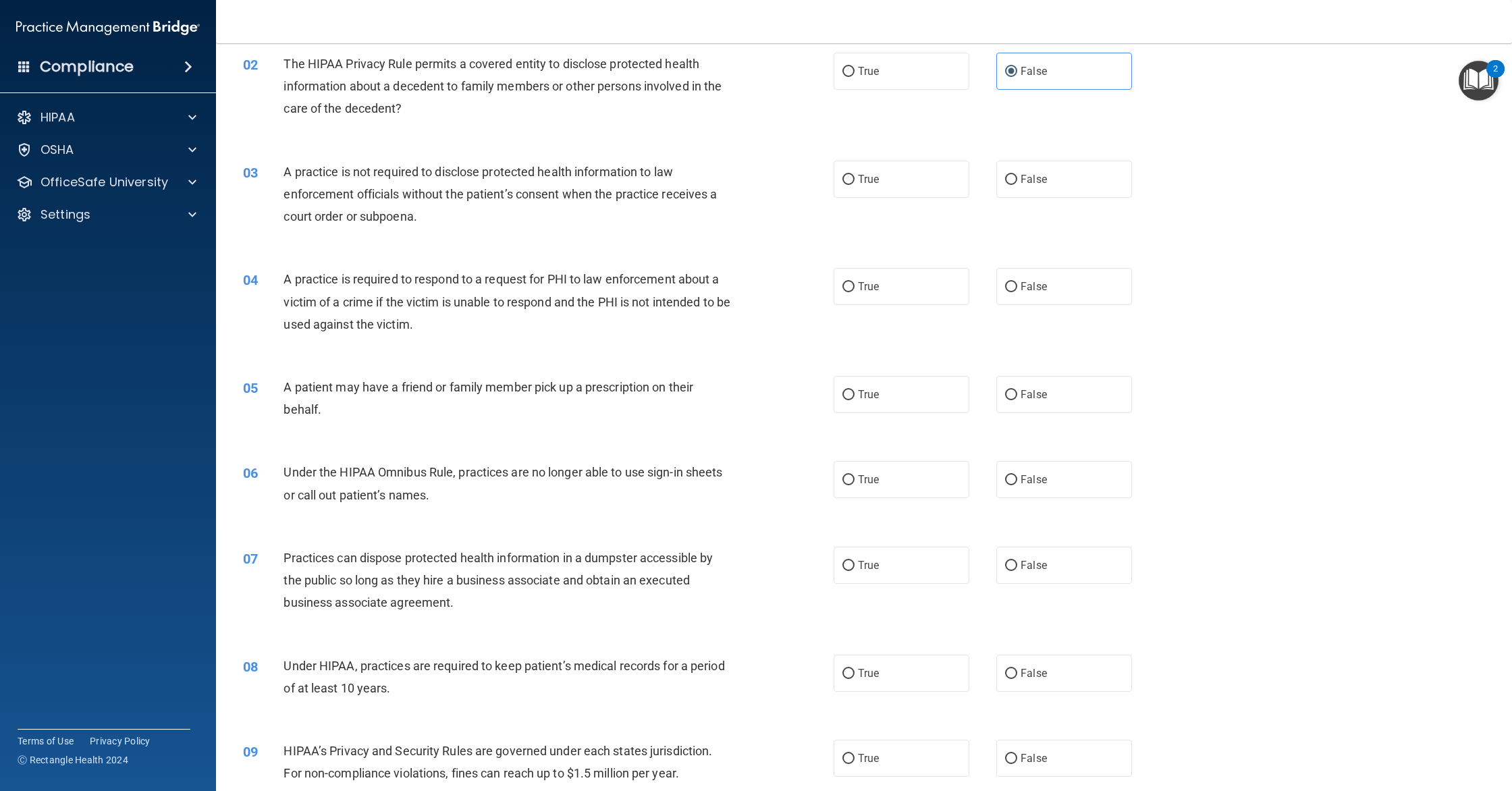
scroll to position [164, 0]
click at [1036, 178] on span "False" at bounding box center [1034, 177] width 26 height 13
click at [1017, 178] on input "False" at bounding box center [1011, 178] width 12 height 10
radio input "true"
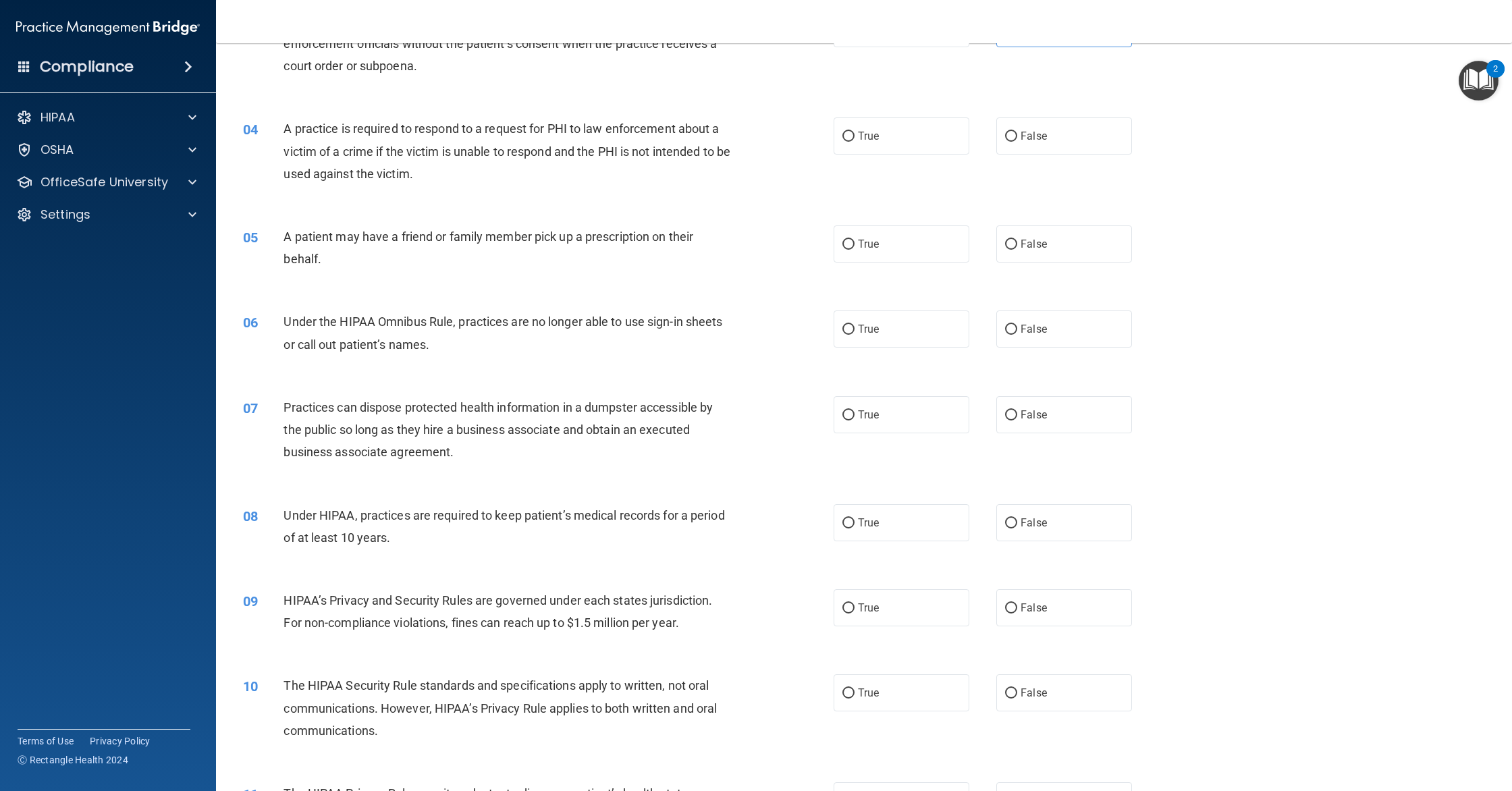
scroll to position [316, 0]
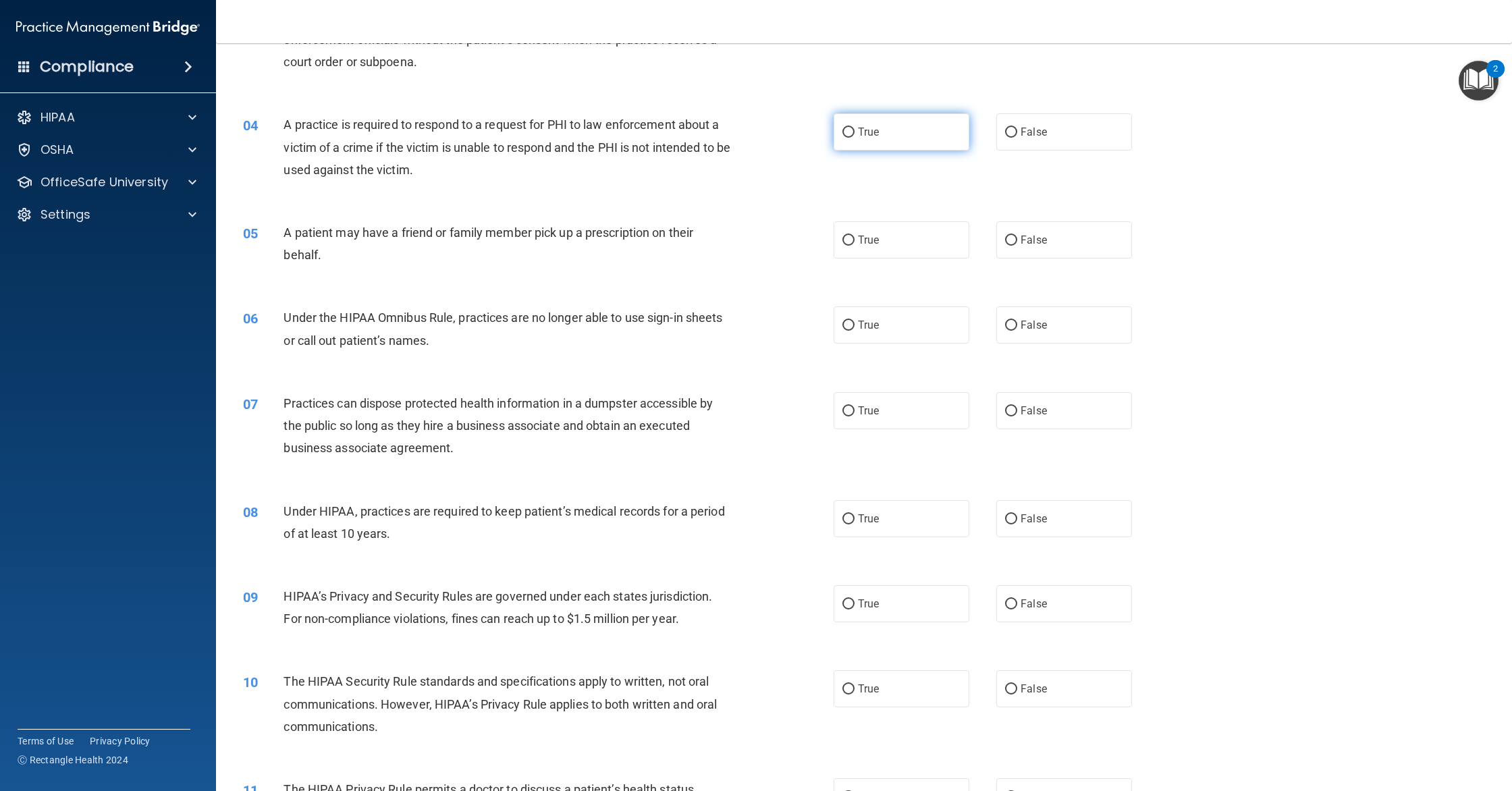
click at [891, 147] on label "True" at bounding box center [901, 132] width 136 height 37
click at [854, 138] on input "True" at bounding box center [848, 132] width 12 height 10
radio input "true"
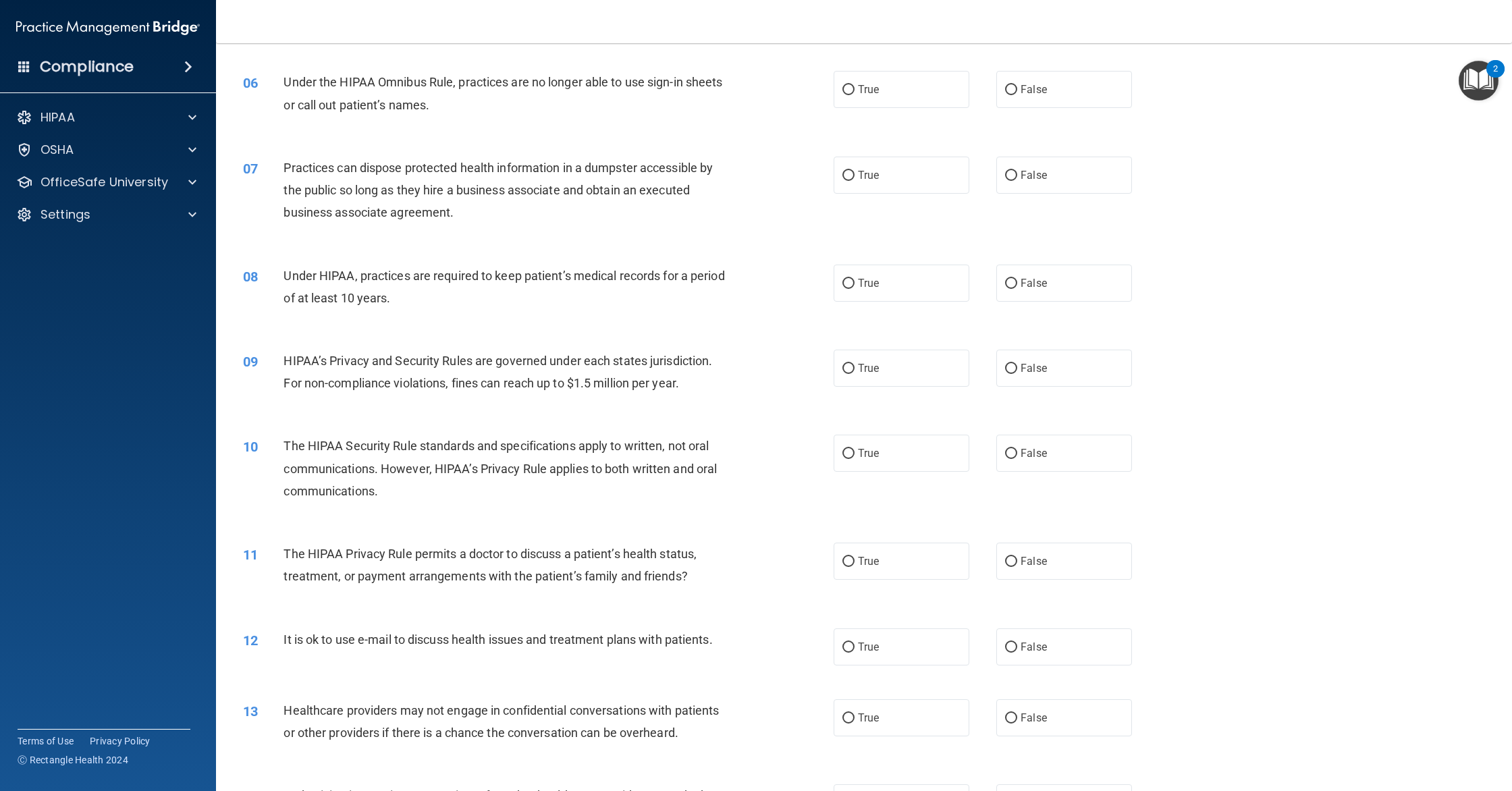
scroll to position [553, 0]
click at [987, 90] on div "True False" at bounding box center [996, 88] width 326 height 37
click at [1074, 95] on label "False" at bounding box center [1064, 88] width 136 height 37
click at [1017, 94] on input "False" at bounding box center [1011, 88] width 12 height 10
radio input "true"
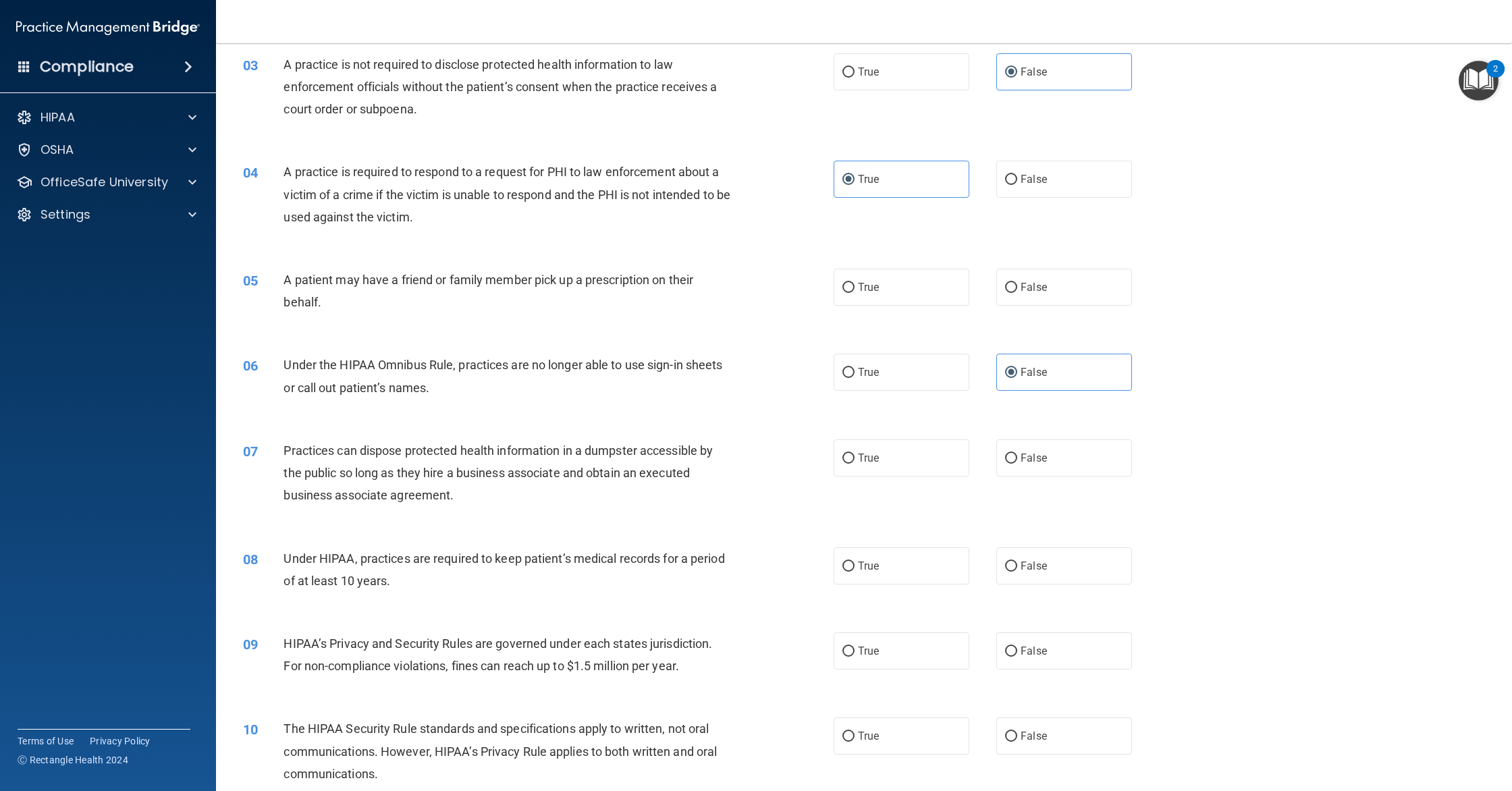
scroll to position [279, 0]
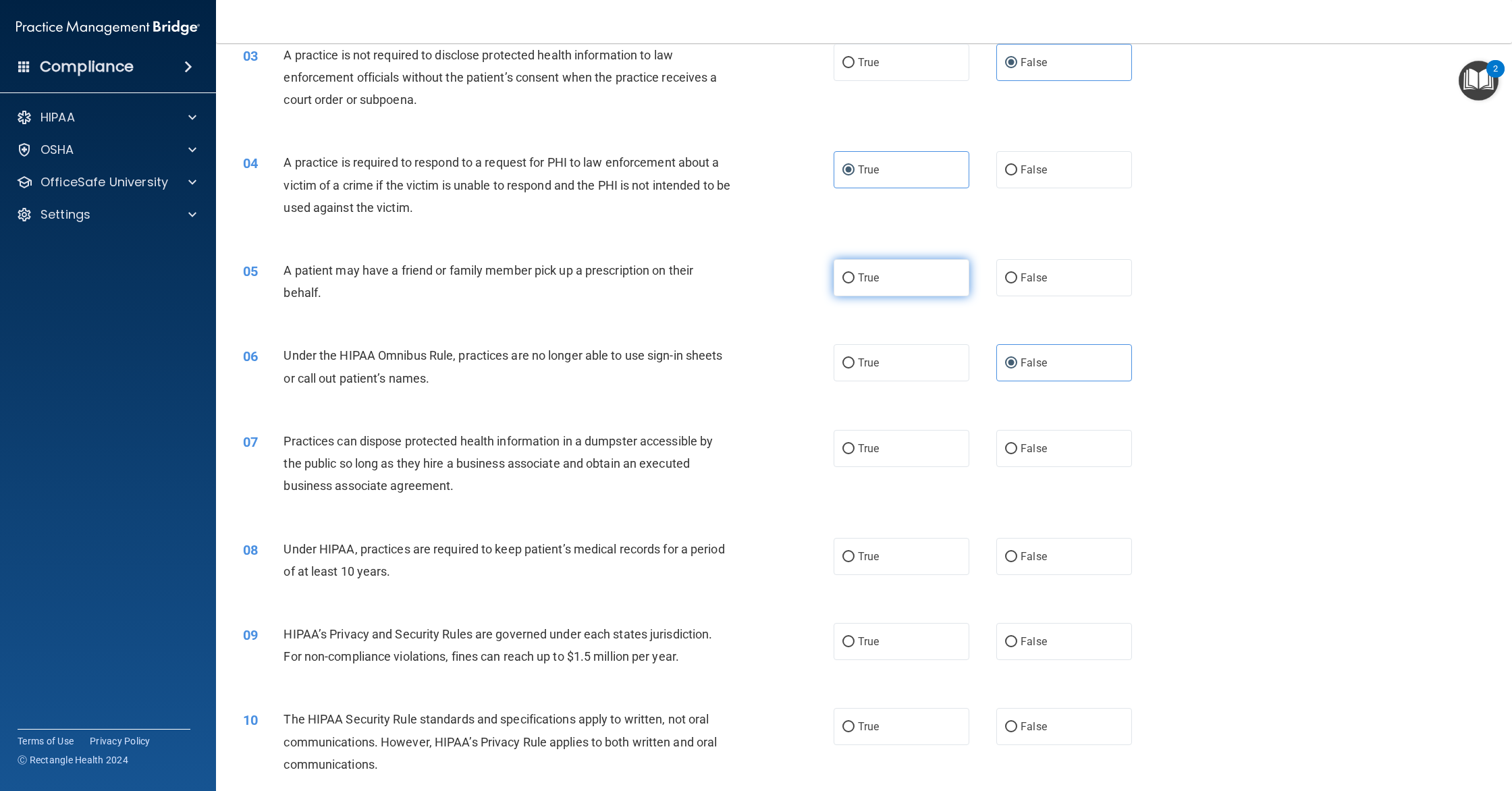
drag, startPoint x: 913, startPoint y: 282, endPoint x: 880, endPoint y: 291, distance: 34.2
click at [913, 282] on label "True" at bounding box center [901, 277] width 136 height 37
click at [854, 282] on input "True" at bounding box center [848, 278] width 12 height 10
radio input "true"
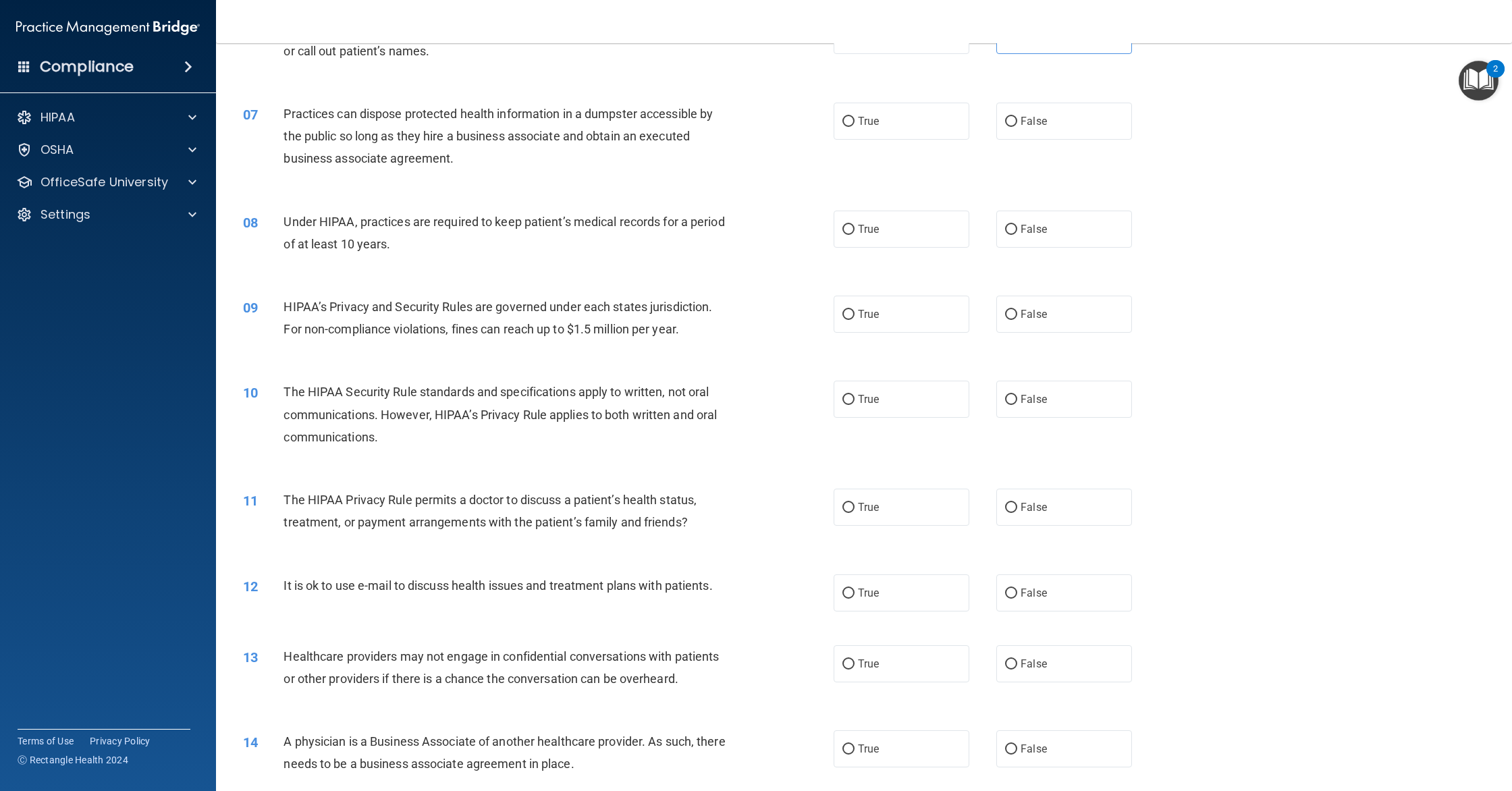
scroll to position [622, 0]
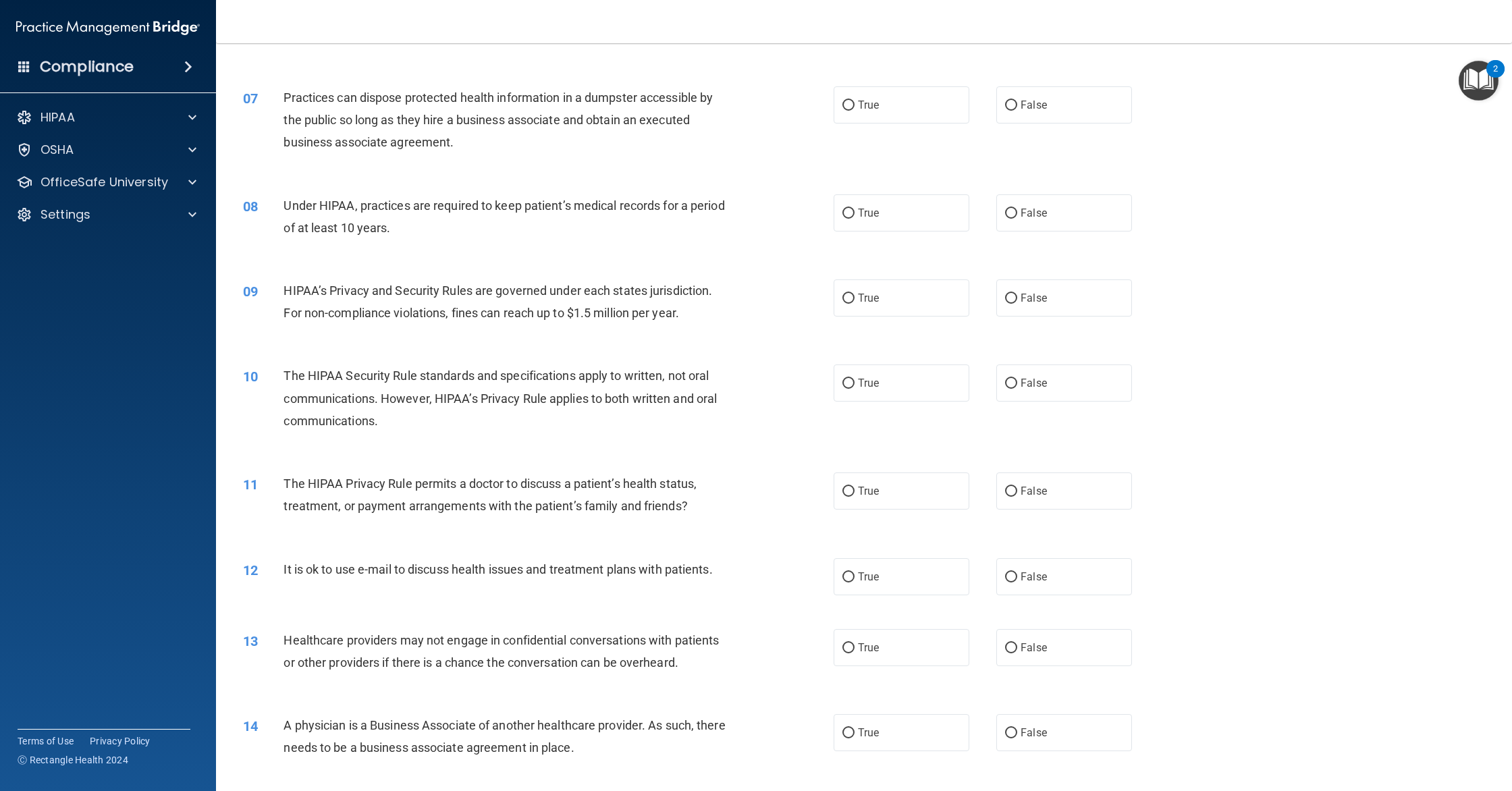
click at [993, 109] on div "True False" at bounding box center [996, 104] width 326 height 37
click at [1048, 96] on label "False" at bounding box center [1064, 104] width 136 height 37
click at [1017, 100] on input "False" at bounding box center [1011, 105] width 12 height 10
radio input "true"
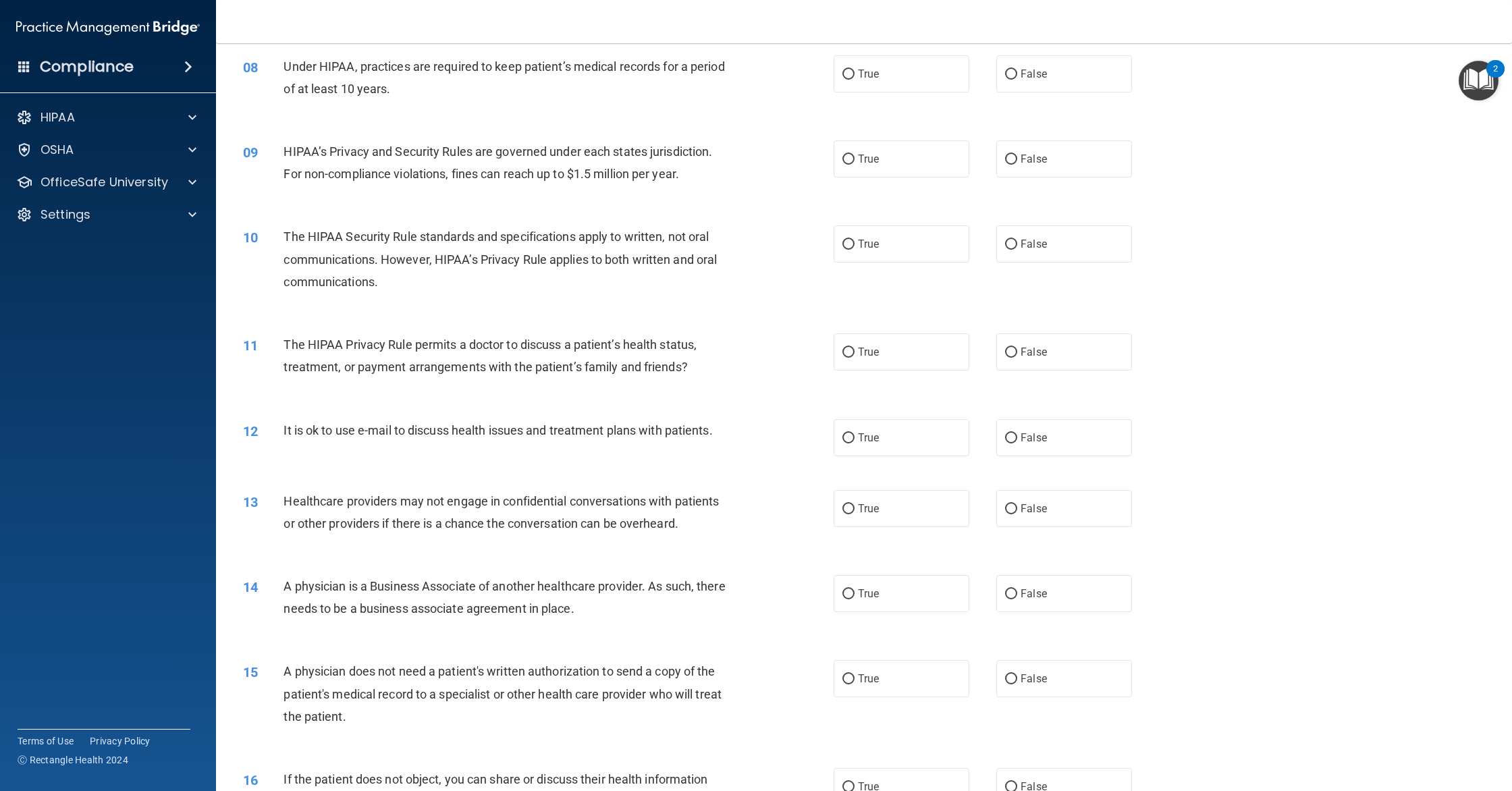
scroll to position [763, 0]
click at [1073, 87] on label "False" at bounding box center [1064, 72] width 136 height 37
click at [1017, 77] on input "False" at bounding box center [1011, 72] width 12 height 10
radio input "true"
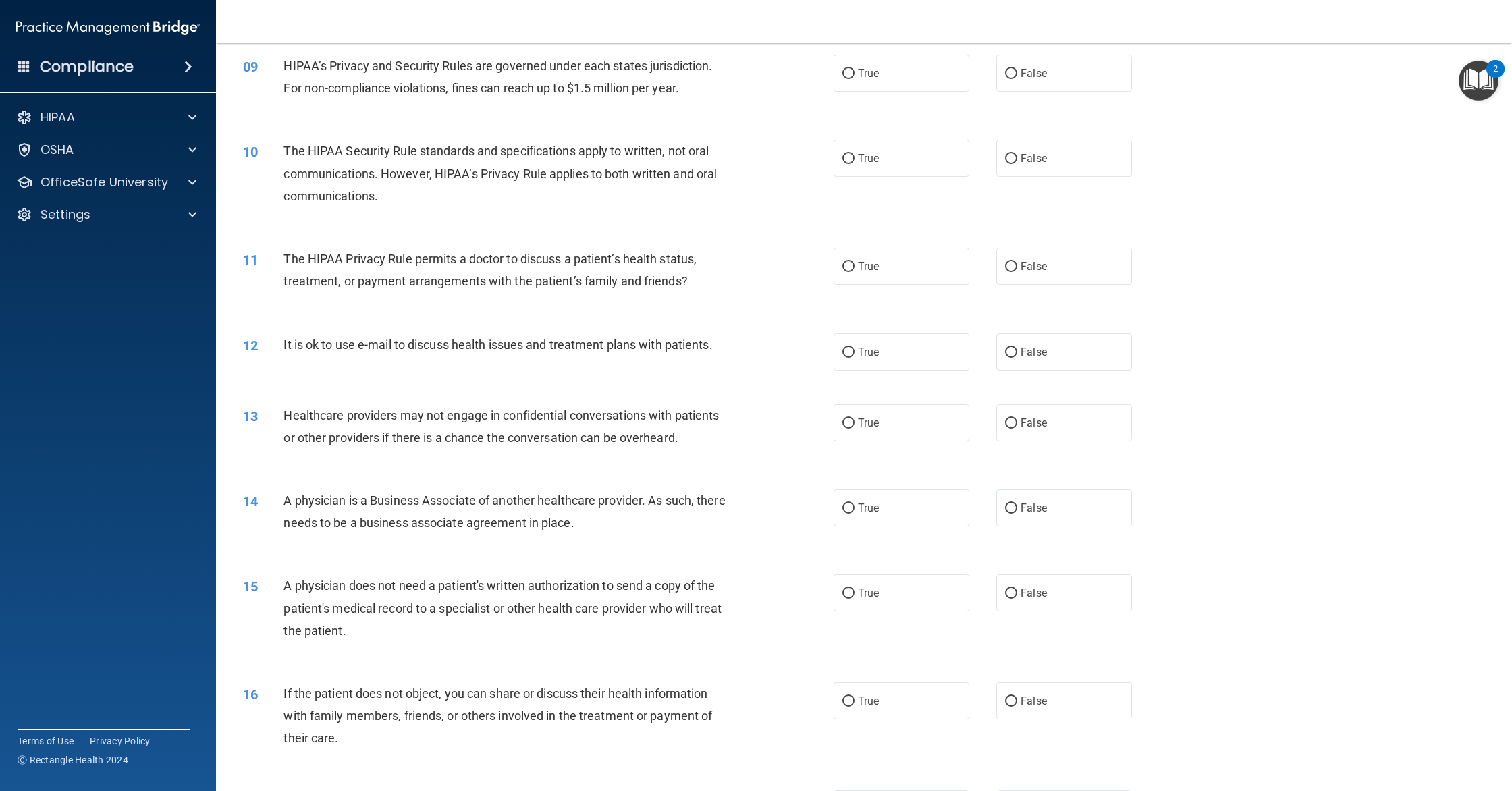
scroll to position [848, 0]
click at [1043, 85] on label "False" at bounding box center [1064, 72] width 136 height 37
click at [1017, 77] on input "False" at bounding box center [1011, 72] width 12 height 10
radio input "true"
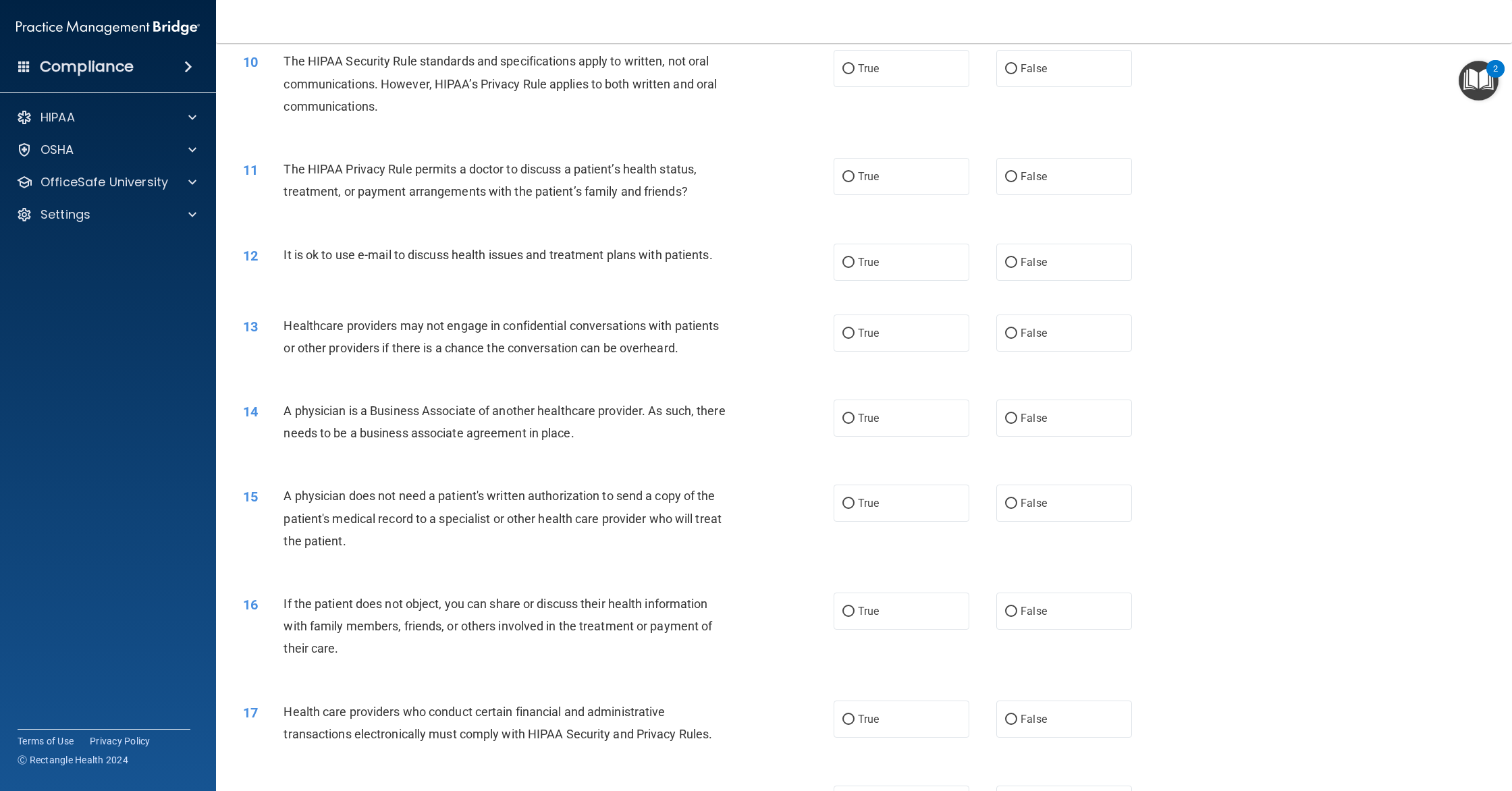
scroll to position [933, 0]
click at [888, 76] on label "True" at bounding box center [901, 71] width 136 height 37
click at [854, 76] on input "True" at bounding box center [848, 71] width 12 height 10
radio input "true"
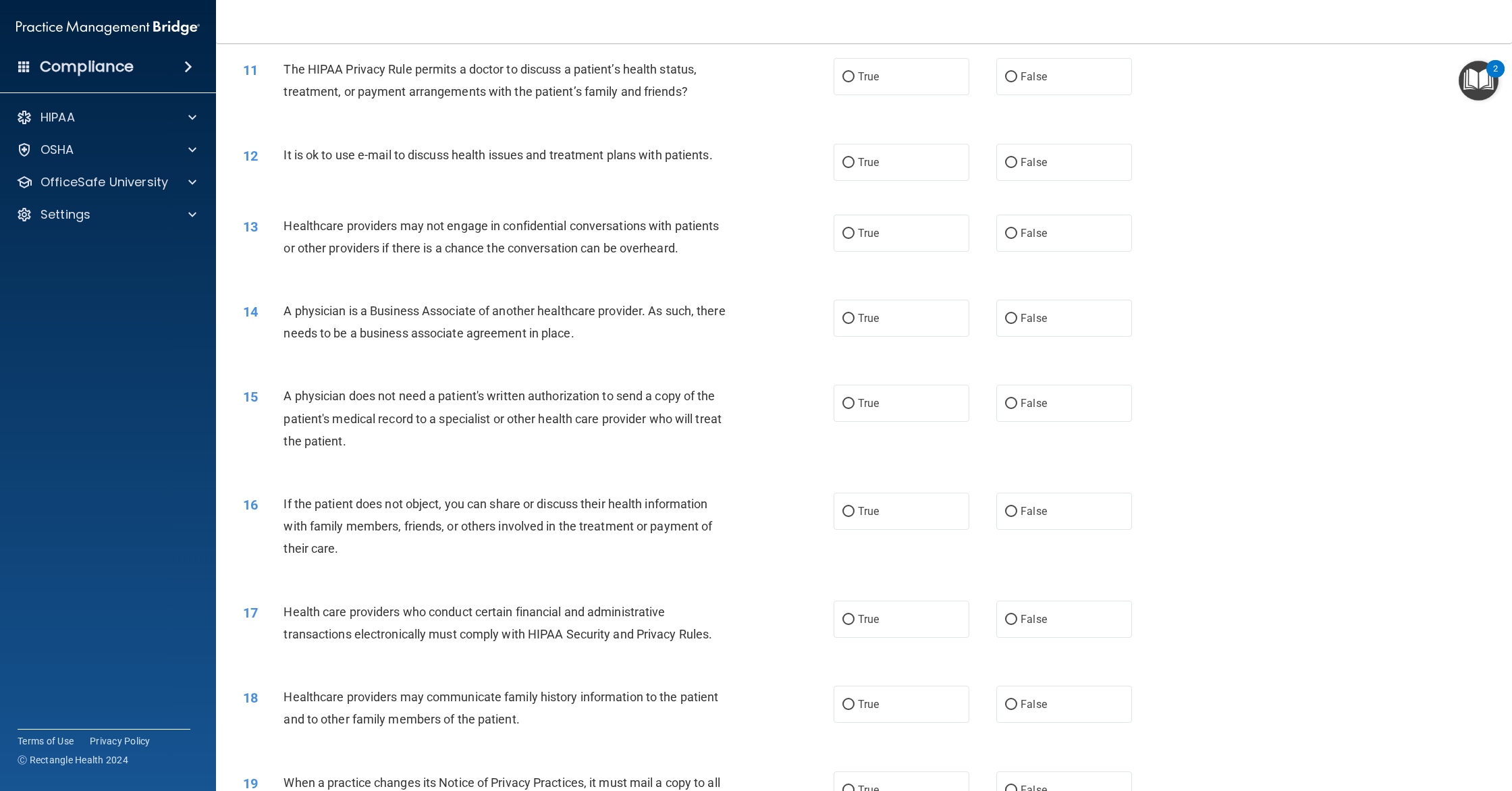
scroll to position [1039, 0]
click at [872, 70] on span "True" at bounding box center [868, 74] width 21 height 13
click at [854, 70] on input "True" at bounding box center [848, 75] width 12 height 10
radio input "true"
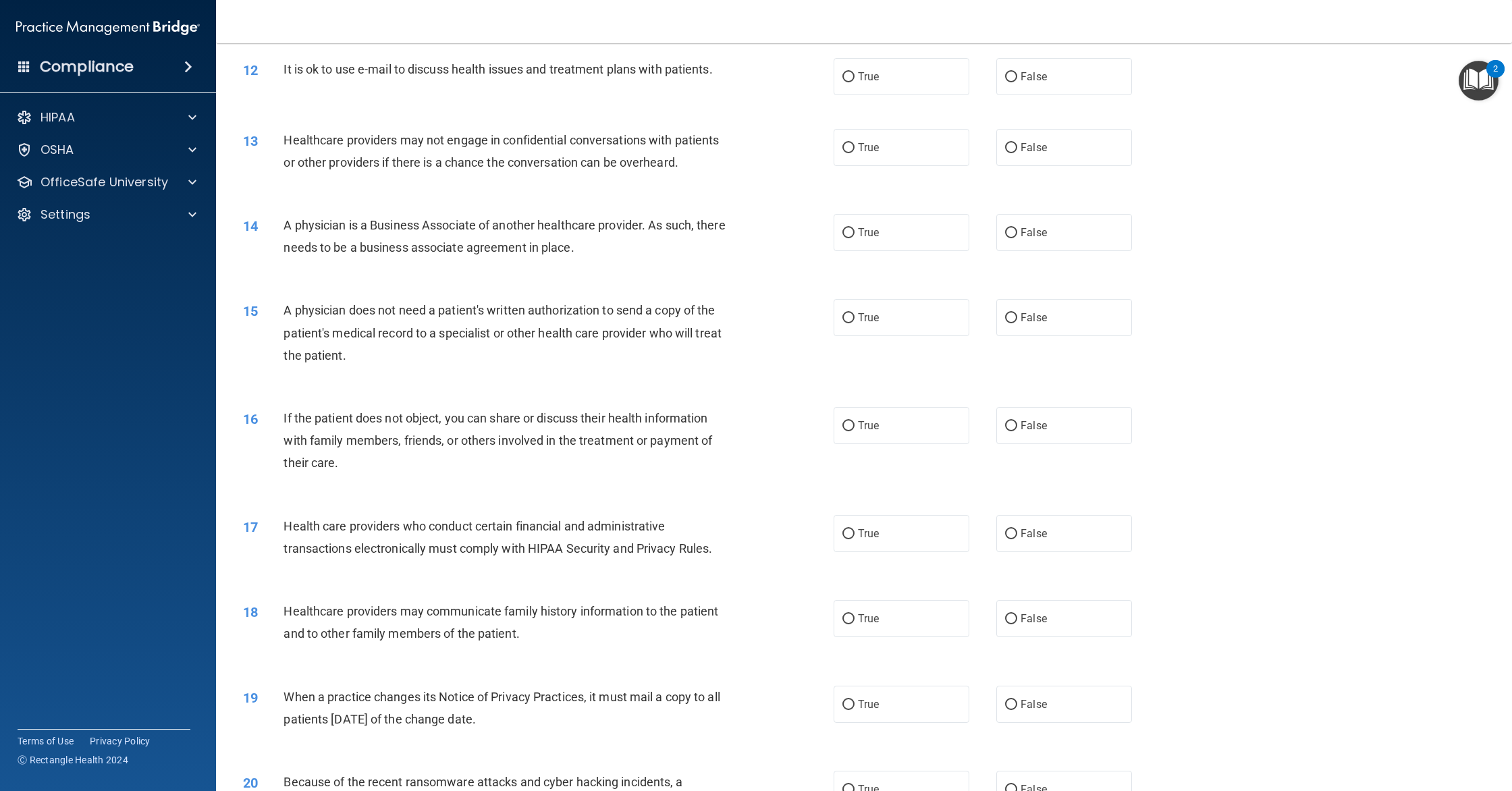
scroll to position [1124, 0]
drag, startPoint x: 1040, startPoint y: 88, endPoint x: 974, endPoint y: 96, distance: 66.5
click at [1039, 88] on label "False" at bounding box center [1064, 75] width 136 height 37
click at [1017, 80] on input "False" at bounding box center [1011, 75] width 12 height 10
radio input "true"
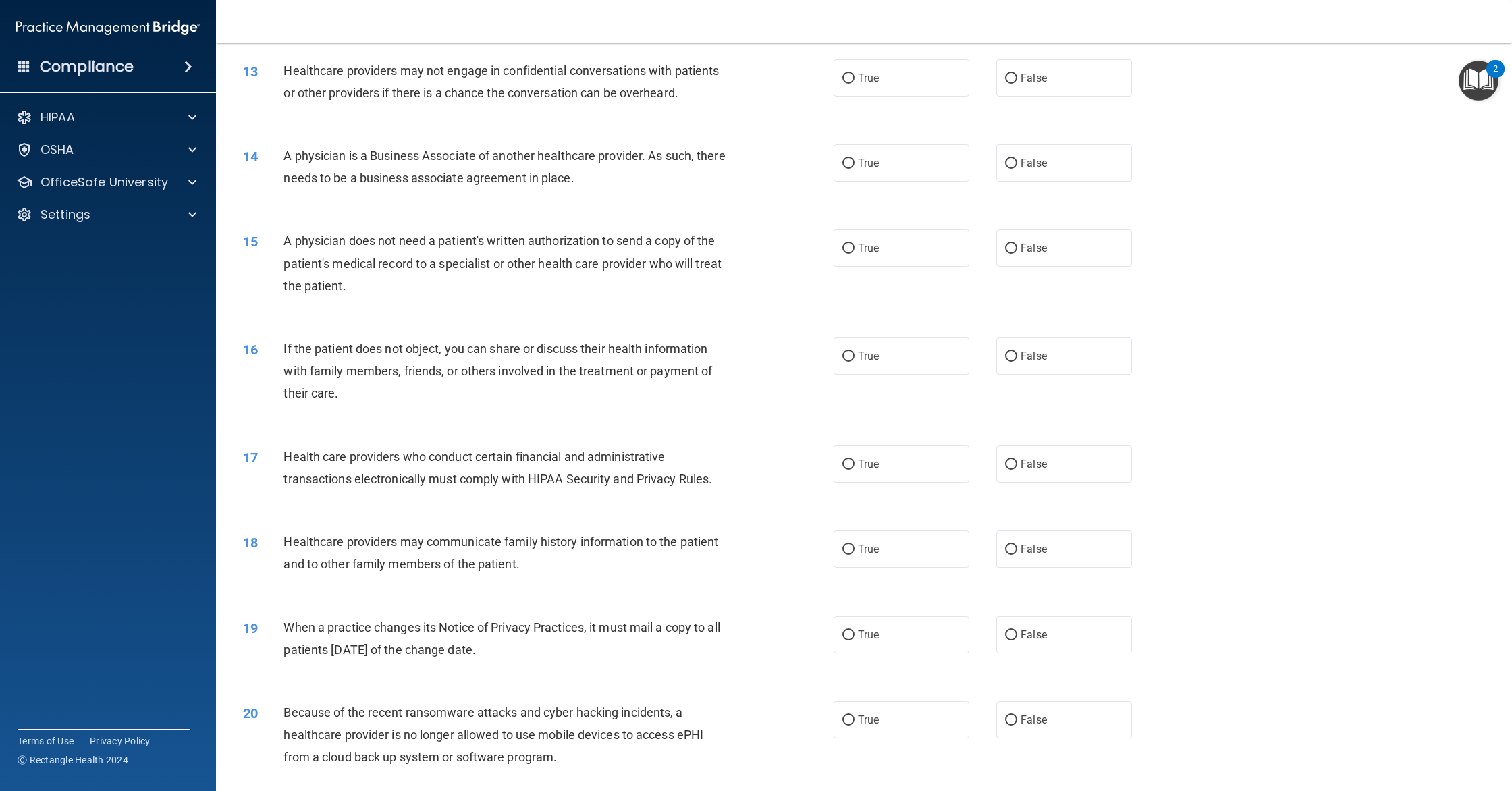
scroll to position [1198, 0]
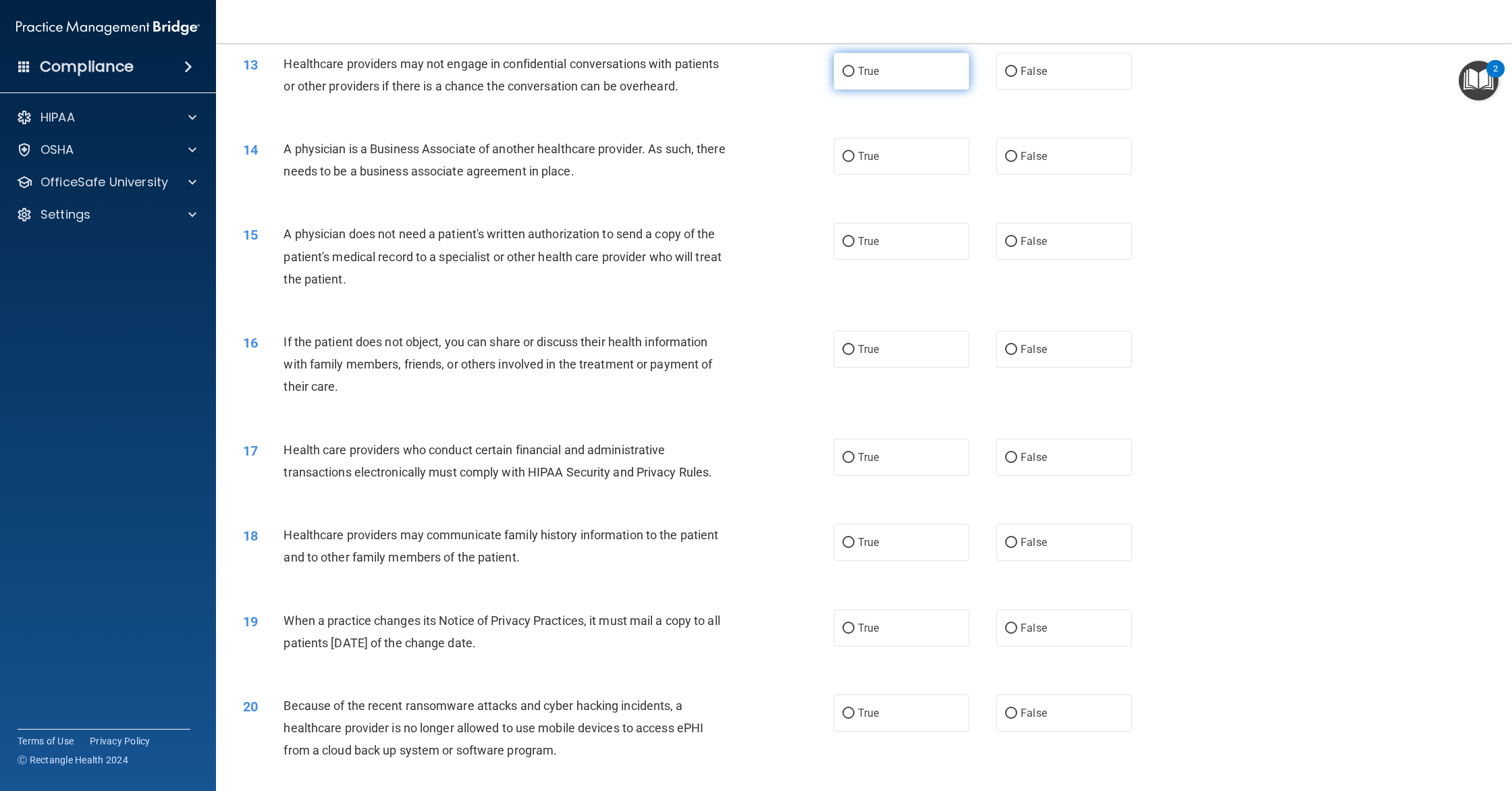
click at [939, 82] on label "True" at bounding box center [901, 71] width 136 height 37
click at [854, 77] on input "True" at bounding box center [848, 71] width 12 height 10
radio input "true"
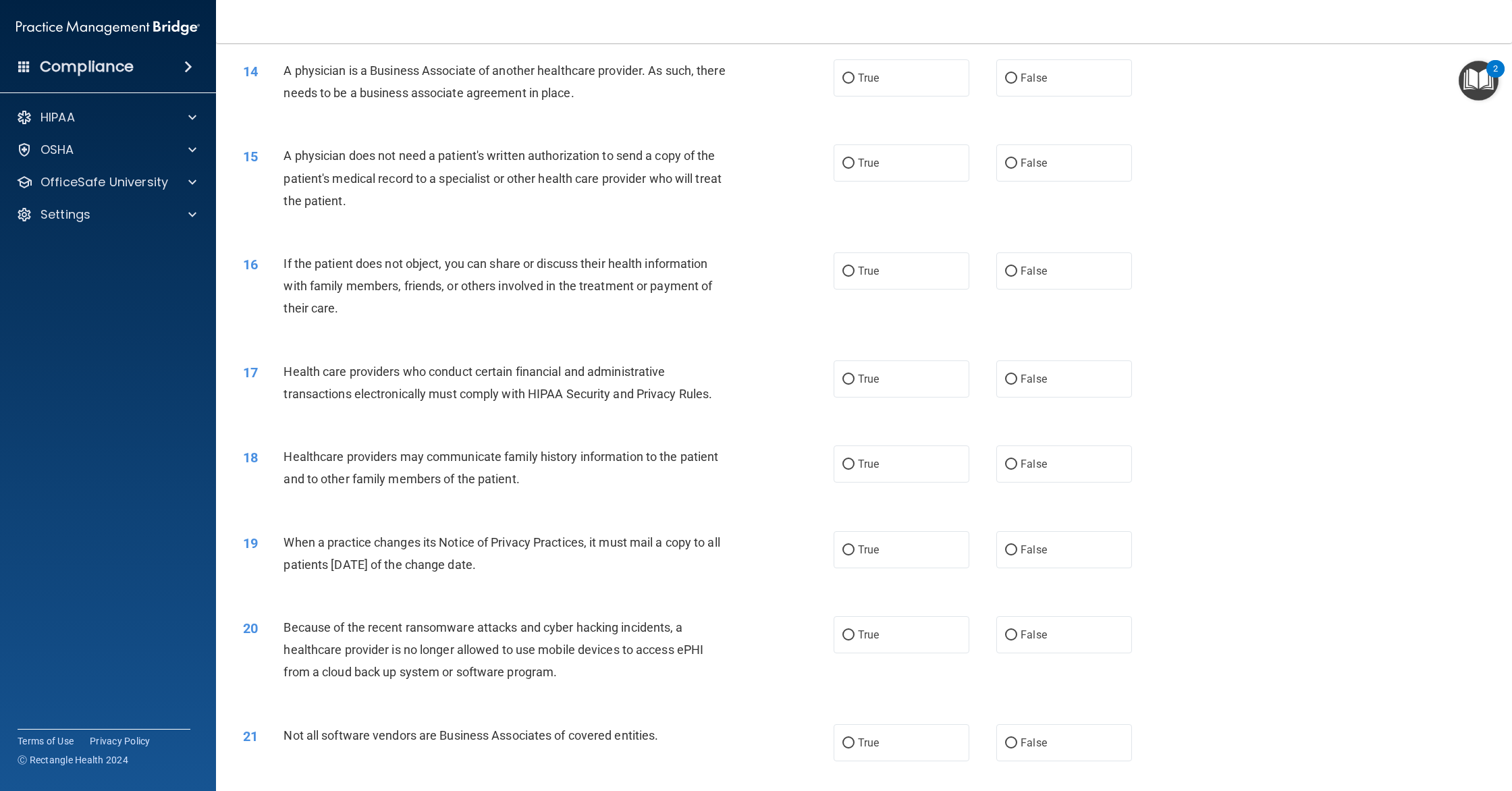
scroll to position [1274, 0]
click at [1023, 96] on label "False" at bounding box center [1064, 80] width 136 height 37
click at [1017, 86] on input "False" at bounding box center [1011, 81] width 12 height 10
radio input "true"
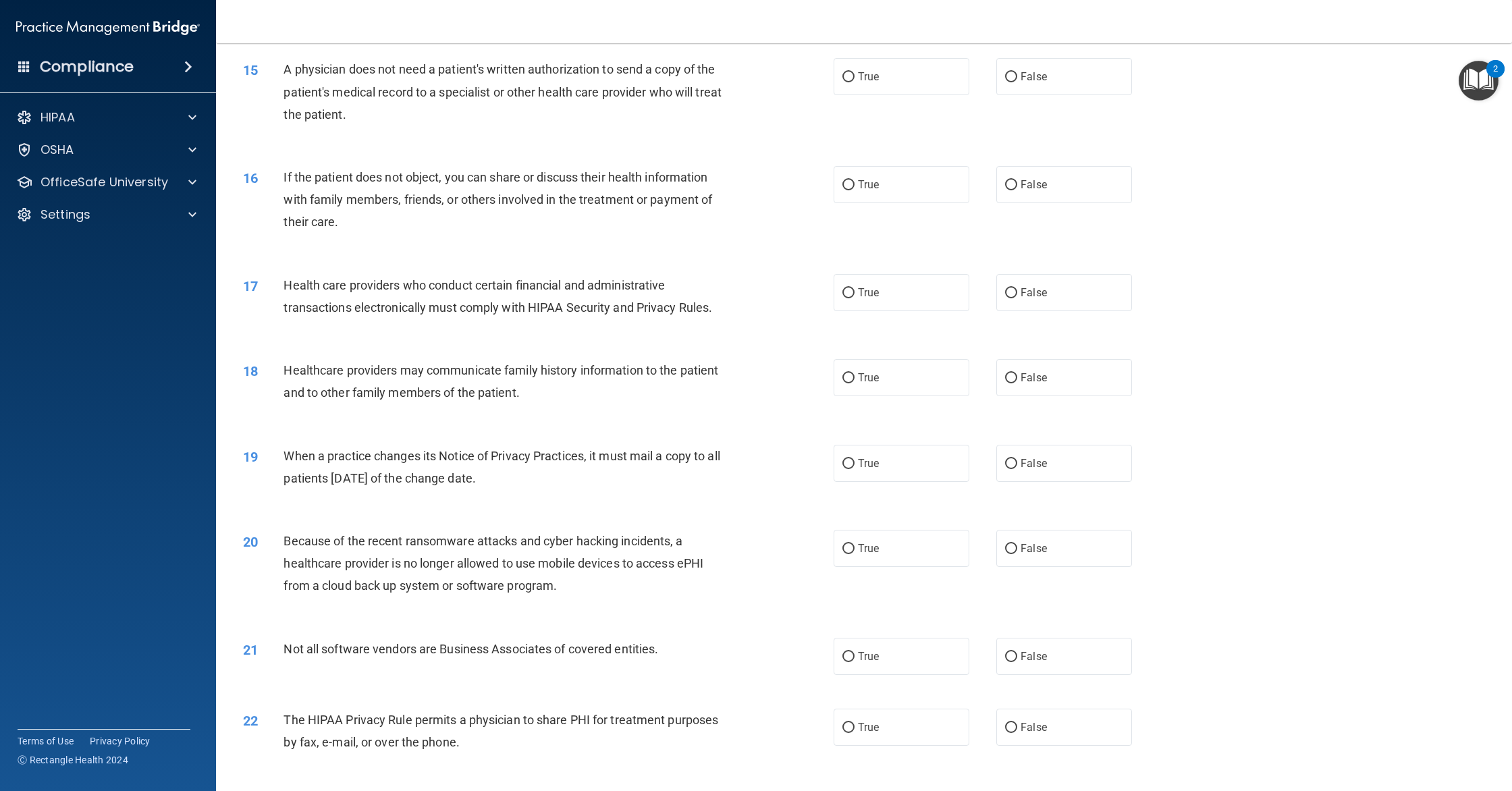
scroll to position [1370, 0]
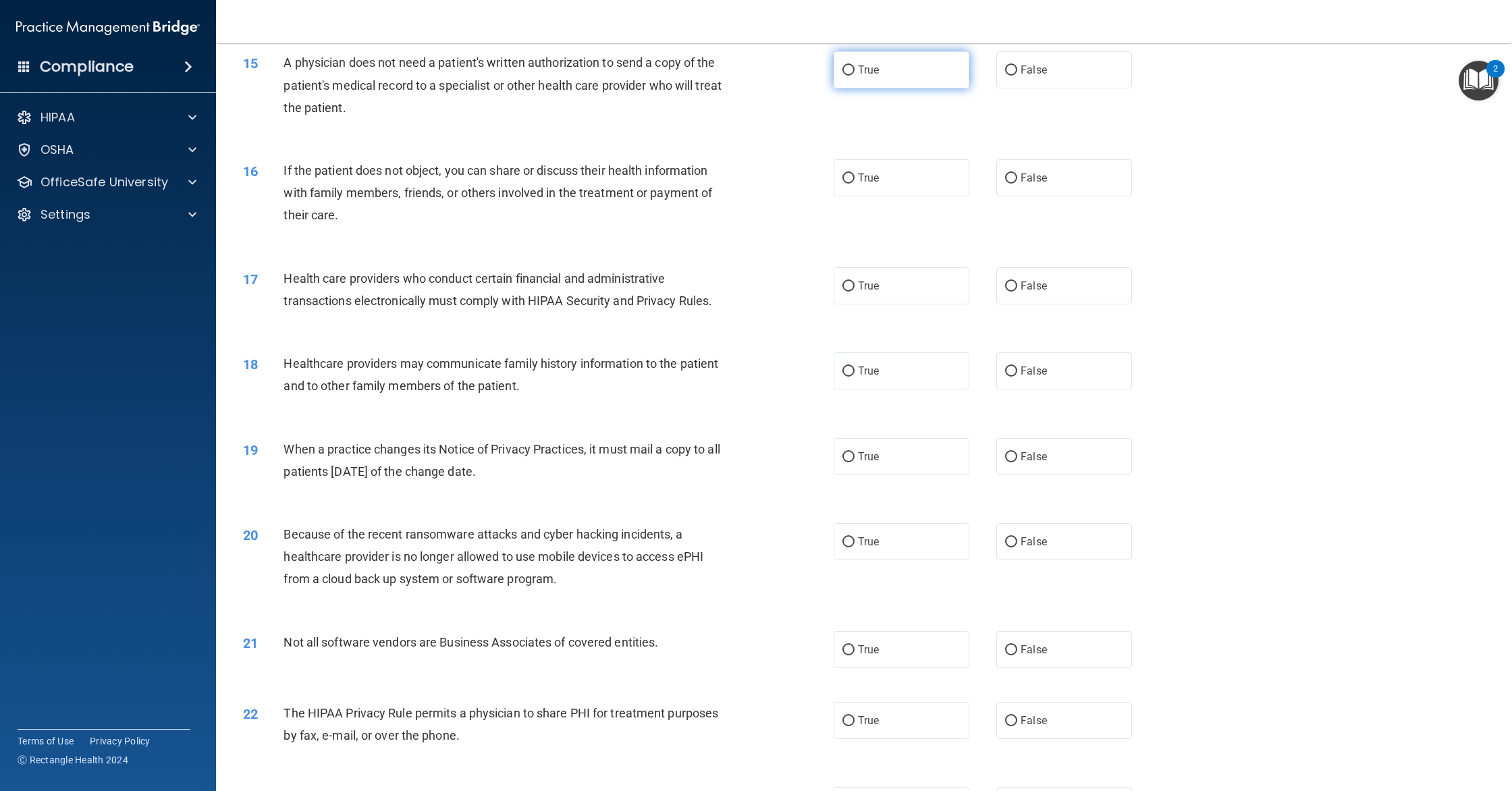
click at [869, 82] on label "True" at bounding box center [901, 70] width 136 height 37
click at [854, 75] on input "True" at bounding box center [848, 70] width 12 height 10
radio input "true"
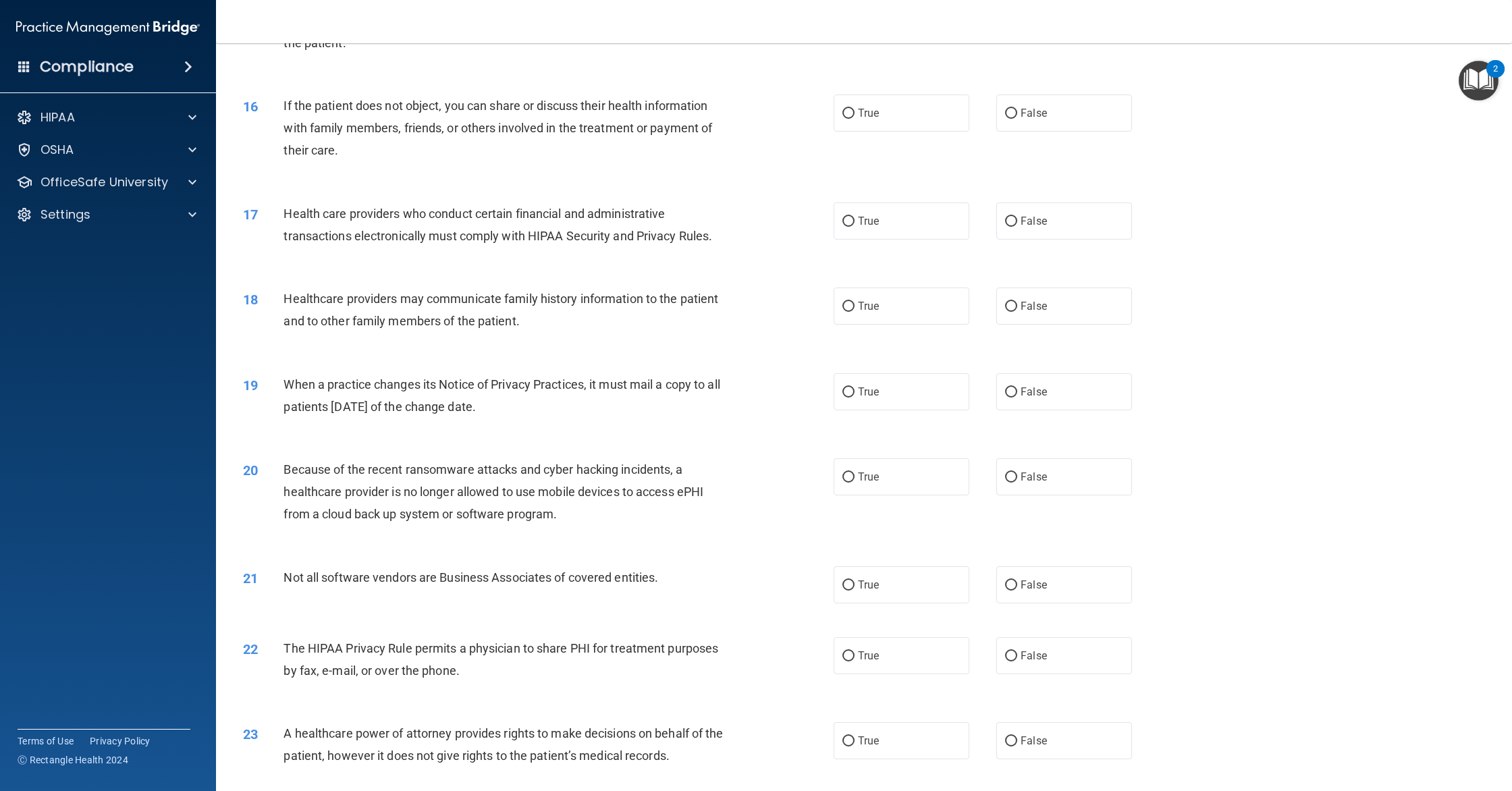
scroll to position [1477, 0]
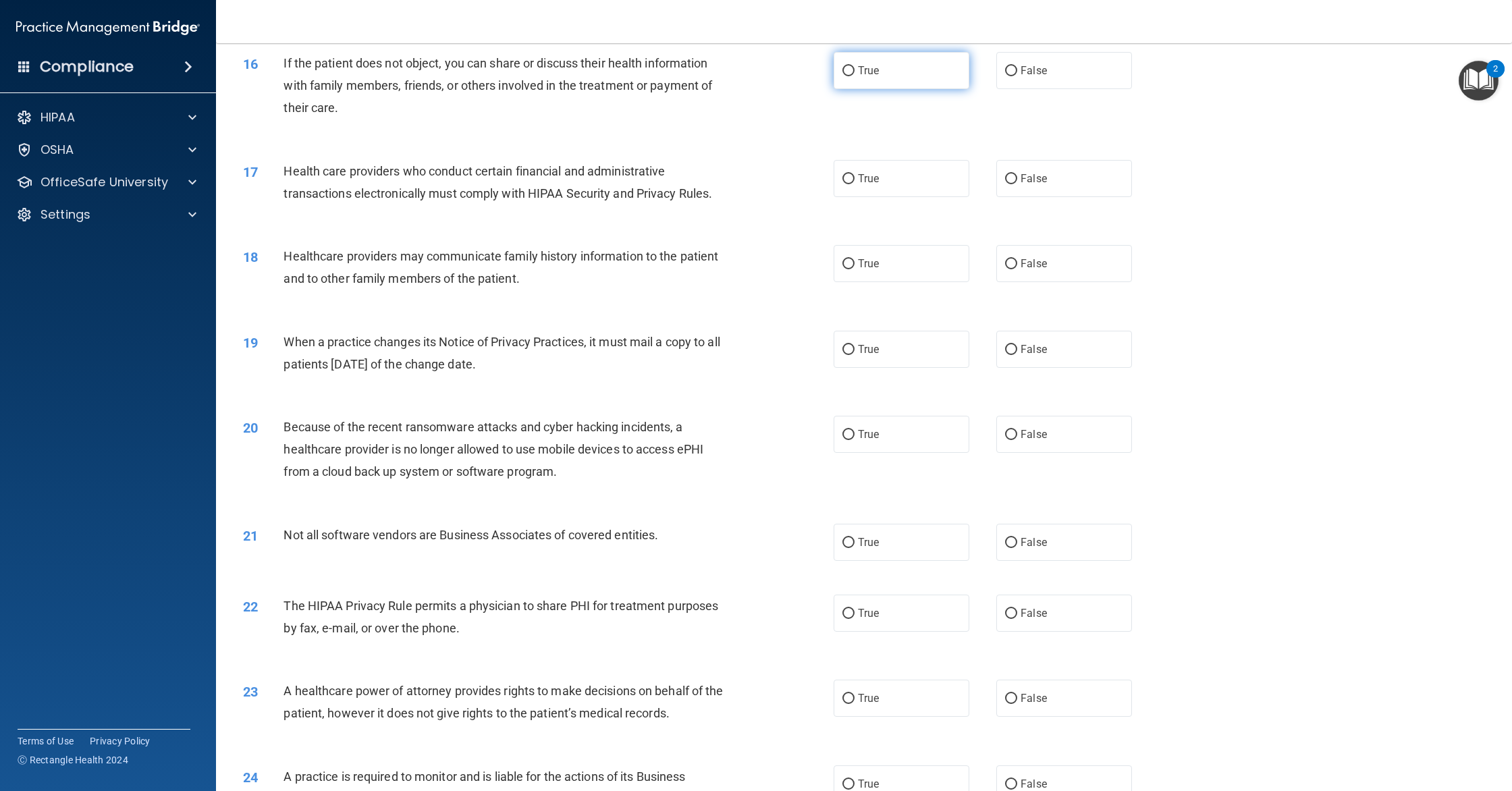
click at [897, 88] on label "True" at bounding box center [901, 71] width 136 height 37
click at [854, 76] on input "True" at bounding box center [848, 71] width 12 height 10
radio input "true"
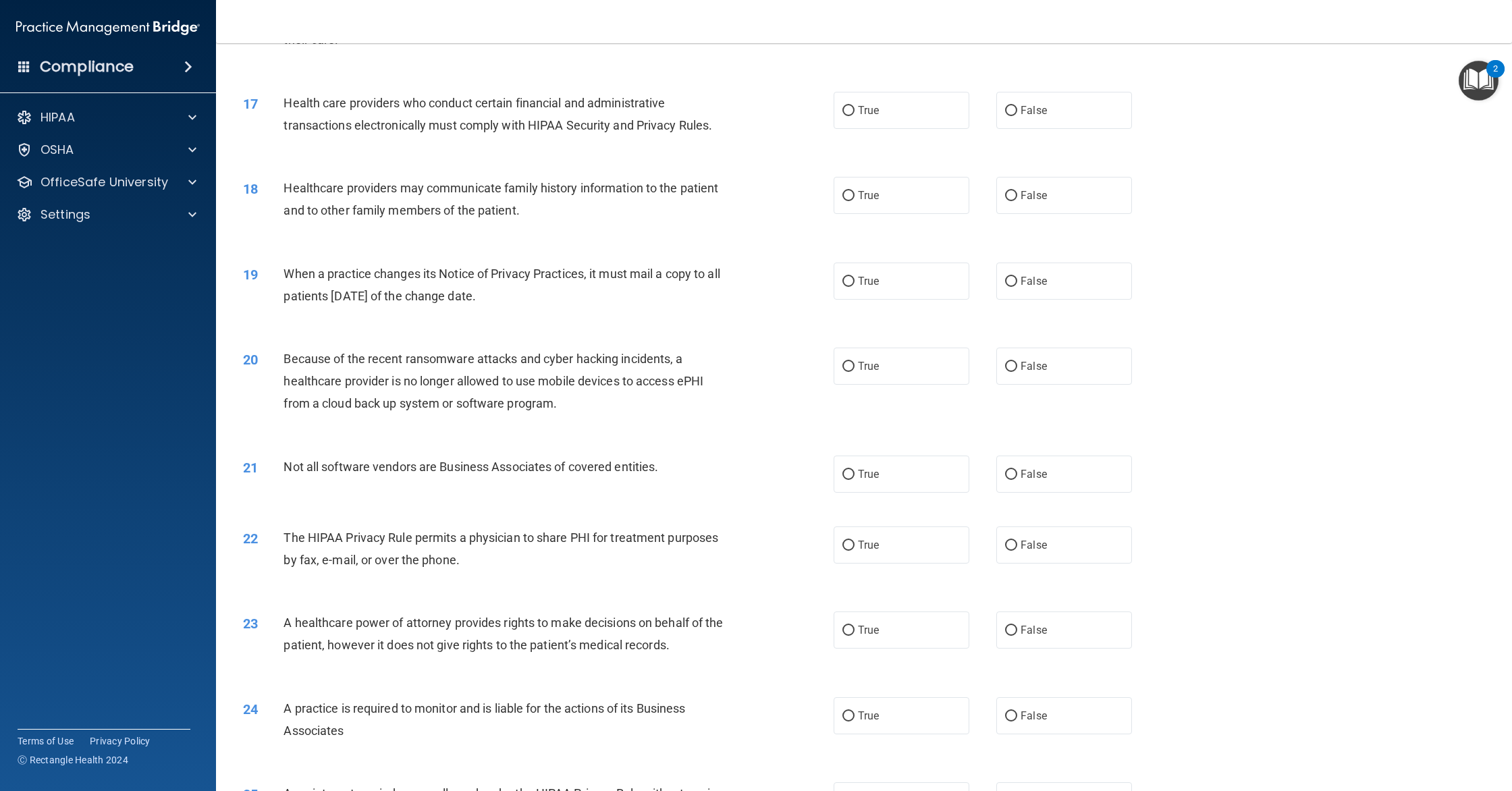
scroll to position [1558, 0]
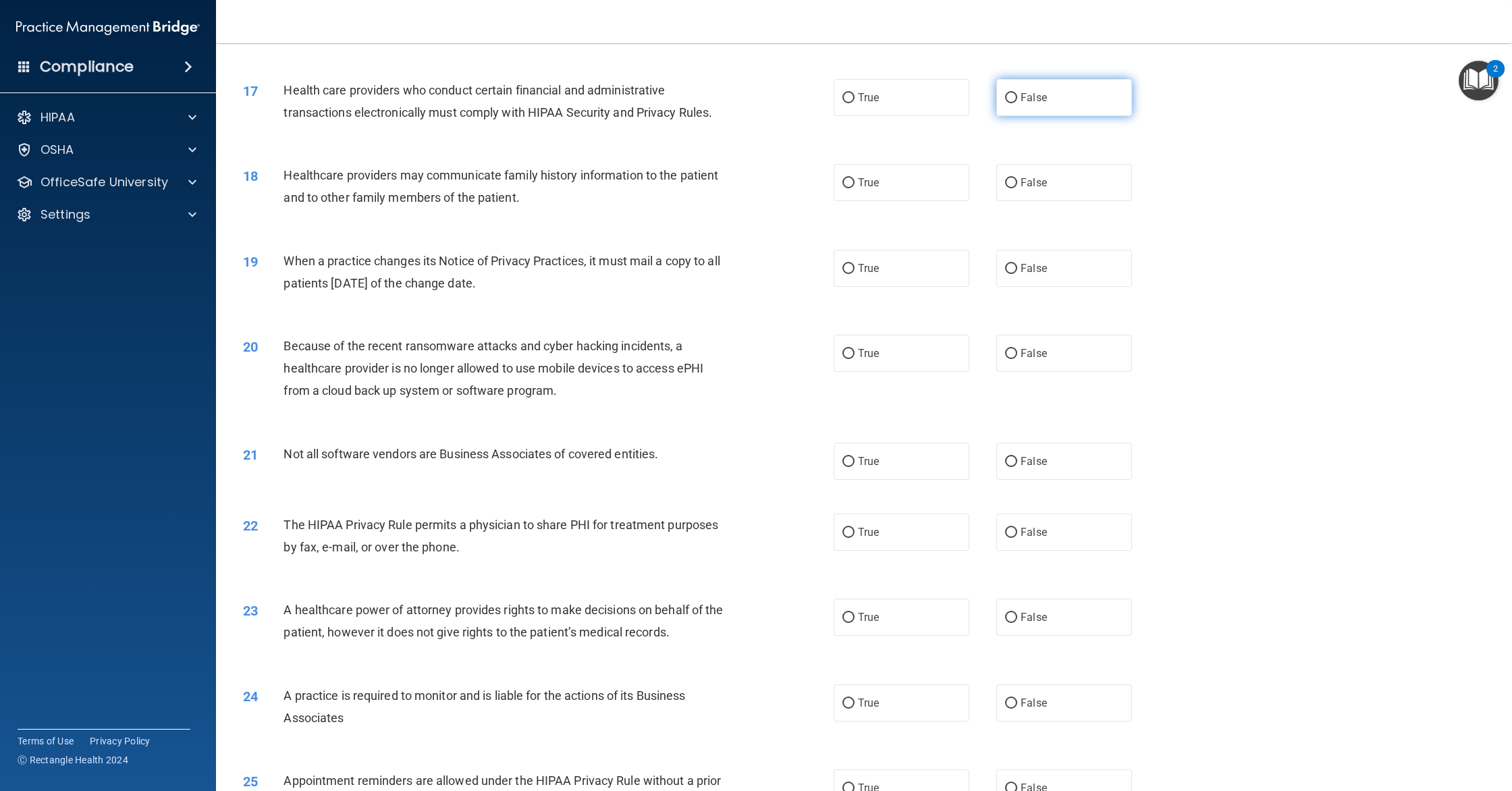
click at [1023, 103] on span "False" at bounding box center [1034, 97] width 26 height 13
click at [1017, 103] on input "False" at bounding box center [1011, 98] width 12 height 10
radio input "true"
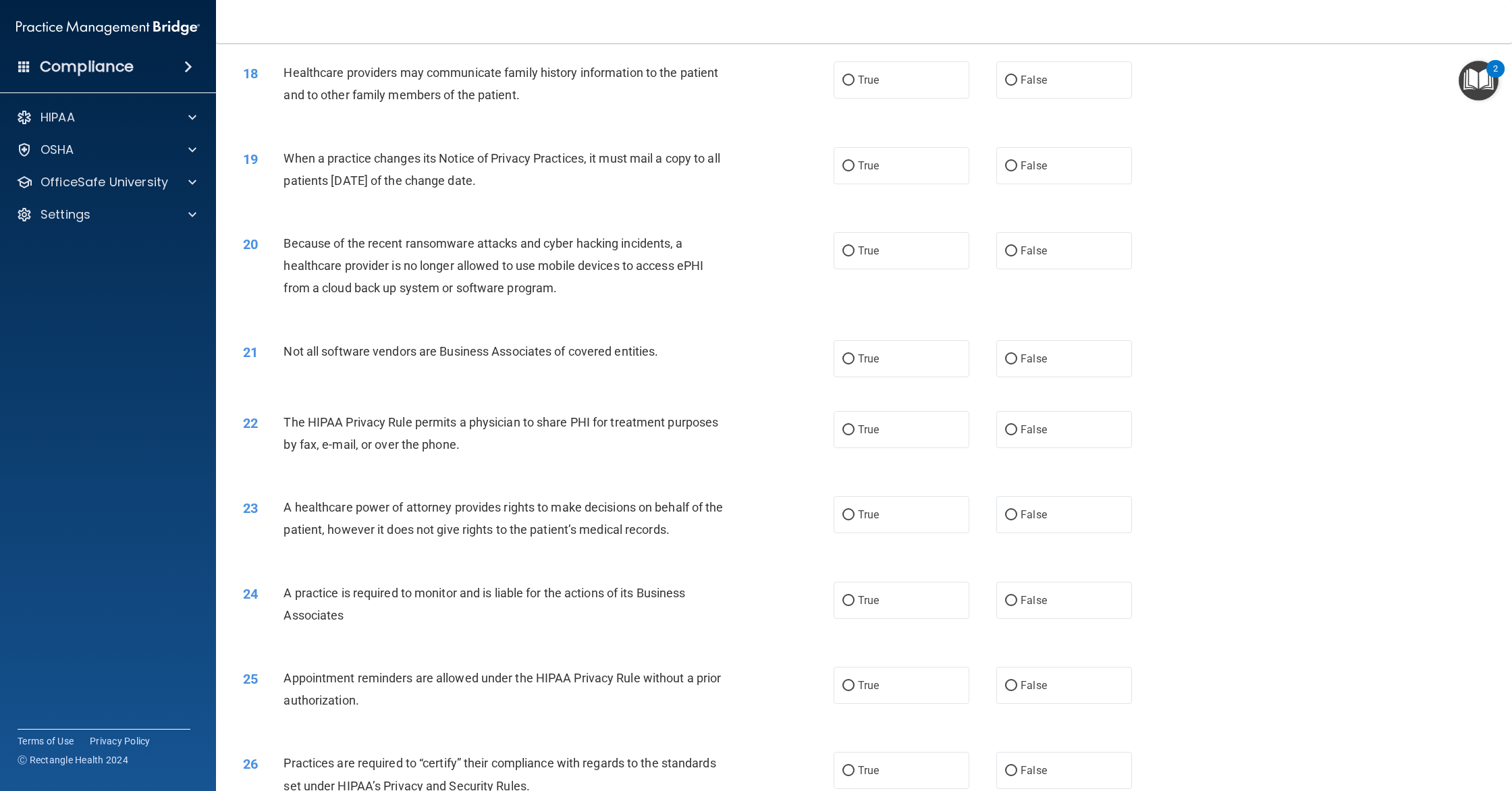
scroll to position [1661, 0]
click at [868, 90] on label "True" at bounding box center [901, 79] width 136 height 37
click at [854, 84] on input "True" at bounding box center [848, 79] width 12 height 10
radio input "true"
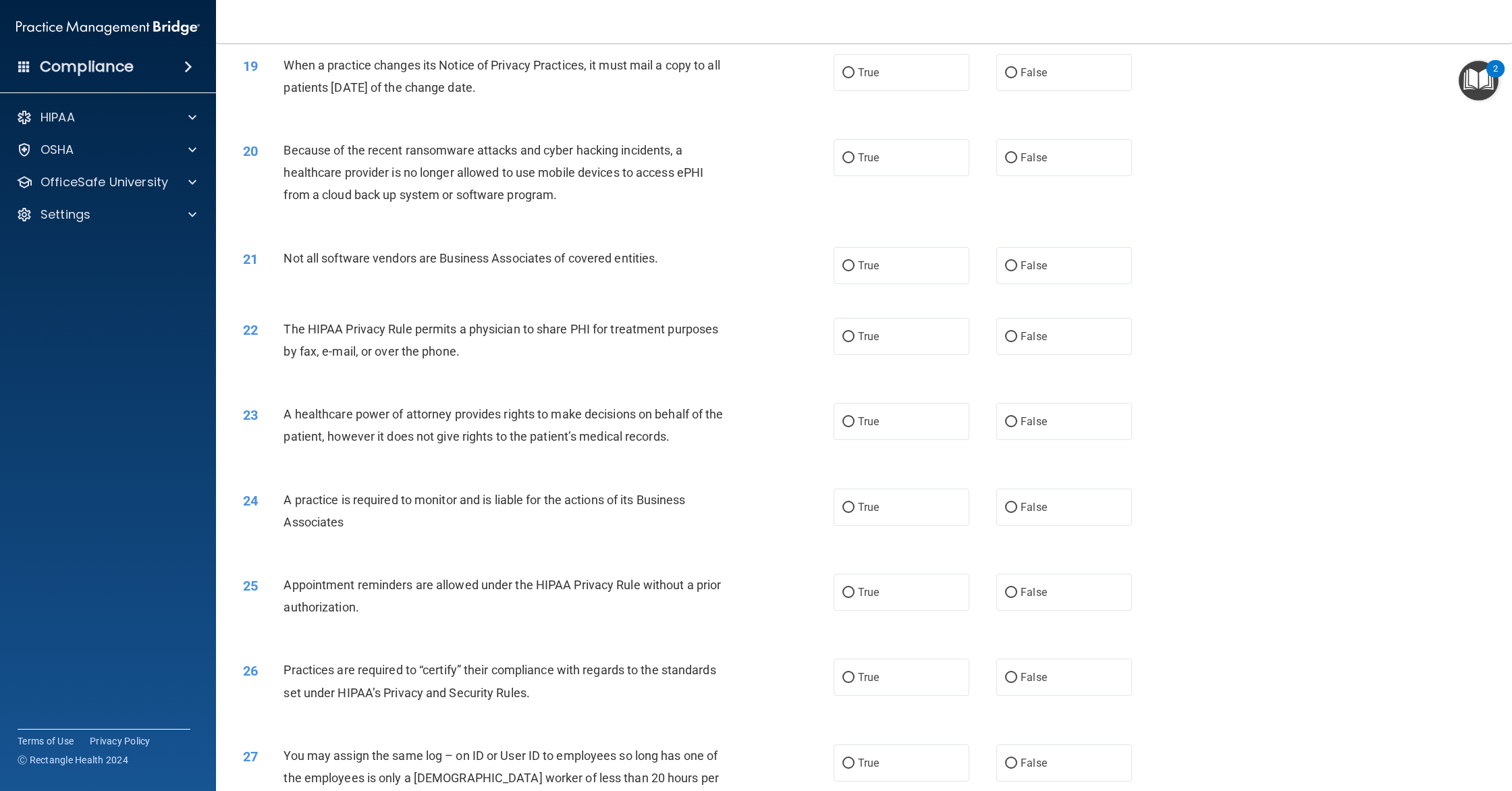
scroll to position [1760, 0]
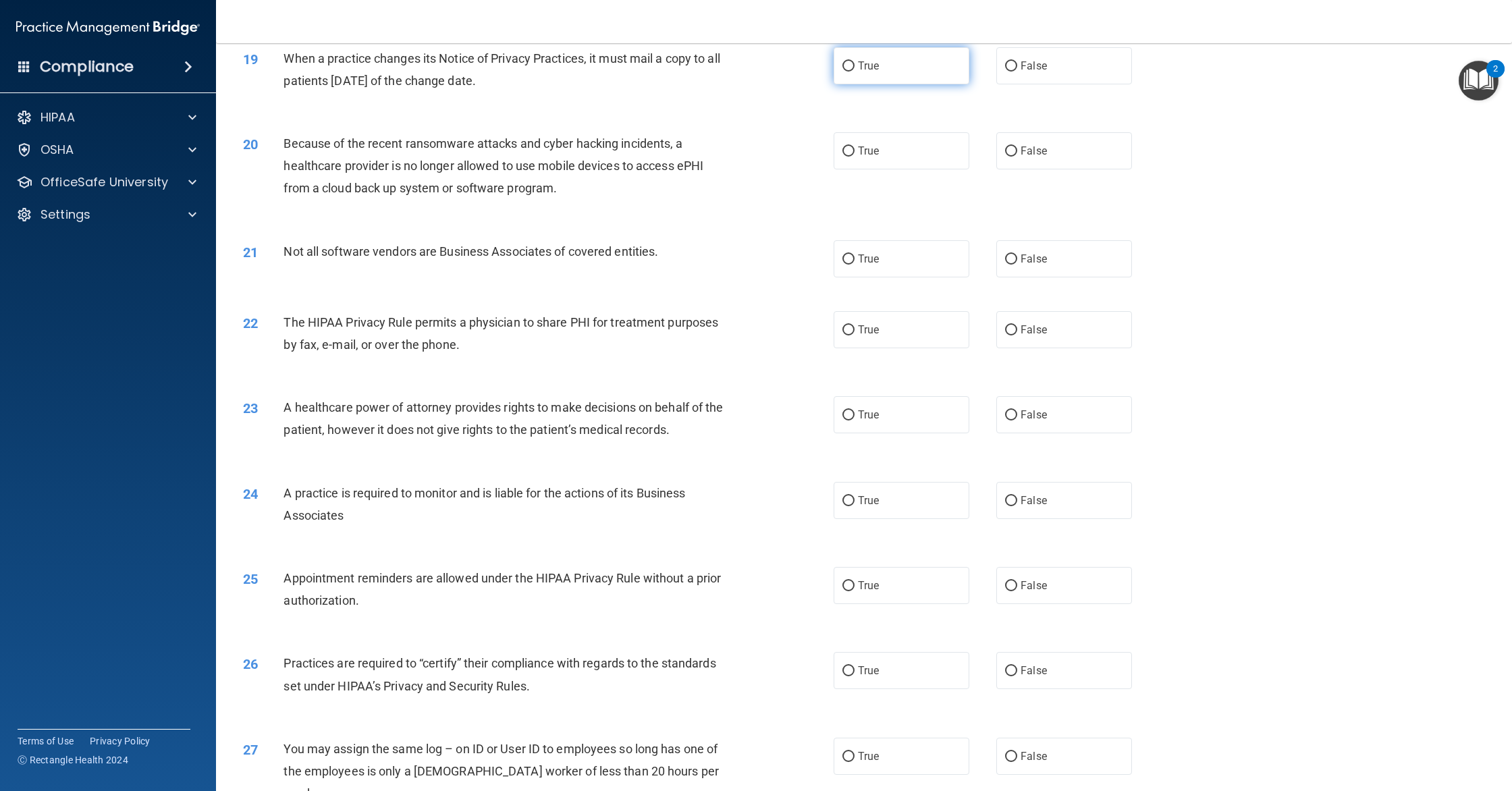
click at [871, 64] on span "True" at bounding box center [868, 66] width 21 height 13
click at [854, 64] on input "True" at bounding box center [848, 66] width 12 height 10
radio input "true"
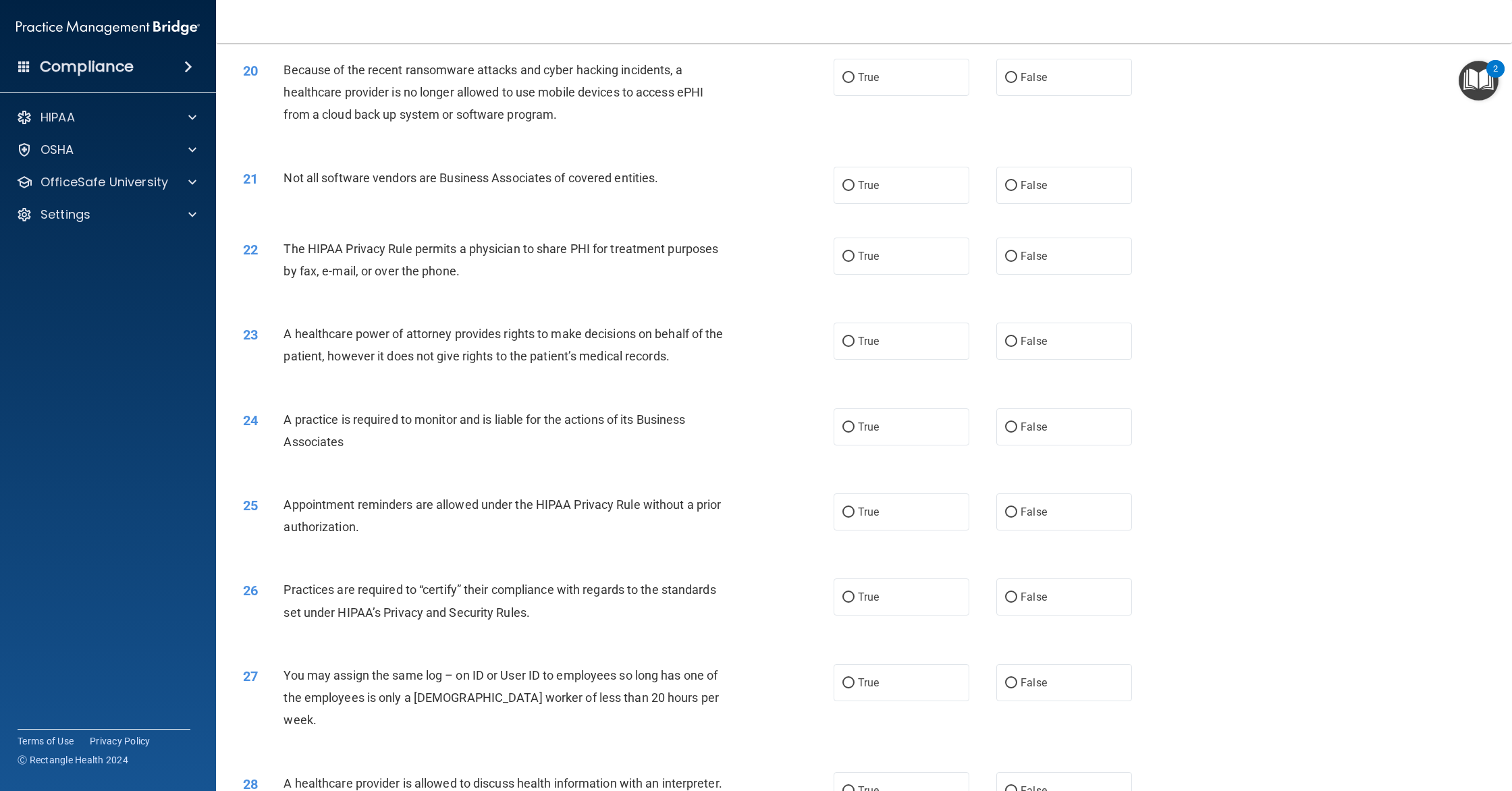
scroll to position [1835, 0]
drag, startPoint x: 1015, startPoint y: 81, endPoint x: 966, endPoint y: 94, distance: 50.7
click at [1015, 81] on input "False" at bounding box center [1011, 76] width 12 height 10
radio input "true"
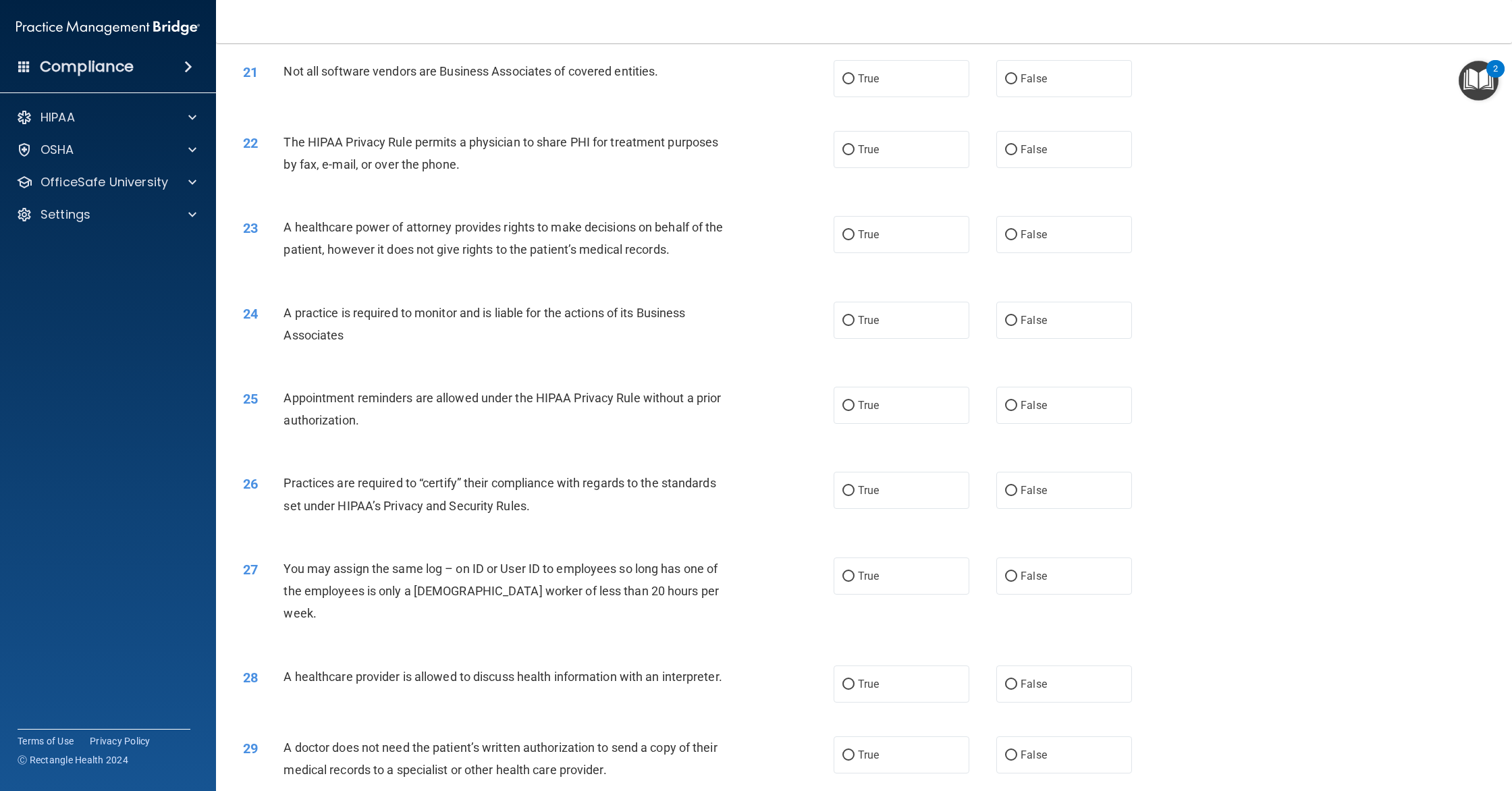
scroll to position [1948, 0]
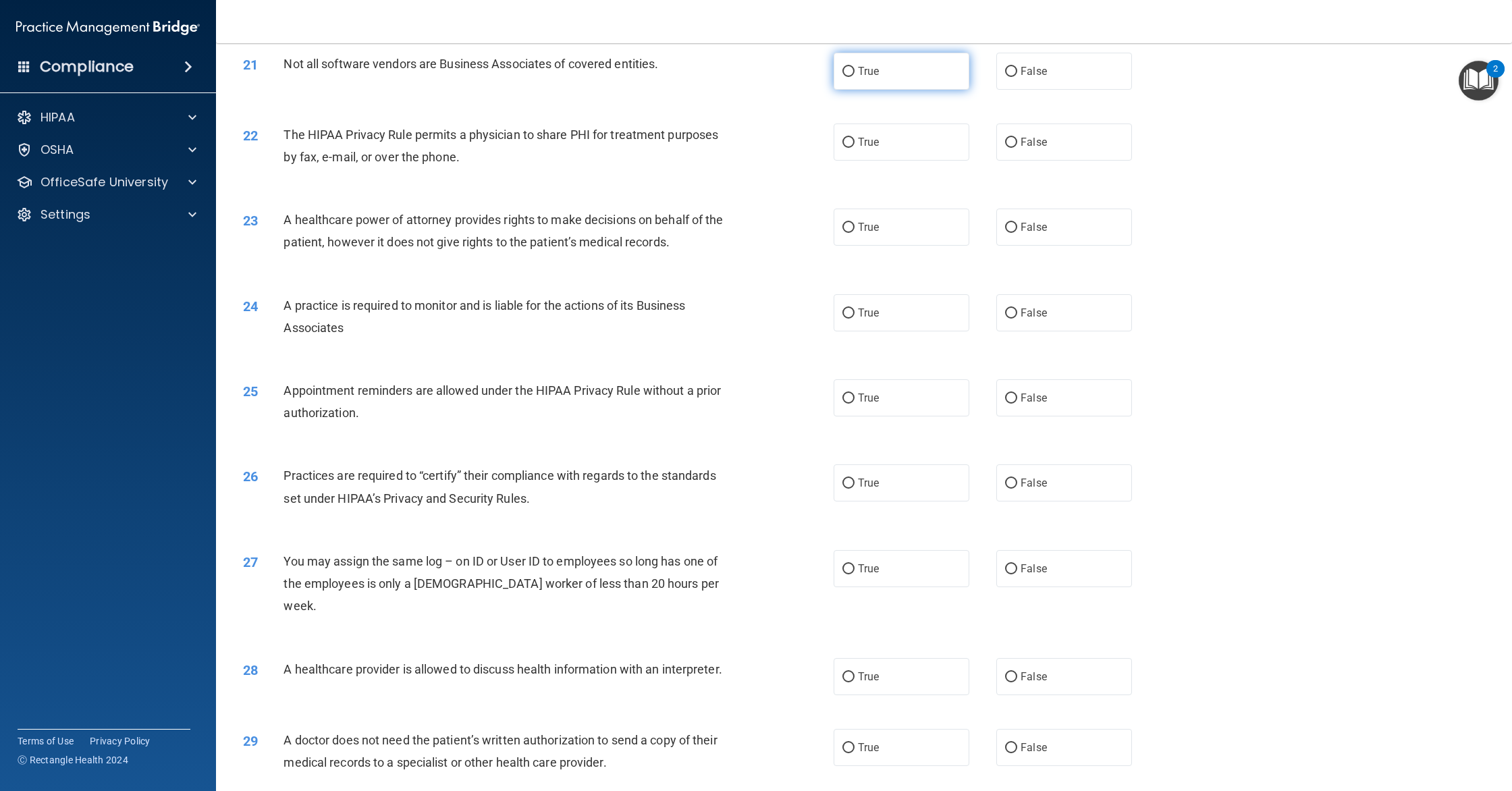
click at [932, 77] on label "True" at bounding box center [901, 71] width 136 height 37
click at [854, 77] on input "True" at bounding box center [848, 71] width 12 height 10
radio input "true"
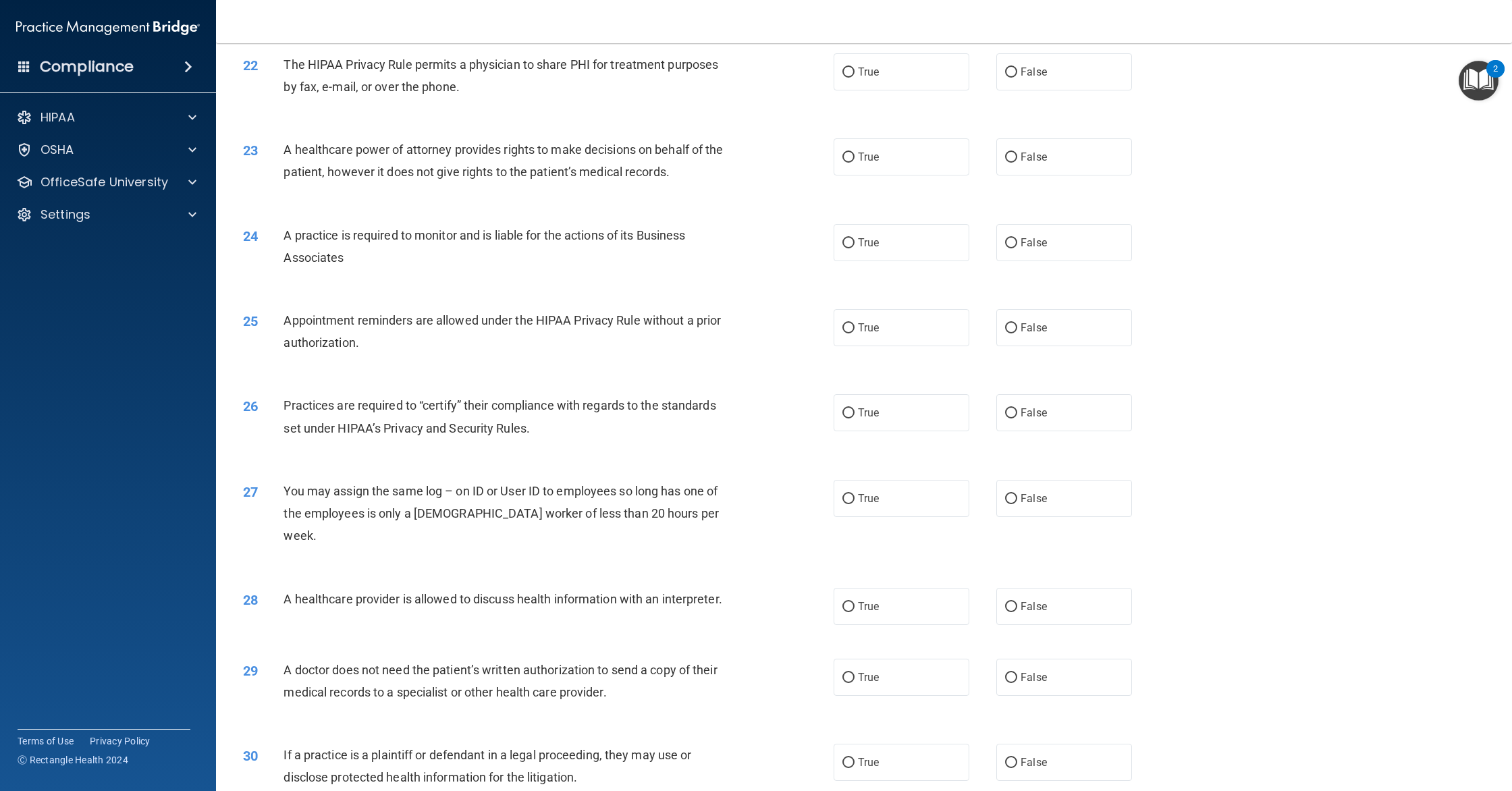
scroll to position [2019, 0]
click at [926, 81] on label "True" at bounding box center [901, 71] width 136 height 37
click at [854, 77] on input "True" at bounding box center [848, 71] width 12 height 10
radio input "true"
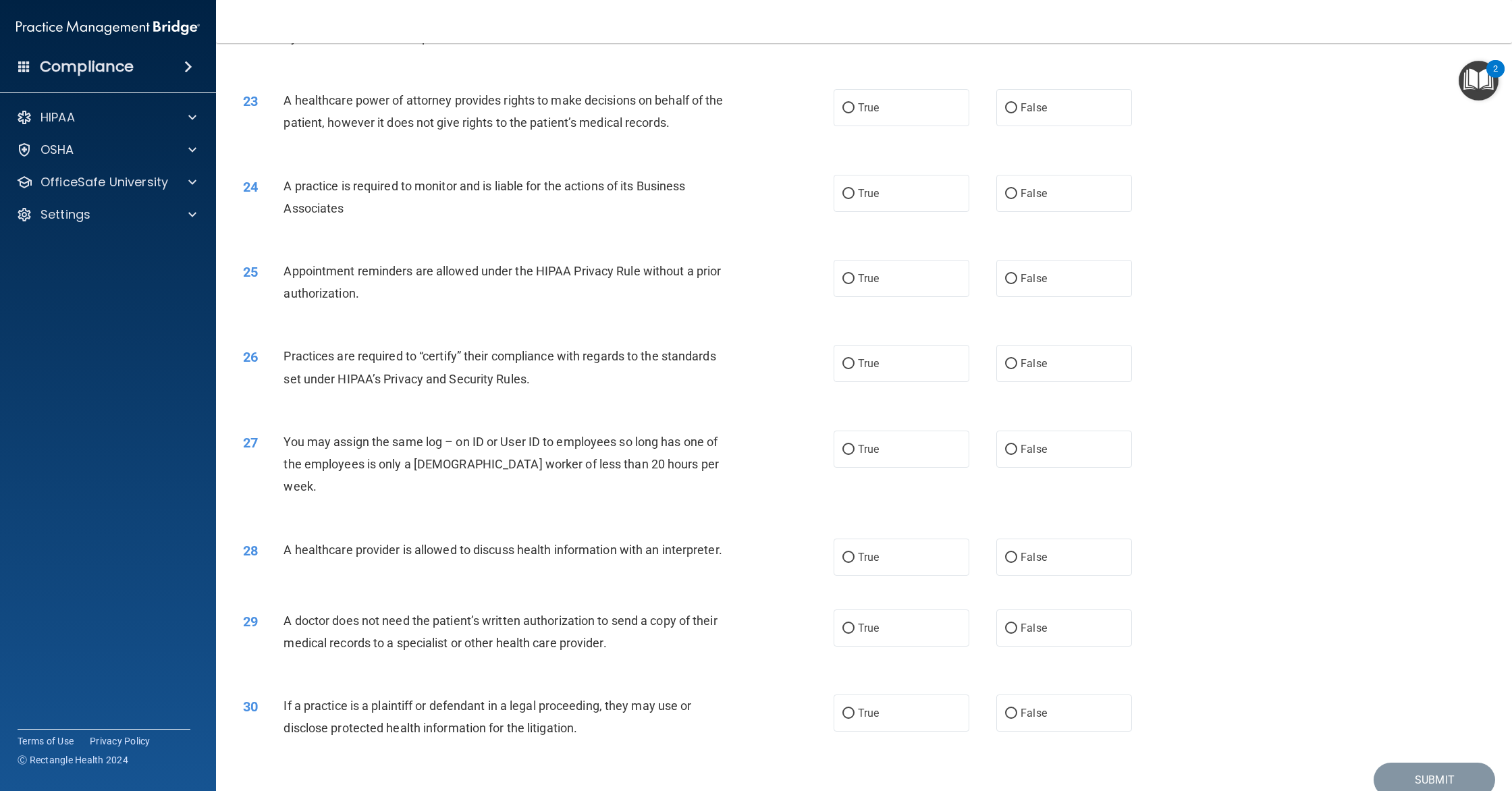
scroll to position [2105, 0]
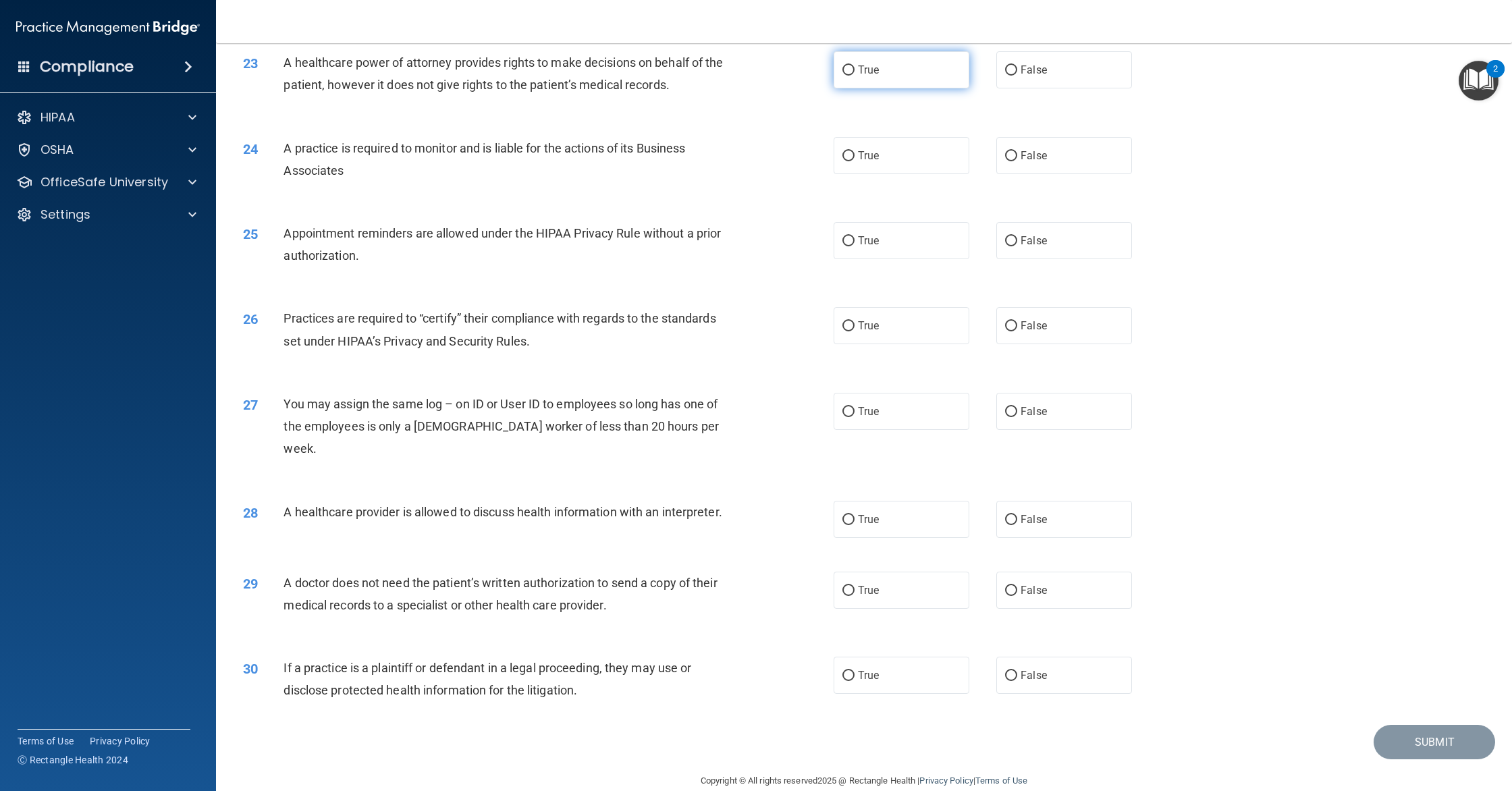
click at [917, 83] on label "True" at bounding box center [901, 70] width 136 height 37
click at [854, 75] on input "True" at bounding box center [848, 70] width 12 height 10
radio input "true"
click at [910, 165] on label "True" at bounding box center [901, 156] width 136 height 37
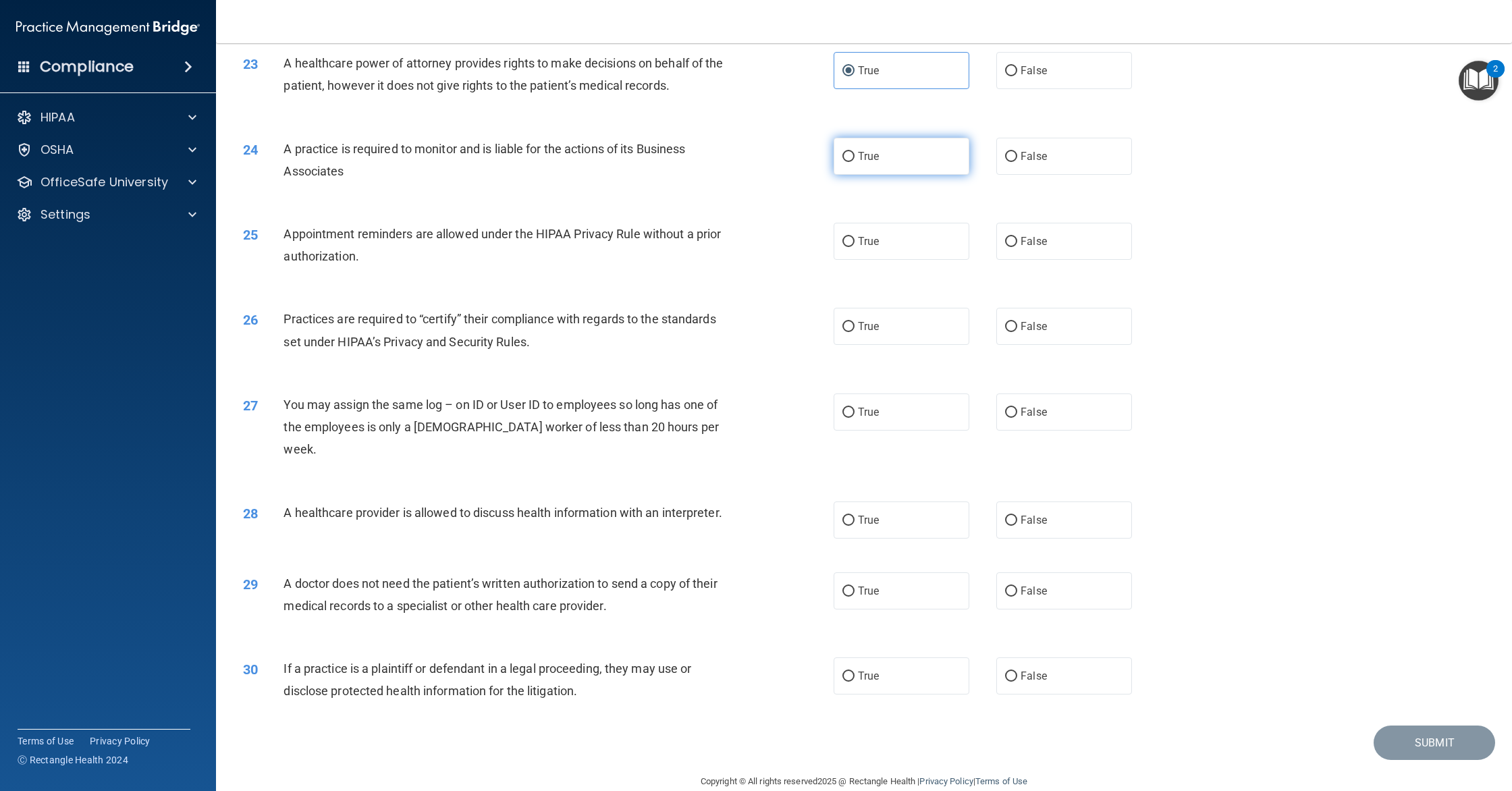
click at [854, 162] on input "True" at bounding box center [848, 157] width 12 height 10
radio input "true"
drag, startPoint x: 1017, startPoint y: 165, endPoint x: 950, endPoint y: 178, distance: 68.2
click at [1017, 165] on label "False" at bounding box center [1064, 156] width 136 height 37
click at [1017, 162] on input "False" at bounding box center [1011, 157] width 12 height 10
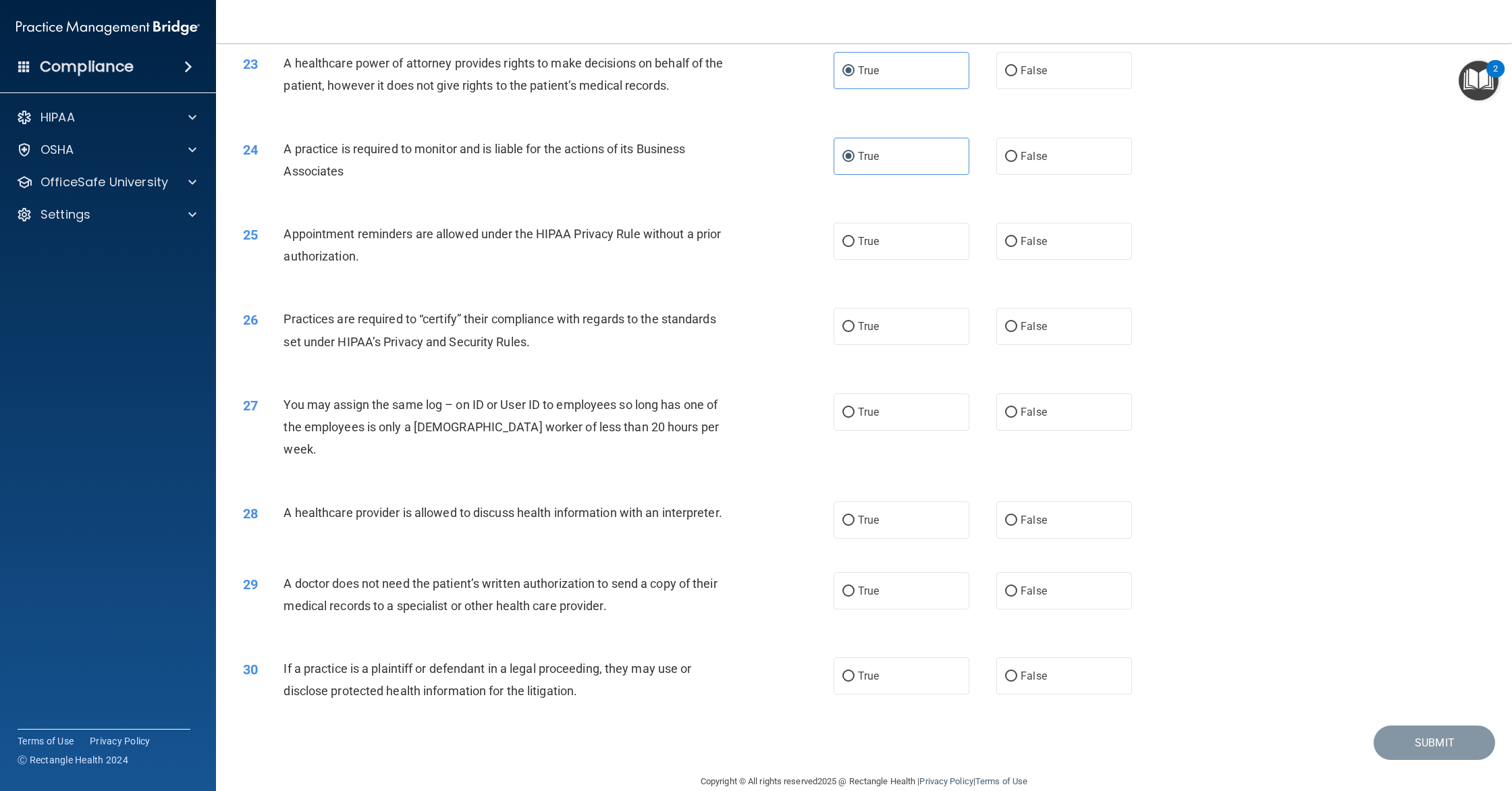
radio input "true"
radio input "false"
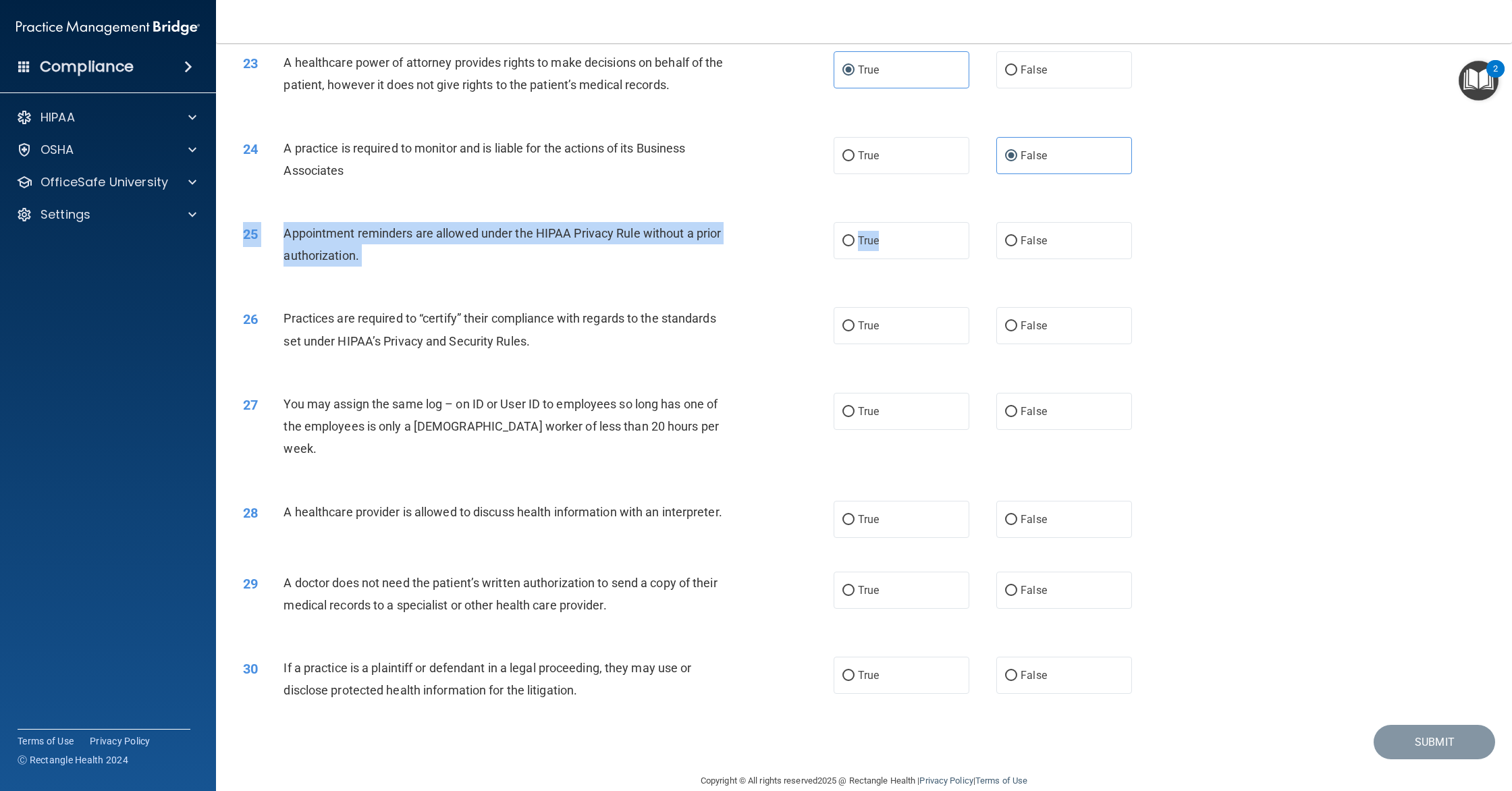
drag, startPoint x: 874, startPoint y: 254, endPoint x: 1038, endPoint y: 282, distance: 166.4
click at [1038, 282] on div "25 Appointment reminders are allowed under the HIPAA Privacy Rule without a pri…" at bounding box center [864, 247] width 1262 height 85
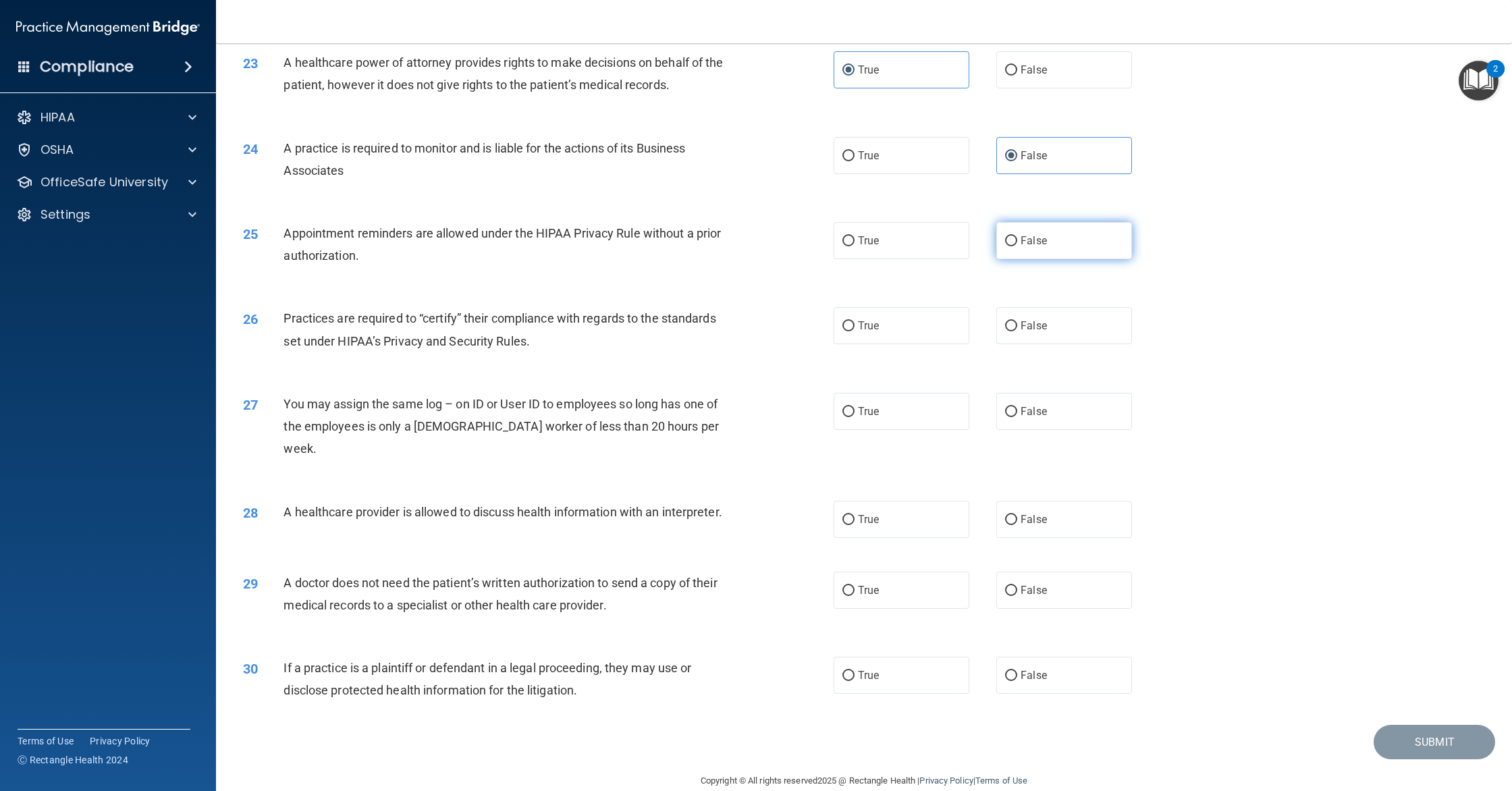
click at [1032, 253] on label "False" at bounding box center [1064, 240] width 136 height 37
click at [1017, 246] on input "False" at bounding box center [1011, 241] width 12 height 10
radio input "true"
click at [886, 339] on label "True" at bounding box center [901, 325] width 136 height 37
click at [854, 331] on input "True" at bounding box center [848, 326] width 12 height 10
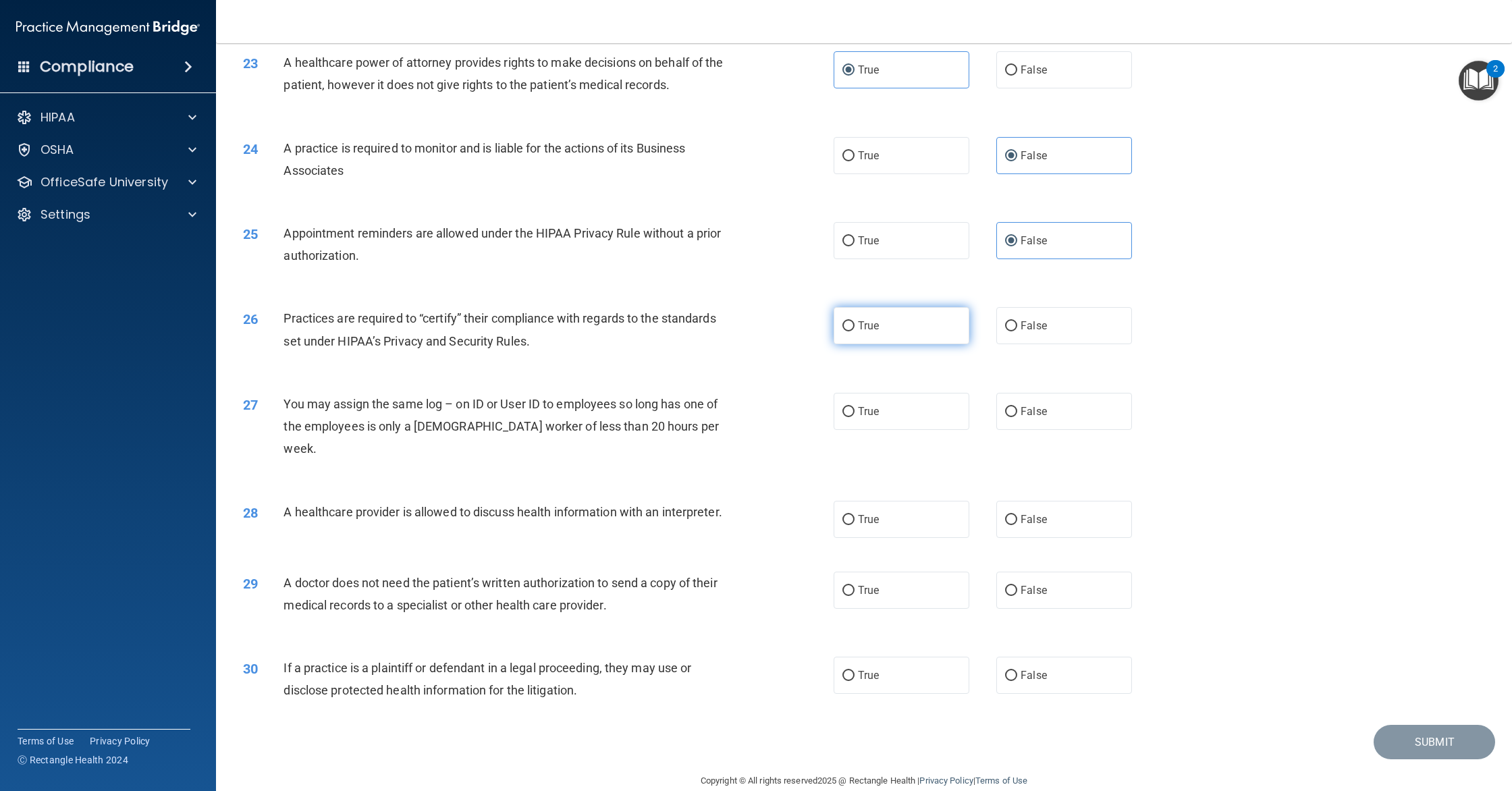
radio input "true"
drag, startPoint x: 1003, startPoint y: 416, endPoint x: 977, endPoint y: 427, distance: 28.2
click at [1003, 416] on label "False" at bounding box center [1064, 411] width 136 height 37
click at [1005, 416] on input "False" at bounding box center [1011, 412] width 12 height 10
radio input "true"
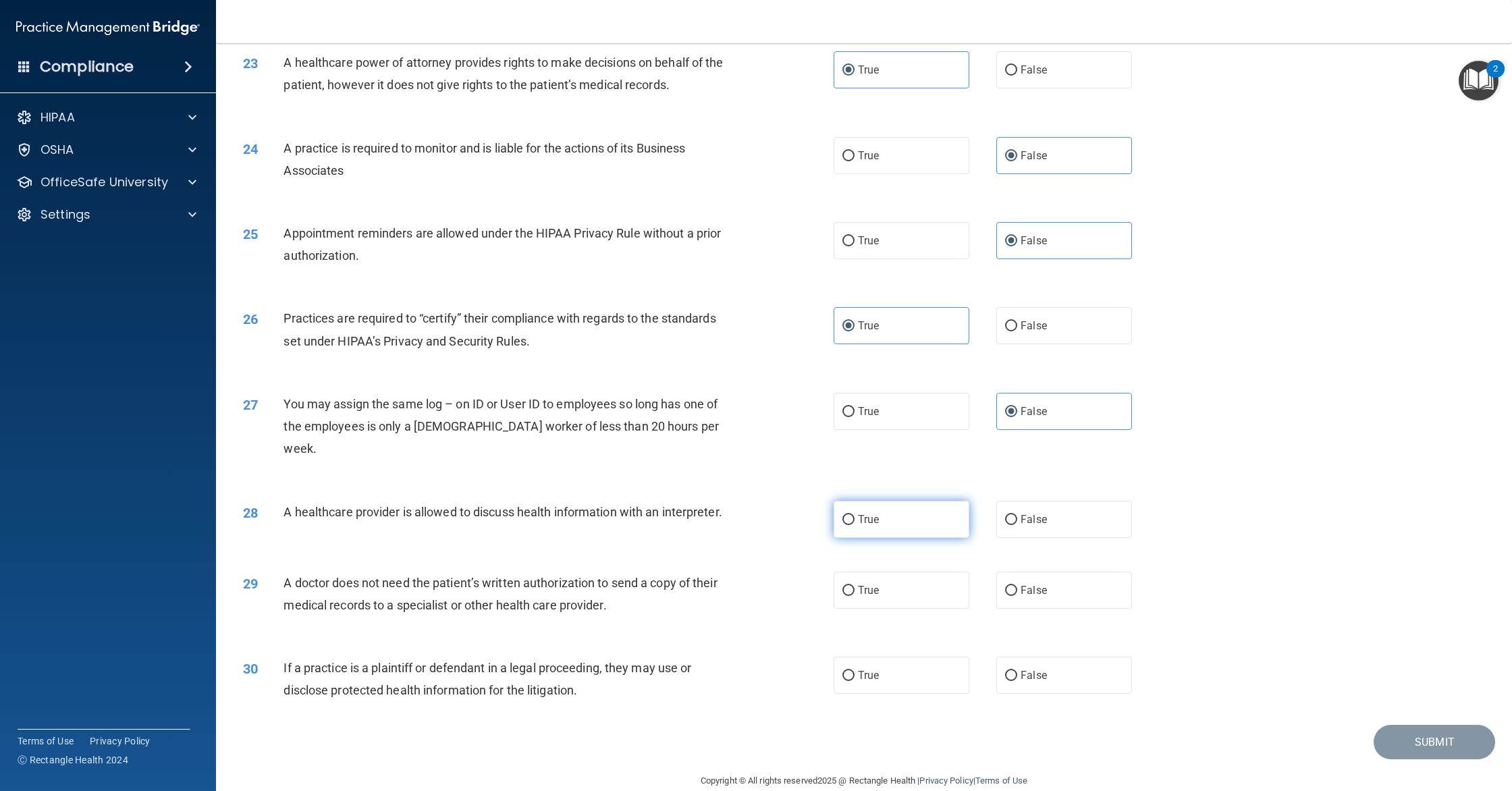
click at [871, 504] on label "True" at bounding box center [901, 519] width 136 height 37
click at [854, 515] on input "True" at bounding box center [848, 520] width 12 height 10
radio input "true"
click at [1072, 510] on label "False" at bounding box center [1064, 519] width 136 height 37
click at [1017, 515] on input "False" at bounding box center [1011, 520] width 12 height 10
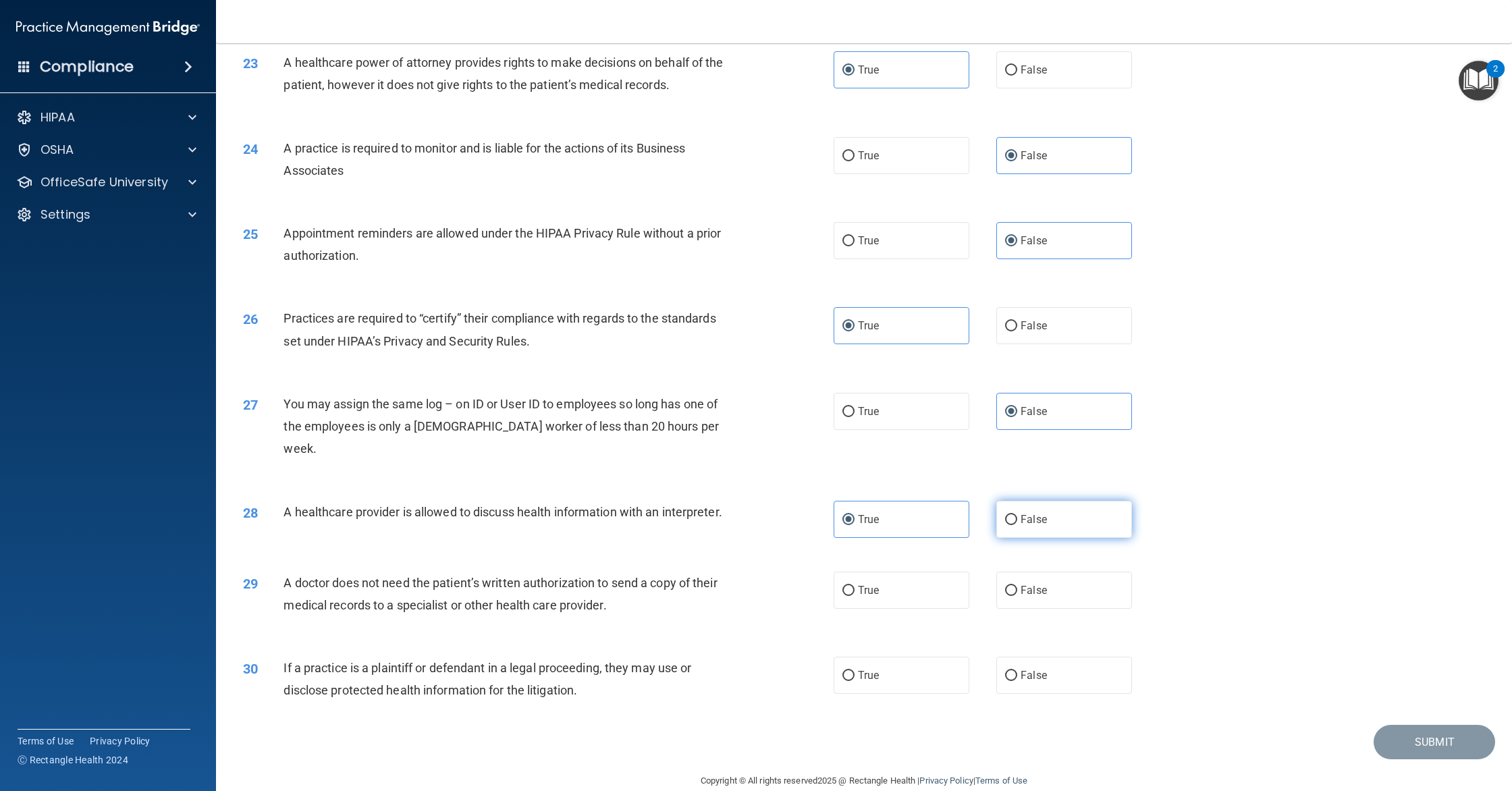
radio input "true"
radio input "false"
click at [877, 583] on span "True" at bounding box center [868, 590] width 21 height 13
click at [854, 585] on input "True" at bounding box center [848, 590] width 12 height 10
radio input "true"
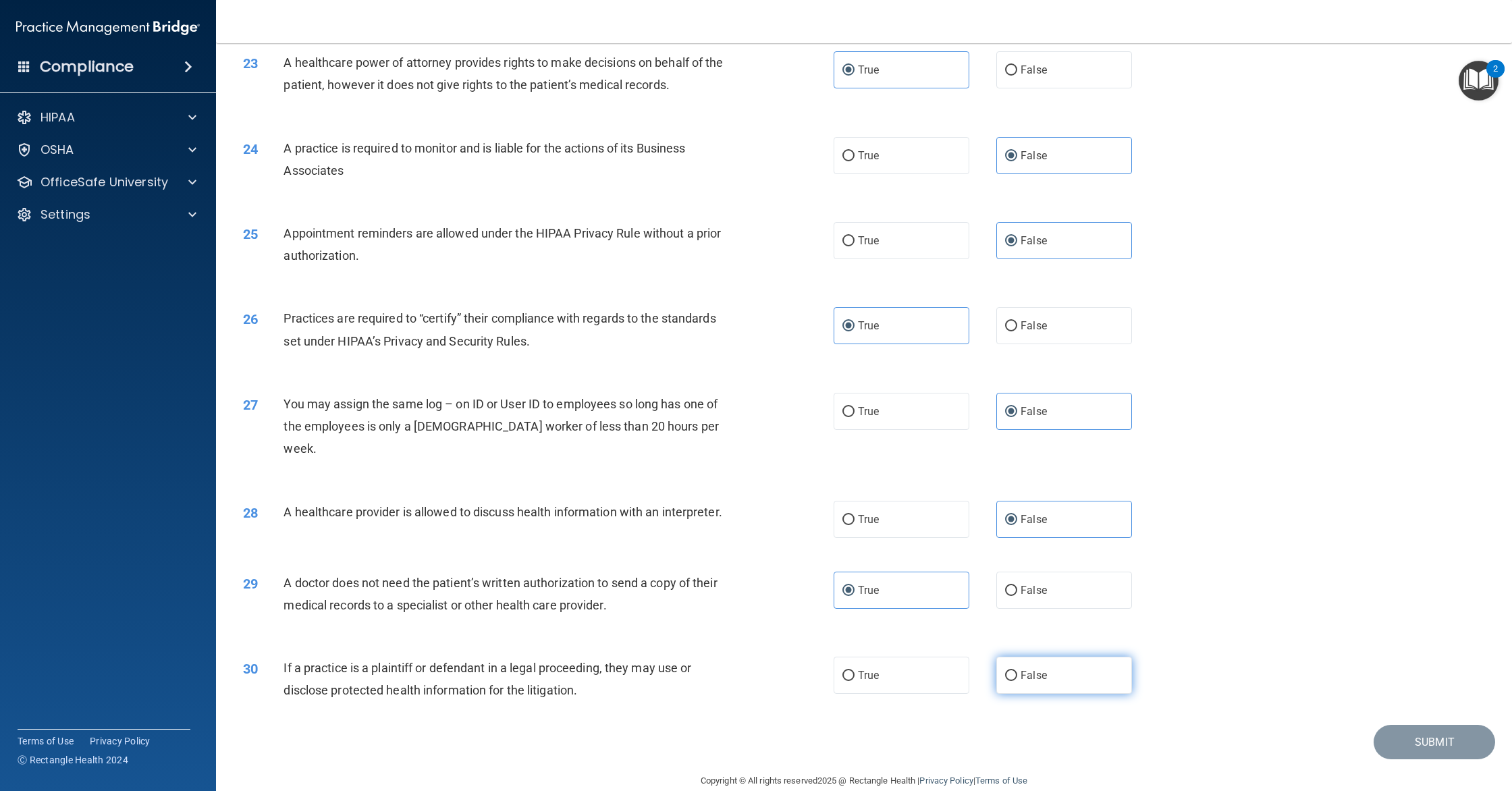
drag, startPoint x: 1070, startPoint y: 649, endPoint x: 1083, endPoint y: 652, distance: 13.3
click at [1070, 657] on label "False" at bounding box center [1064, 675] width 136 height 37
click at [1017, 671] on input "False" at bounding box center [1011, 676] width 12 height 10
radio input "true"
click at [1396, 725] on button "Submit" at bounding box center [1434, 741] width 121 height 35
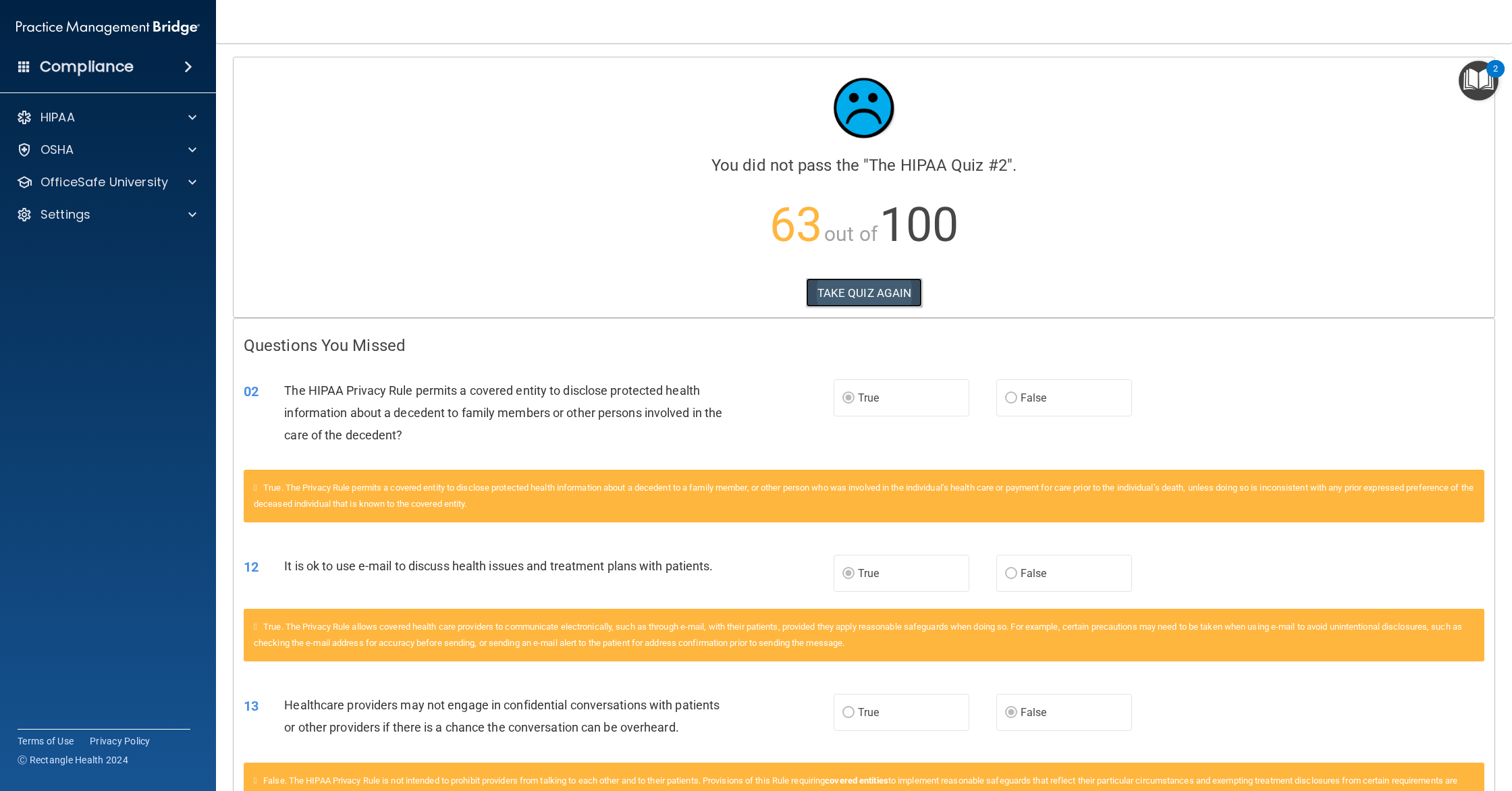
click at [859, 278] on button "TAKE QUIZ AGAIN" at bounding box center [864, 293] width 117 height 30
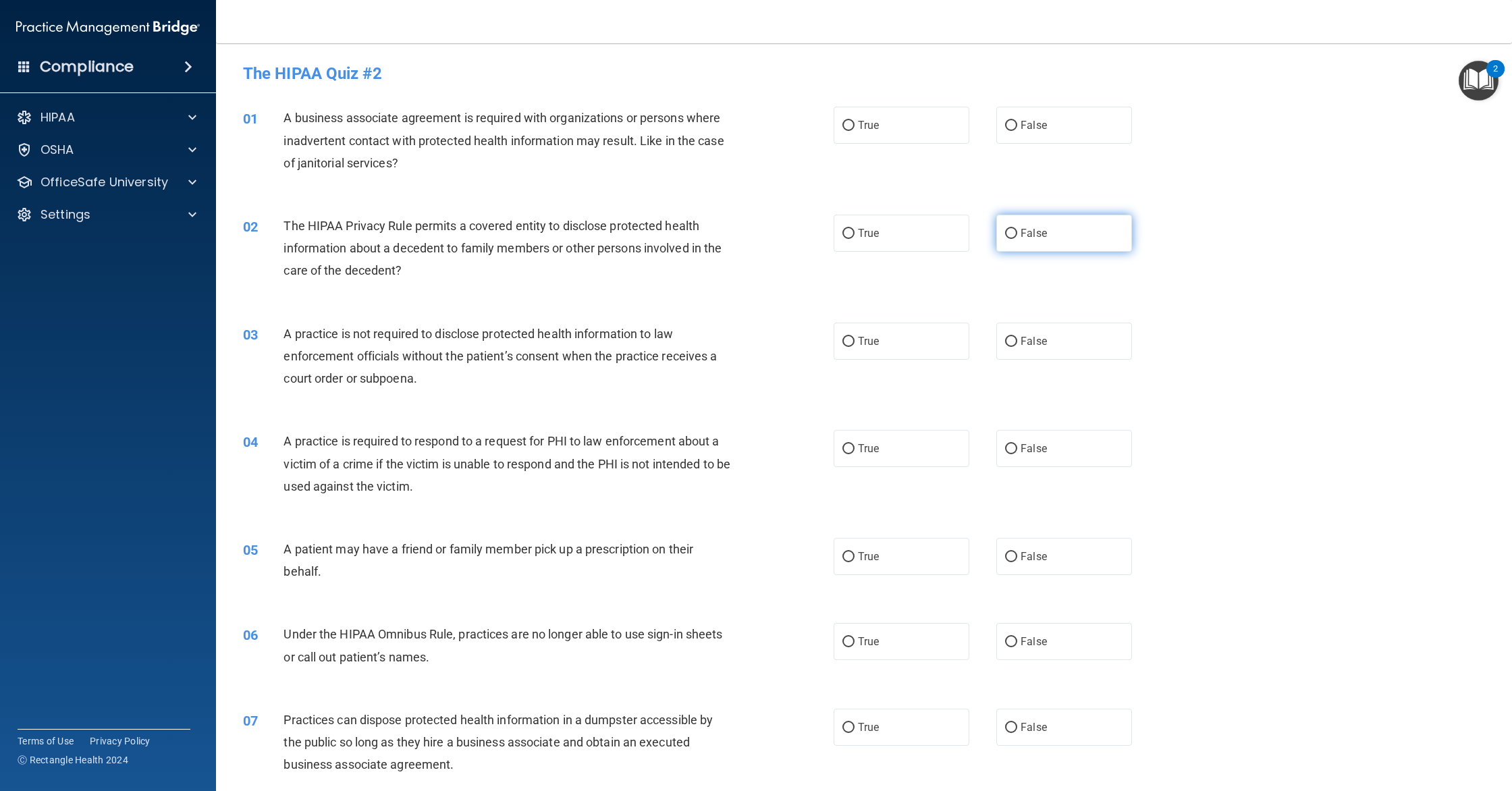
click at [1078, 237] on label "False" at bounding box center [1064, 233] width 136 height 37
click at [1017, 237] on input "False" at bounding box center [1011, 233] width 12 height 10
radio input "true"
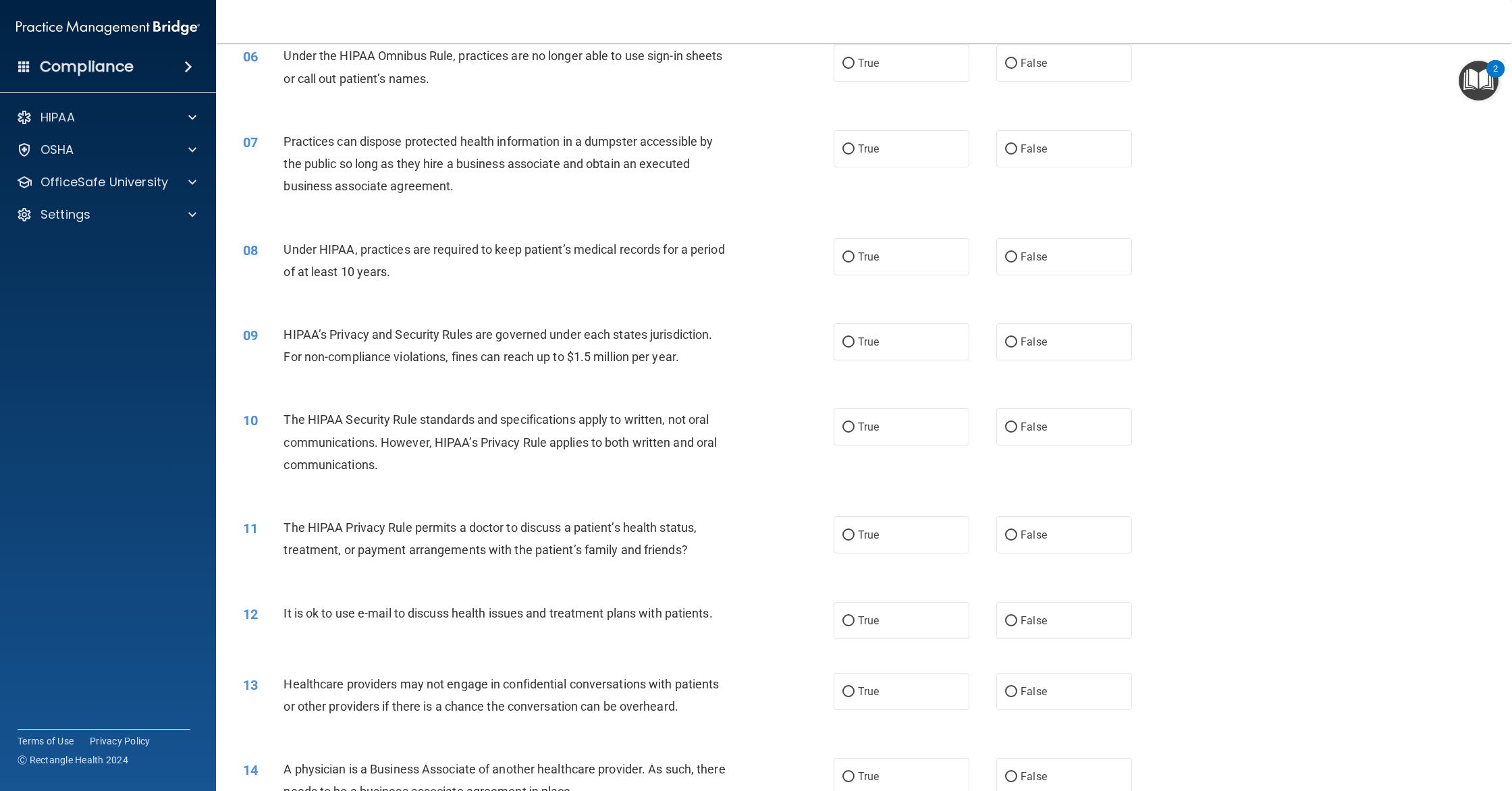
scroll to position [617, 0]
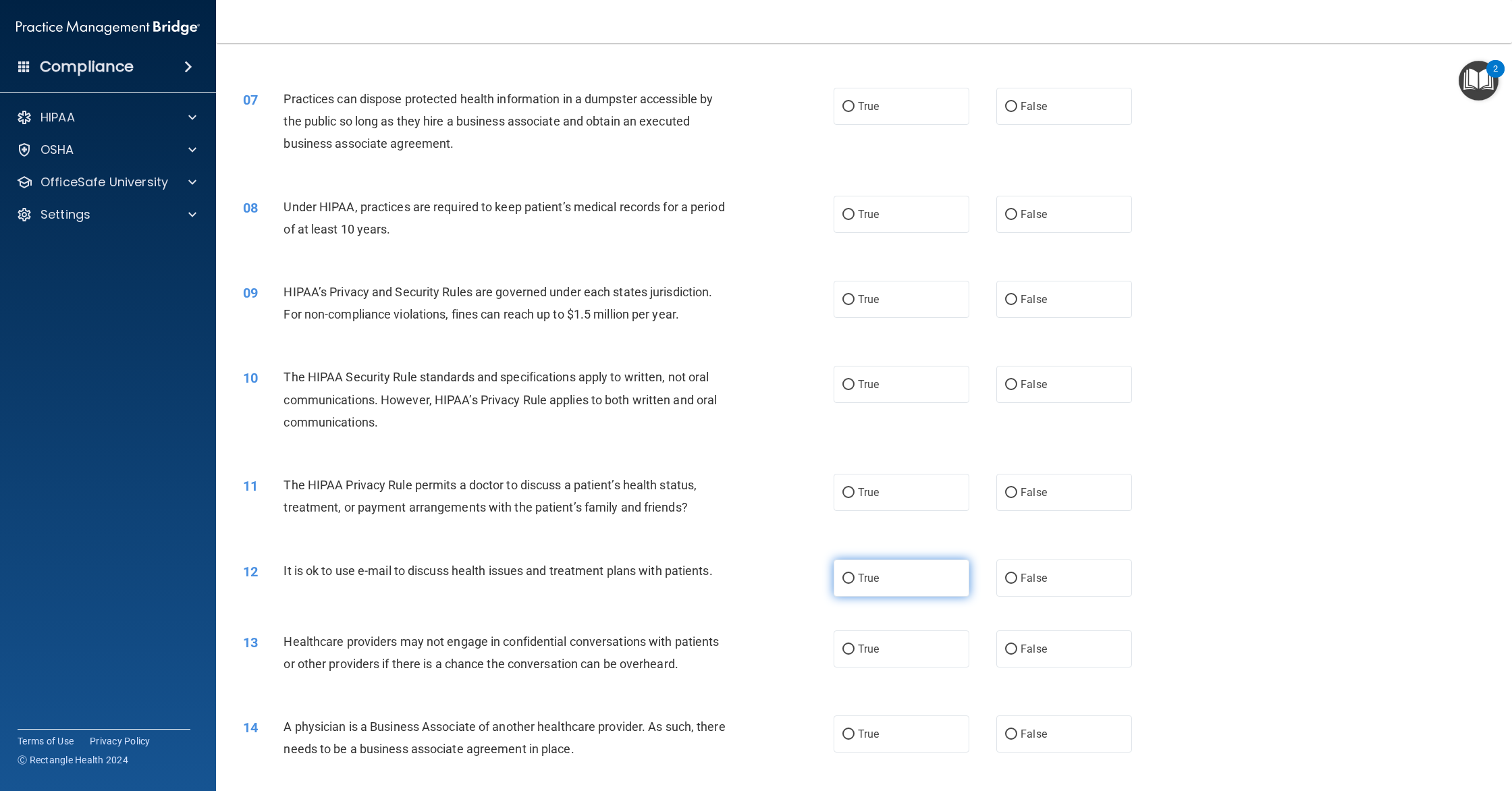
click at [871, 570] on label "True" at bounding box center [901, 577] width 136 height 37
click at [854, 573] on input "True" at bounding box center [848, 578] width 12 height 10
radio input "true"
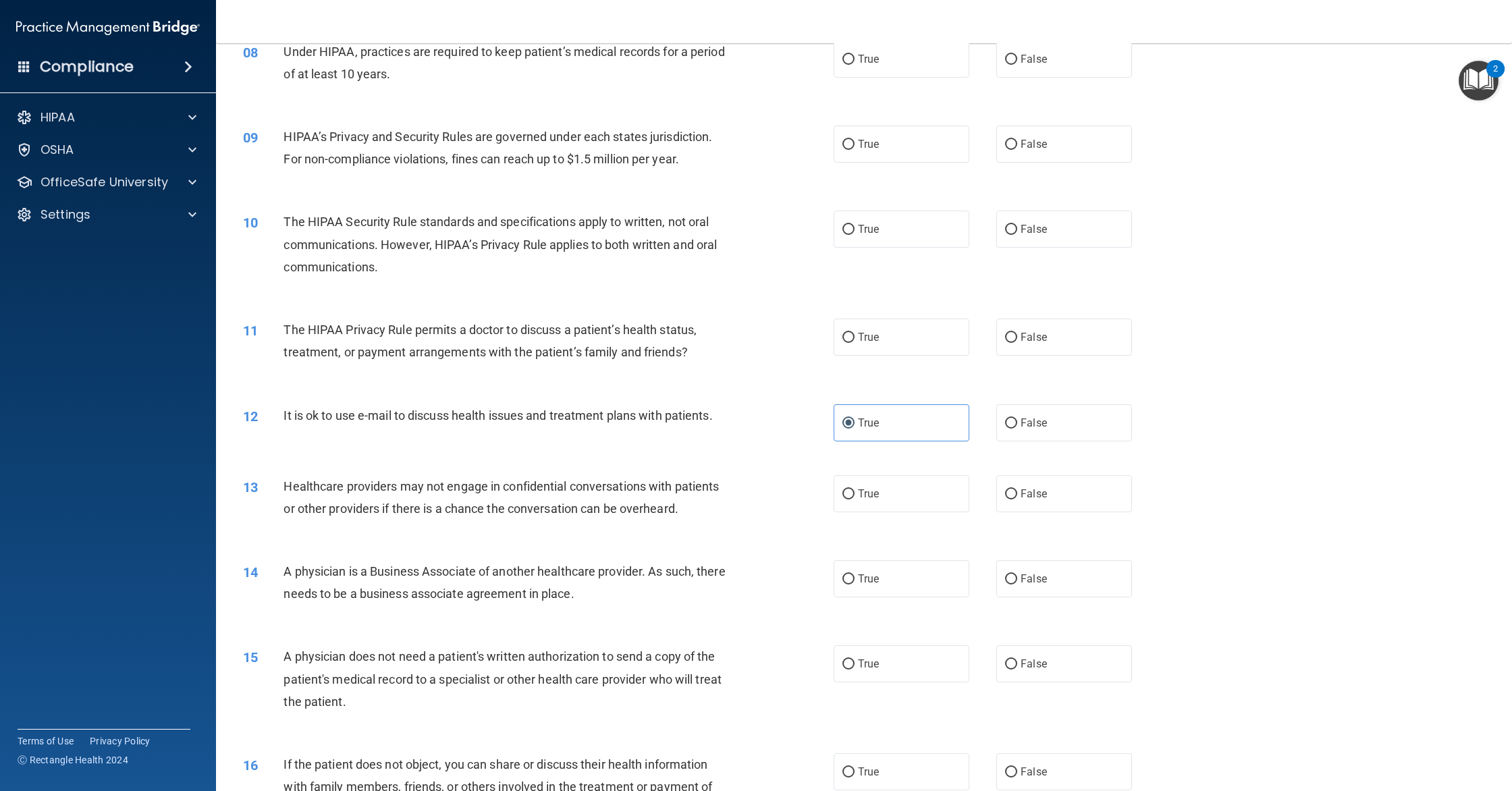
scroll to position [780, 0]
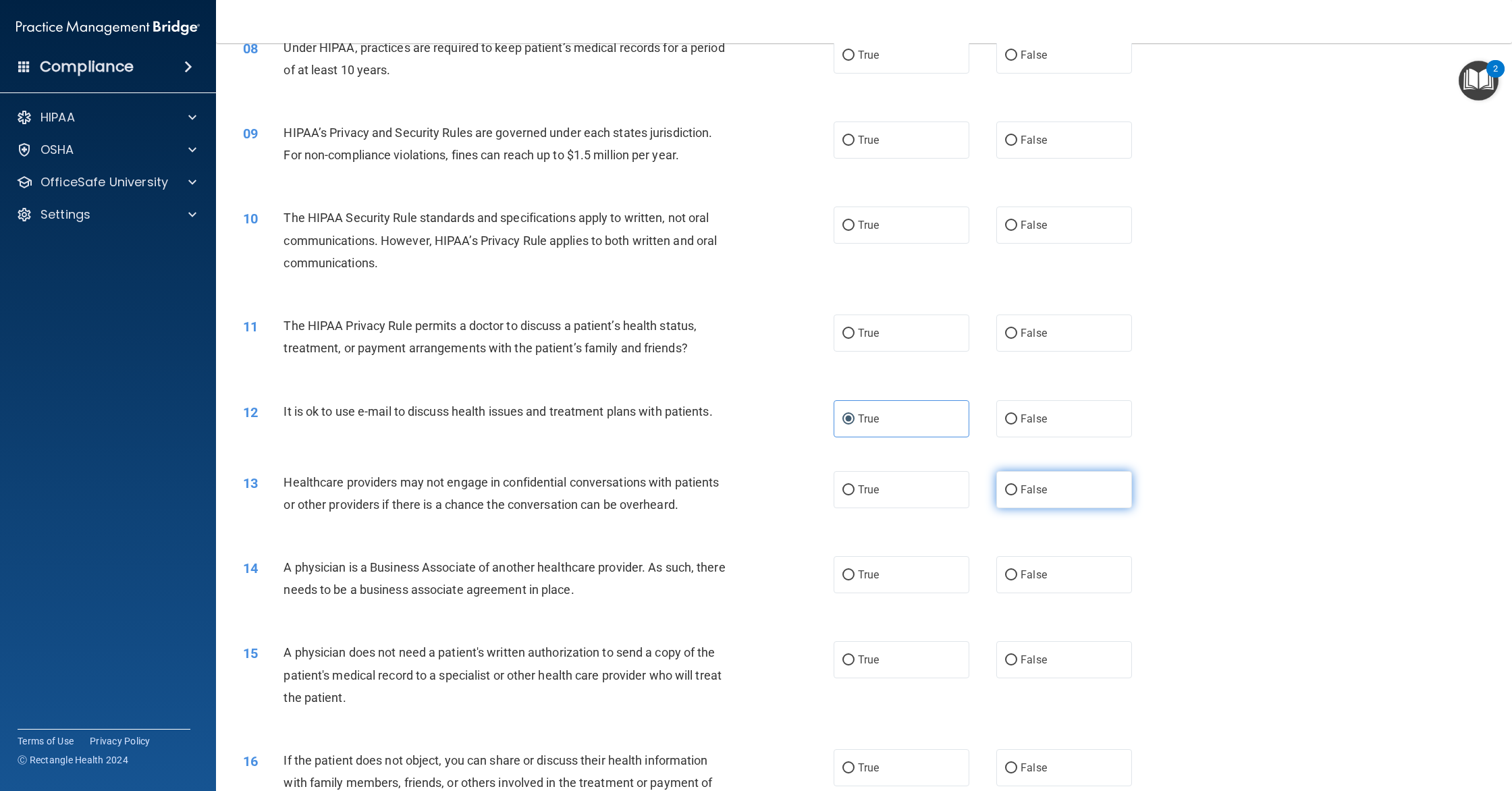
click at [1044, 495] on label "False" at bounding box center [1064, 489] width 136 height 37
click at [1017, 495] on input "False" at bounding box center [1011, 490] width 12 height 10
radio input "true"
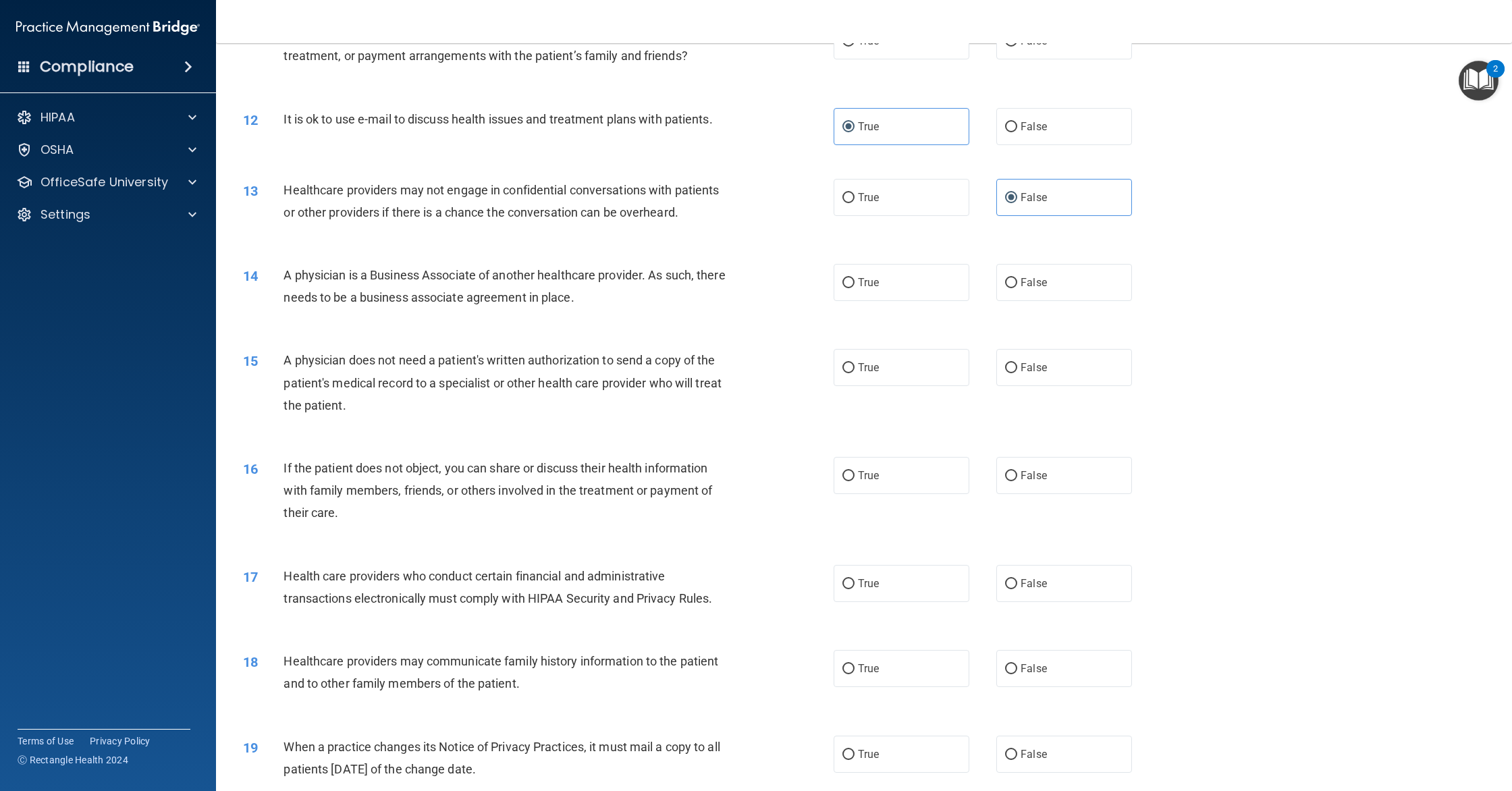
scroll to position [1073, 0]
drag, startPoint x: 892, startPoint y: 581, endPoint x: 934, endPoint y: 611, distance: 51.6
click at [892, 581] on label "True" at bounding box center [901, 582] width 136 height 37
click at [854, 581] on input "True" at bounding box center [848, 583] width 12 height 10
radio input "true"
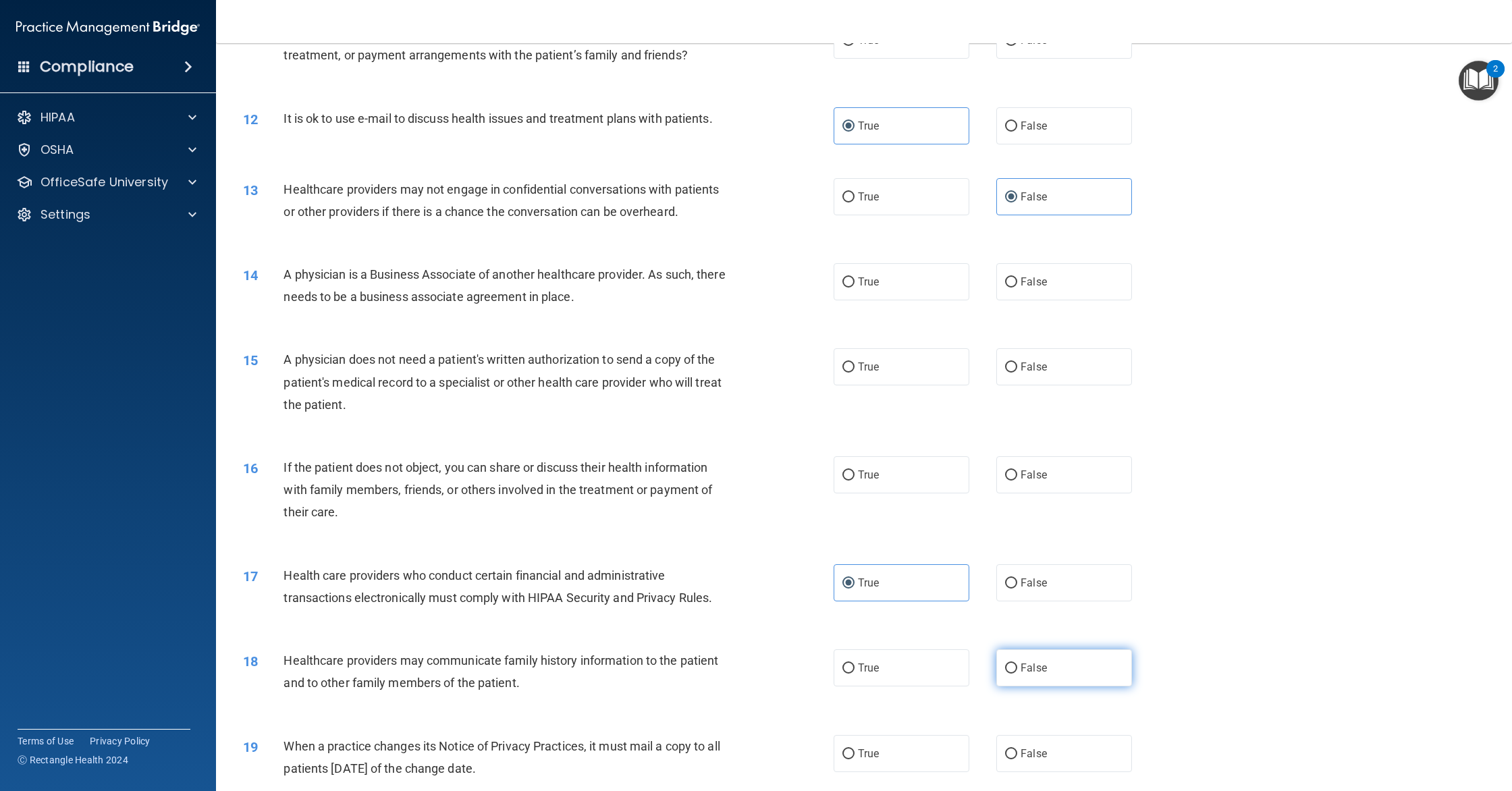
click at [1053, 681] on label "False" at bounding box center [1064, 668] width 136 height 37
click at [1017, 674] on input "False" at bounding box center [1011, 668] width 12 height 10
radio input "true"
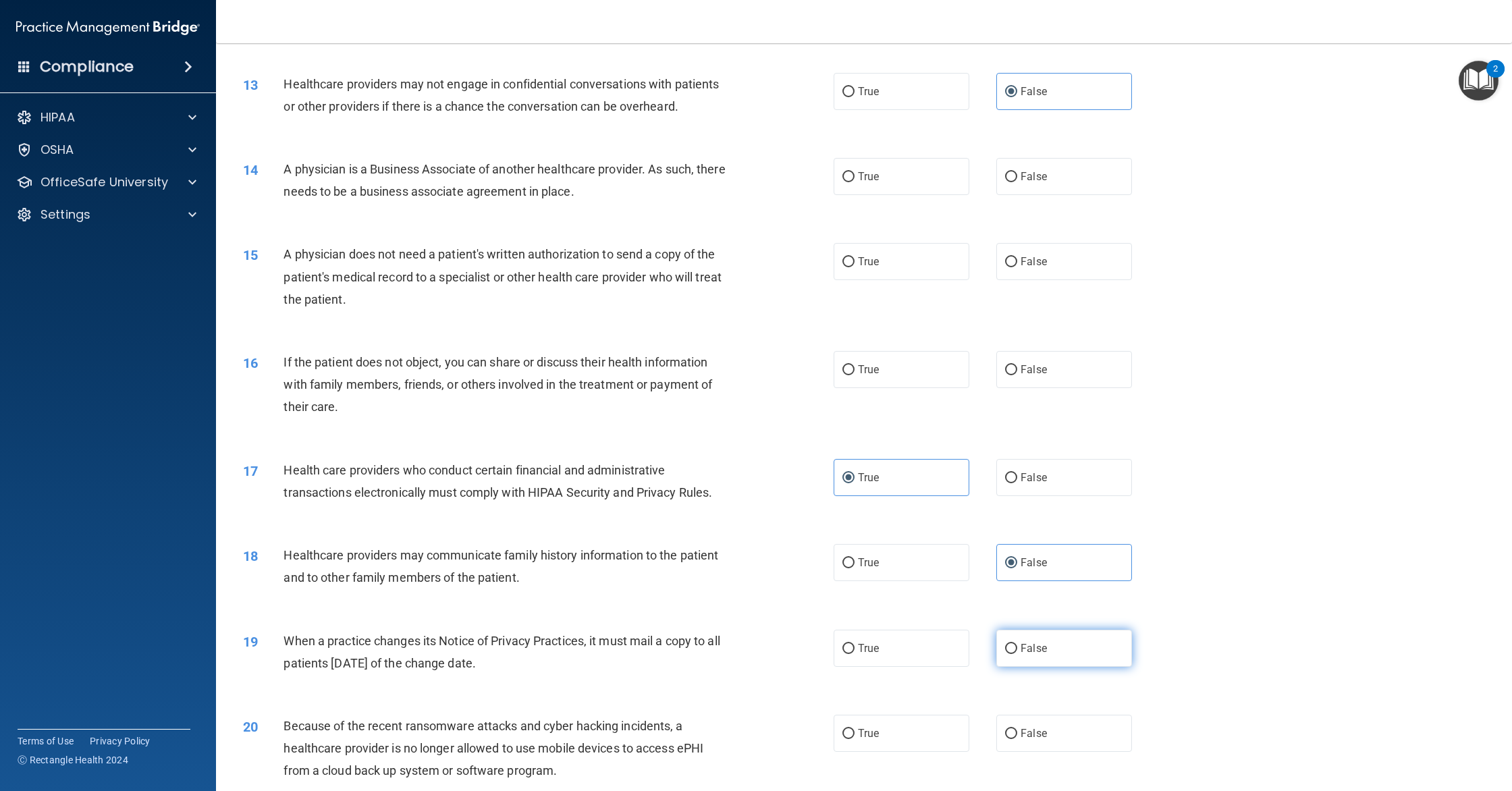
scroll to position [1180, 0]
click at [1049, 652] on label "False" at bounding box center [1064, 646] width 136 height 37
click at [1017, 652] on input "False" at bounding box center [1011, 647] width 12 height 10
radio input "true"
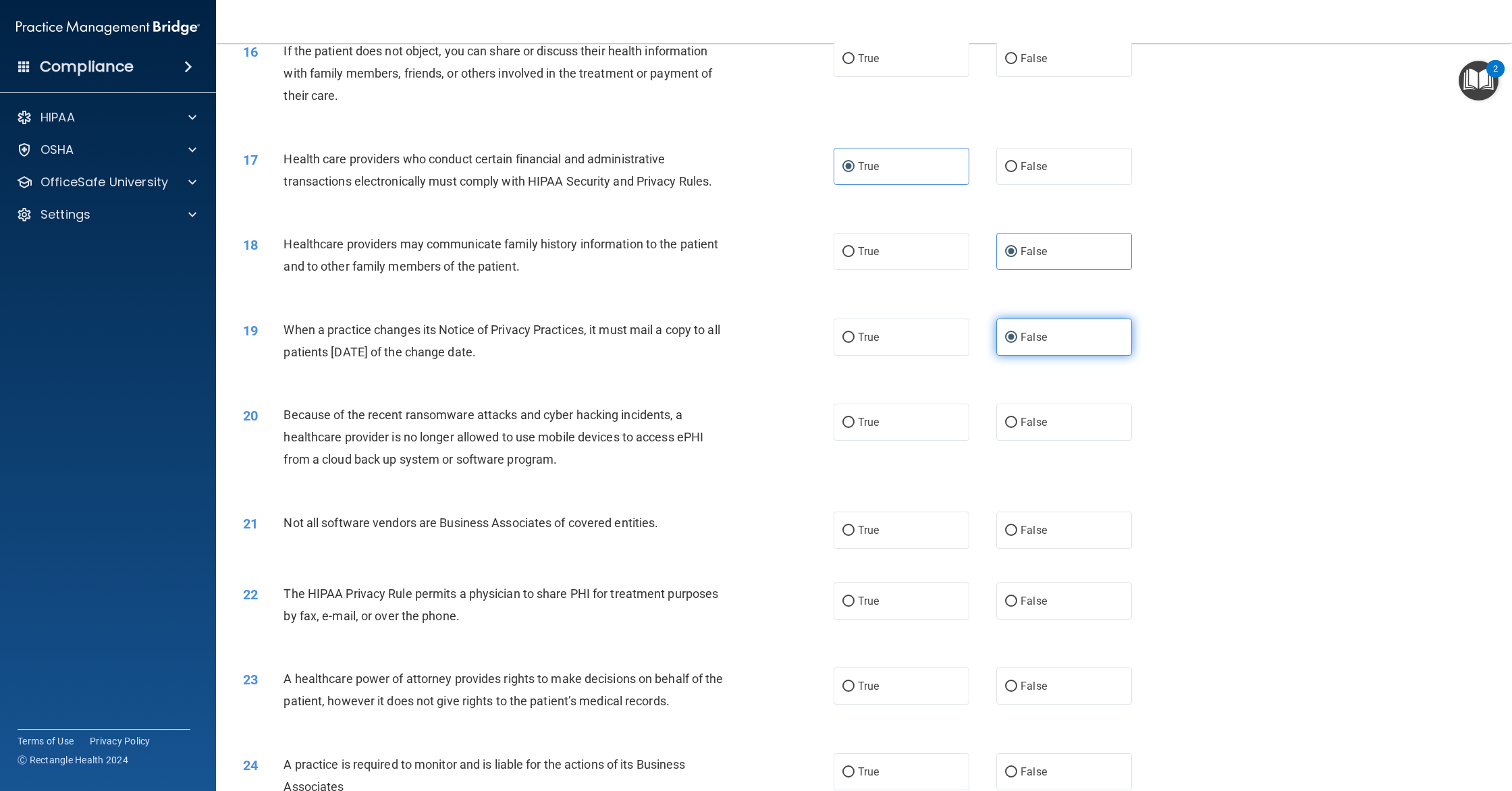
scroll to position [1524, 0]
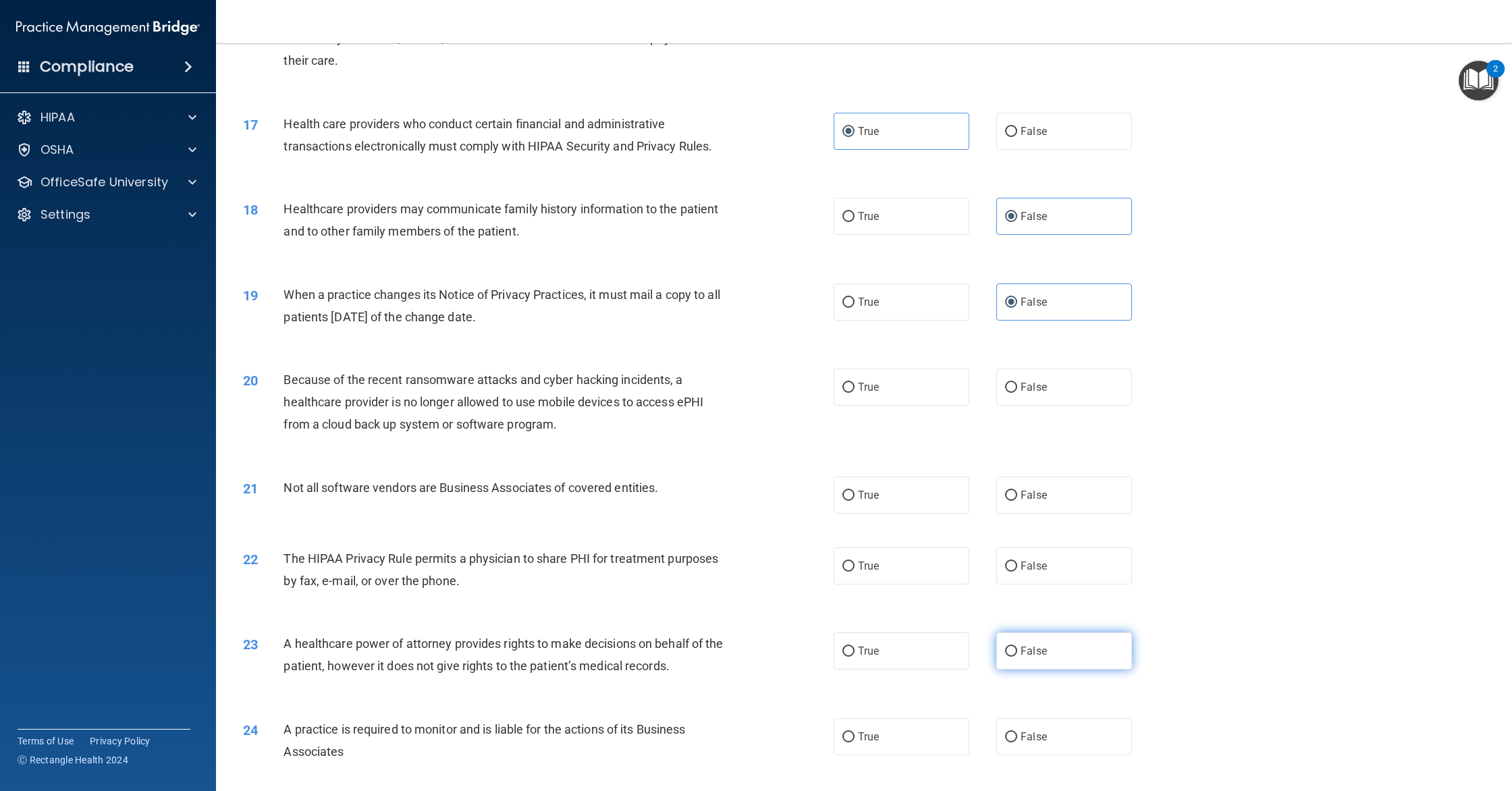
click at [1050, 651] on label "False" at bounding box center [1064, 651] width 136 height 37
click at [1017, 651] on input "False" at bounding box center [1011, 651] width 12 height 10
radio input "true"
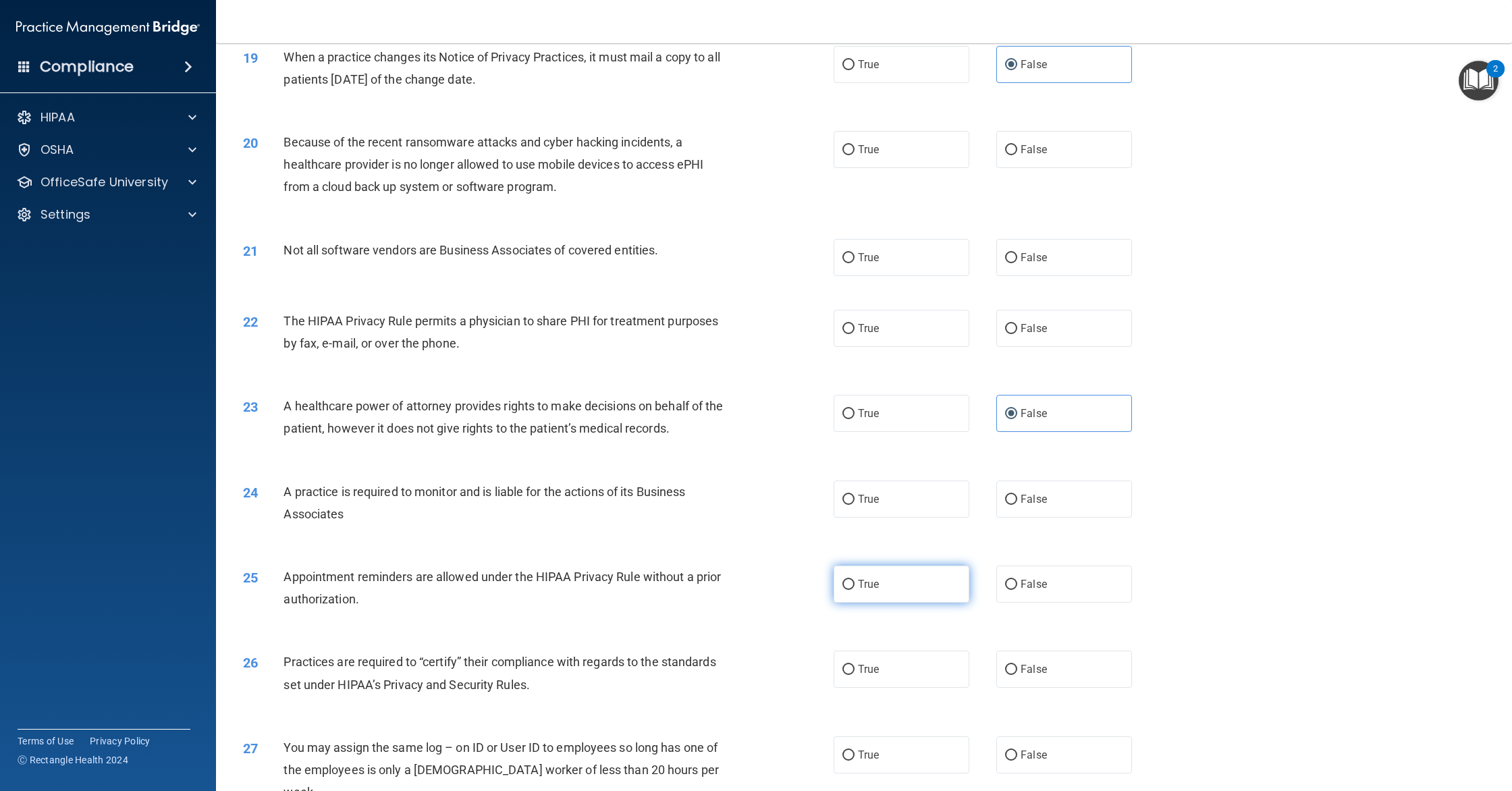
scroll to position [1762, 0]
click at [921, 568] on label "True" at bounding box center [901, 583] width 136 height 37
click at [854, 579] on input "True" at bounding box center [848, 583] width 12 height 10
radio input "true"
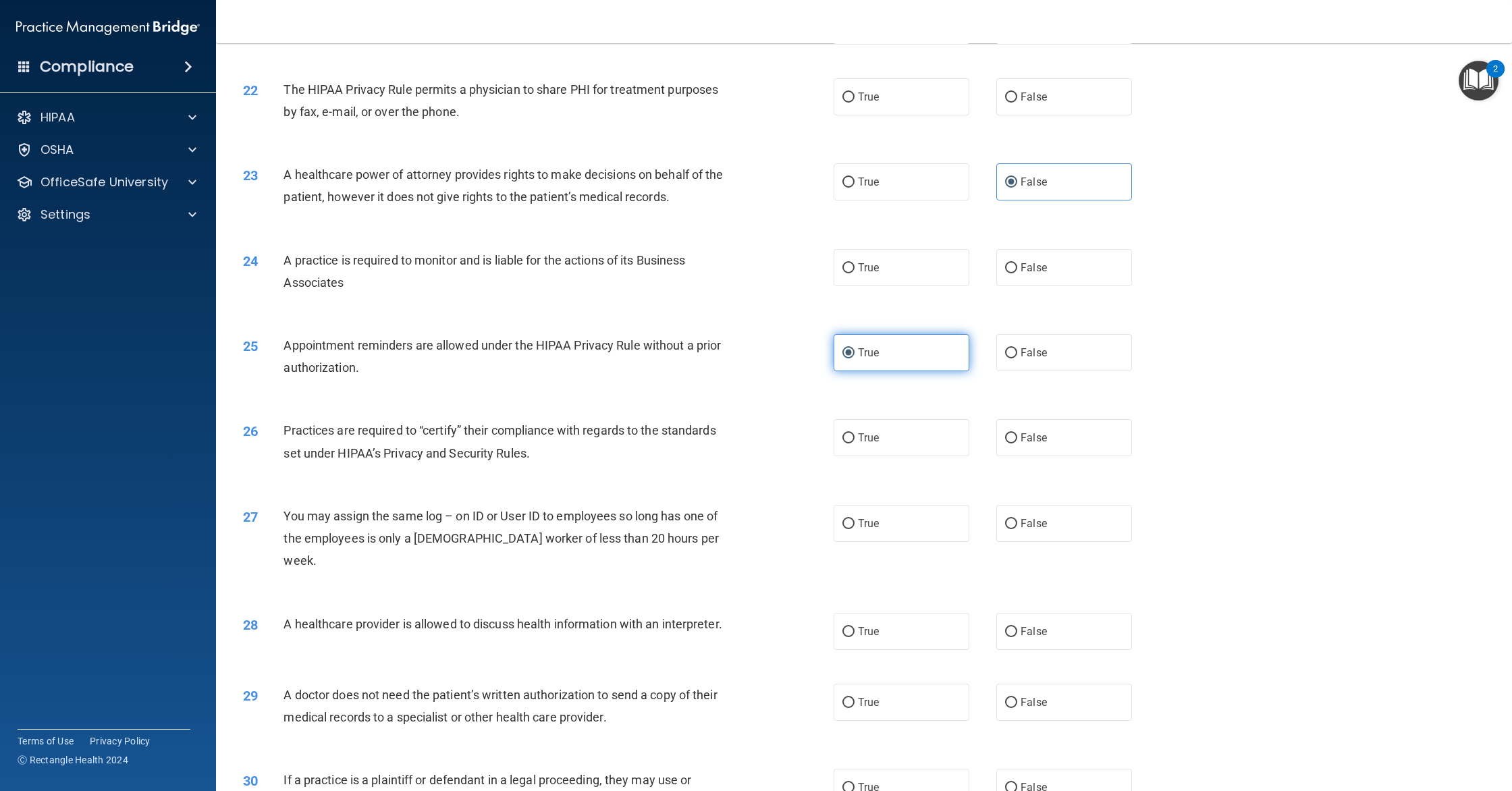
scroll to position [2009, 0]
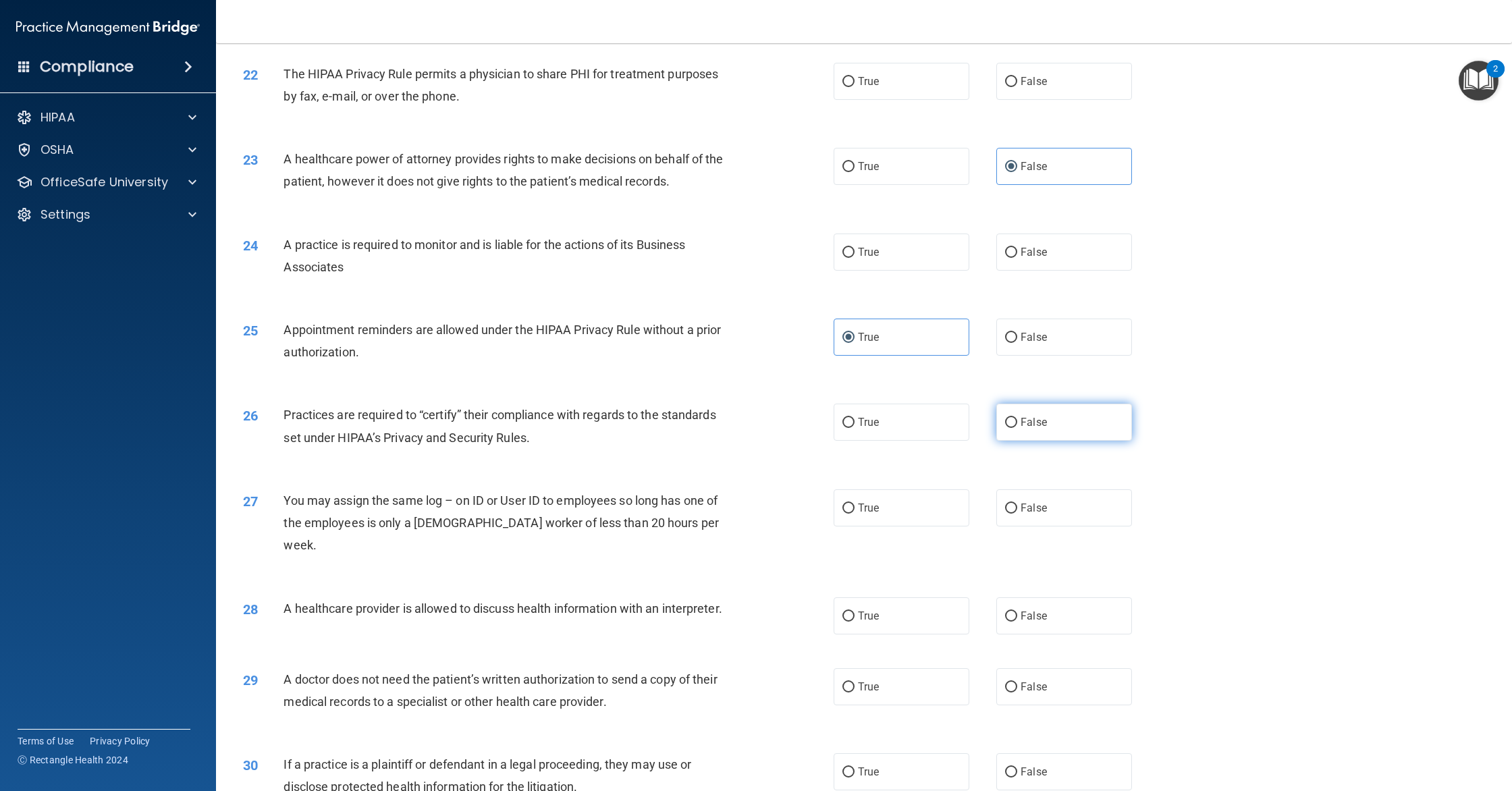
click at [1056, 411] on label "False" at bounding box center [1064, 422] width 136 height 37
click at [1017, 418] on input "False" at bounding box center [1011, 423] width 12 height 10
radio input "true"
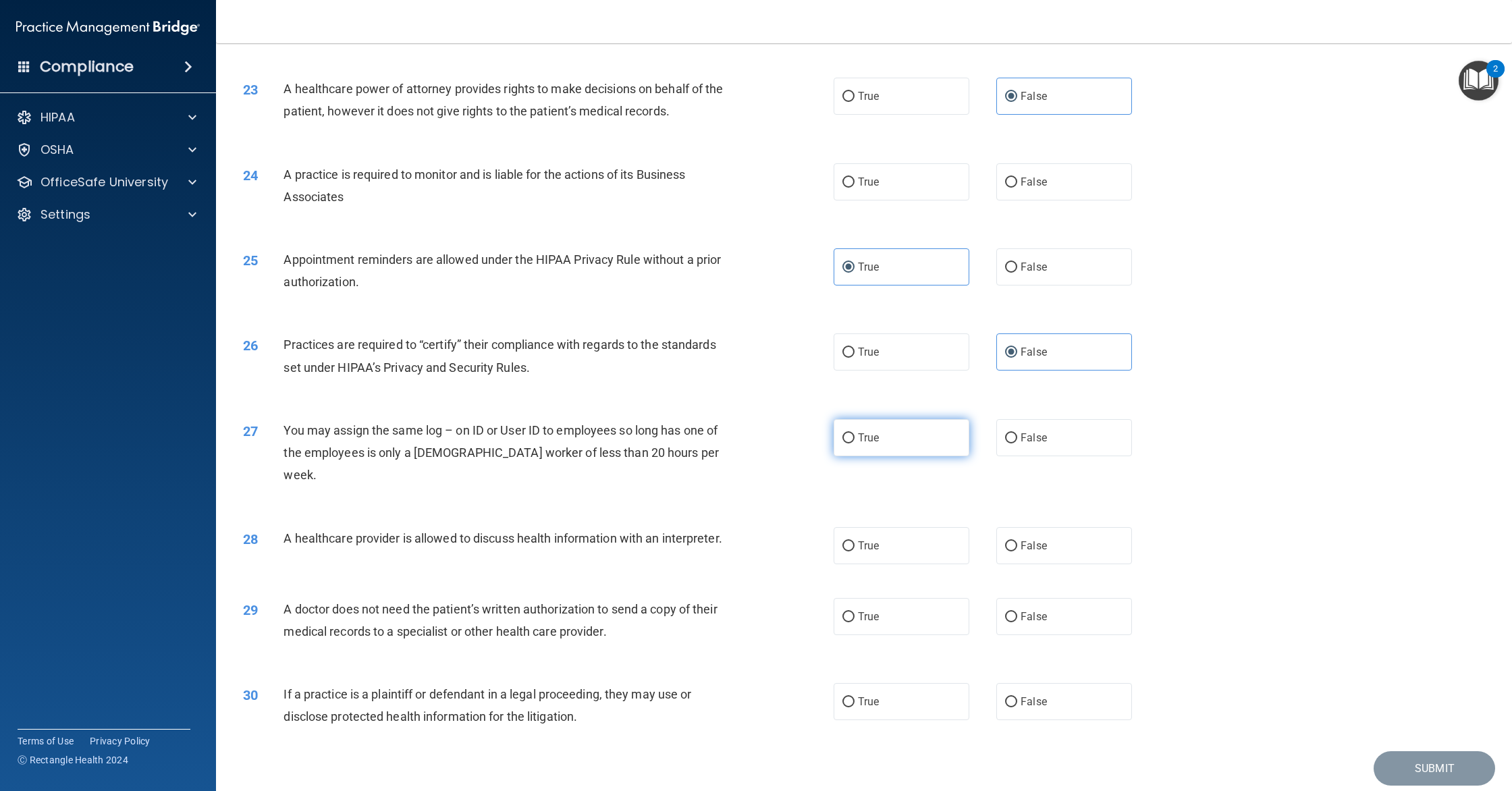
scroll to position [2105, 0]
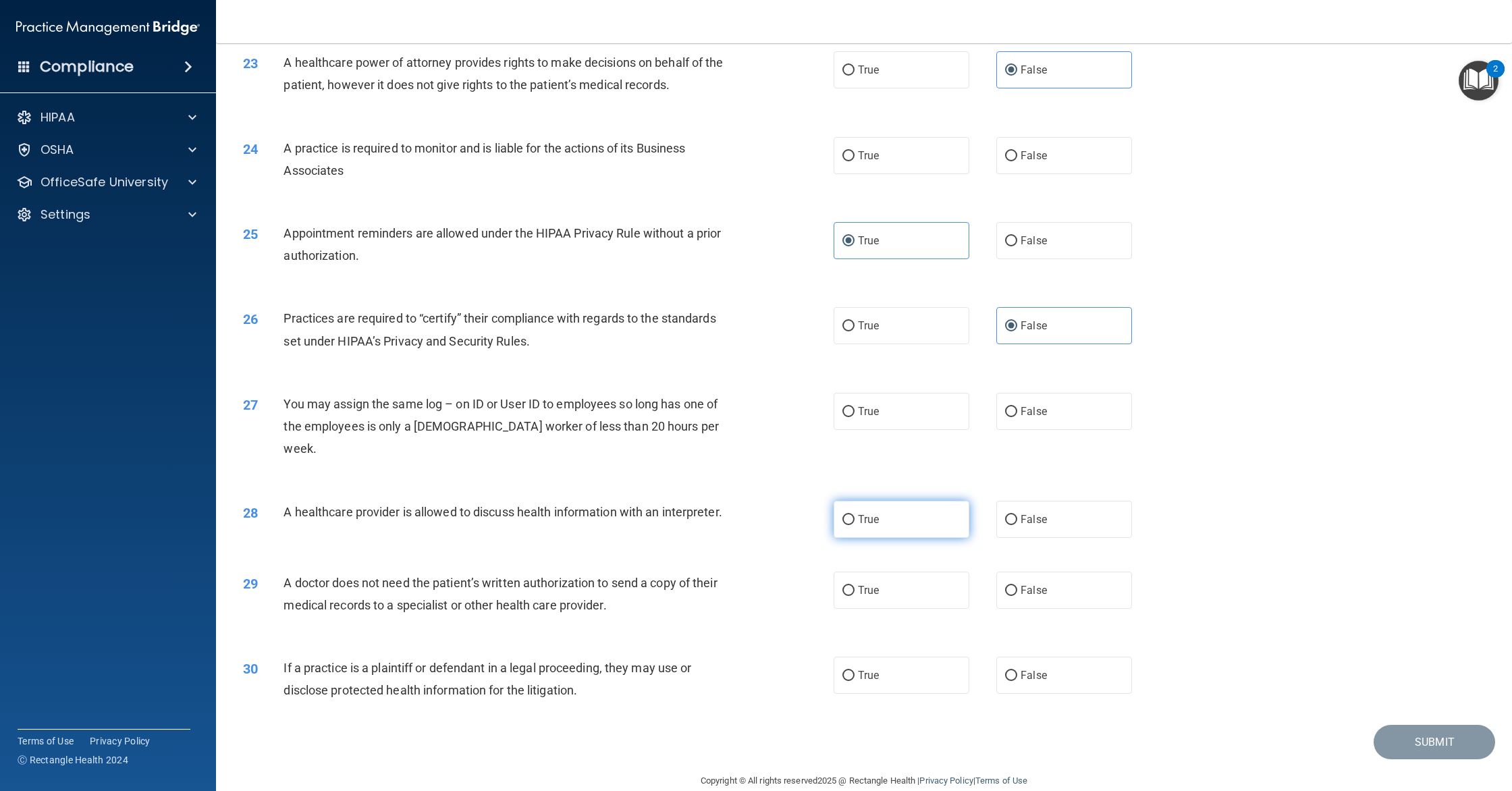
click at [901, 509] on label "True" at bounding box center [901, 519] width 136 height 37
click at [854, 515] on input "True" at bounding box center [848, 520] width 12 height 10
radio input "true"
click at [897, 657] on label "True" at bounding box center [901, 675] width 136 height 37
click at [854, 671] on input "True" at bounding box center [848, 676] width 12 height 10
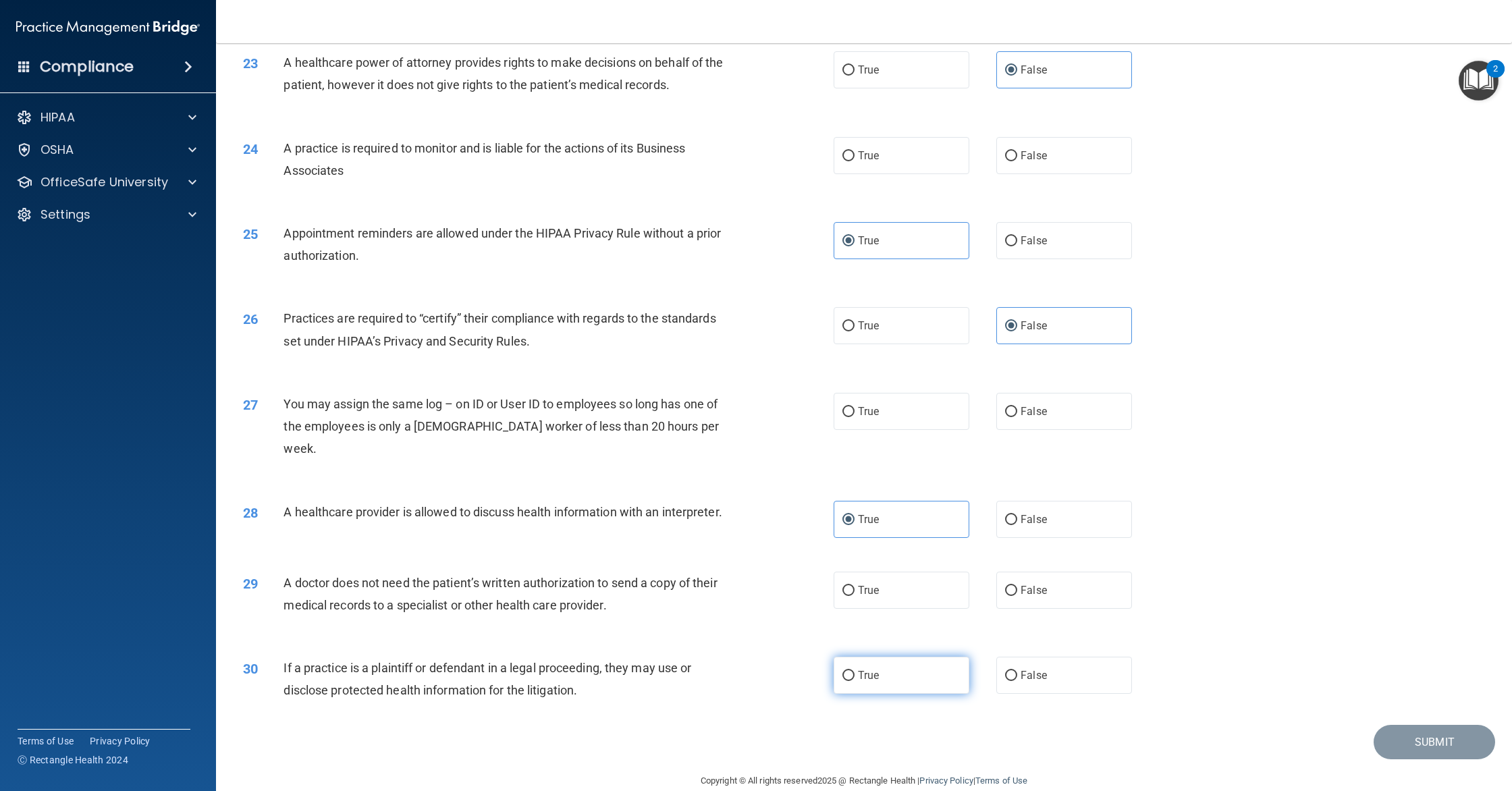
radio input "true"
click at [891, 571] on label "True" at bounding box center [901, 590] width 136 height 37
click at [854, 585] on input "True" at bounding box center [848, 590] width 12 height 10
radio input "true"
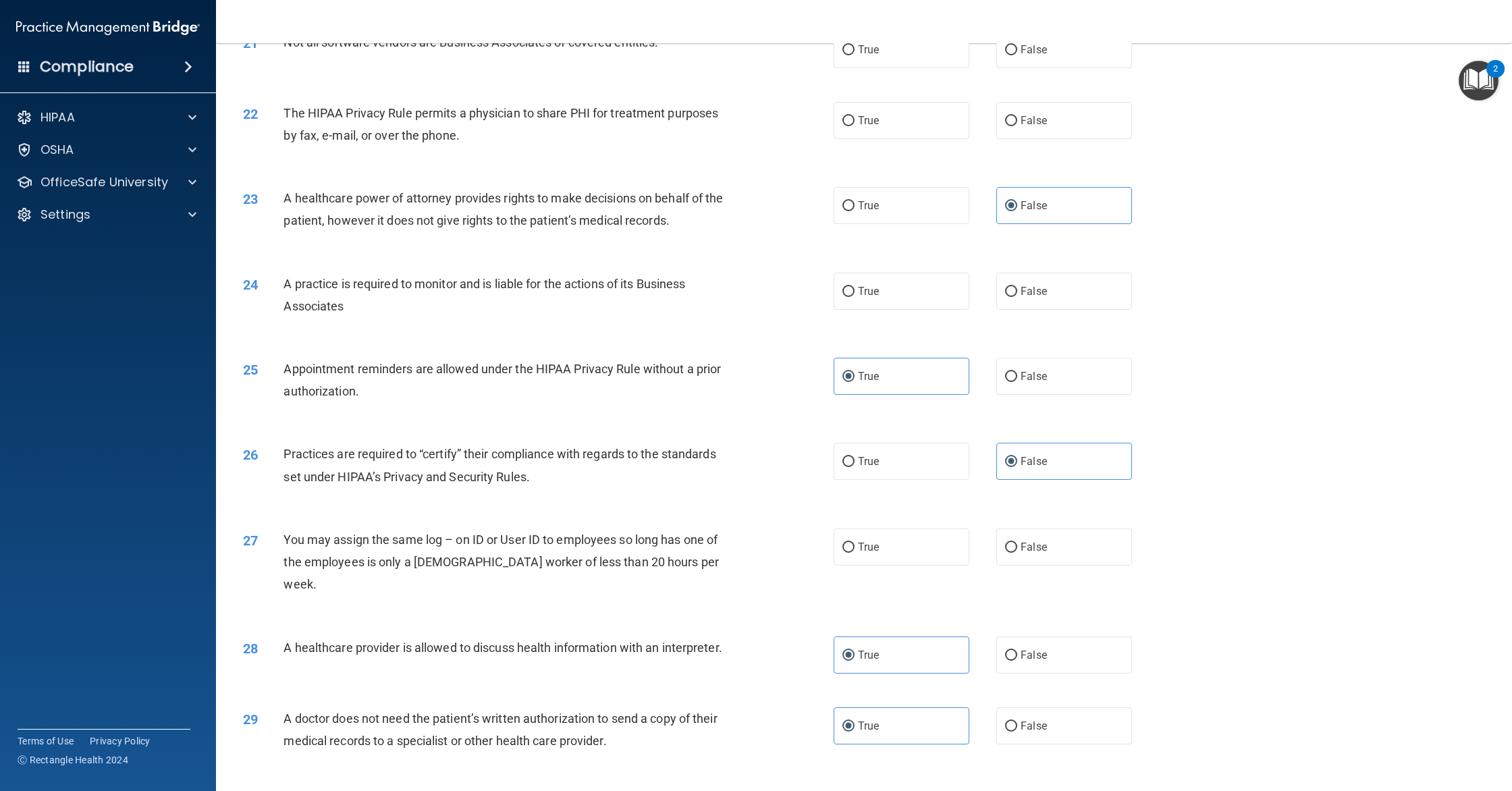
scroll to position [1967, 0]
click at [1031, 561] on label "False" at bounding box center [1064, 549] width 136 height 37
click at [1017, 555] on input "False" at bounding box center [1011, 550] width 12 height 10
radio input "true"
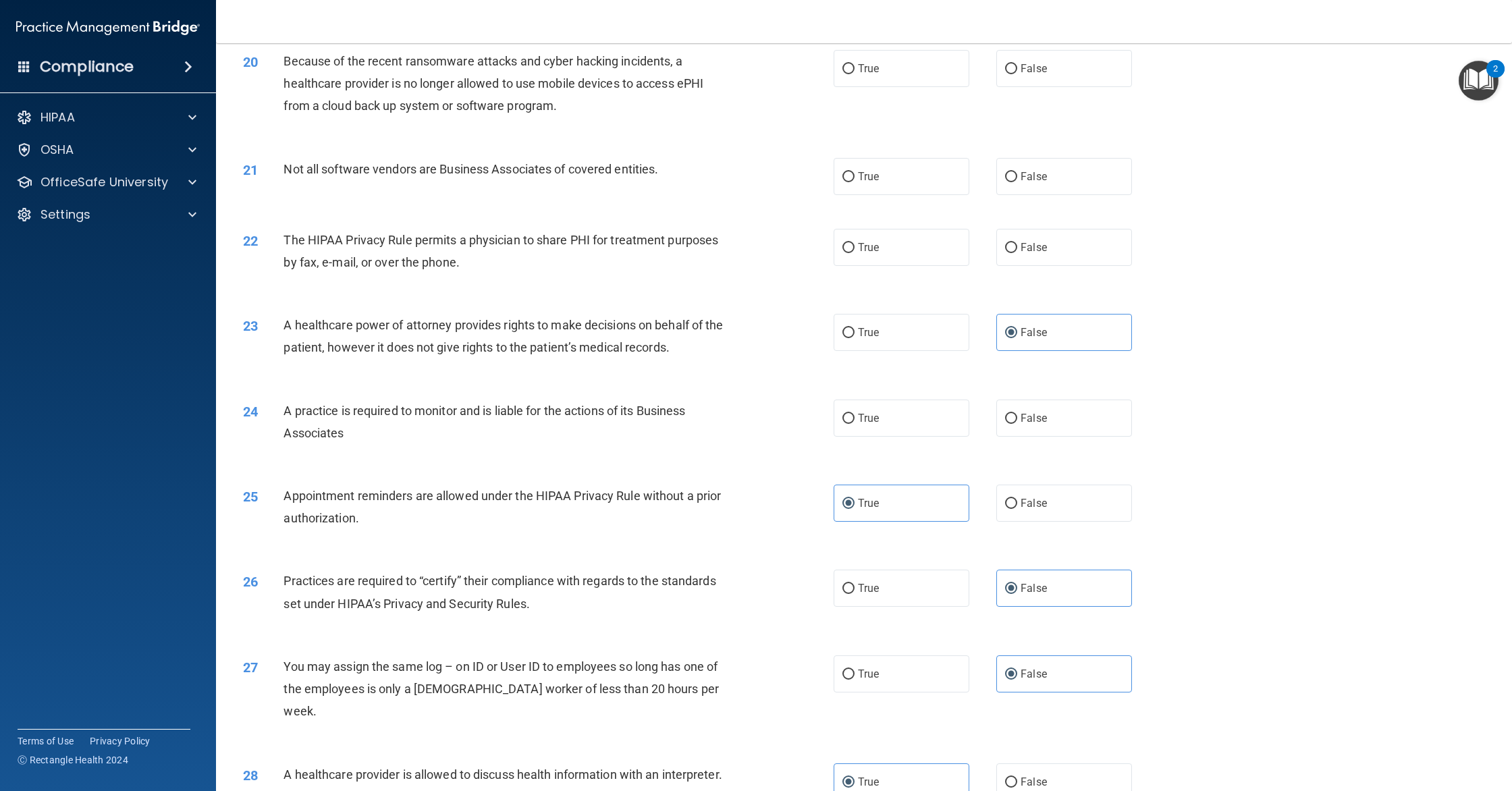
scroll to position [1842, 0]
click at [1016, 423] on input "False" at bounding box center [1011, 419] width 12 height 10
radio input "true"
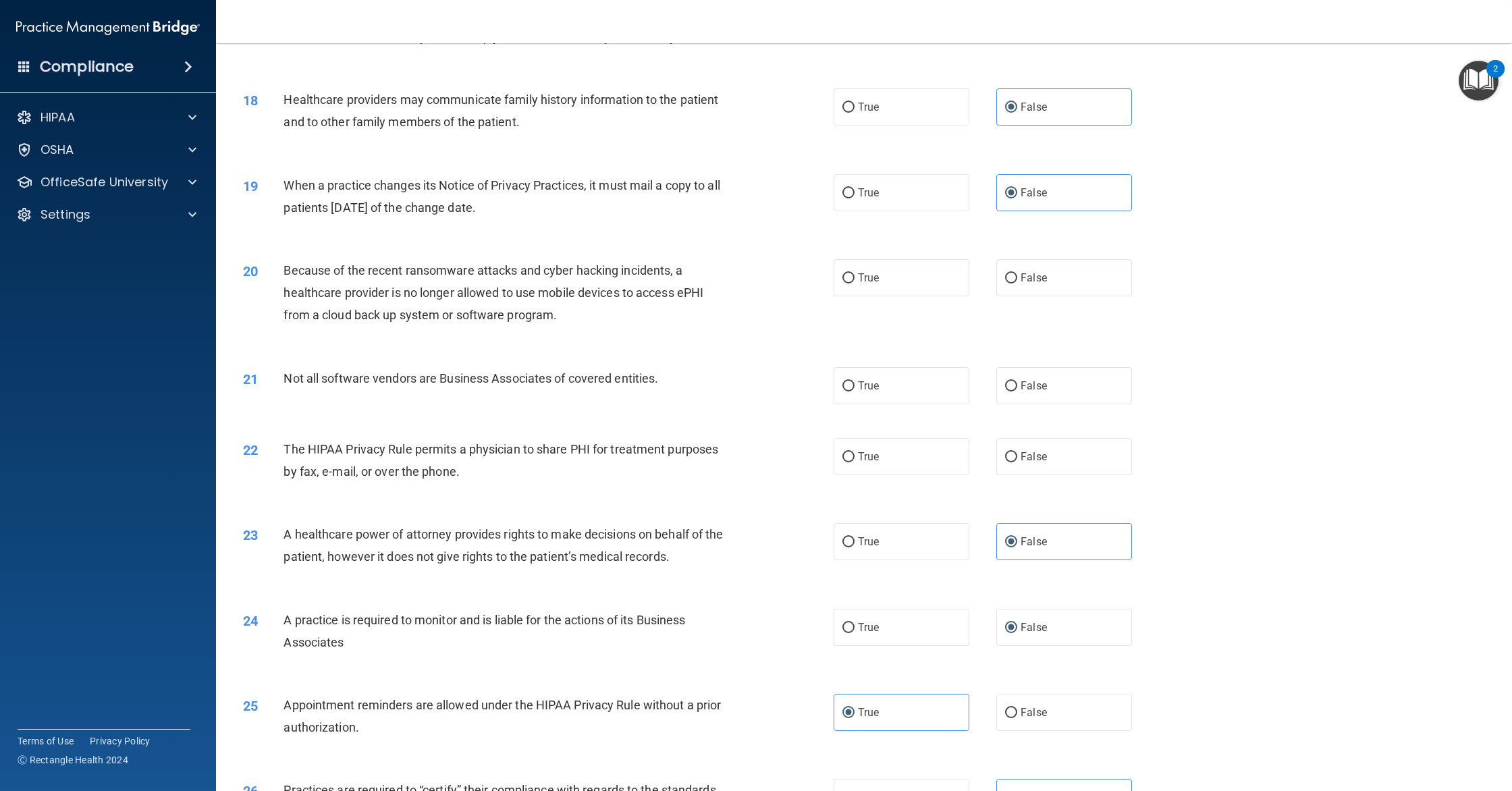
scroll to position [1629, 0]
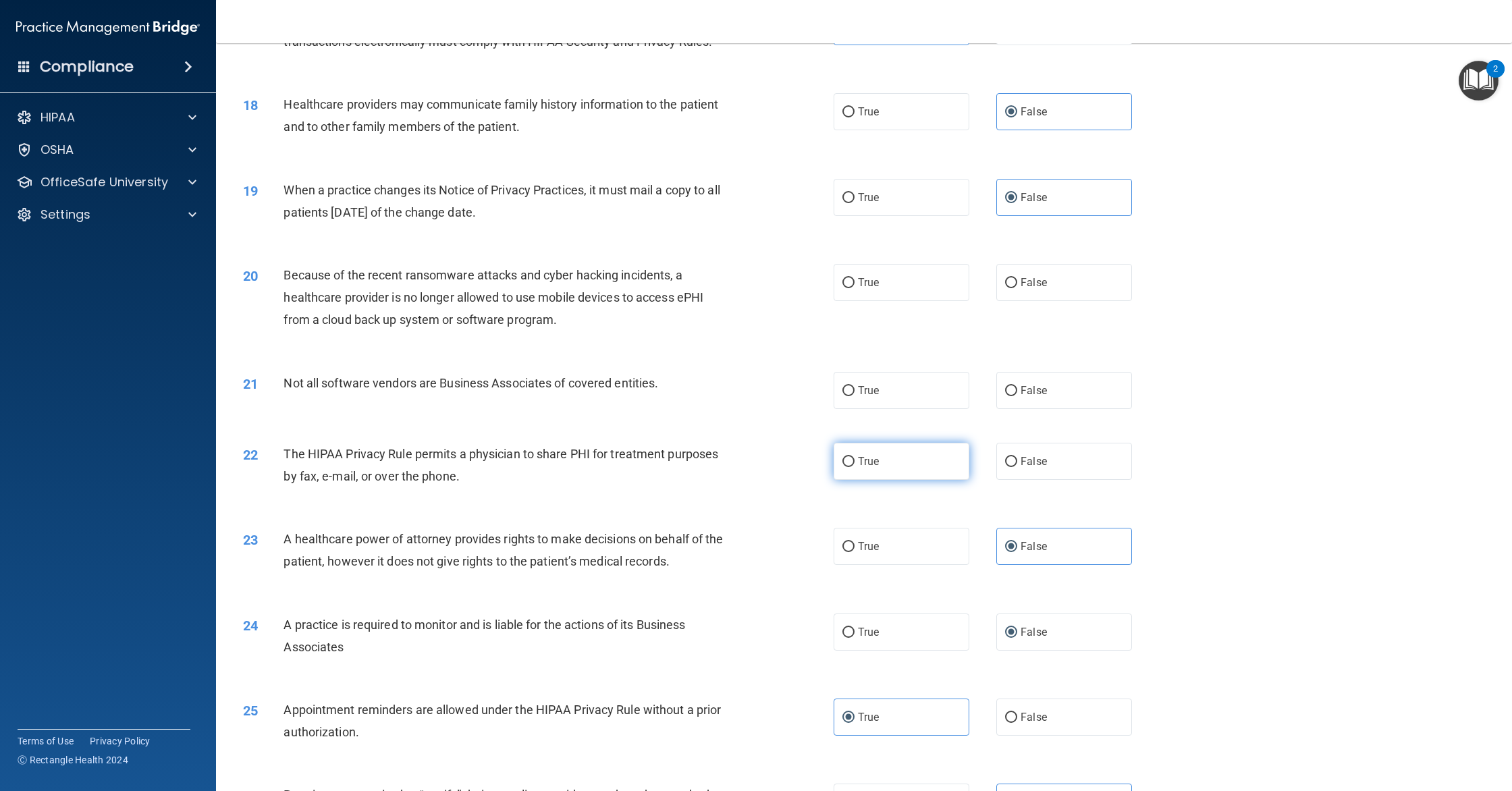
click at [896, 457] on label "True" at bounding box center [901, 461] width 136 height 37
click at [854, 457] on input "True" at bounding box center [848, 461] width 12 height 10
radio input "true"
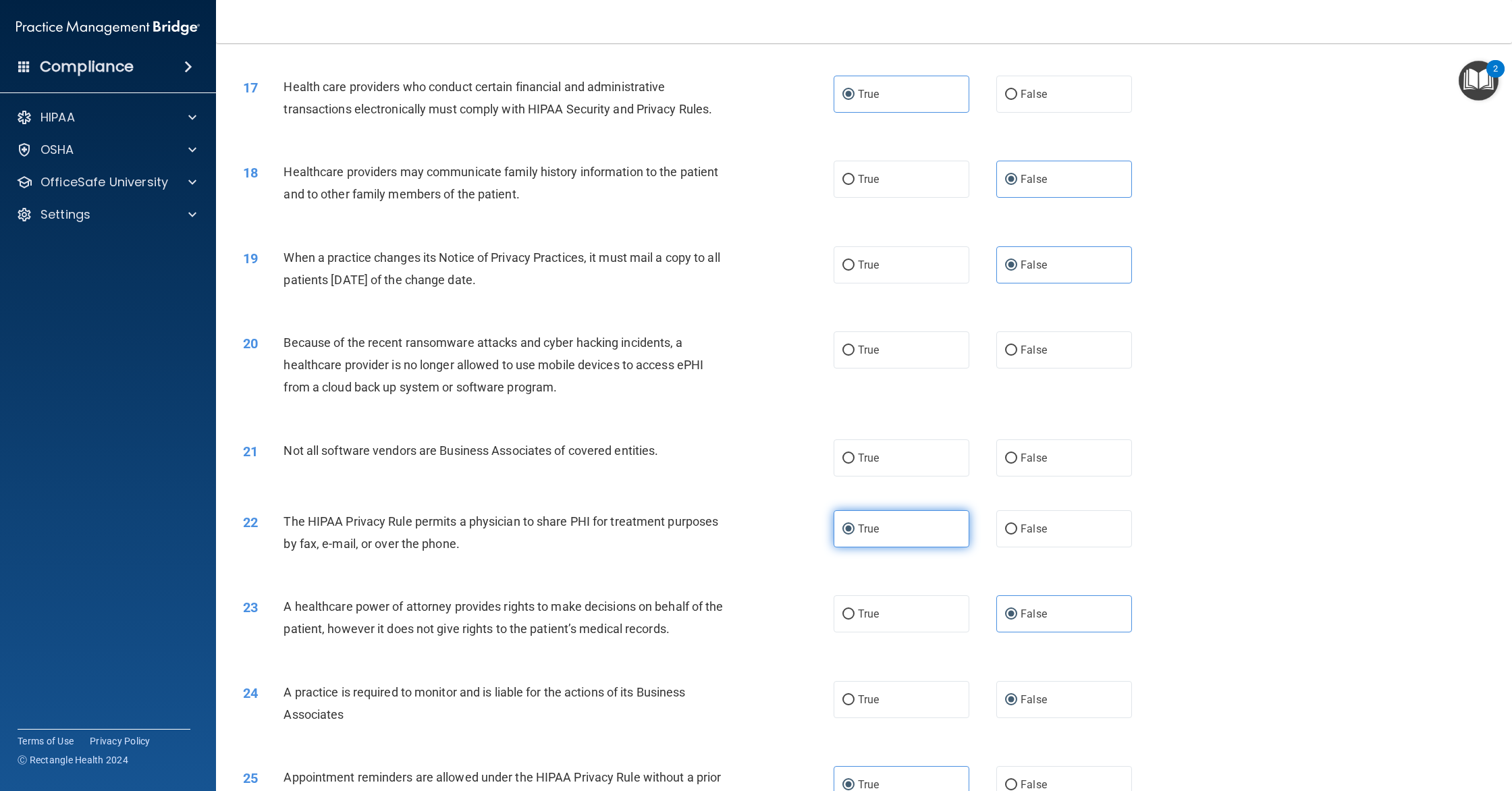
click at [896, 457] on label "True" at bounding box center [901, 457] width 136 height 37
click at [854, 457] on input "True" at bounding box center [848, 458] width 12 height 10
radio input "true"
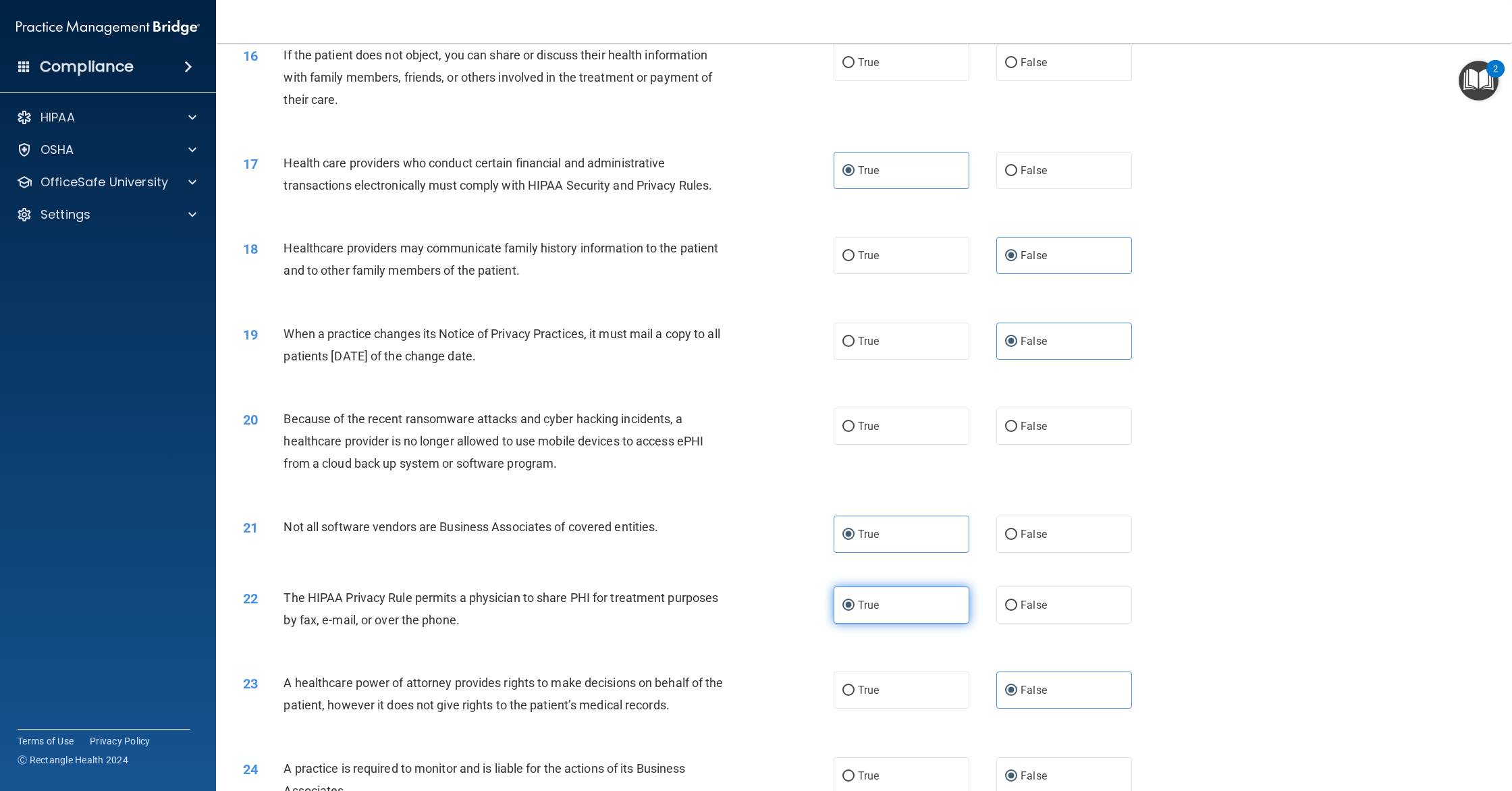
scroll to position [1480, 0]
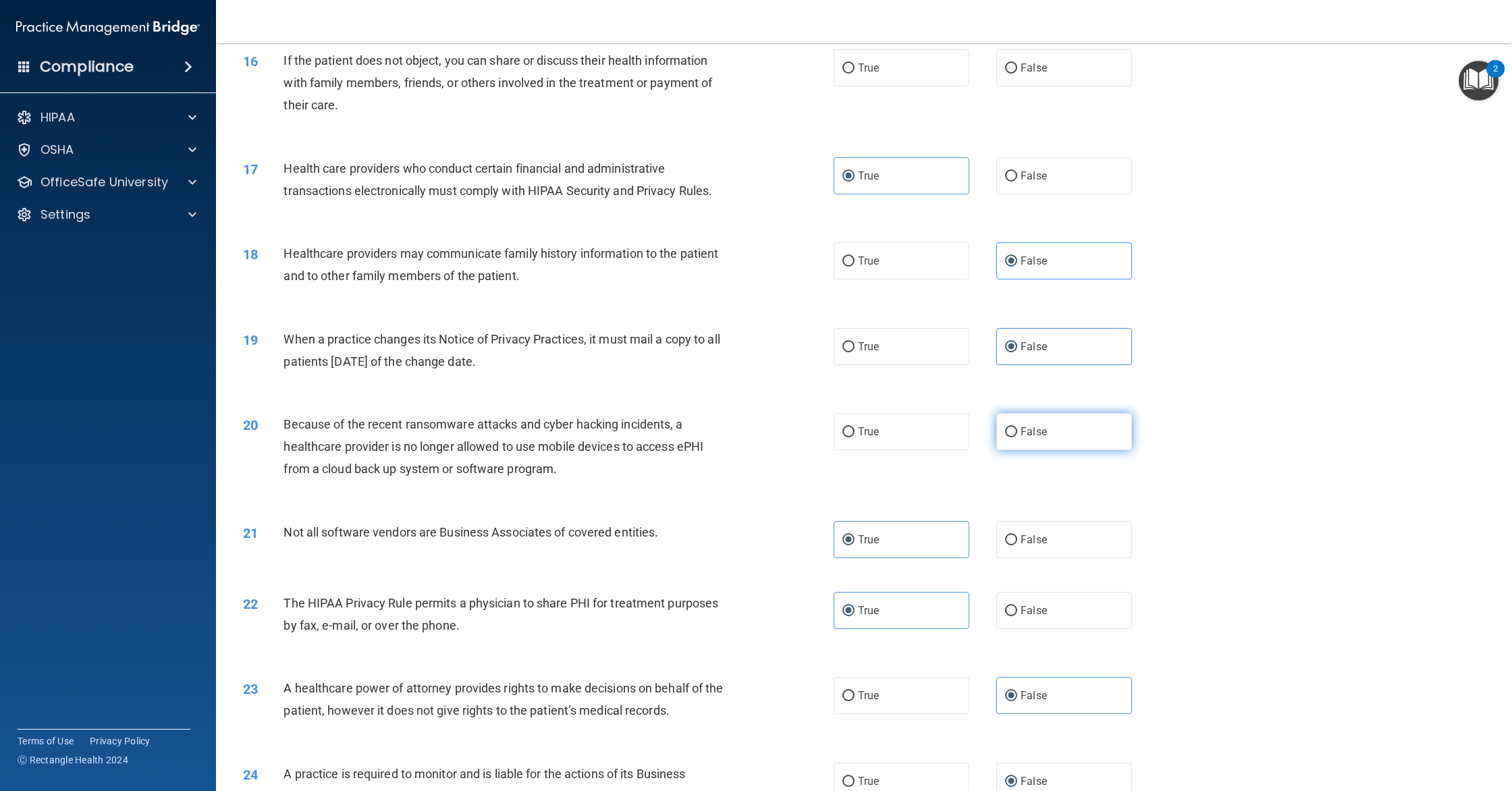
click at [1008, 434] on input "False" at bounding box center [1011, 432] width 12 height 10
radio input "true"
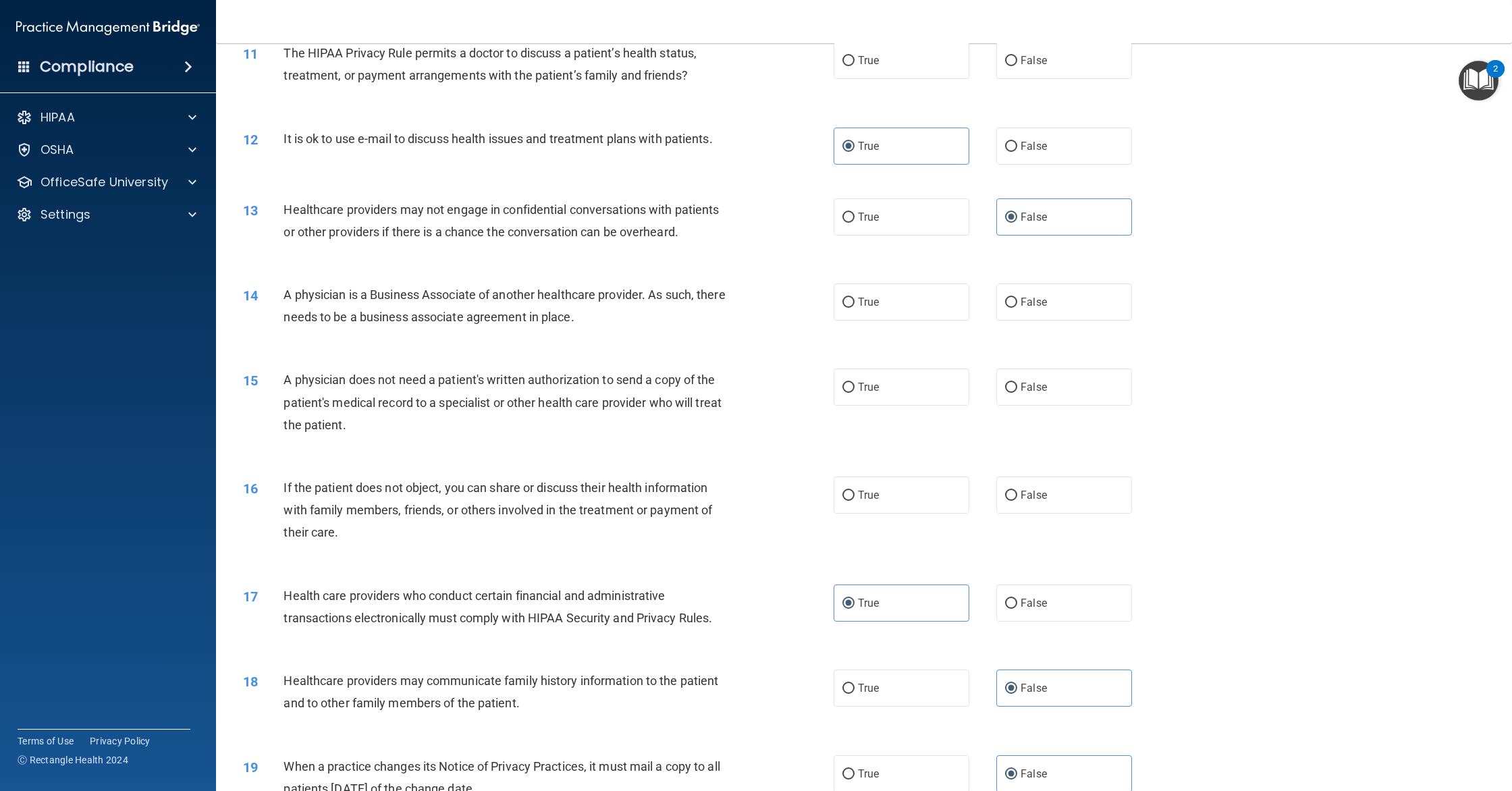
scroll to position [1100, 0]
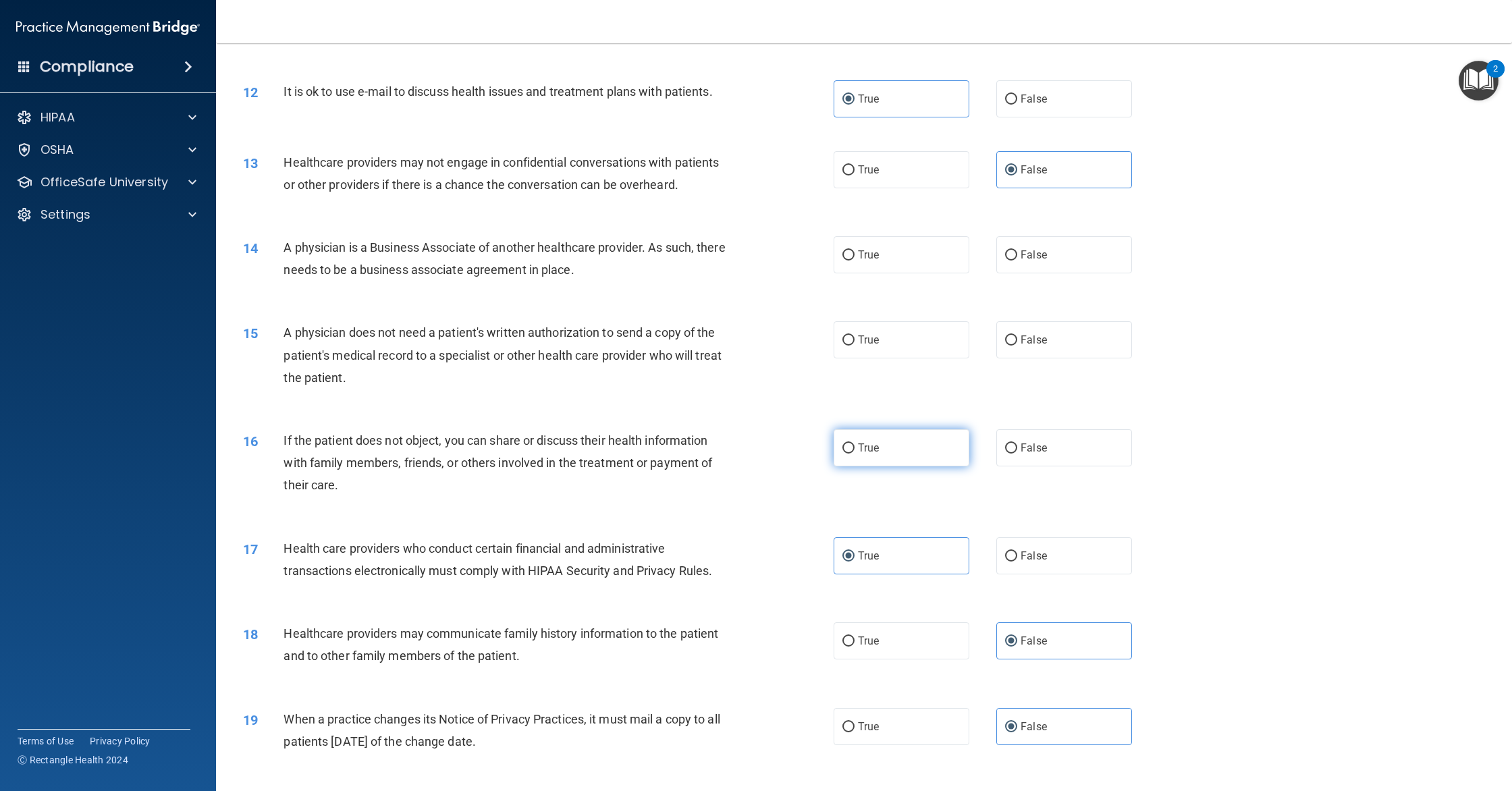
click at [863, 458] on label "True" at bounding box center [901, 448] width 136 height 37
click at [854, 453] on input "True" at bounding box center [848, 448] width 12 height 10
radio input "true"
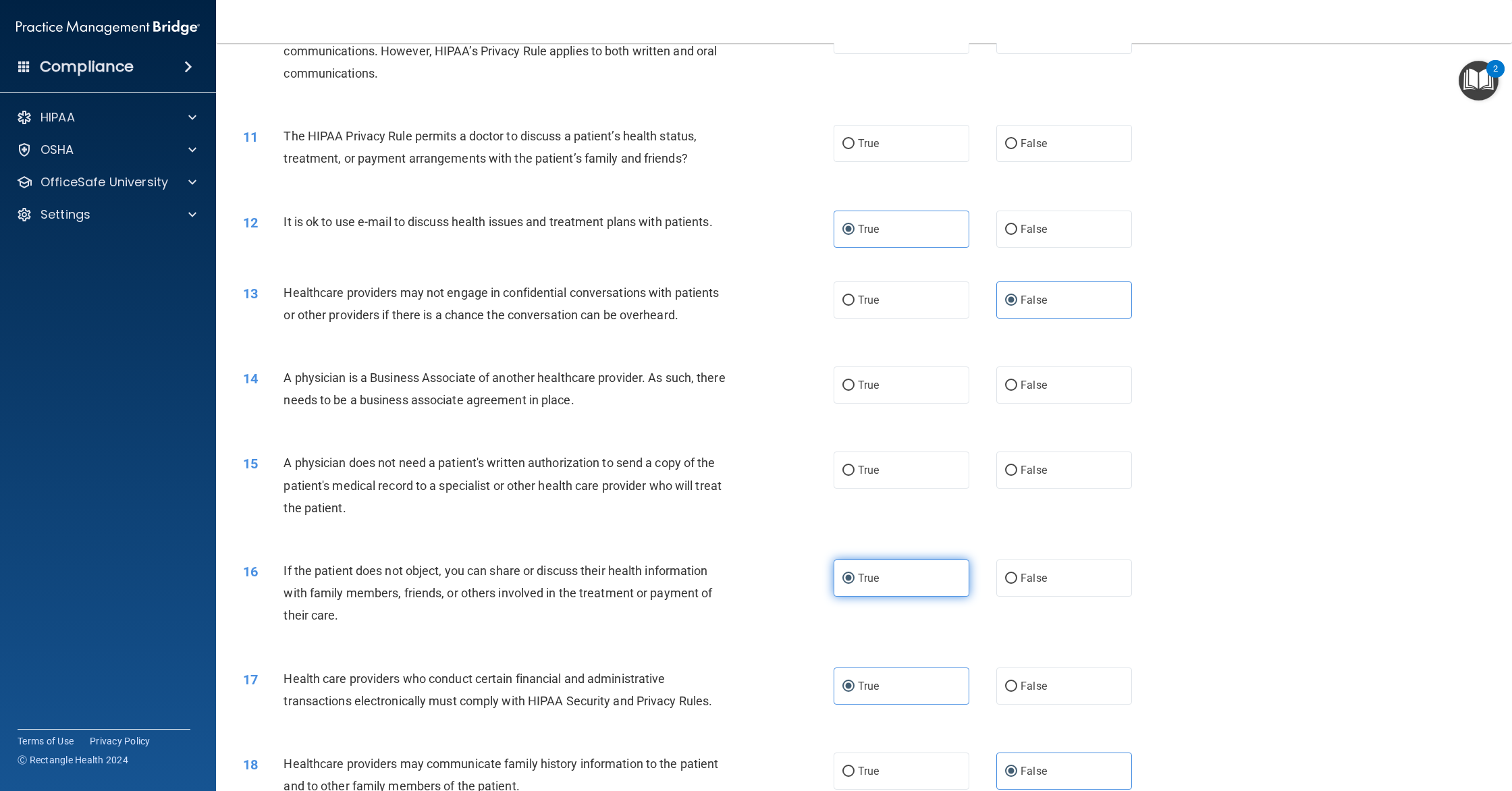
scroll to position [971, 0]
click at [863, 458] on label "True" at bounding box center [901, 468] width 136 height 37
click at [854, 464] on input "True" at bounding box center [848, 469] width 12 height 10
radio input "true"
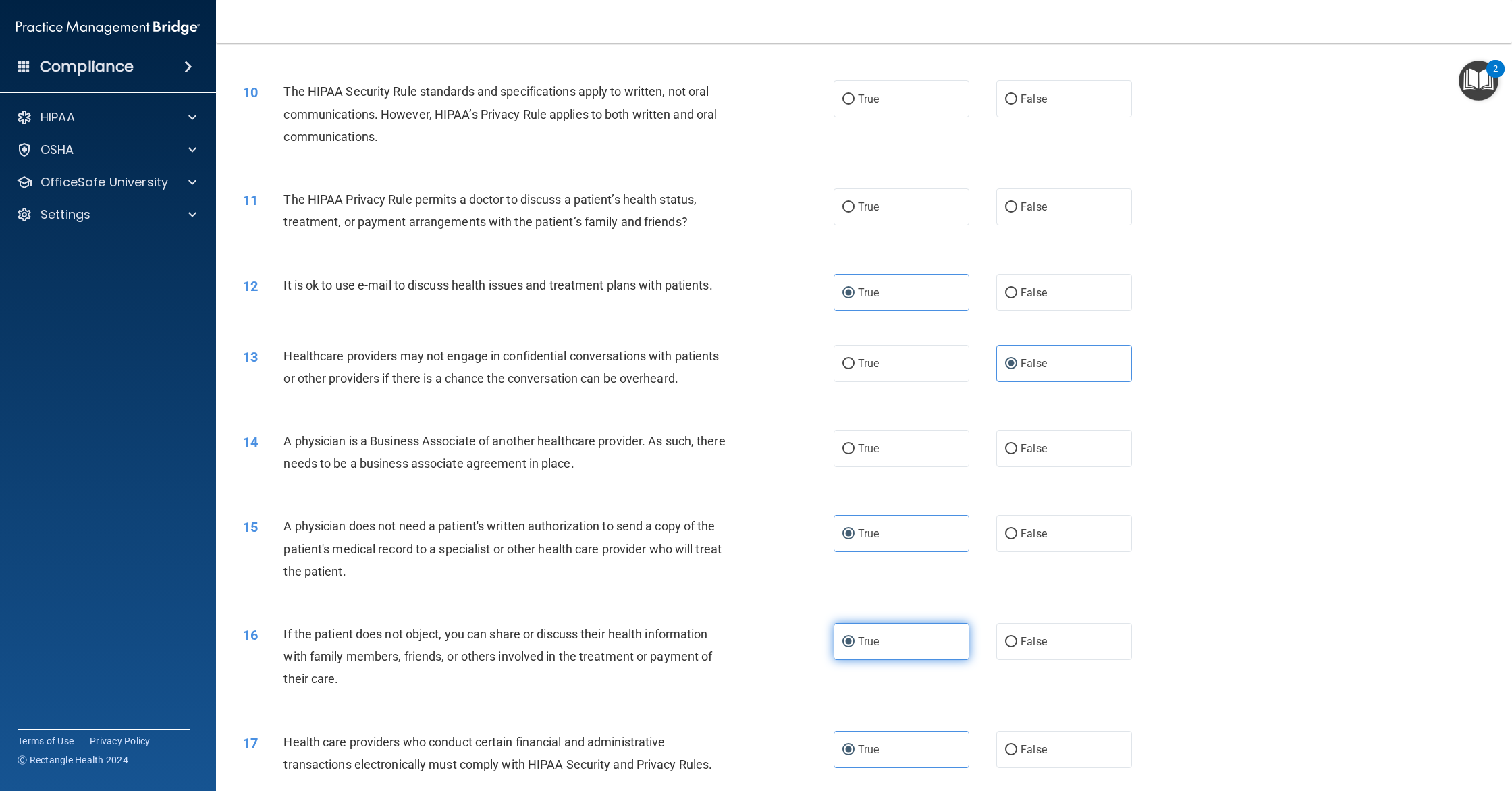
scroll to position [904, 0]
click at [980, 457] on div "True False" at bounding box center [996, 450] width 326 height 37
click at [1035, 447] on span "False" at bounding box center [1034, 450] width 26 height 13
click at [1017, 447] on input "False" at bounding box center [1011, 451] width 12 height 10
radio input "true"
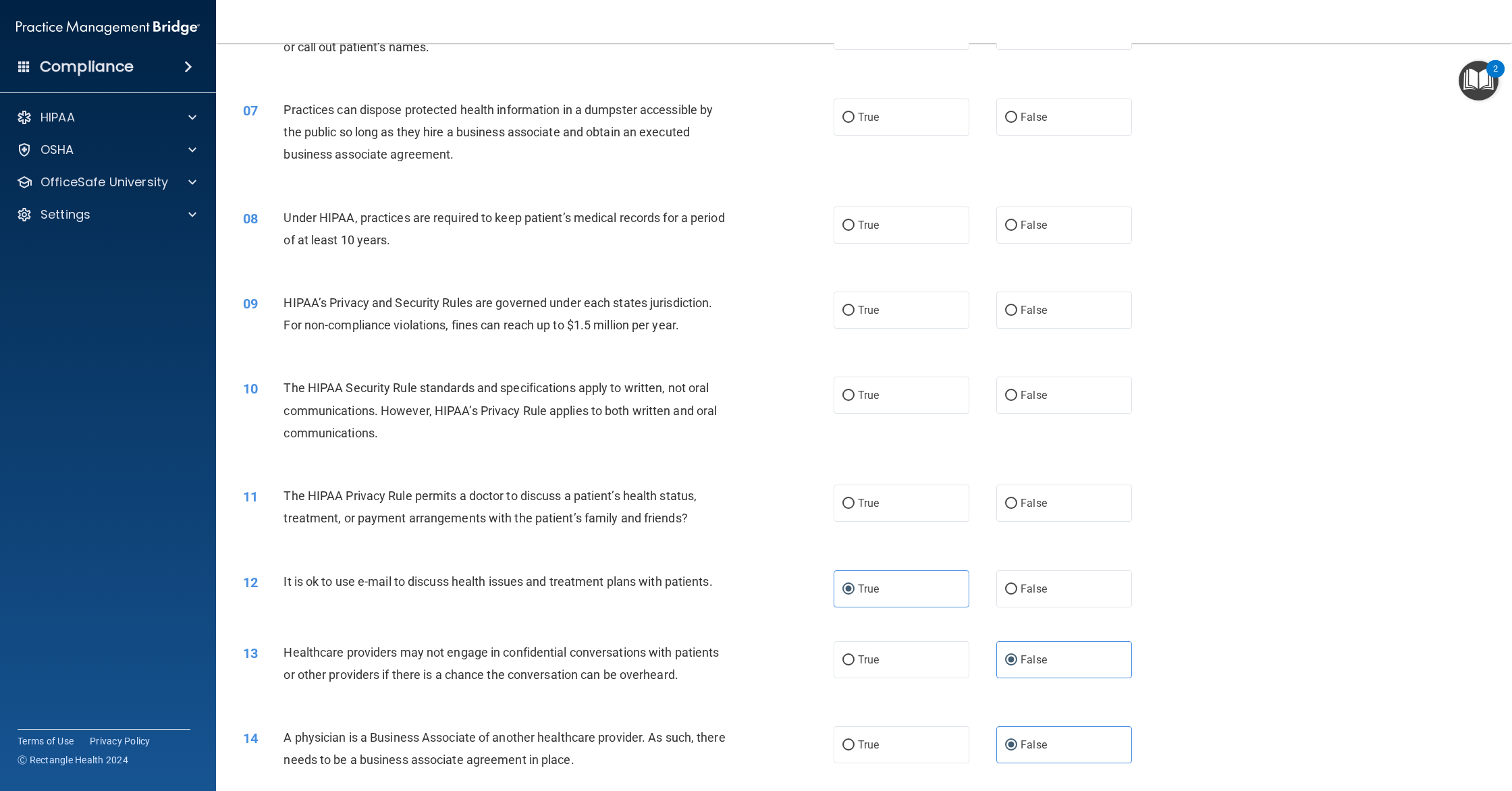
scroll to position [609, 0]
click at [885, 500] on label "True" at bounding box center [901, 503] width 136 height 37
click at [854, 500] on input "True" at bounding box center [848, 504] width 12 height 10
radio input "true"
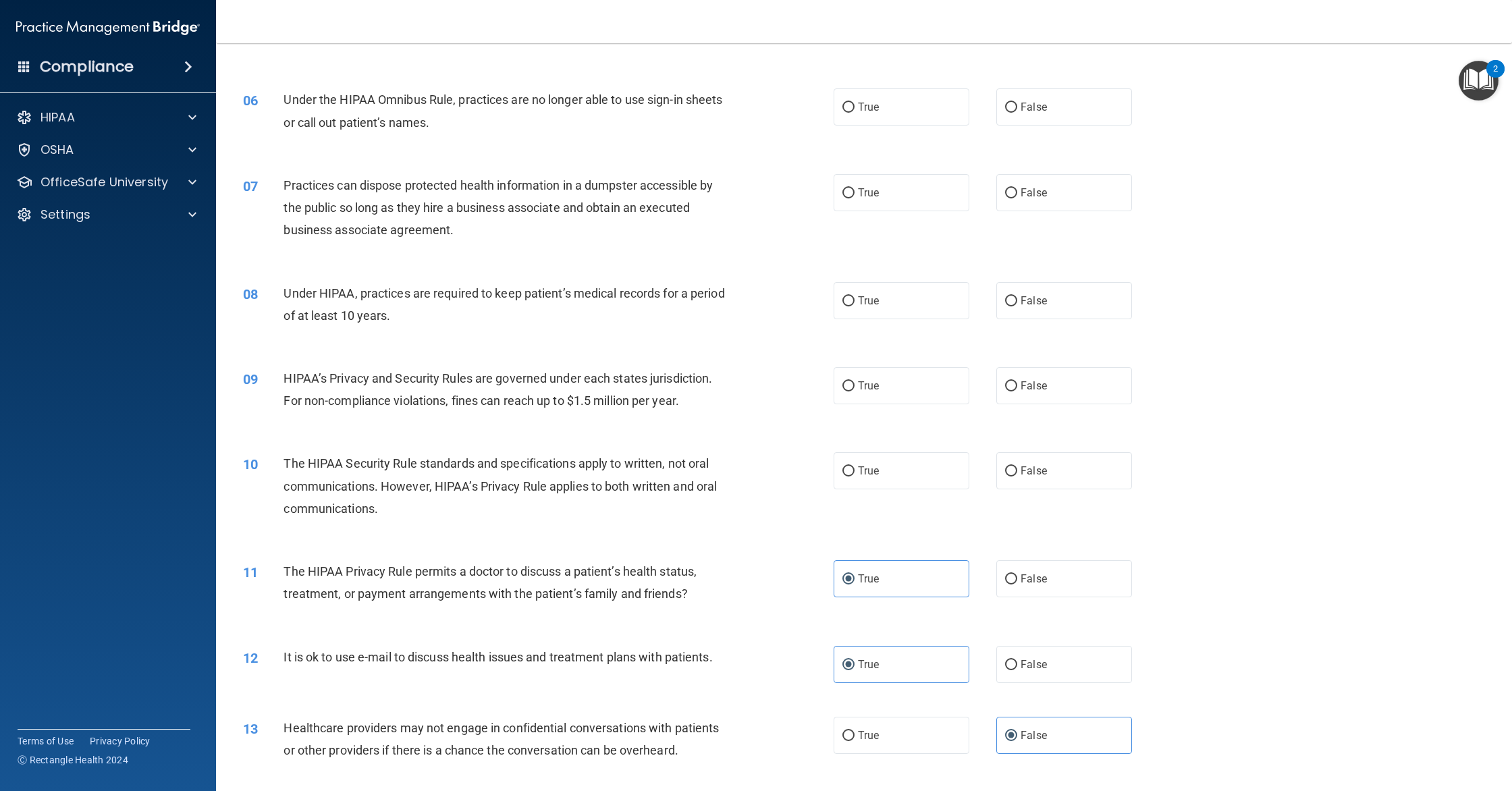
scroll to position [537, 0]
click at [882, 474] on label "True" at bounding box center [901, 467] width 136 height 37
click at [854, 474] on input "True" at bounding box center [848, 468] width 12 height 10
radio input "true"
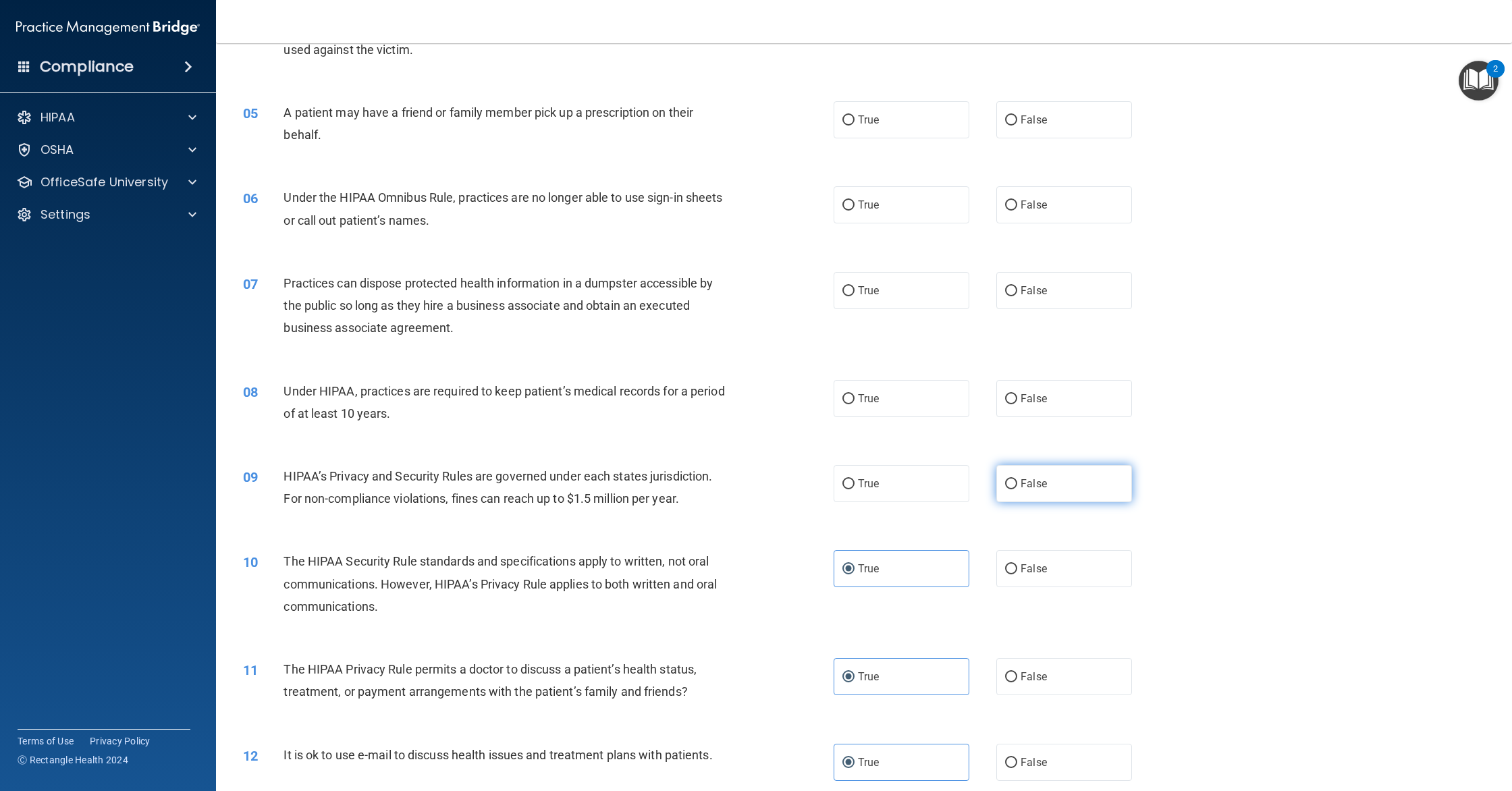
click at [1035, 482] on span "False" at bounding box center [1034, 483] width 26 height 13
click at [1017, 482] on input "False" at bounding box center [1011, 484] width 12 height 10
radio input "true"
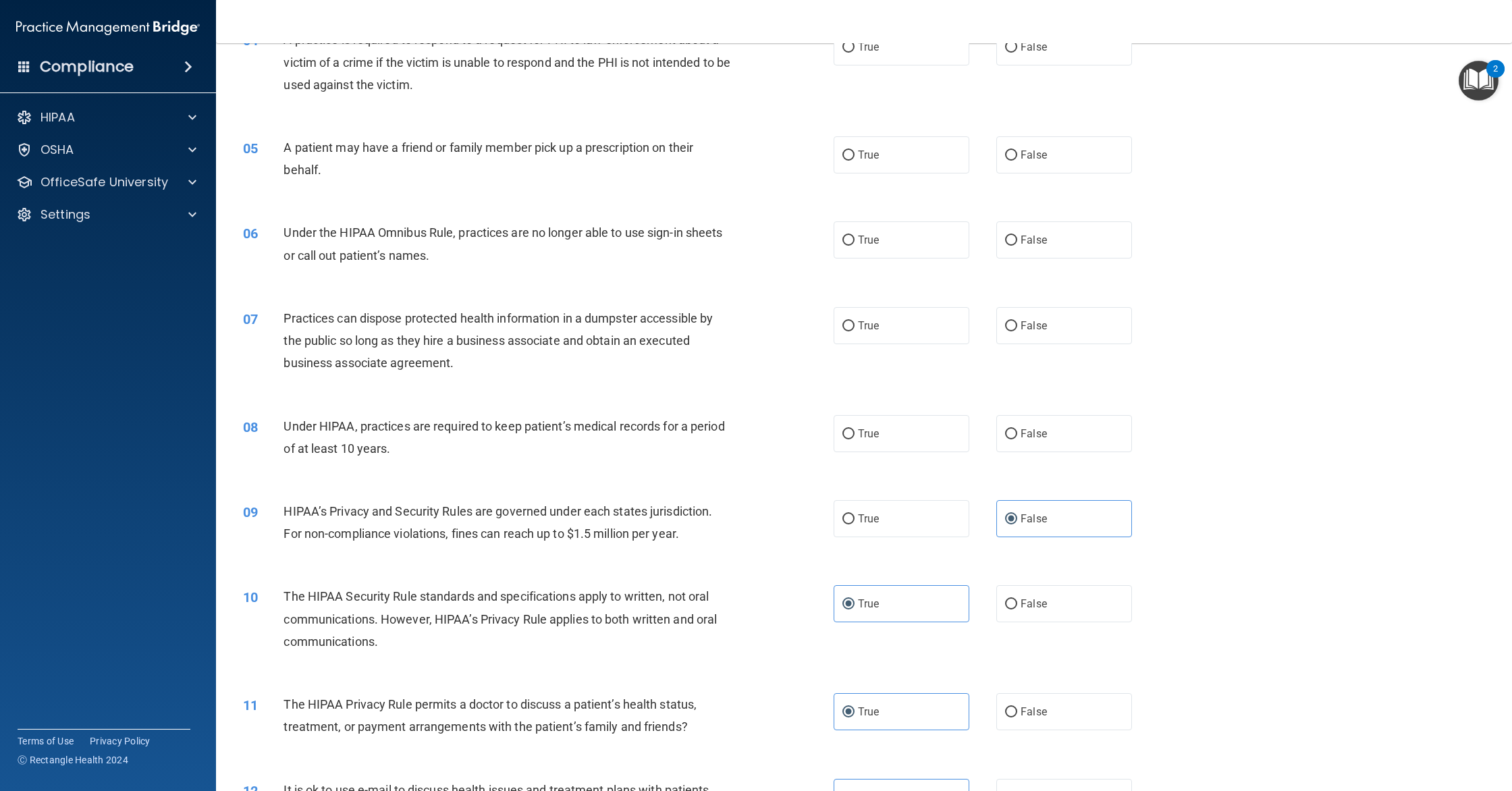
scroll to position [392, 0]
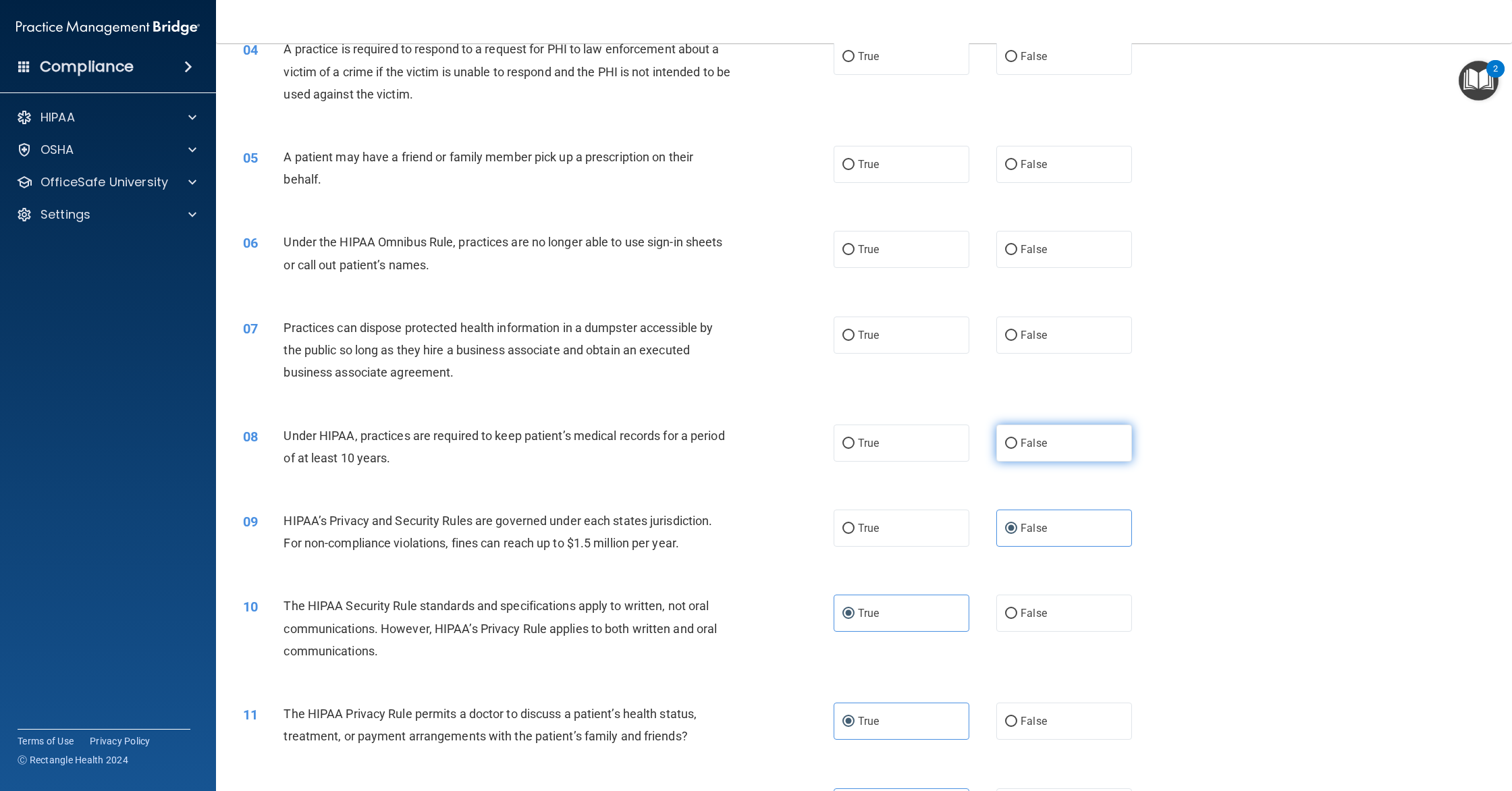
click at [1051, 454] on label "False" at bounding box center [1064, 443] width 136 height 37
click at [1017, 448] on input "False" at bounding box center [1011, 443] width 12 height 10
radio input "true"
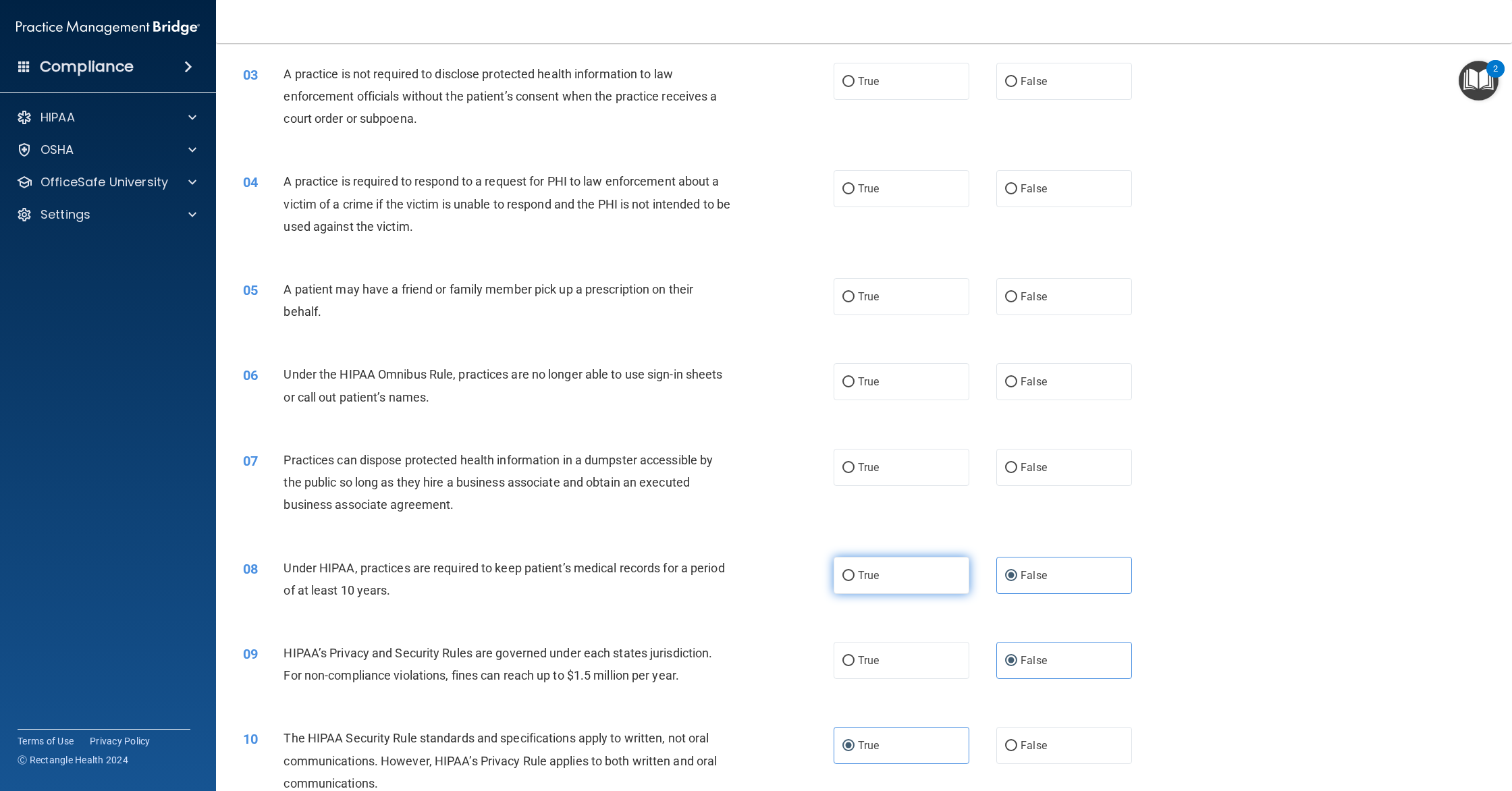
scroll to position [259, 0]
click at [1024, 463] on span "False" at bounding box center [1034, 467] width 26 height 13
click at [1017, 463] on input "False" at bounding box center [1011, 468] width 12 height 10
radio input "true"
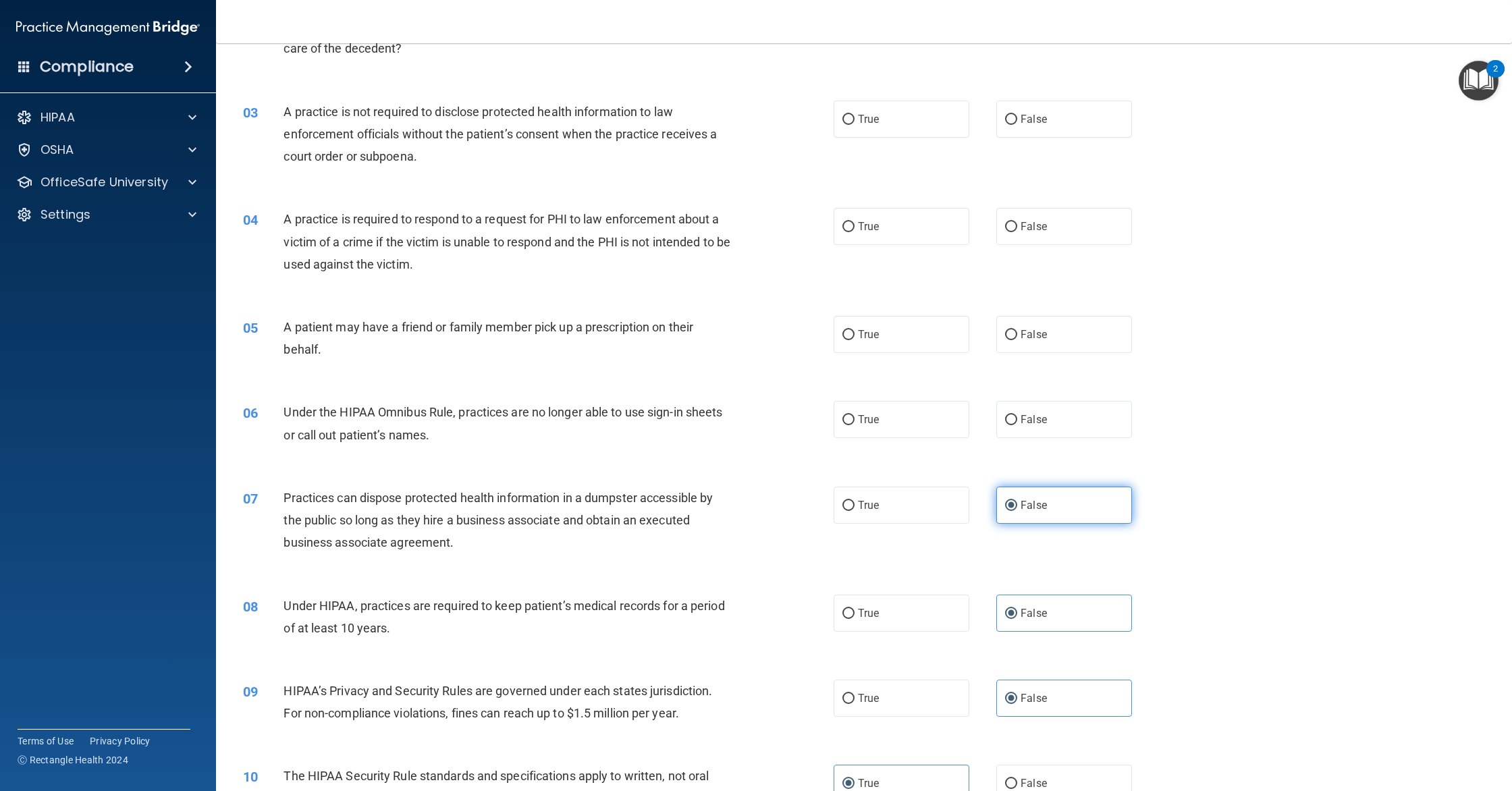
scroll to position [201, 0]
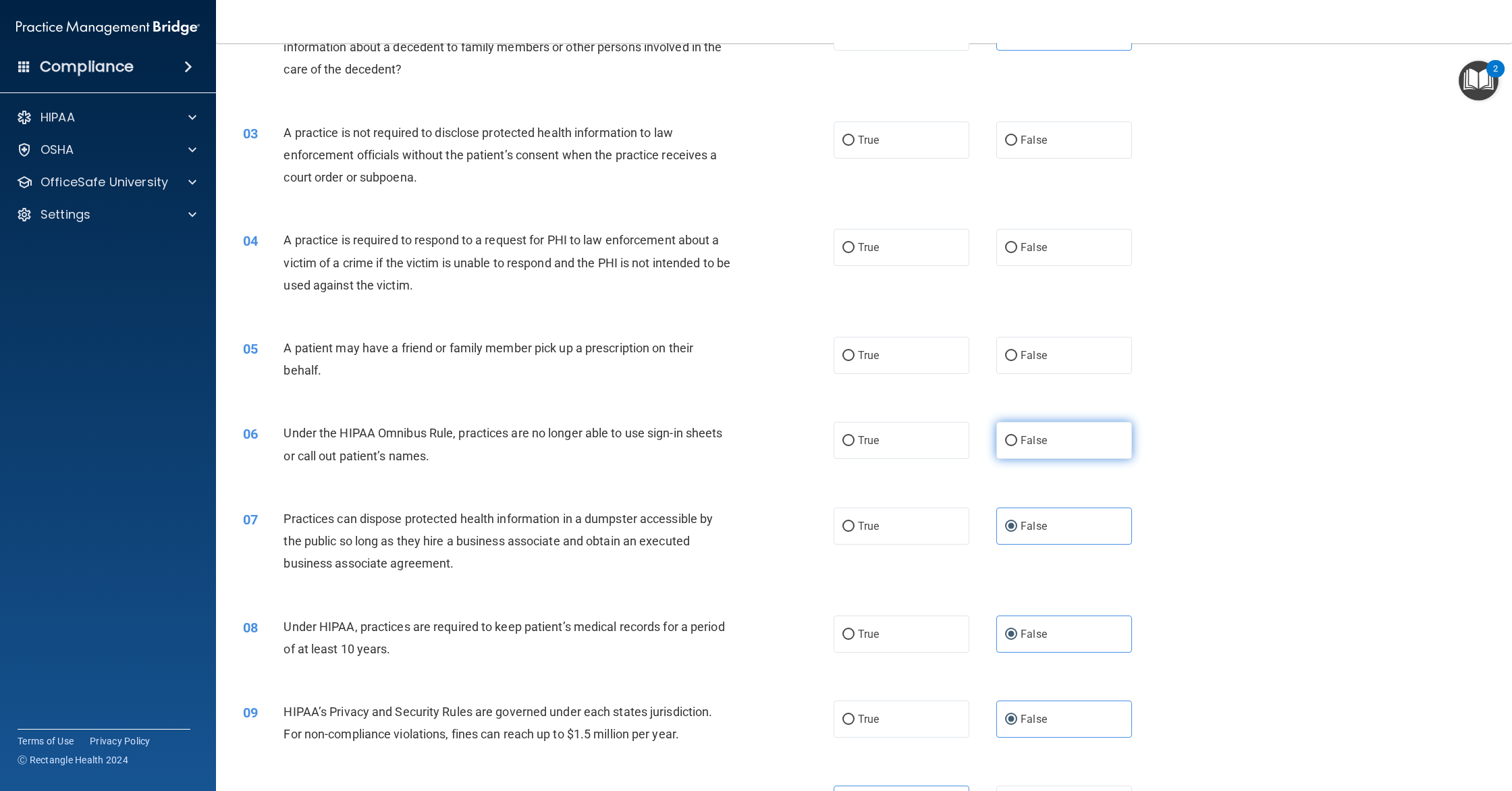
click at [1008, 448] on label "False" at bounding box center [1064, 440] width 136 height 37
click at [1008, 446] on input "False" at bounding box center [1011, 440] width 12 height 10
radio input "true"
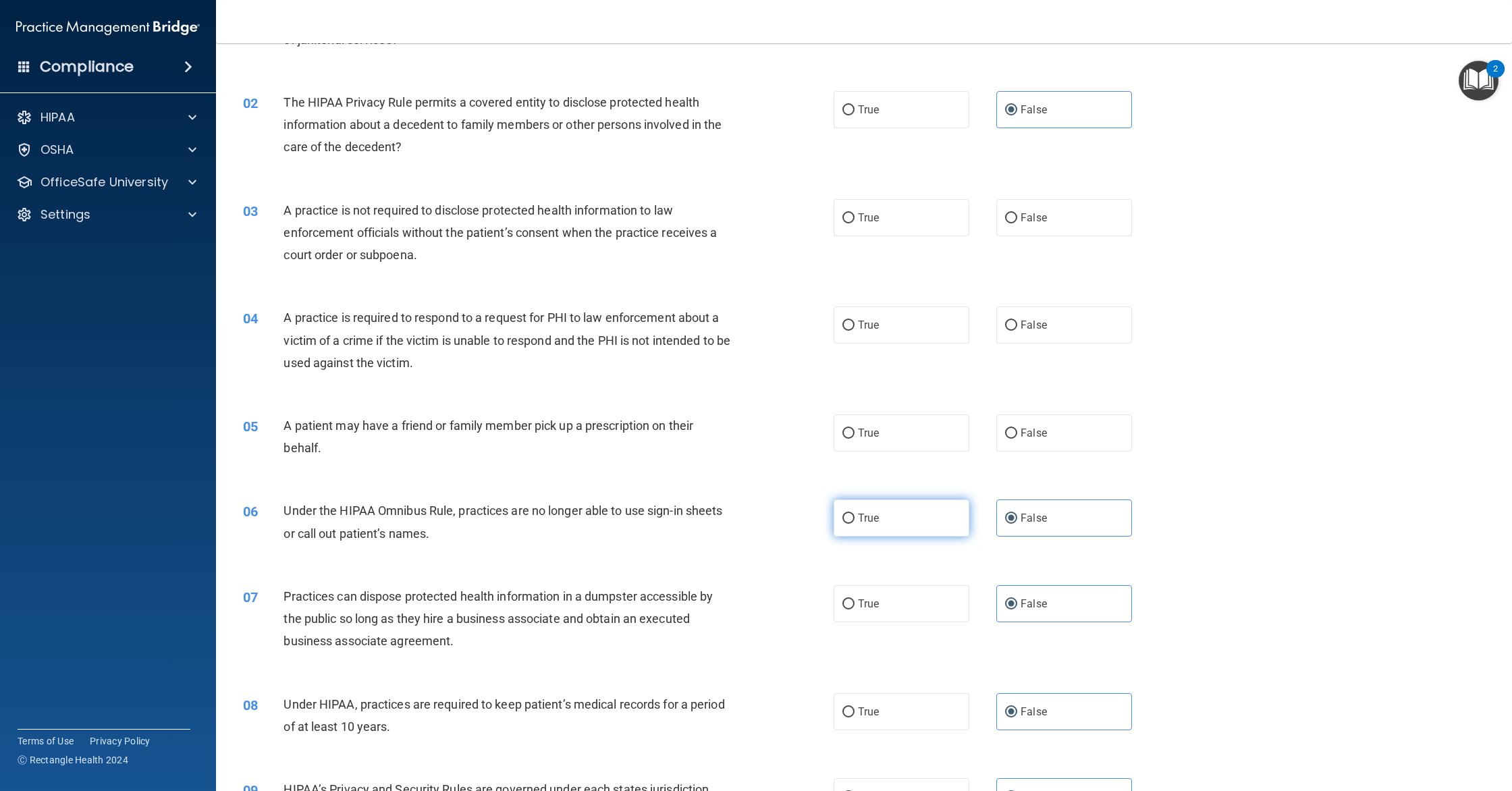
scroll to position [119, 0]
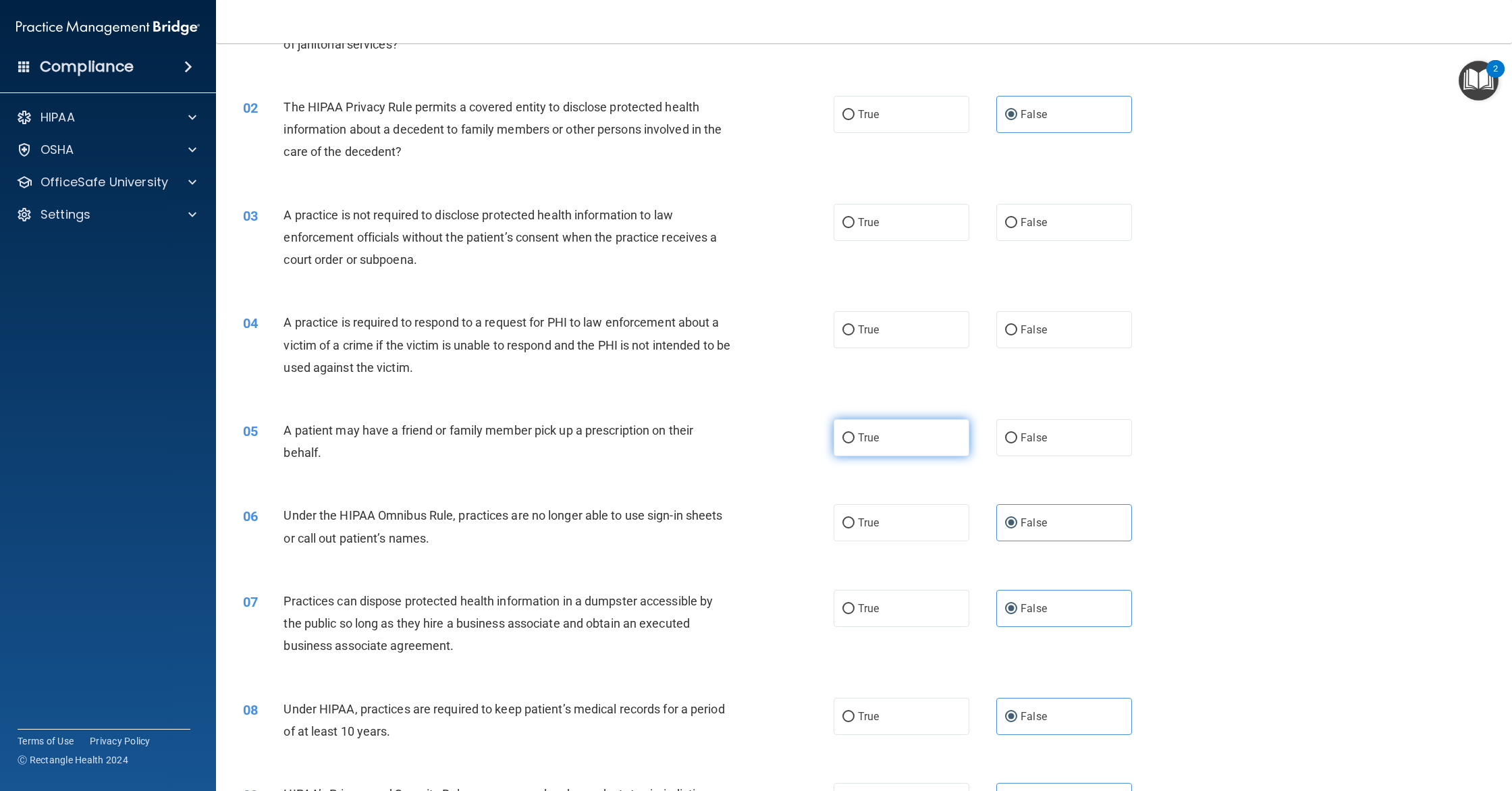
click at [861, 422] on label "True" at bounding box center [901, 438] width 136 height 37
click at [854, 433] on input "True" at bounding box center [848, 438] width 12 height 10
radio input "true"
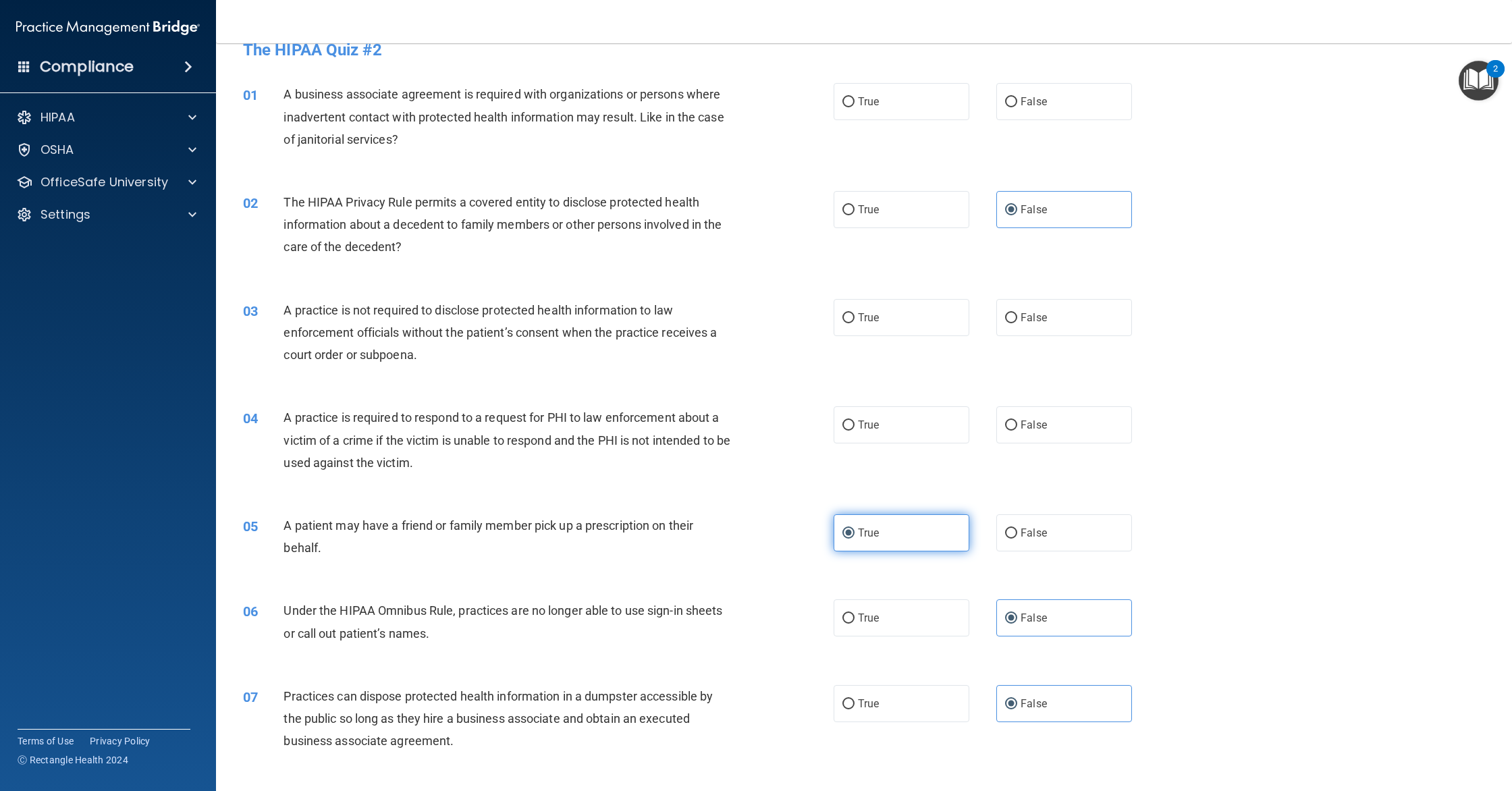
scroll to position [0, 0]
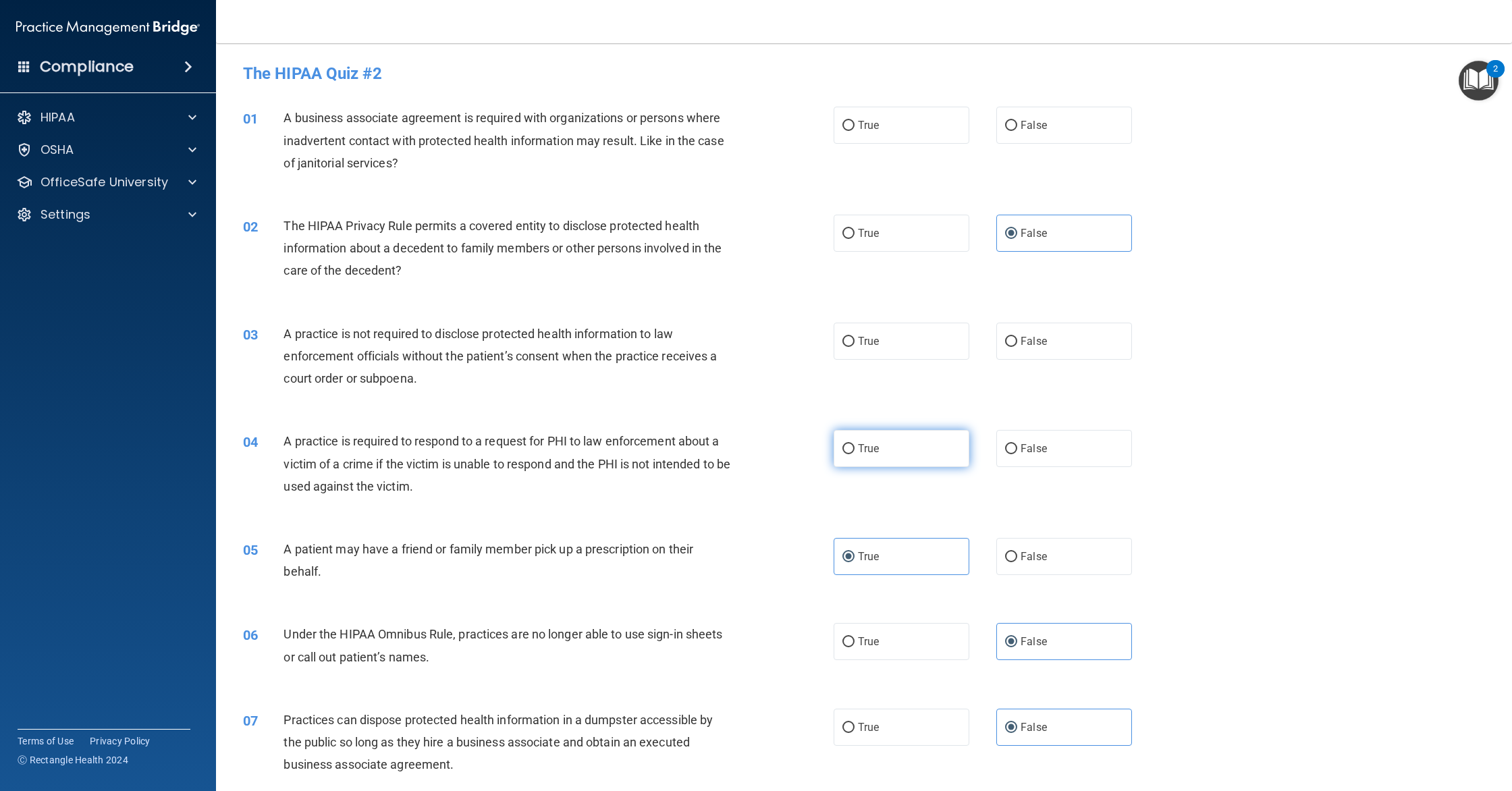
click at [912, 434] on label "True" at bounding box center [901, 448] width 136 height 37
click at [854, 444] on input "True" at bounding box center [848, 448] width 12 height 10
radio input "true"
click at [1026, 343] on span "False" at bounding box center [1034, 341] width 26 height 13
click at [1017, 343] on input "False" at bounding box center [1011, 341] width 12 height 10
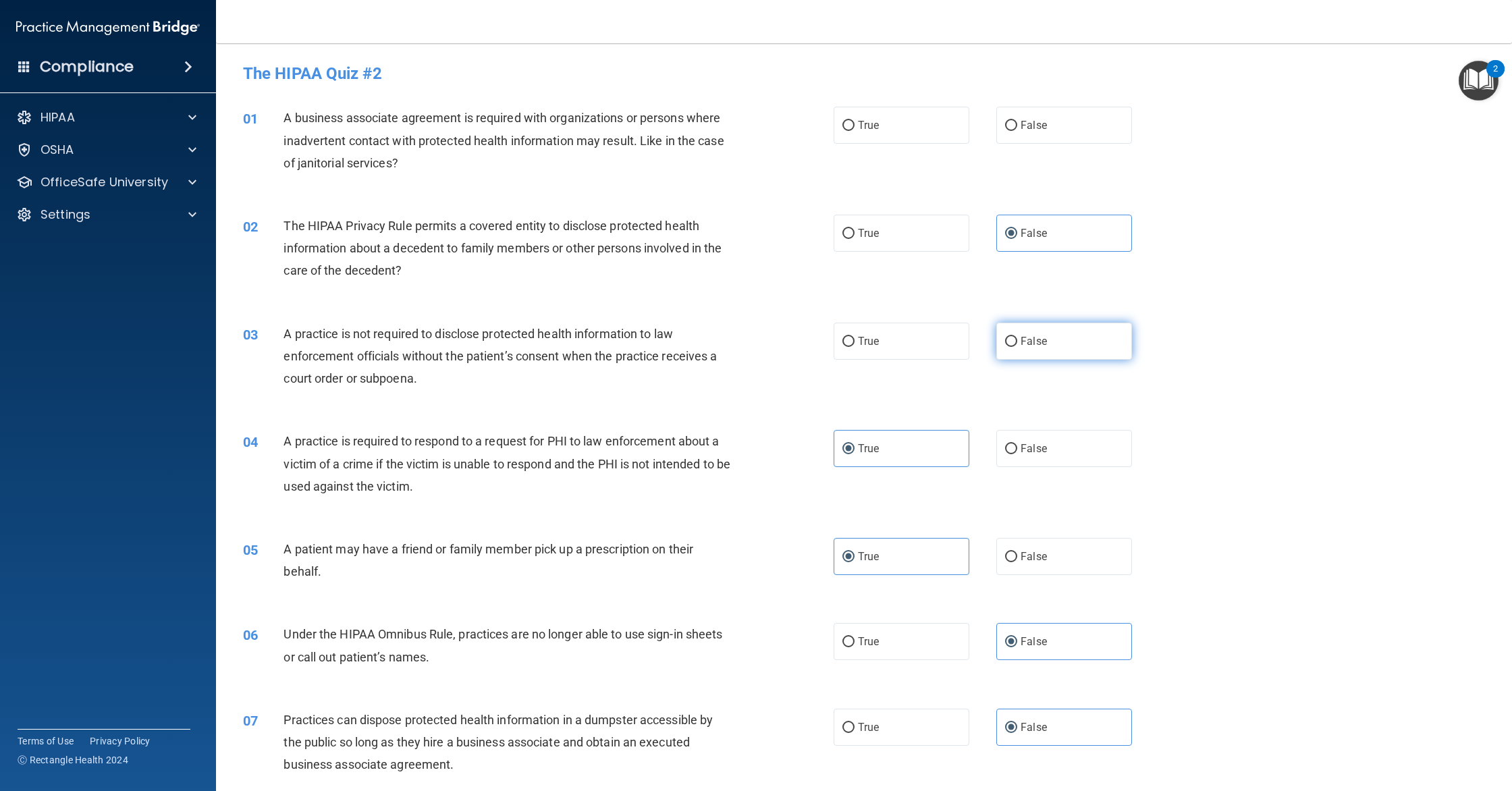
radio input "true"
click at [998, 130] on label "False" at bounding box center [1064, 125] width 136 height 37
click at [1005, 130] on input "False" at bounding box center [1011, 126] width 12 height 10
radio input "true"
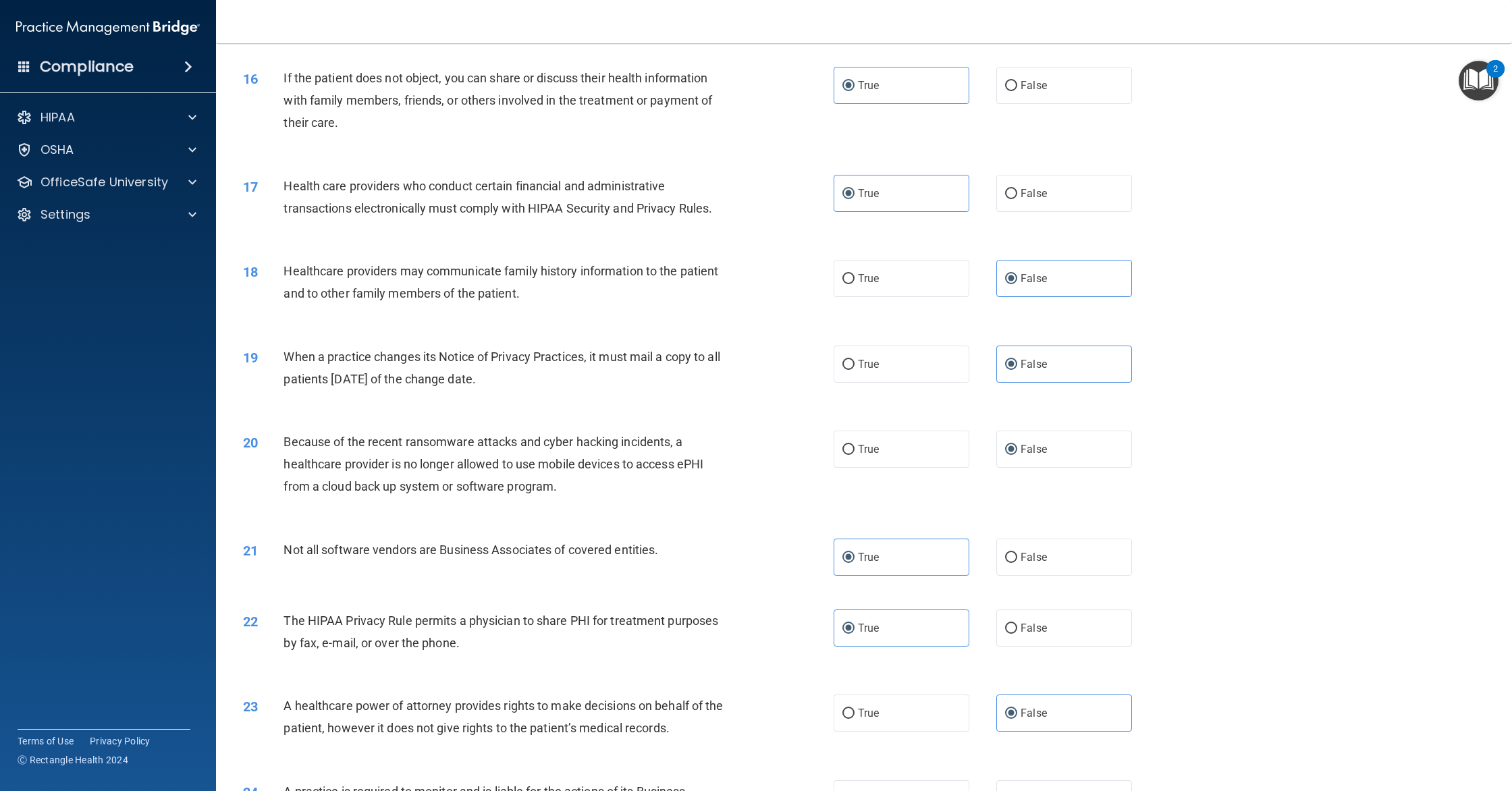
scroll to position [2105, 0]
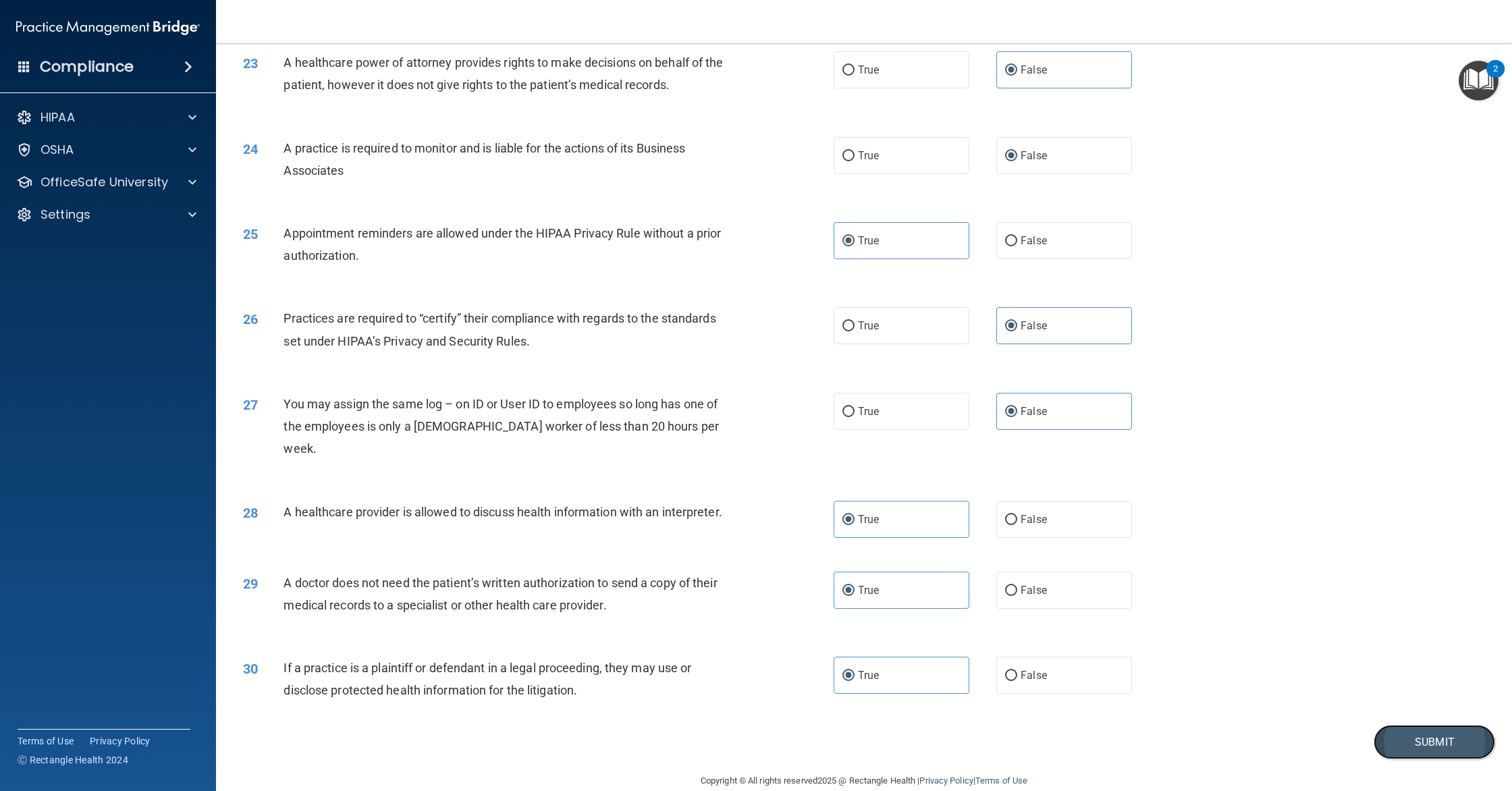
click at [1391, 725] on button "Submit" at bounding box center [1434, 741] width 121 height 35
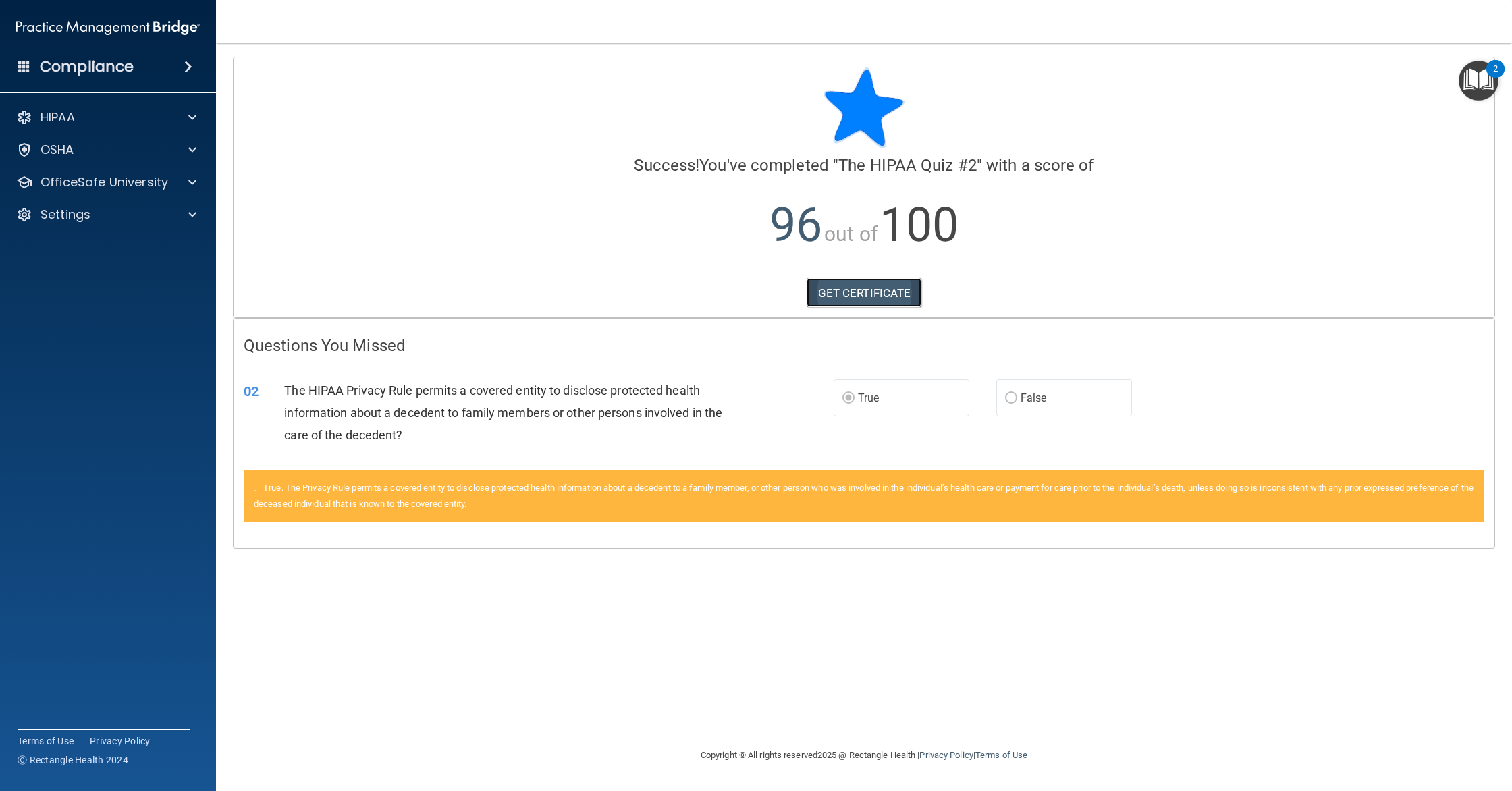
click at [884, 292] on link "GET CERTIFICATE" at bounding box center [864, 293] width 115 height 30
click at [155, 184] on p "OfficeSafe University" at bounding box center [105, 182] width 128 height 16
click at [150, 206] on link "HIPAA Training" at bounding box center [92, 214] width 212 height 27
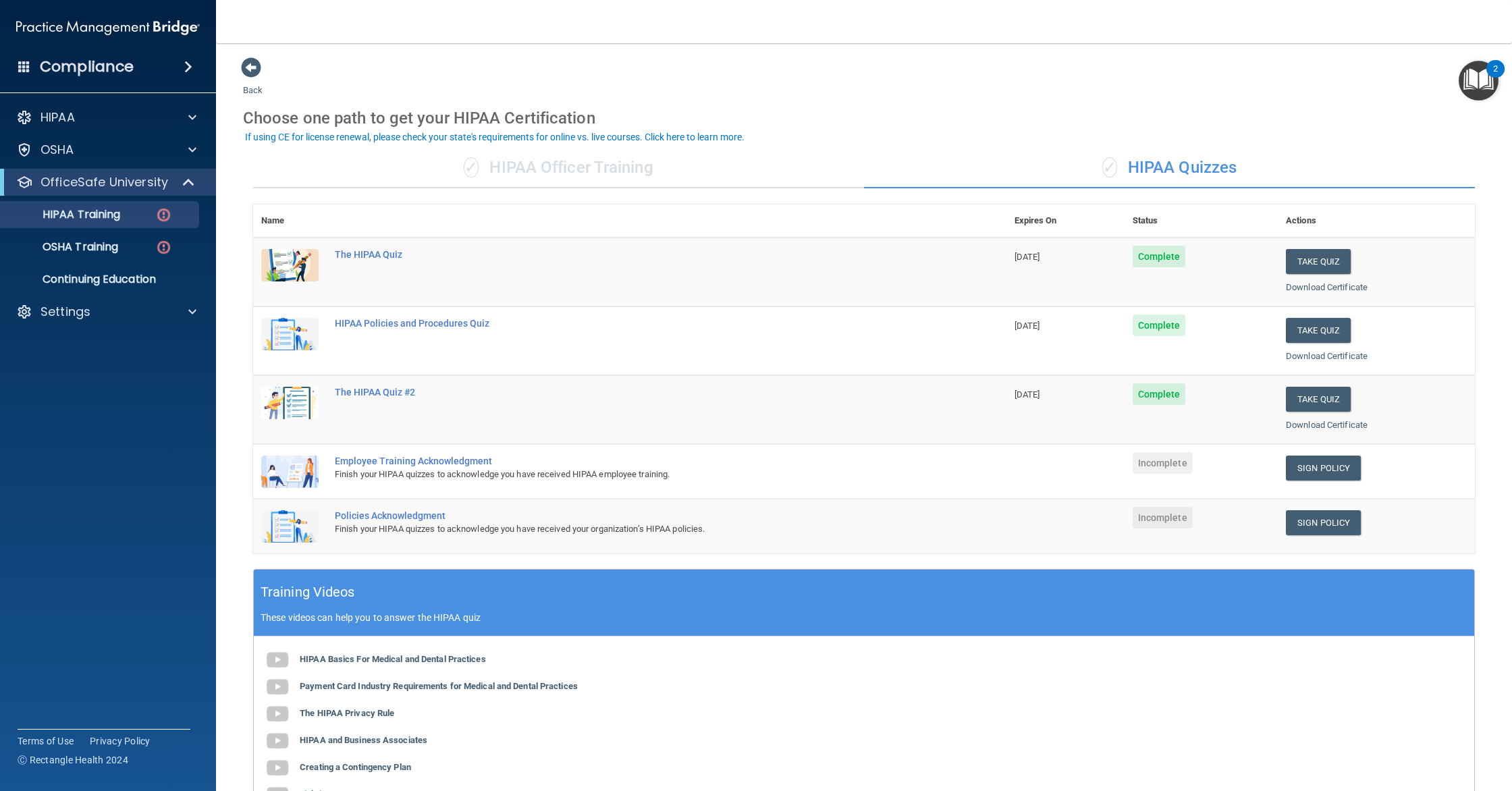
click at [628, 178] on div "✓ HIPAA Officer Training" at bounding box center [559, 168] width 611 height 41
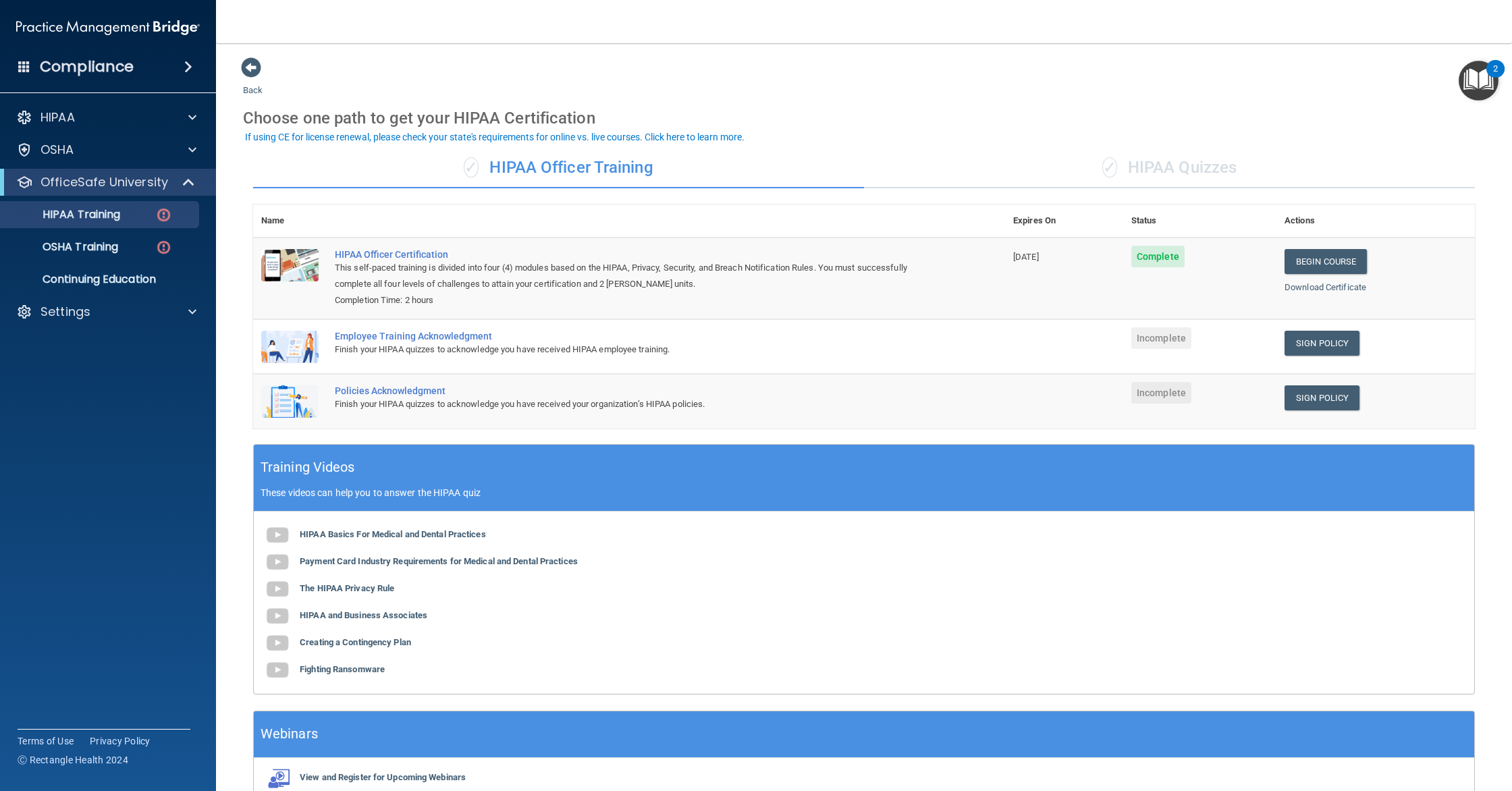
click at [1069, 169] on div "✓ HIPAA Quizzes" at bounding box center [1169, 168] width 611 height 41
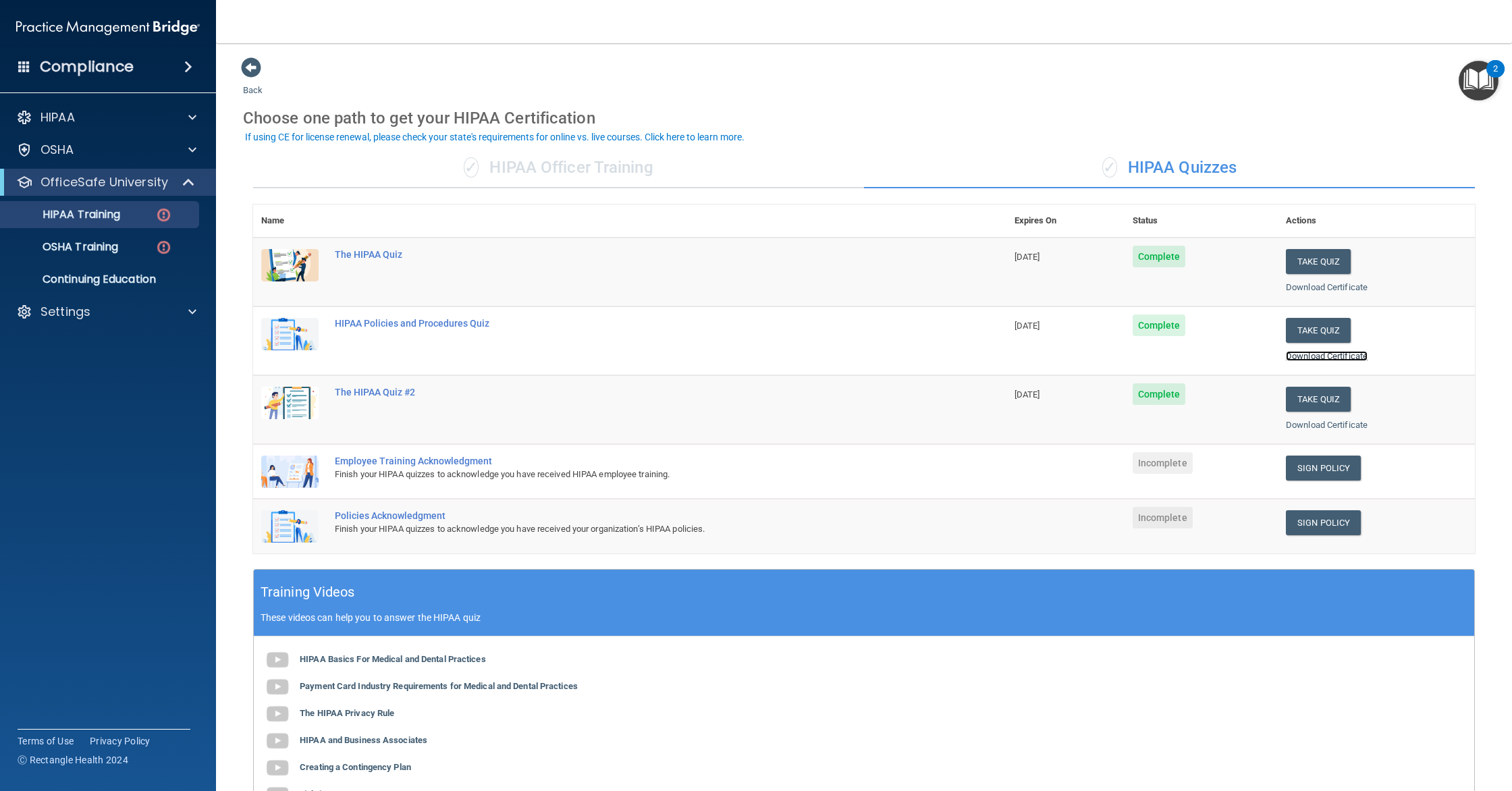
click at [1334, 353] on link "Download Certificate" at bounding box center [1327, 355] width 81 height 10
click at [646, 180] on div "✓ HIPAA Officer Training" at bounding box center [559, 168] width 611 height 41
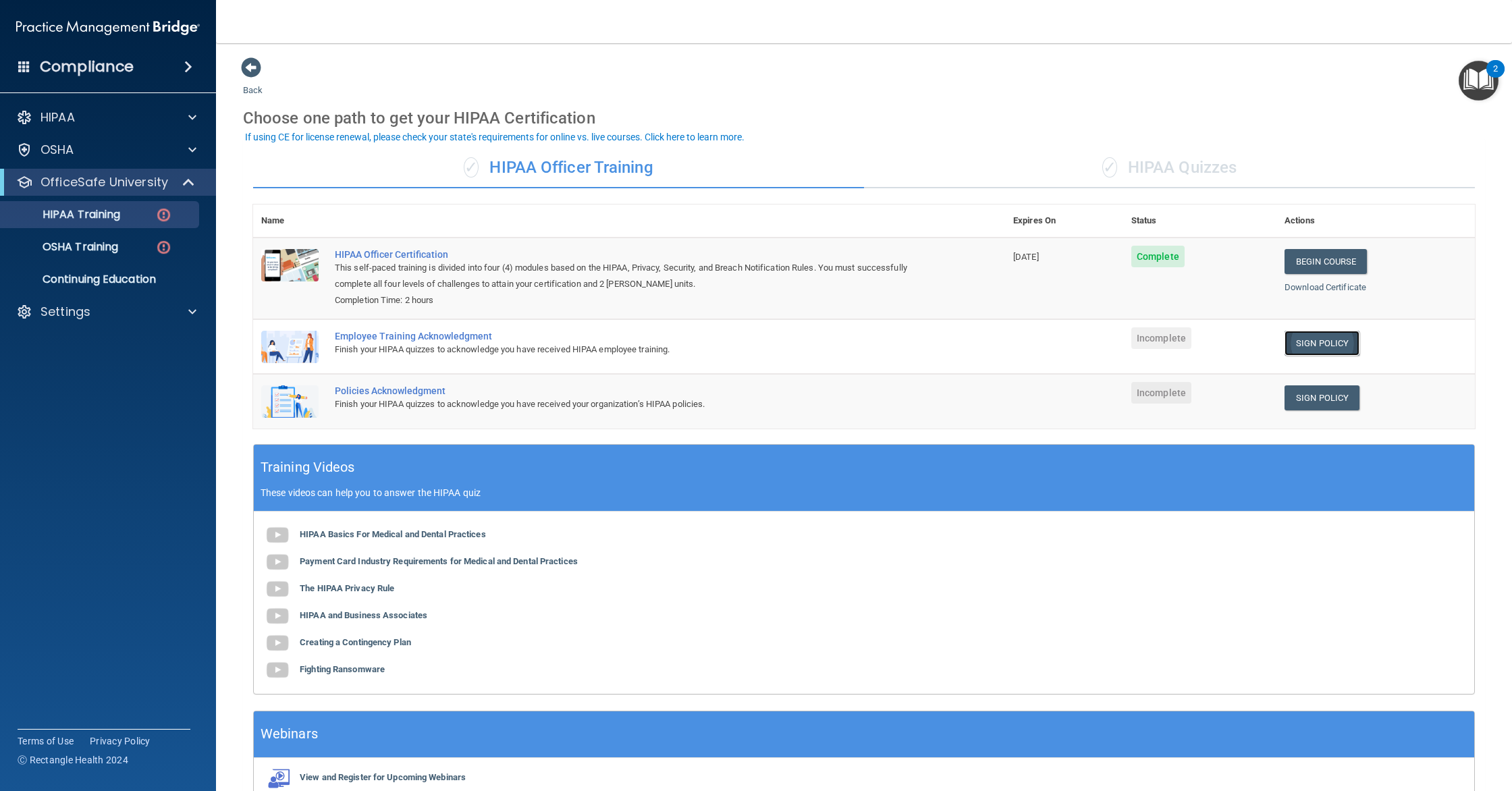
click at [1322, 346] on link "Sign Policy" at bounding box center [1322, 343] width 75 height 25
click at [1340, 390] on link "Sign Policy" at bounding box center [1322, 398] width 75 height 25
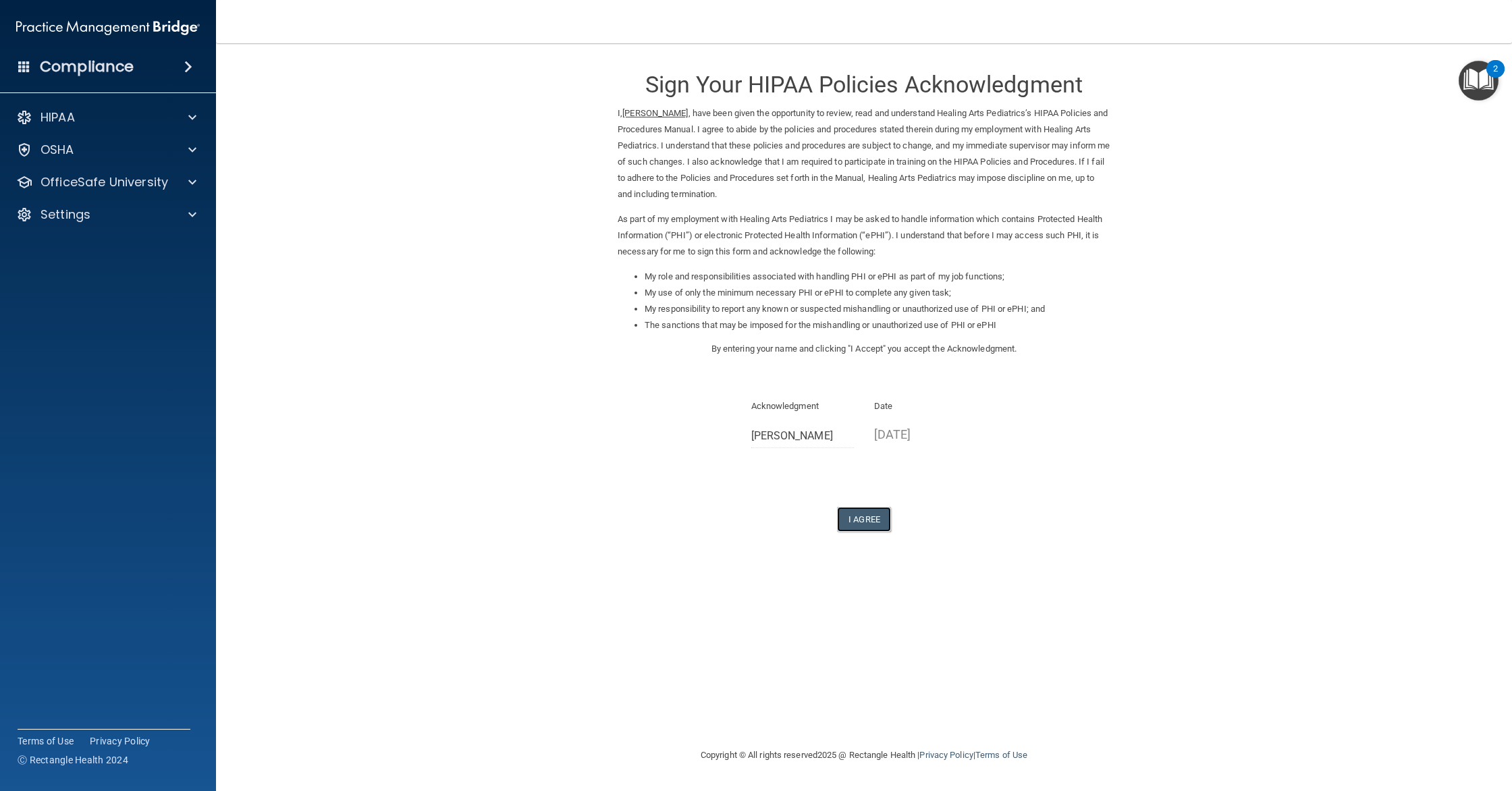
drag, startPoint x: 857, startPoint y: 514, endPoint x: 1032, endPoint y: 444, distance: 188.5
click at [1032, 444] on div "Sign Your HIPAA Policies Acknowledgment I, [PERSON_NAME] , have been given the …" at bounding box center [864, 294] width 493 height 475
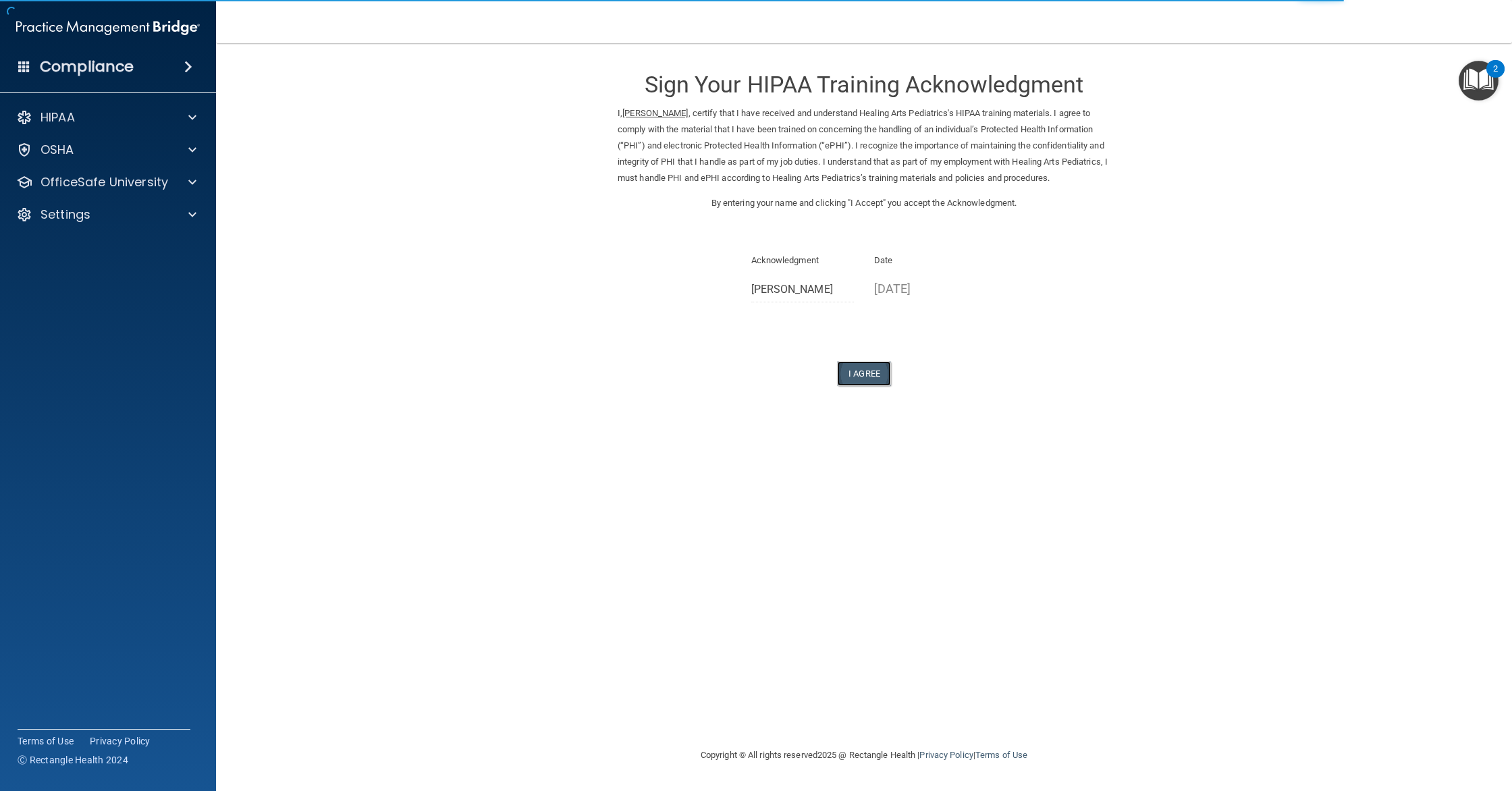
click at [871, 373] on button "I Agree" at bounding box center [864, 373] width 54 height 25
click at [877, 371] on button "I Agree" at bounding box center [864, 373] width 54 height 25
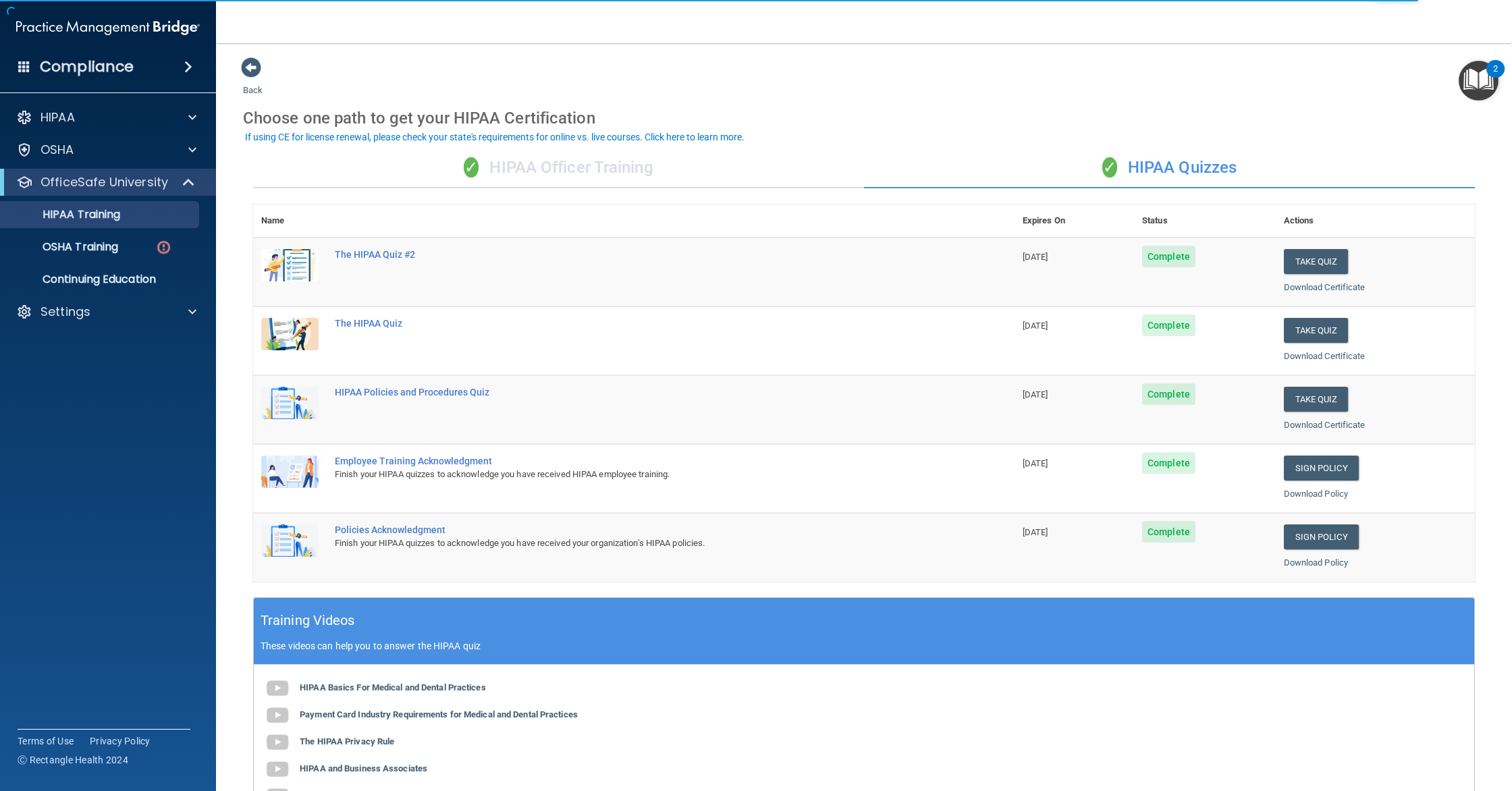
click at [546, 181] on div "✓ HIPAA Officer Training" at bounding box center [559, 168] width 611 height 41
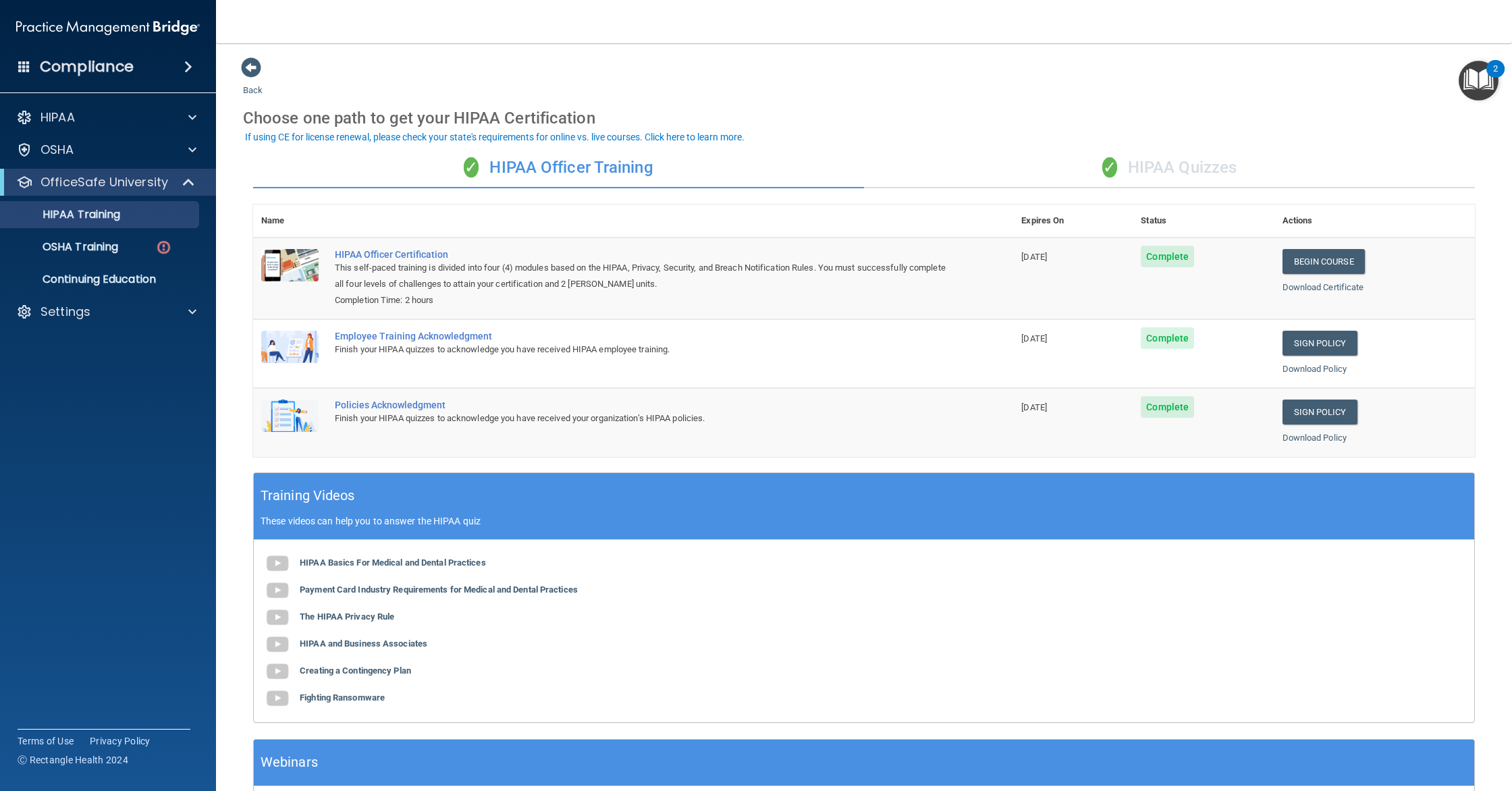
click at [960, 187] on div "✓ HIPAA Quizzes" at bounding box center [1169, 168] width 611 height 41
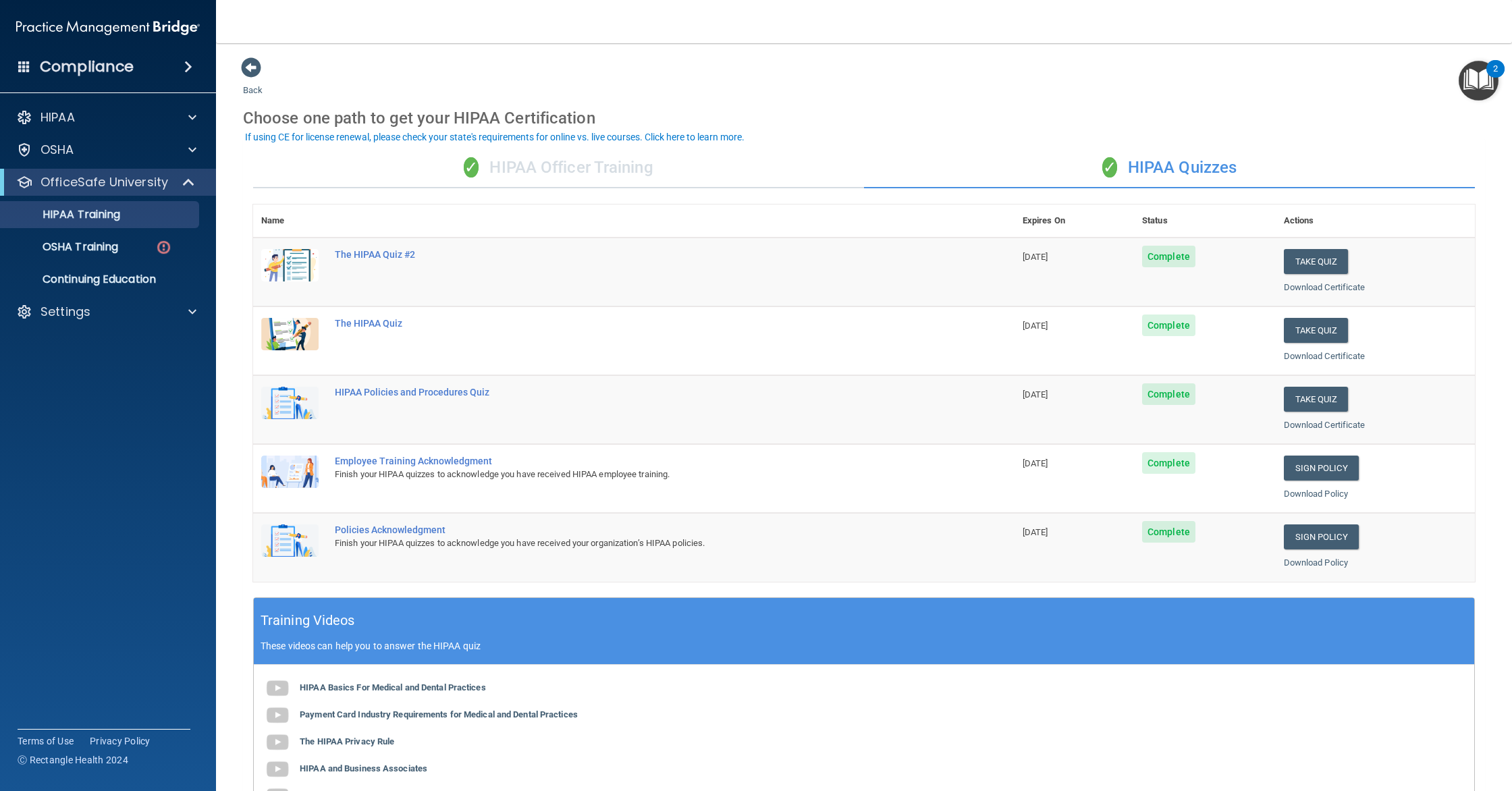
click at [1151, 183] on div "✓ HIPAA Quizzes" at bounding box center [1169, 168] width 611 height 41
click at [723, 174] on div "✓ HIPAA Officer Training" at bounding box center [559, 168] width 611 height 41
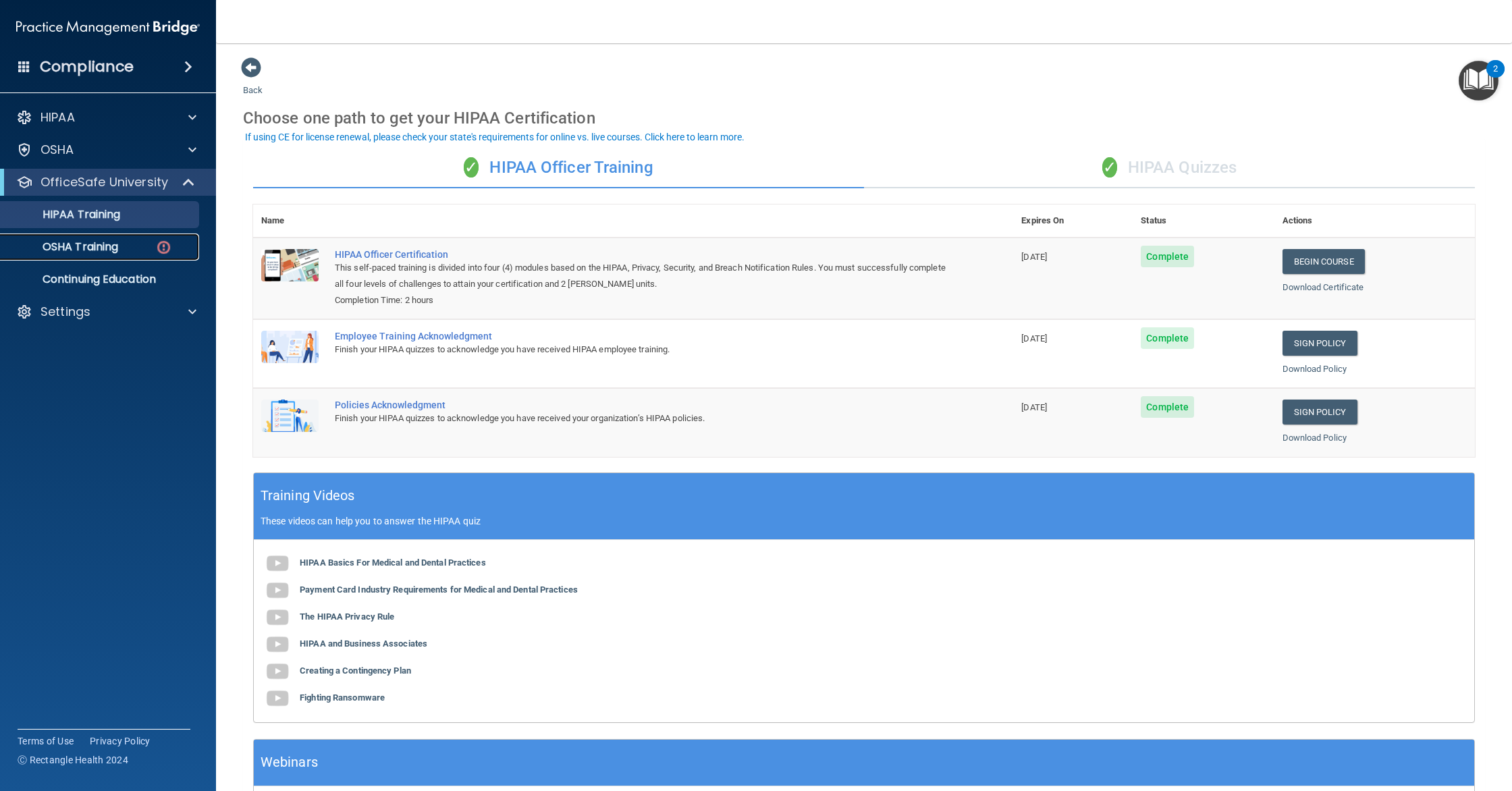
click at [140, 252] on div "OSHA Training" at bounding box center [100, 247] width 184 height 14
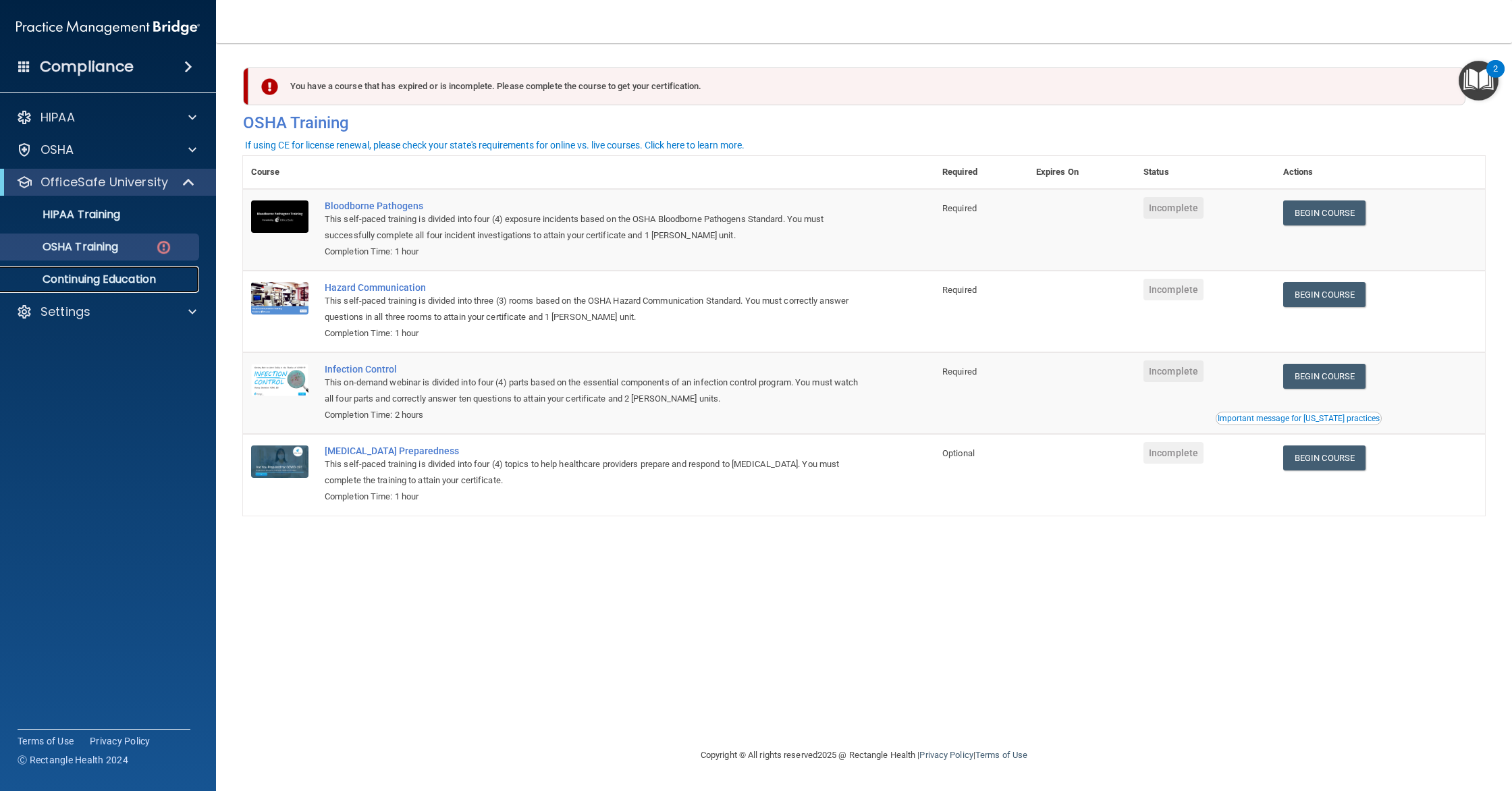
click at [105, 285] on p "Continuing Education" at bounding box center [100, 279] width 184 height 14
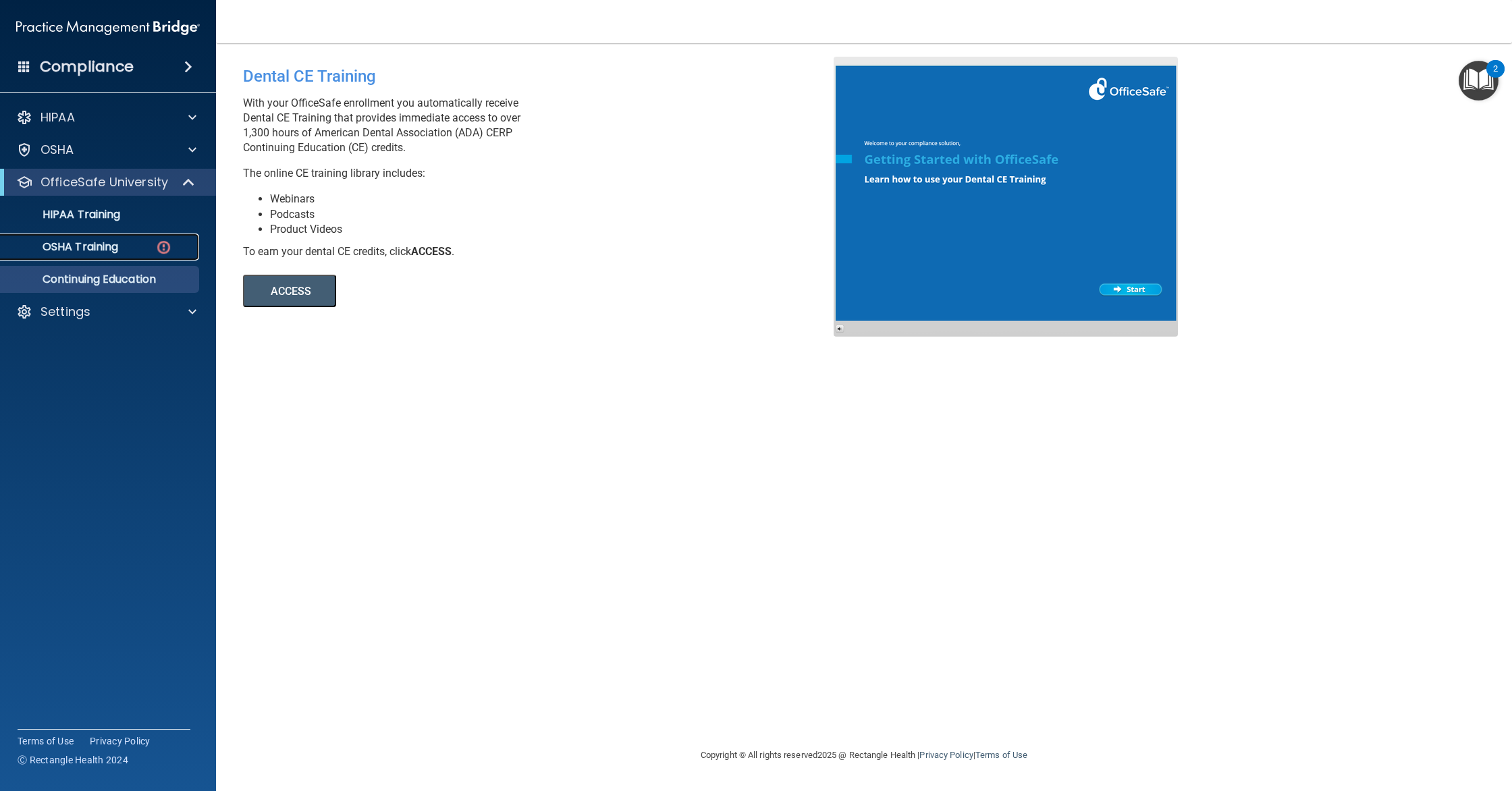
click at [117, 244] on p "OSHA Training" at bounding box center [63, 247] width 109 height 14
